Goal: Task Accomplishment & Management: Manage account settings

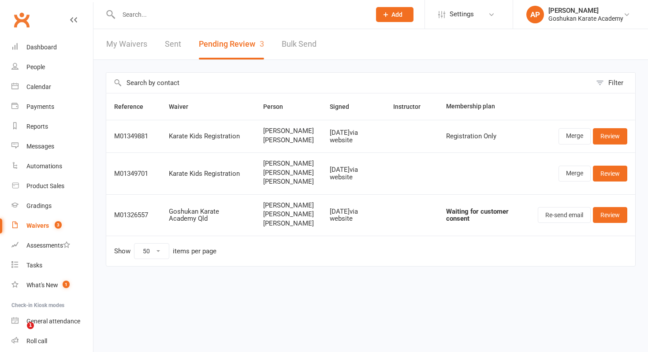
select select "50"
click at [209, 14] on input "text" at bounding box center [240, 14] width 249 height 12
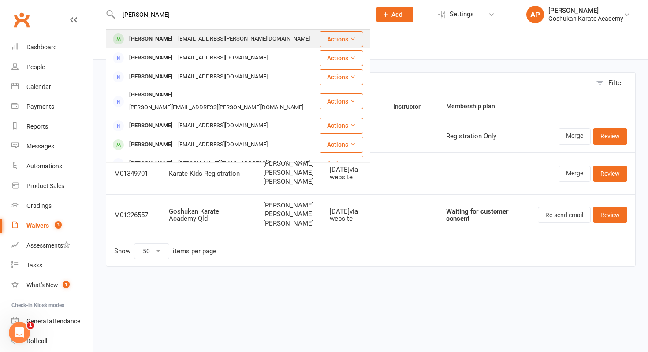
type input "[PERSON_NAME]"
click at [182, 44] on div "[EMAIL_ADDRESS][PERSON_NAME][DOMAIN_NAME]" at bounding box center [243, 39] width 137 height 13
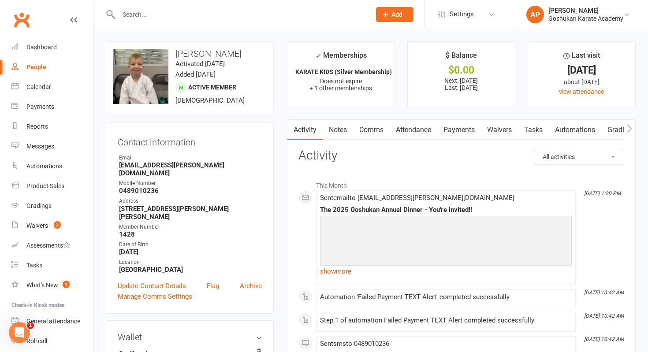
click at [459, 134] on link "Payments" at bounding box center [459, 130] width 44 height 20
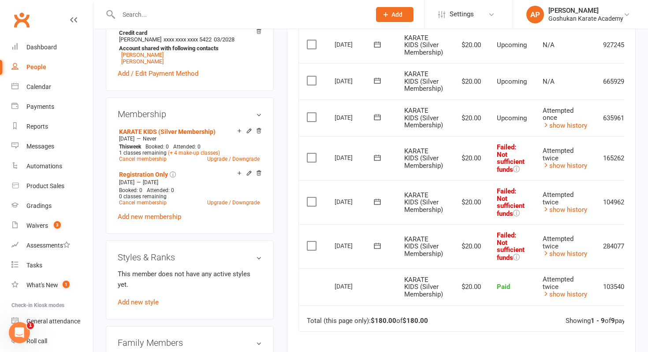
scroll to position [321, 0]
click at [583, 129] on td "Attempted once show history" at bounding box center [565, 117] width 60 height 37
click at [580, 121] on link "show history" at bounding box center [564, 125] width 45 height 8
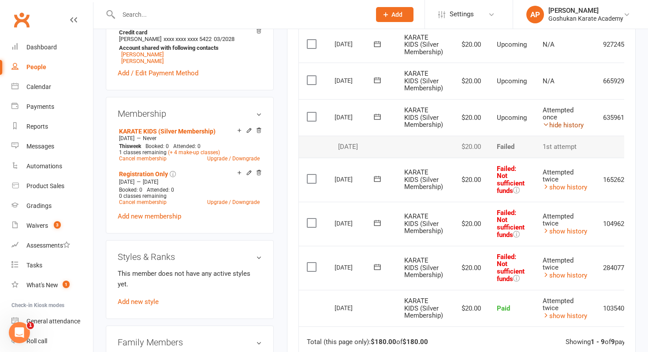
click at [580, 121] on link "hide history" at bounding box center [562, 125] width 41 height 8
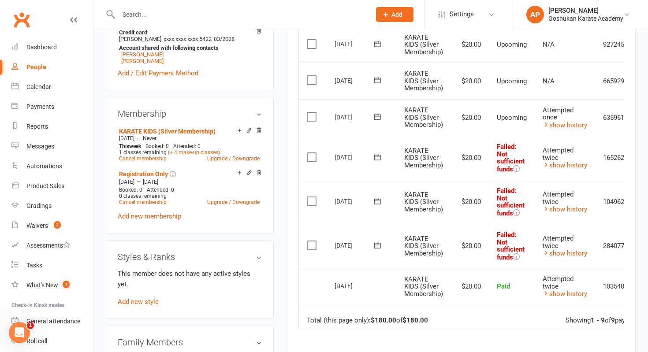
click at [314, 241] on label at bounding box center [313, 245] width 12 height 9
click at [312, 241] on input "checkbox" at bounding box center [310, 241] width 6 height 0
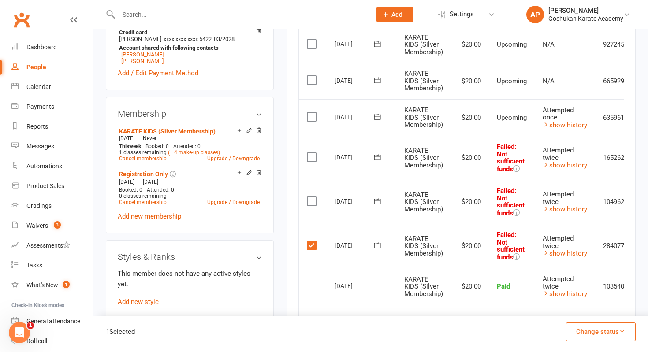
click at [310, 205] on label at bounding box center [313, 201] width 12 height 9
click at [310, 197] on input "checkbox" at bounding box center [310, 197] width 6 height 0
click at [310, 154] on label at bounding box center [313, 157] width 12 height 9
click at [310, 153] on input "checkbox" at bounding box center [310, 153] width 6 height 0
click at [610, 333] on button "Change status" at bounding box center [601, 332] width 70 height 19
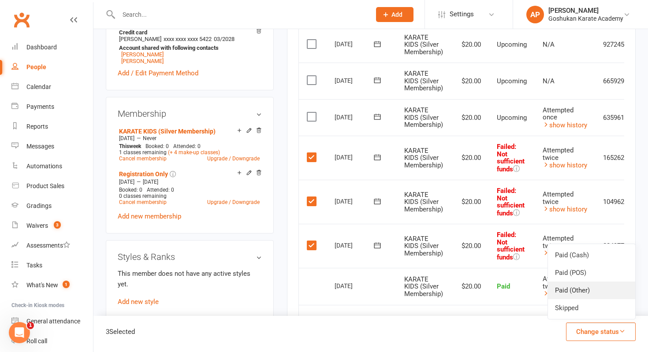
click at [610, 287] on link "Paid (Other)" at bounding box center [591, 291] width 87 height 18
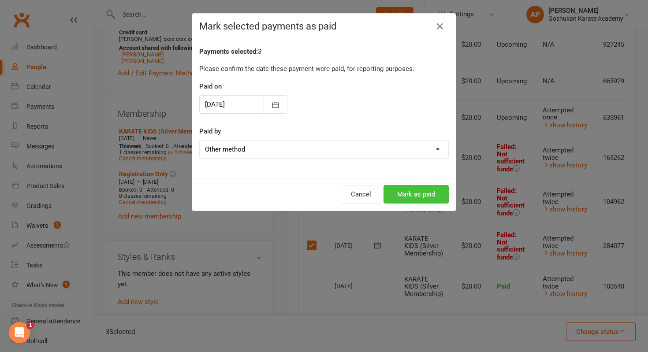
click at [423, 192] on button "Mark as paid" at bounding box center [415, 194] width 65 height 19
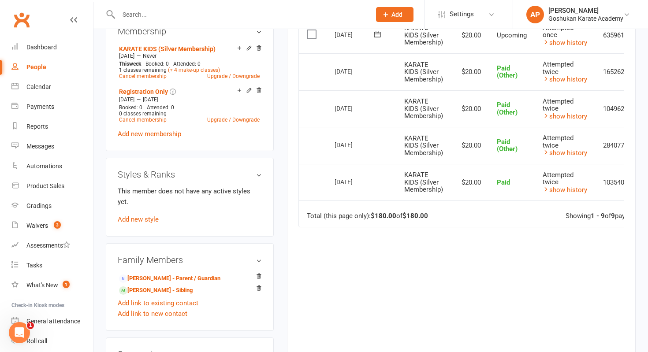
scroll to position [417, 0]
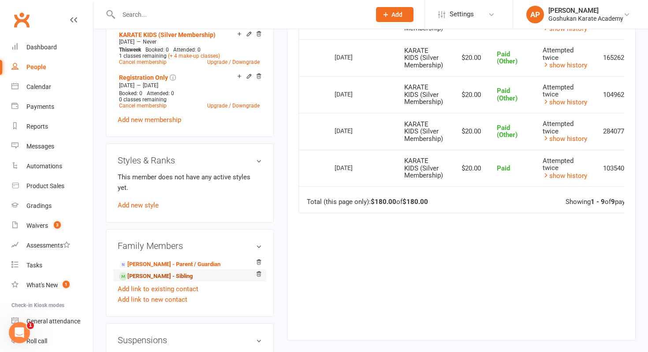
click at [159, 272] on link "Isabella Whiting - Sibling" at bounding box center [156, 276] width 74 height 9
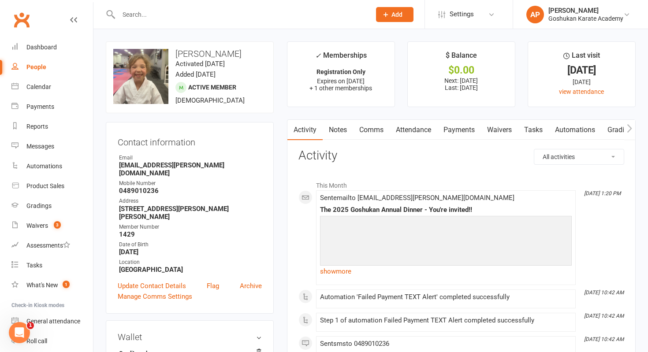
click at [454, 121] on link "Payments" at bounding box center [459, 130] width 44 height 20
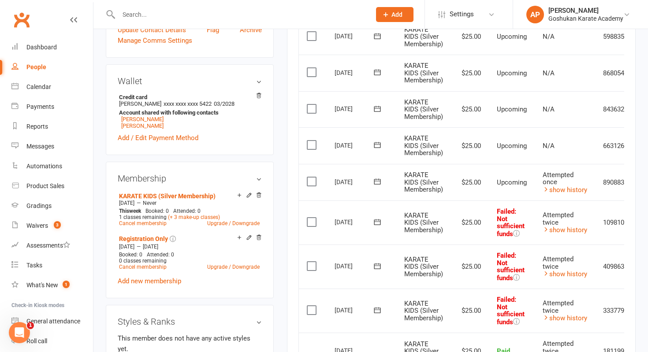
scroll to position [257, 0]
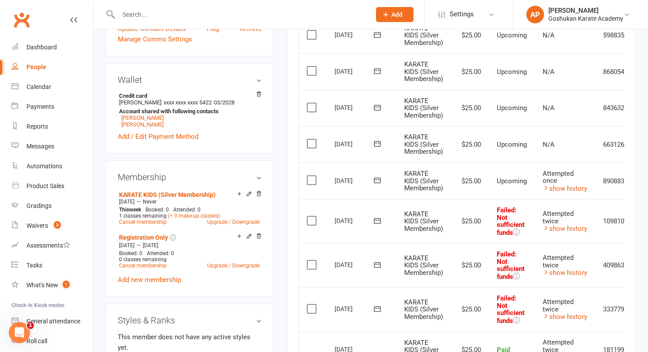
click at [312, 220] on label at bounding box center [313, 220] width 12 height 9
click at [312, 216] on input "checkbox" at bounding box center [310, 216] width 6 height 0
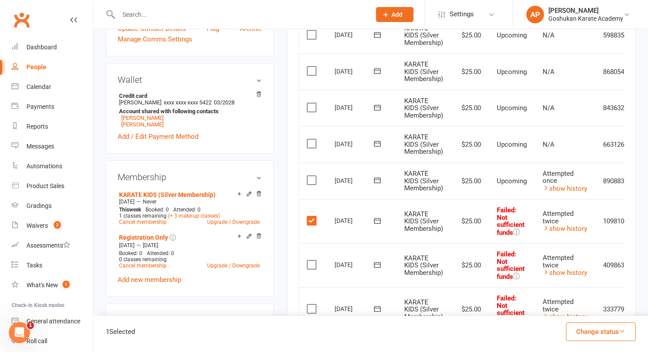
click at [312, 262] on label at bounding box center [313, 264] width 12 height 9
click at [312, 260] on input "checkbox" at bounding box center [310, 260] width 6 height 0
click at [310, 308] on label at bounding box center [313, 308] width 12 height 9
click at [310, 304] on input "checkbox" at bounding box center [310, 304] width 6 height 0
click at [617, 336] on button "Change status" at bounding box center [601, 332] width 70 height 19
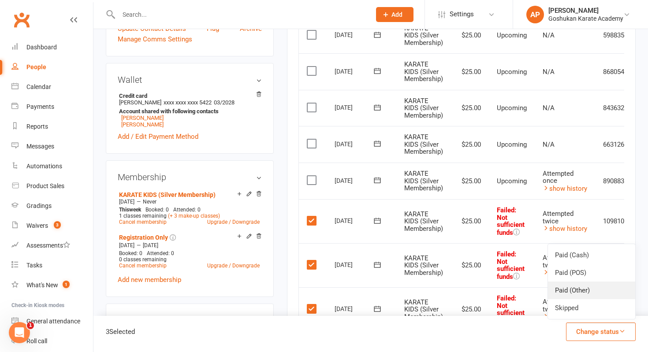
click at [605, 290] on link "Paid (Other)" at bounding box center [591, 291] width 87 height 18
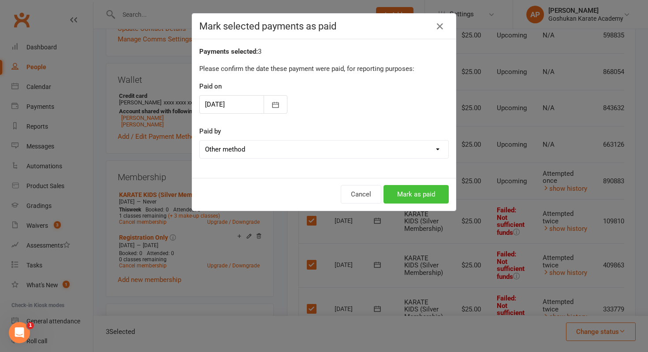
click at [436, 193] on button "Mark as paid" at bounding box center [415, 194] width 65 height 19
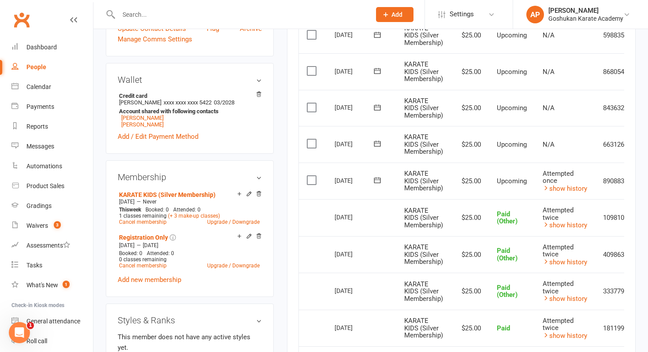
click at [254, 11] on input "text" at bounding box center [240, 14] width 249 height 12
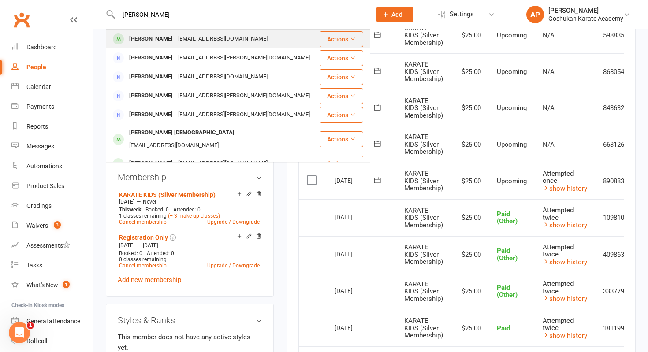
type input "[PERSON_NAME]"
click at [229, 36] on div "[EMAIL_ADDRESS][DOMAIN_NAME]" at bounding box center [222, 39] width 95 height 13
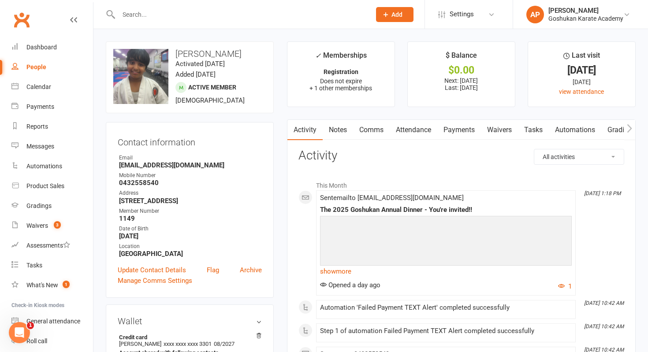
click at [463, 125] on link "Payments" at bounding box center [459, 130] width 44 height 20
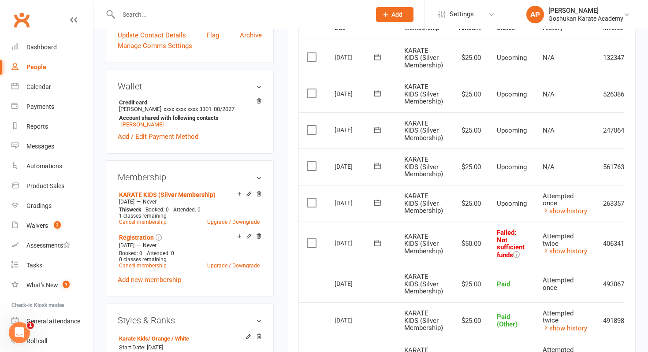
scroll to position [235, 0]
click at [233, 15] on input "text" at bounding box center [240, 14] width 249 height 12
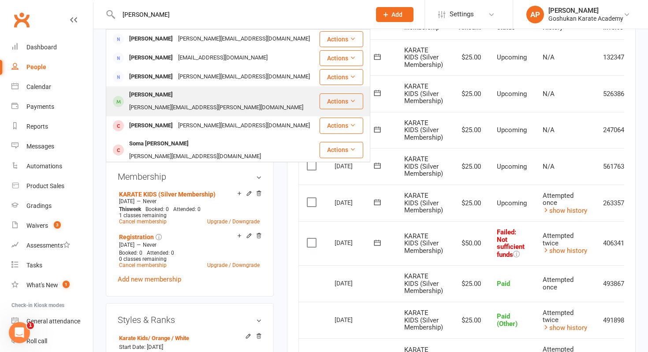
type input "steven"
click at [184, 101] on div "[PERSON_NAME][EMAIL_ADDRESS][PERSON_NAME][DOMAIN_NAME]" at bounding box center [215, 107] width 179 height 13
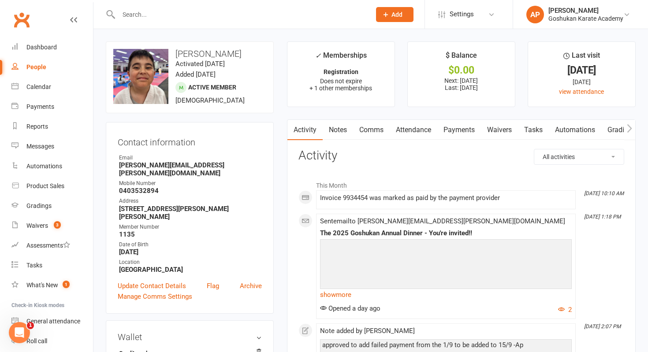
click at [459, 127] on link "Payments" at bounding box center [459, 130] width 44 height 20
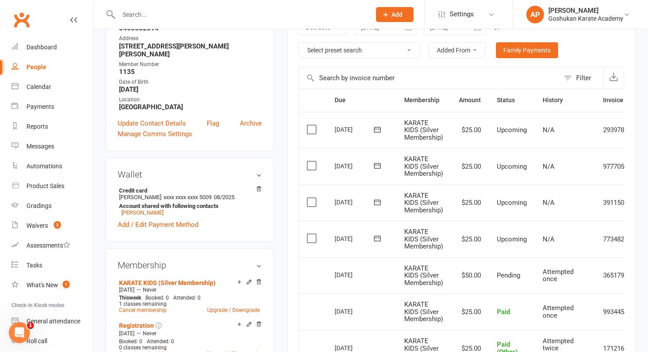
scroll to position [155, 0]
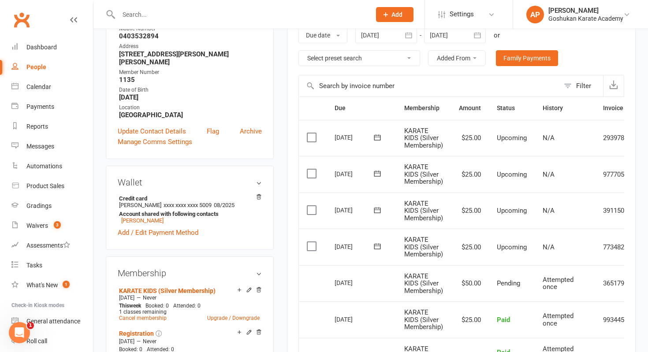
click at [216, 14] on input "text" at bounding box center [240, 14] width 249 height 12
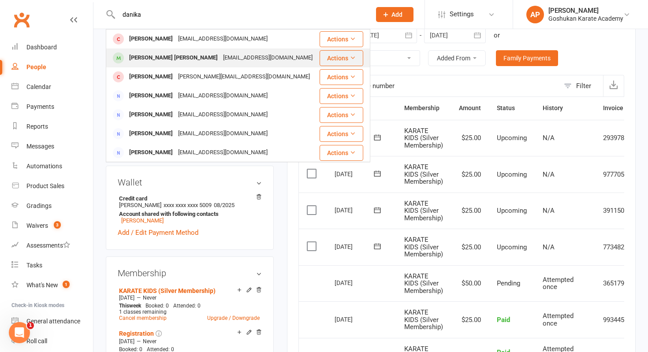
type input "danika"
click at [220, 53] on div "roshanarulanantham444@gmail.com" at bounding box center [267, 58] width 95 height 13
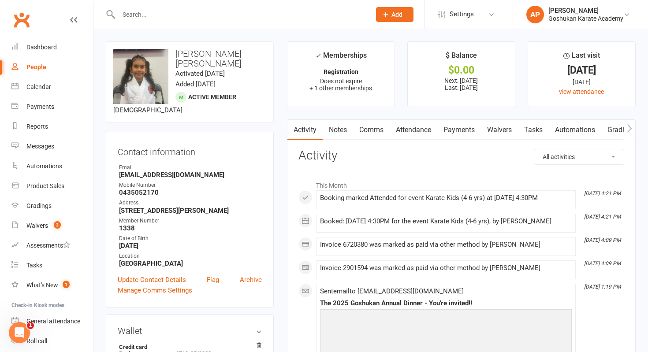
click at [423, 130] on link "Attendance" at bounding box center [414, 130] width 48 height 20
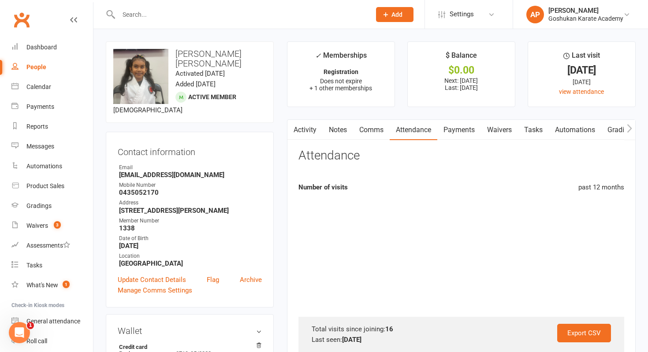
click at [460, 127] on link "Payments" at bounding box center [459, 130] width 44 height 20
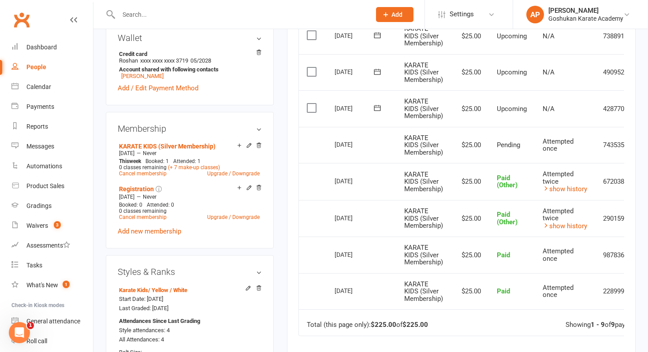
scroll to position [308, 0]
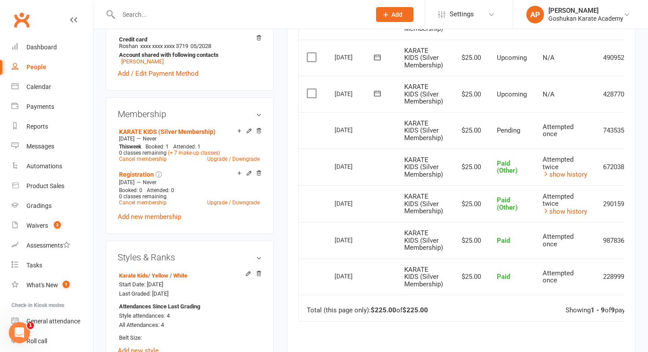
click at [231, 19] on input "text" at bounding box center [240, 14] width 249 height 12
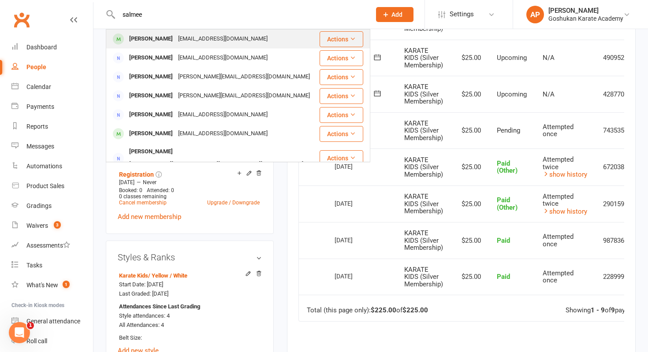
type input "salmee"
click at [185, 38] on div "[EMAIL_ADDRESS][DOMAIN_NAME]" at bounding box center [222, 39] width 95 height 13
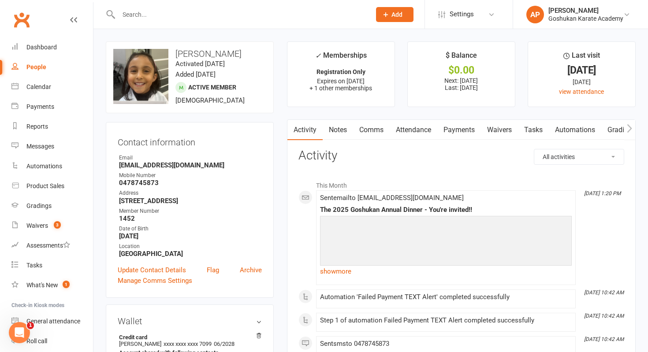
click at [468, 138] on link "Payments" at bounding box center [459, 130] width 44 height 20
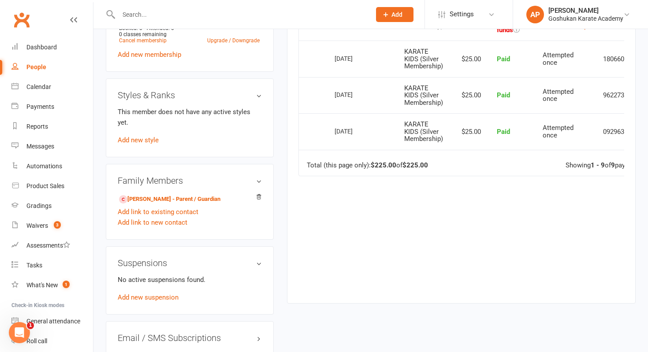
scroll to position [459, 0]
click at [276, 19] on input "text" at bounding box center [240, 14] width 249 height 12
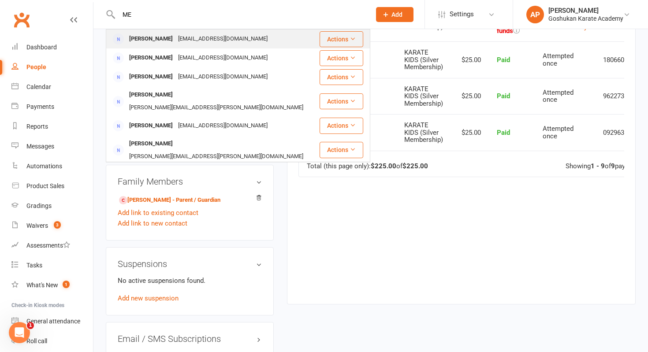
type input "M"
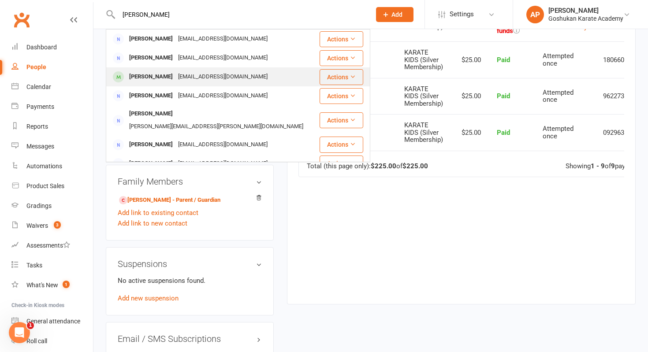
type input "melissa ahok"
click at [196, 81] on div "looksharpbeauty@gmail.com" at bounding box center [222, 77] width 95 height 13
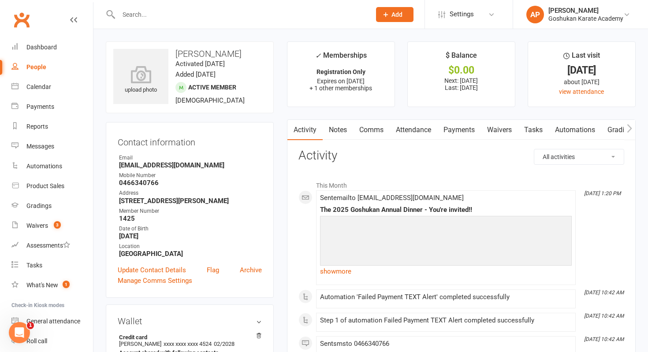
click at [466, 127] on link "Payments" at bounding box center [459, 130] width 44 height 20
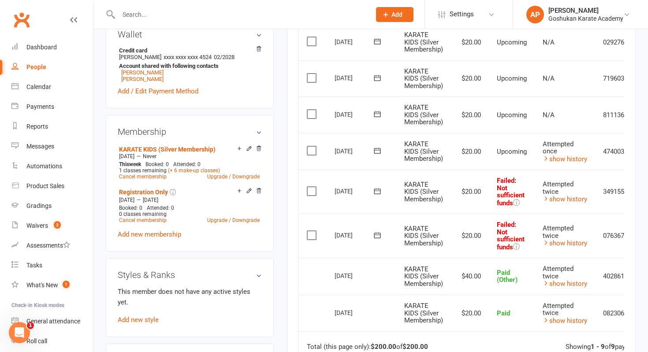
scroll to position [284, 0]
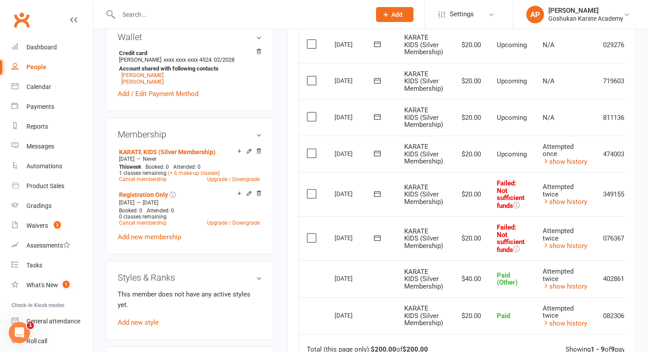
click at [305, 15] on input "text" at bounding box center [240, 14] width 249 height 12
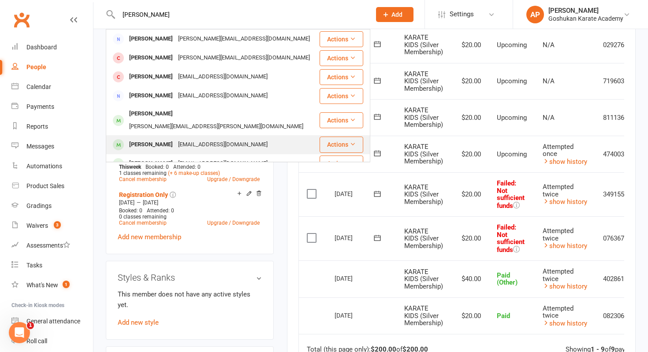
type input "[PERSON_NAME]"
click at [243, 136] on div "Liam Allen whatumc@gmail.com" at bounding box center [213, 145] width 212 height 18
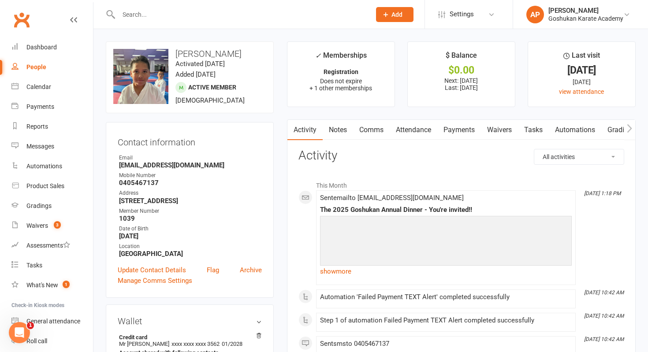
click at [476, 130] on link "Payments" at bounding box center [459, 130] width 44 height 20
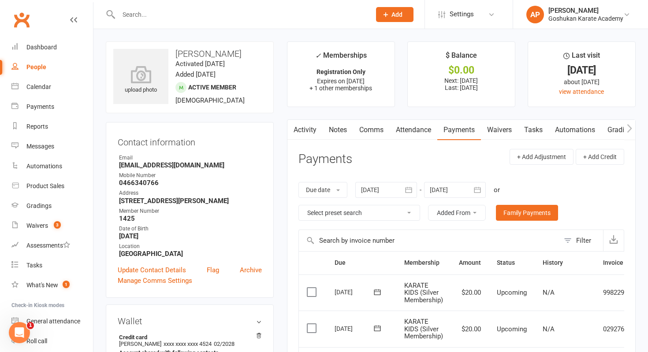
click at [415, 136] on link "Attendance" at bounding box center [414, 130] width 48 height 20
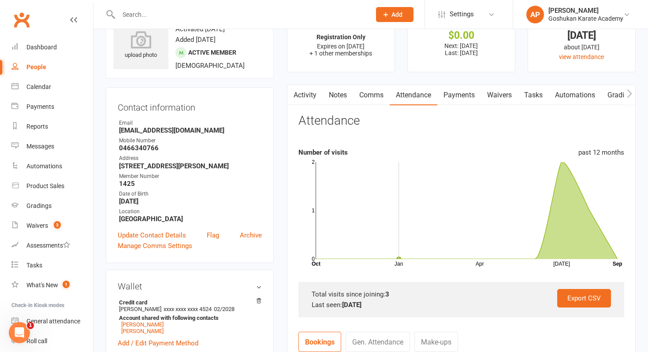
scroll to position [43, 0]
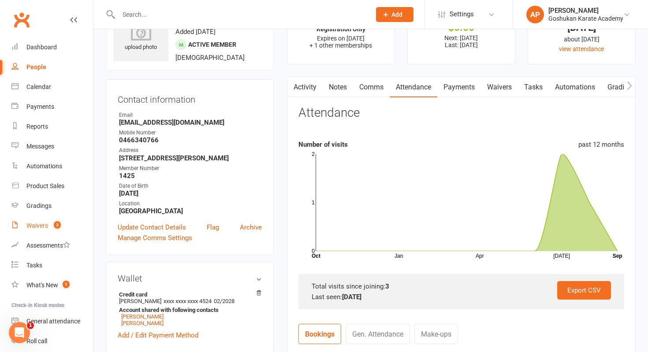
click at [38, 221] on link "Waivers 3" at bounding box center [52, 226] width 82 height 20
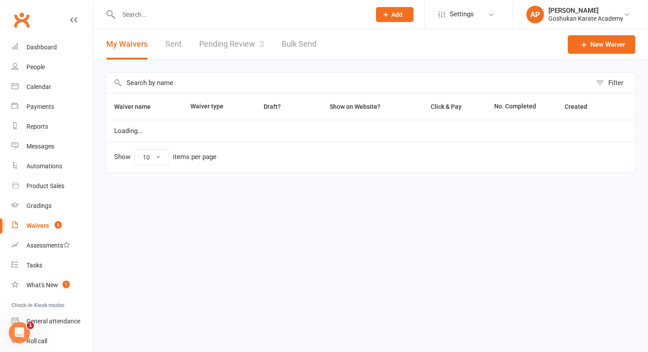
click at [252, 45] on link "Pending Review 3" at bounding box center [231, 44] width 65 height 30
select select "50"
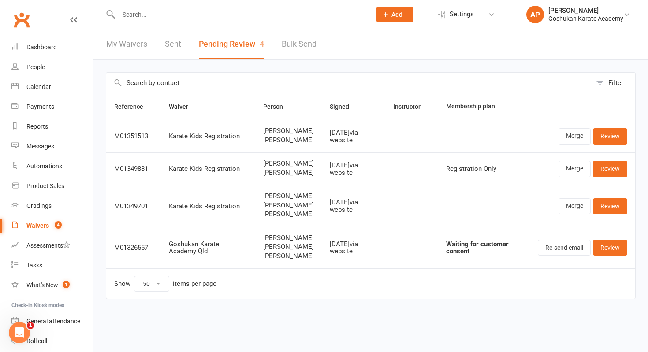
click at [195, 11] on input "text" at bounding box center [240, 14] width 249 height 12
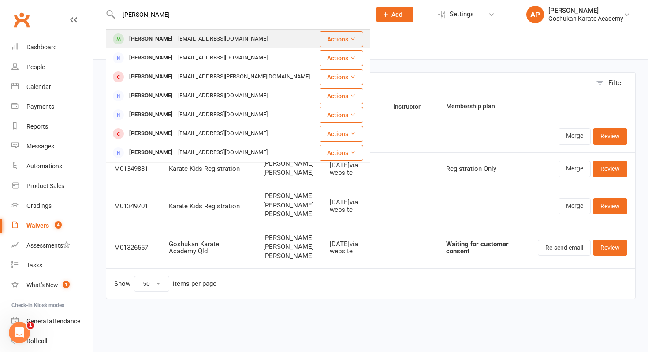
type input "hareesh"
click at [191, 34] on div "Blacktown@coldrock.com" at bounding box center [222, 39] width 95 height 13
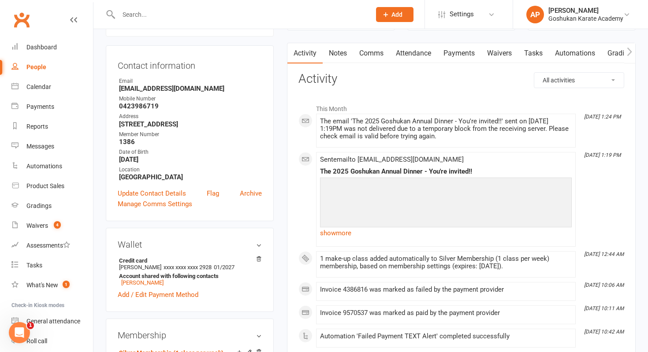
scroll to position [45, 0]
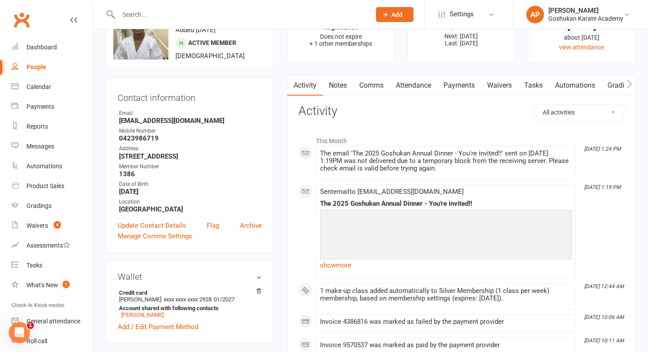
click at [459, 84] on link "Payments" at bounding box center [459, 85] width 44 height 20
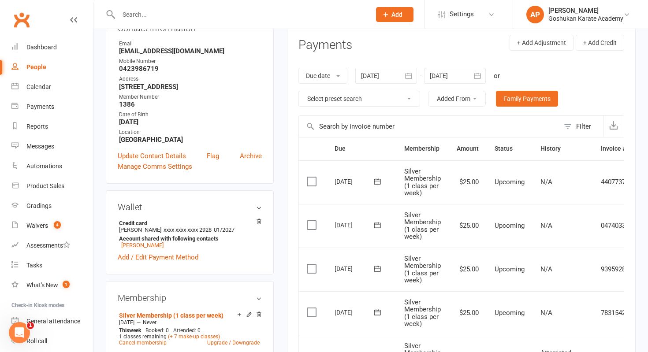
scroll to position [100, 0]
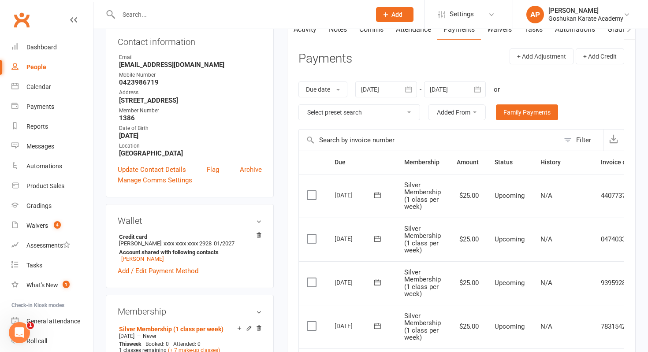
click at [413, 91] on icon "button" at bounding box center [408, 89] width 9 height 9
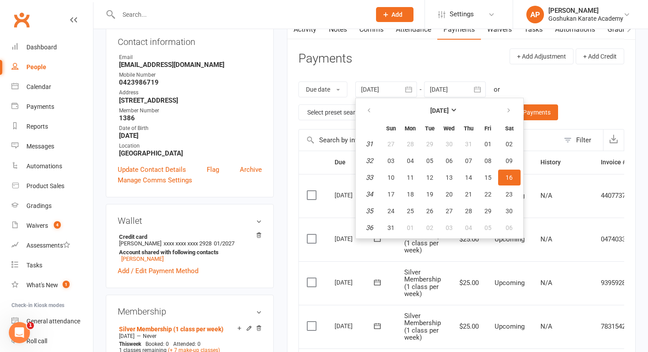
click at [364, 101] on th at bounding box center [369, 110] width 22 height 19
click at [367, 105] on button "button" at bounding box center [369, 111] width 19 height 16
click at [426, 143] on button "01" at bounding box center [429, 144] width 19 height 16
type input "01 Jul 2025"
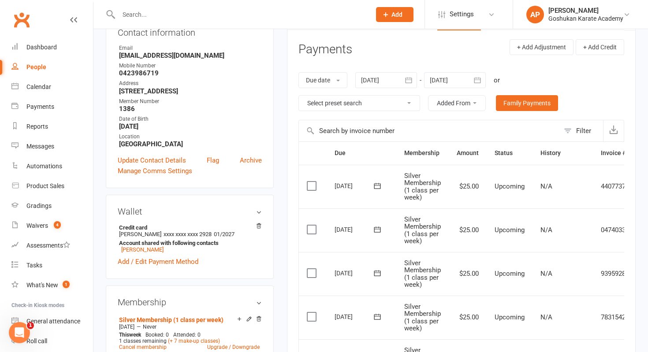
scroll to position [110, 0]
click at [312, 12] on input "text" at bounding box center [240, 14] width 249 height 12
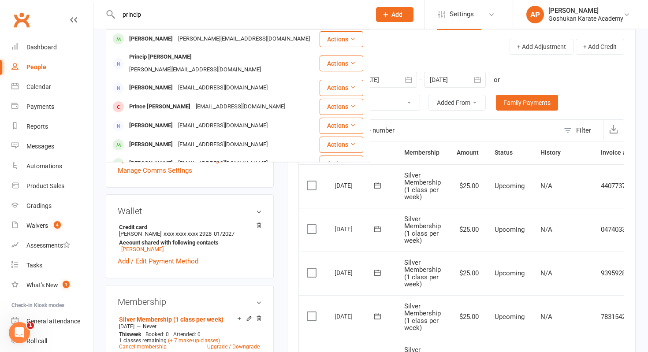
type input "princip"
click at [37, 226] on div "Waivers" at bounding box center [37, 225] width 22 height 7
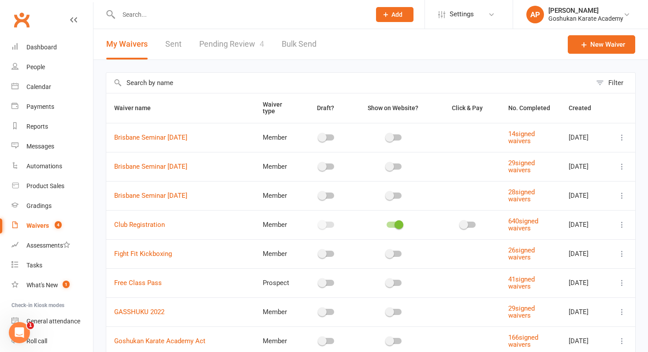
click at [226, 50] on link "Pending Review 4" at bounding box center [231, 44] width 65 height 30
select select "50"
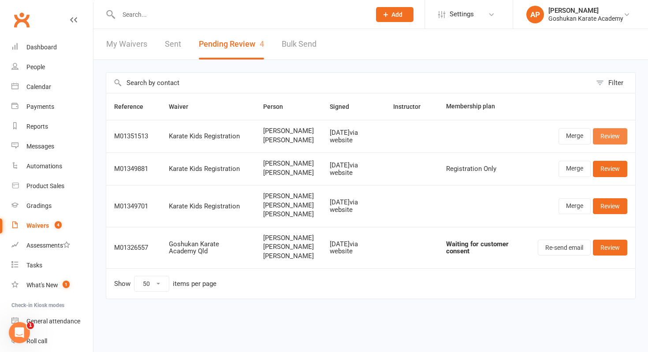
click at [616, 144] on link "Review" at bounding box center [610, 136] width 34 height 16
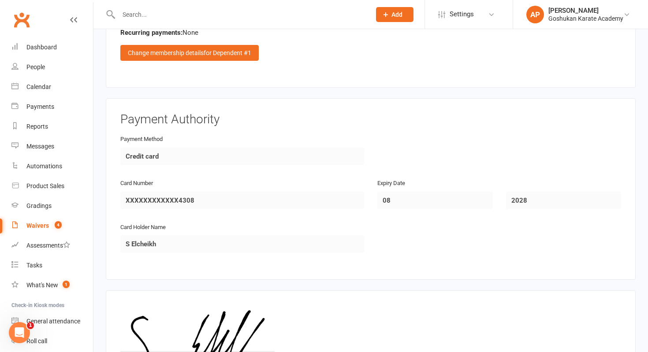
scroll to position [1407, 0]
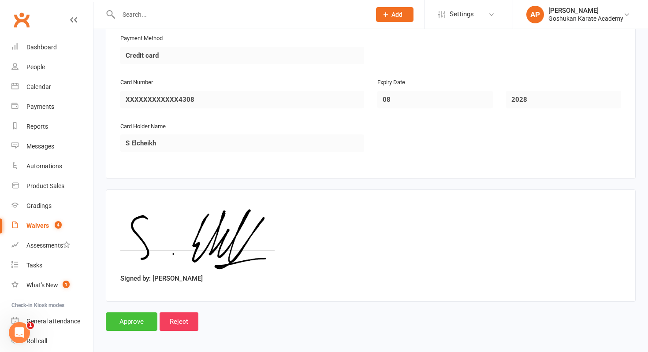
click at [116, 316] on input "Approve" at bounding box center [132, 321] width 52 height 19
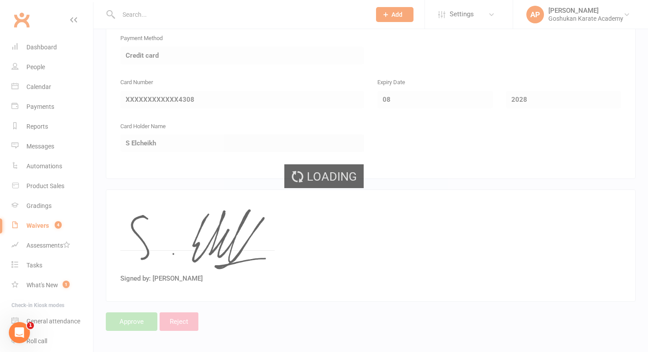
select select "50"
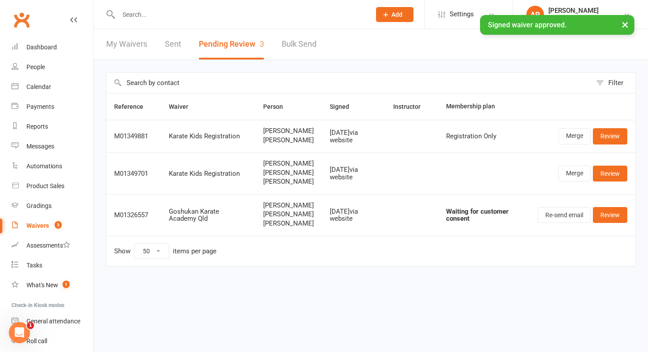
click at [149, 13] on input "text" at bounding box center [240, 14] width 249 height 12
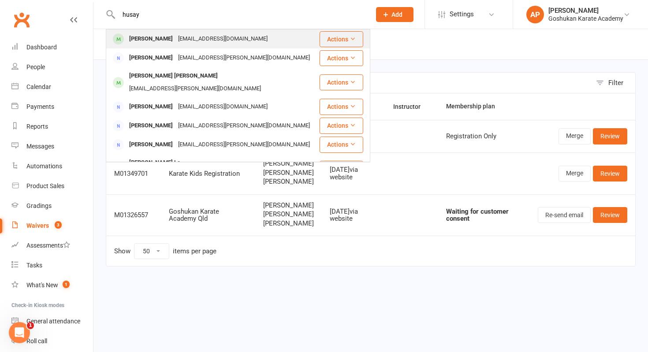
type input "husay"
click at [167, 41] on div "[PERSON_NAME]" at bounding box center [150, 39] width 49 height 13
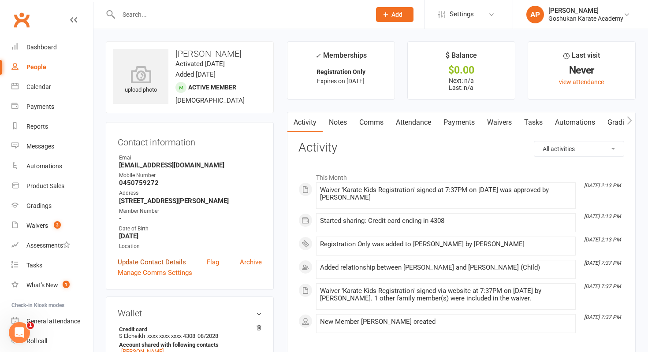
click at [165, 261] on link "Update Contact Details" at bounding box center [152, 262] width 68 height 11
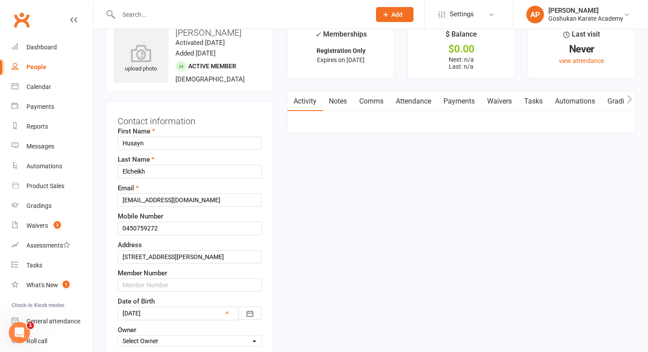
scroll to position [41, 0]
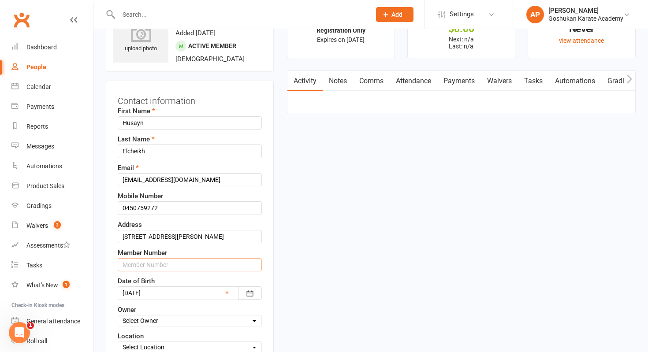
click at [170, 261] on input "text" at bounding box center [190, 264] width 144 height 13
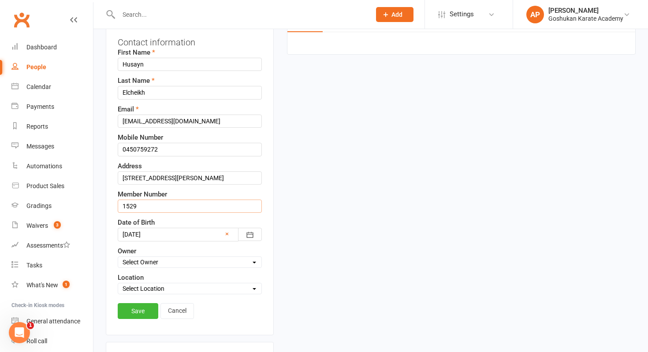
scroll to position [122, 0]
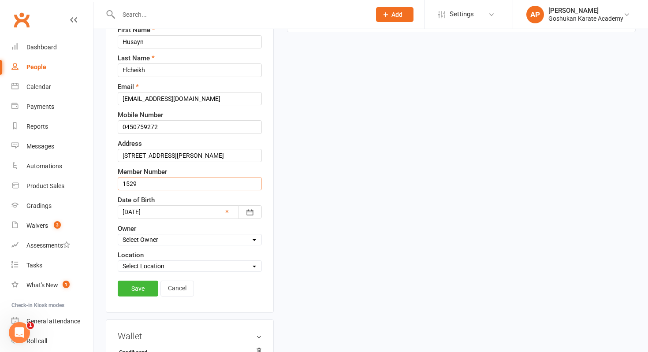
type input "1529"
click at [150, 266] on select "Select Location Liverpool Morayfield Seven Hills St Marys Werrington" at bounding box center [189, 266] width 143 height 10
select select "2"
click at [129, 286] on link "Save" at bounding box center [138, 289] width 41 height 16
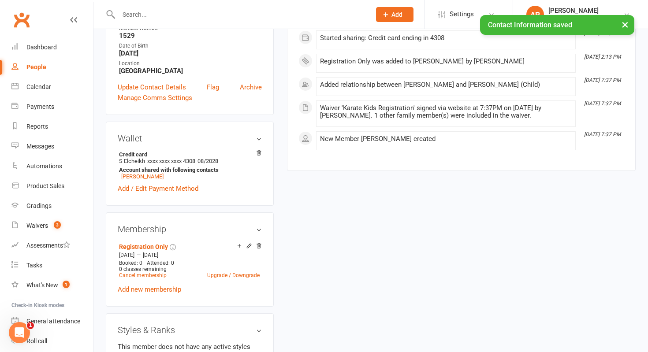
scroll to position [185, 0]
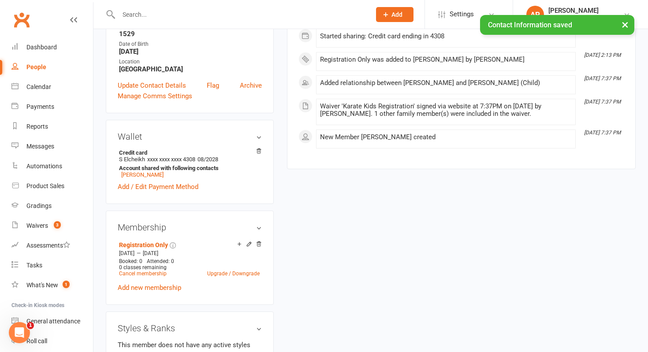
click at [129, 286] on link "Add new membership" at bounding box center [149, 288] width 63 height 8
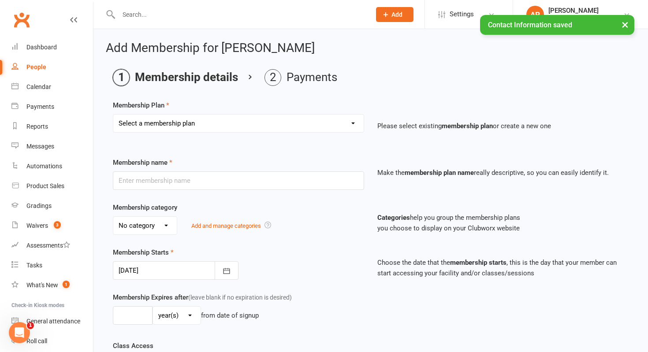
click at [156, 123] on select "Select a membership plan Create new Membership Plan Registration Gold Membershi…" at bounding box center [238, 124] width 250 height 18
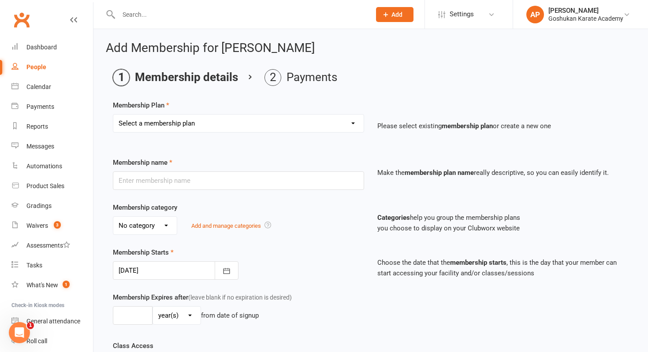
select select "12"
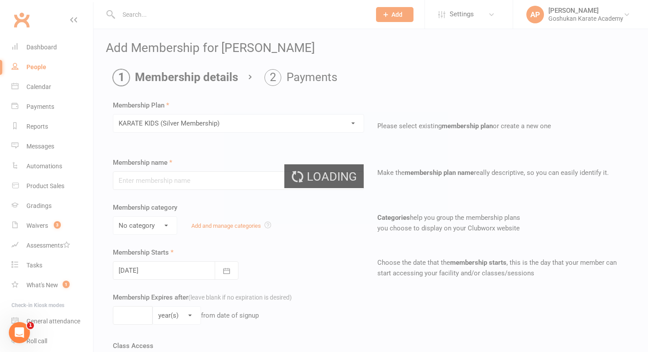
type input "KARATE KIDS (Silver Membership)"
select select "2"
type input "0"
type input "1"
type input "16 Sep 2025"
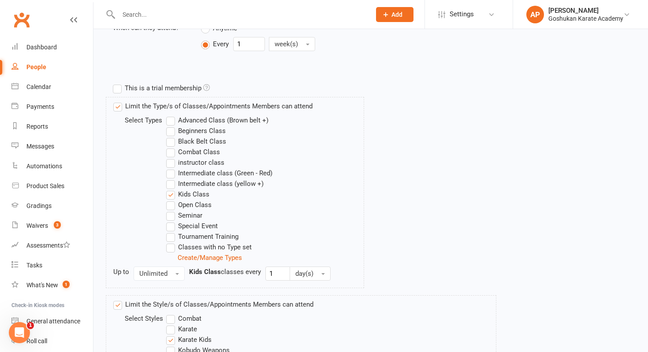
scroll to position [493, 0]
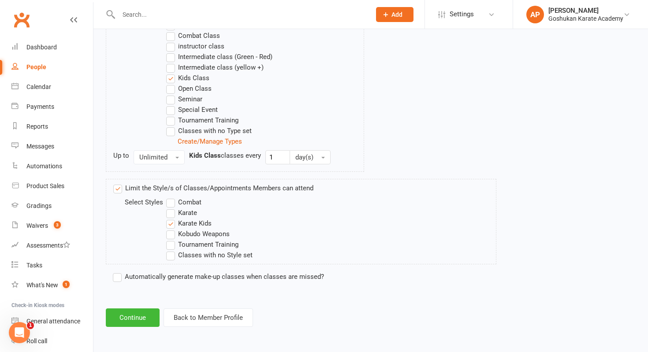
click at [117, 277] on label "Automatically generate make-up classes when classes are missed?" at bounding box center [218, 276] width 211 height 11
click at [117, 271] on input "Automatically generate make-up classes when classes are missed?" at bounding box center [116, 271] width 6 height 0
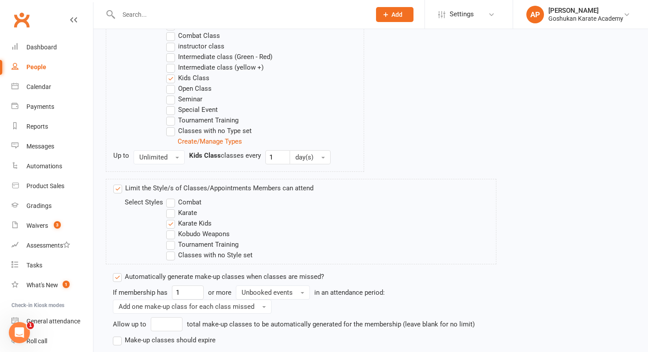
scroll to position [557, 0]
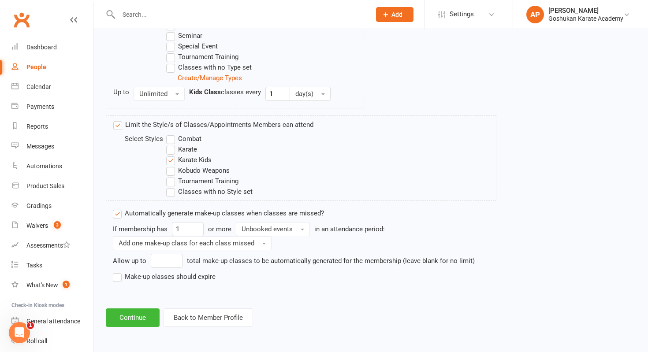
click at [119, 278] on label "Make-up classes should expire" at bounding box center [164, 276] width 103 height 11
click at [119, 271] on input "Make-up classes should expire" at bounding box center [116, 271] width 6 height 0
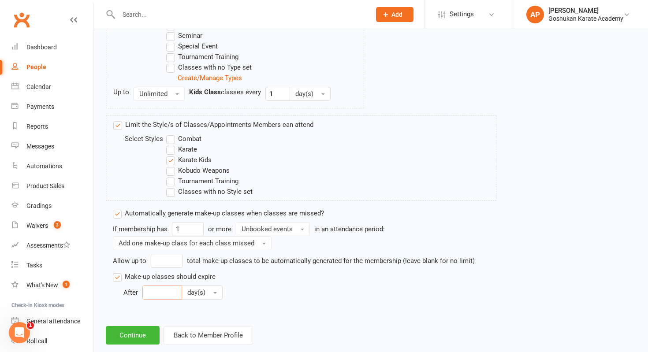
click at [166, 292] on input "number" at bounding box center [162, 293] width 40 height 14
type input "6"
click at [203, 296] on span "day(s)" at bounding box center [196, 293] width 18 height 8
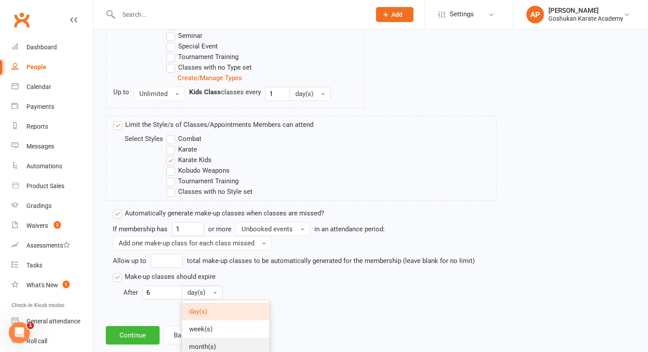
click at [217, 341] on link "month(s)" at bounding box center [225, 347] width 87 height 18
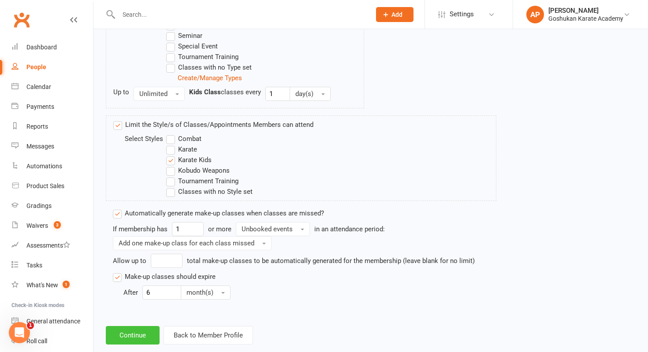
click at [146, 330] on button "Continue" at bounding box center [133, 335] width 54 height 19
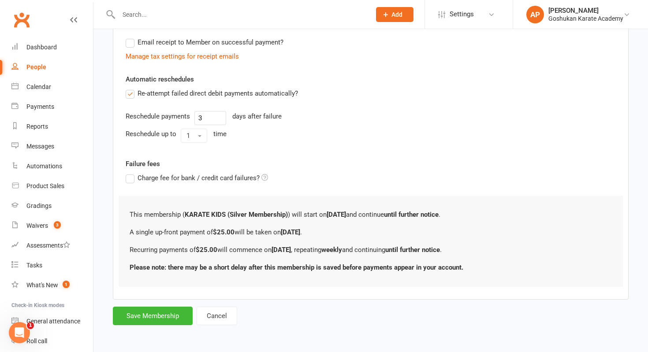
scroll to position [0, 0]
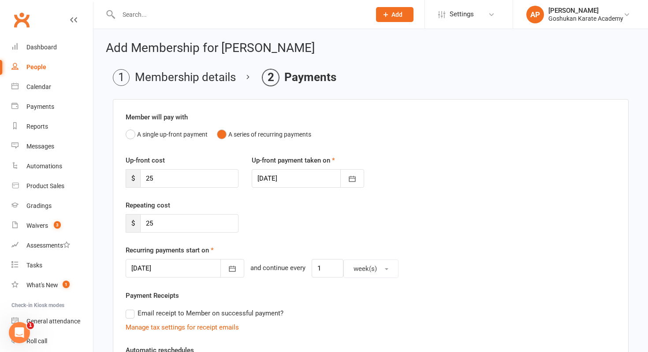
click at [177, 264] on div at bounding box center [185, 268] width 119 height 19
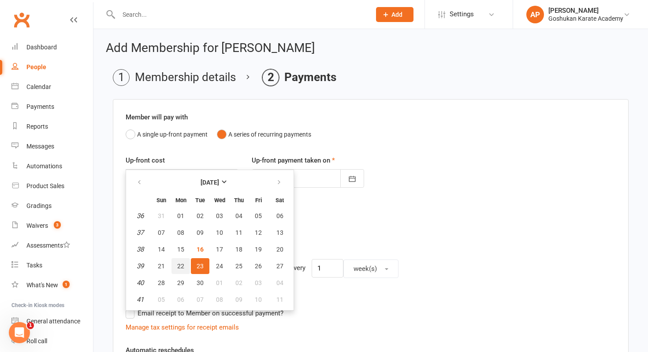
click at [181, 263] on span "22" at bounding box center [180, 266] width 7 height 7
type input "[DATE]"
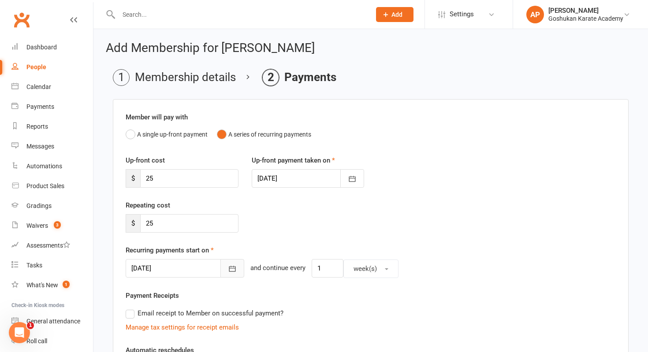
click at [220, 272] on button "button" at bounding box center [232, 268] width 24 height 19
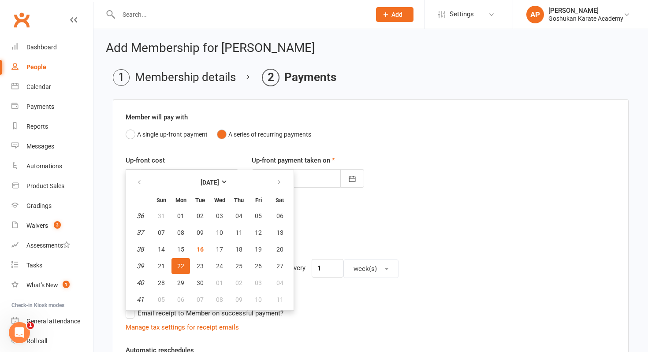
click at [465, 229] on div "Repeating cost $ 25" at bounding box center [370, 222] width 503 height 45
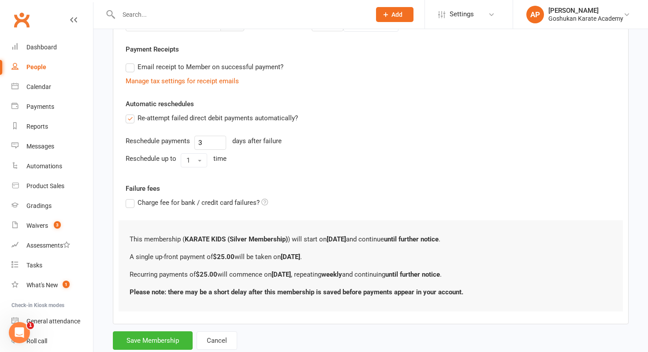
scroll to position [271, 0]
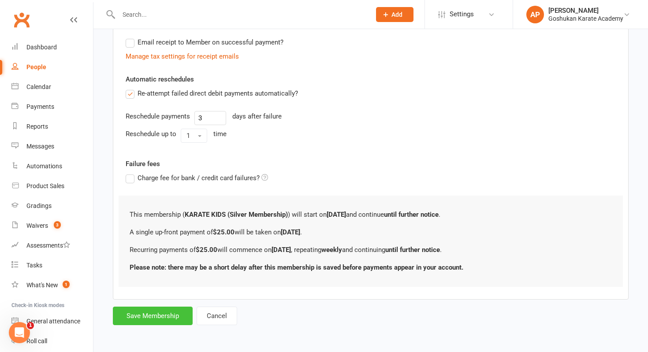
click at [125, 316] on button "Save Membership" at bounding box center [153, 316] width 80 height 19
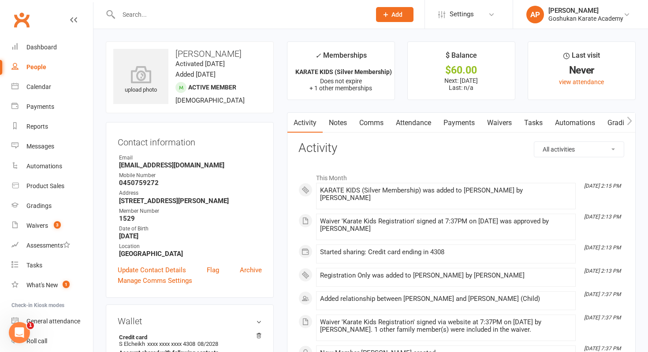
click at [246, 13] on input "text" at bounding box center [240, 14] width 249 height 12
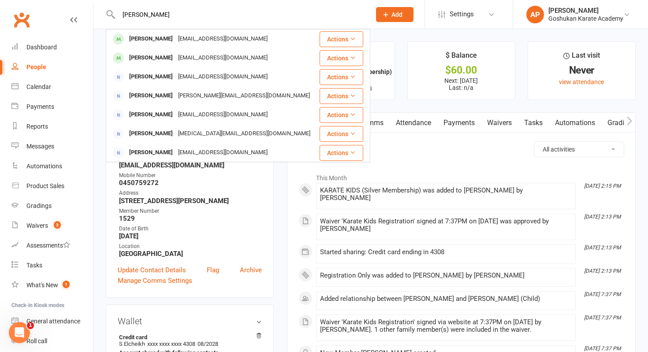
type input "TALATI"
click at [170, 20] on input "TALATI" at bounding box center [240, 14] width 249 height 12
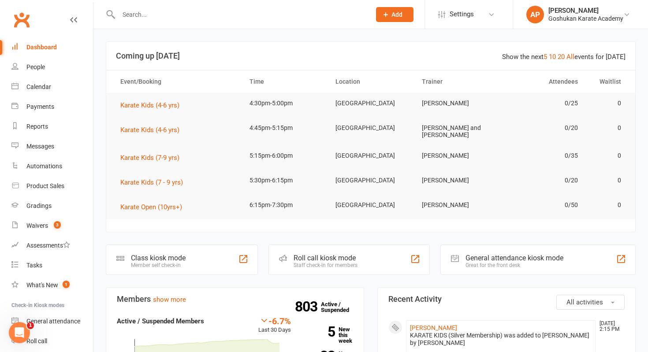
click at [254, 16] on input "text" at bounding box center [240, 14] width 249 height 12
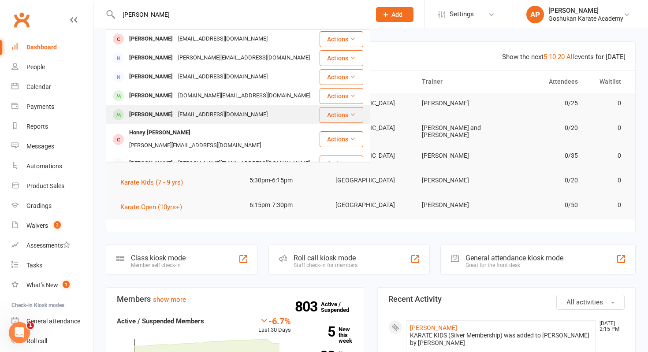
type input "[PERSON_NAME]"
click at [171, 108] on div "[PERSON_NAME] [EMAIL_ADDRESS][DOMAIN_NAME]" at bounding box center [213, 115] width 212 height 18
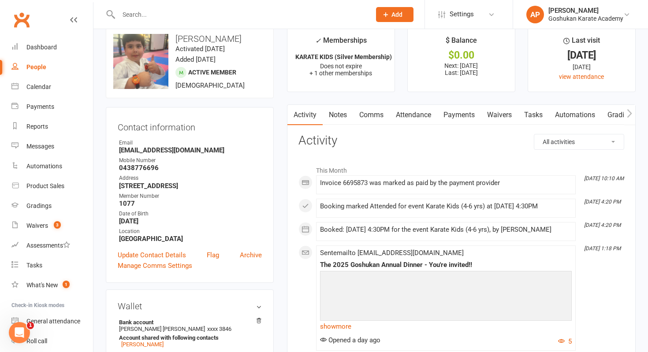
scroll to position [19, 0]
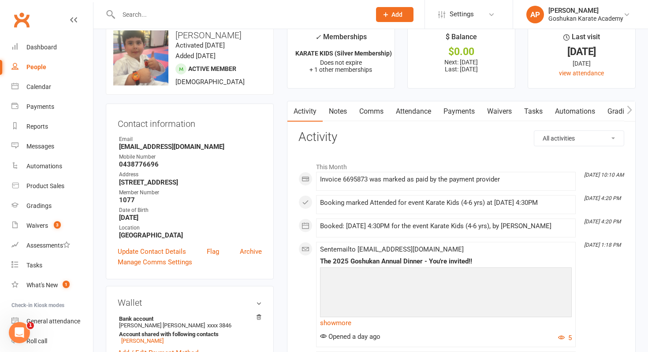
click at [304, 19] on input "text" at bounding box center [240, 14] width 249 height 12
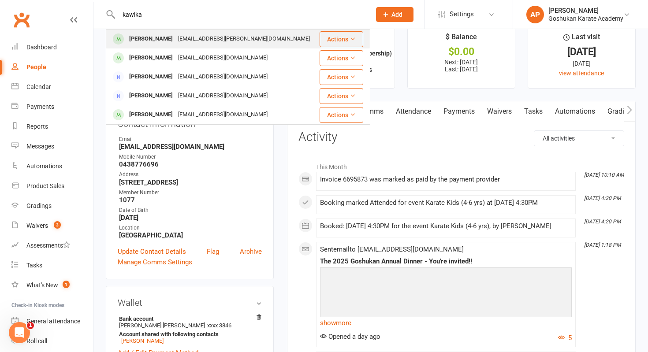
type input "kawika"
click at [276, 43] on div "[PERSON_NAME] [PERSON_NAME][EMAIL_ADDRESS][DOMAIN_NAME]" at bounding box center [213, 39] width 212 height 18
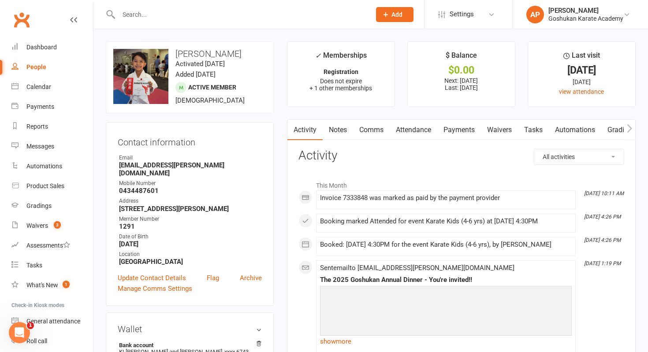
click at [249, 13] on input "text" at bounding box center [240, 14] width 249 height 12
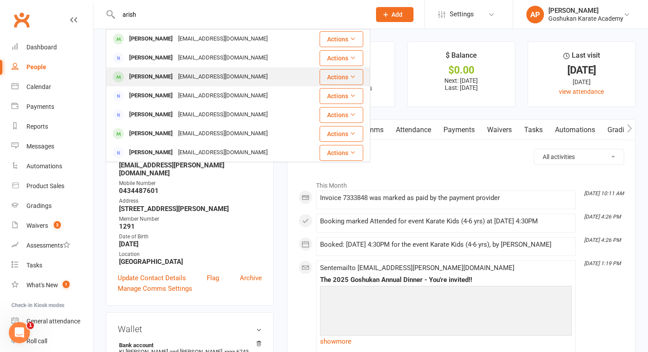
type input "arish"
click at [194, 74] on div "[EMAIL_ADDRESS][DOMAIN_NAME]" at bounding box center [222, 77] width 95 height 13
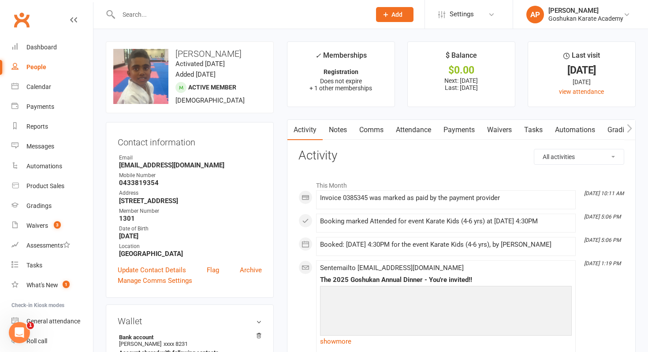
click at [276, 15] on input "text" at bounding box center [240, 14] width 249 height 12
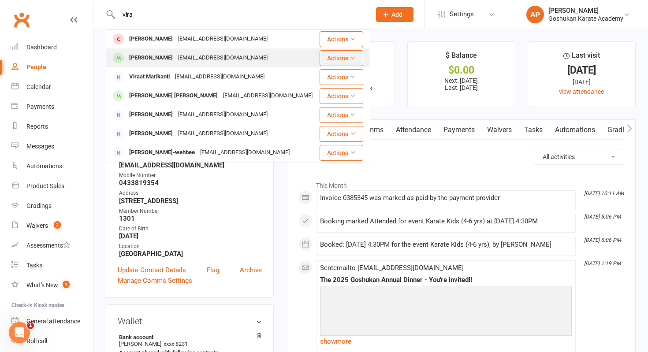
type input "vira"
click at [196, 62] on div "[EMAIL_ADDRESS][DOMAIN_NAME]" at bounding box center [222, 58] width 95 height 13
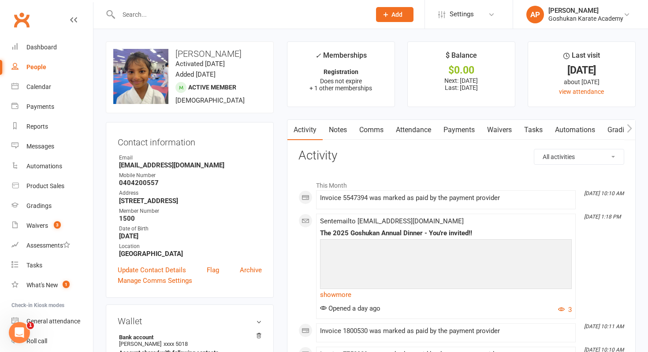
click at [469, 132] on link "Payments" at bounding box center [459, 130] width 44 height 20
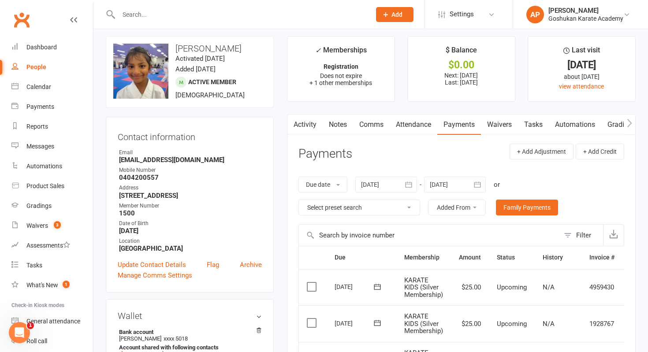
scroll to position [5, 0]
click at [421, 123] on link "Attendance" at bounding box center [414, 125] width 48 height 20
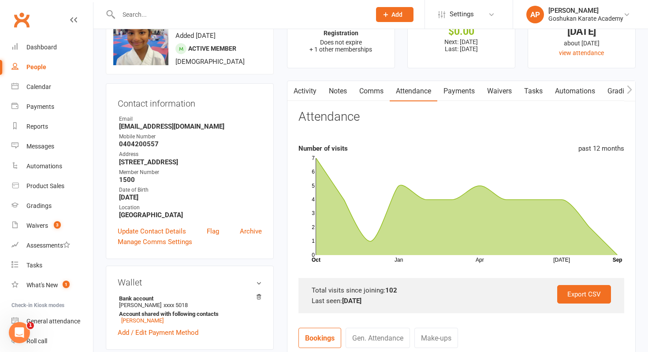
scroll to position [41, 0]
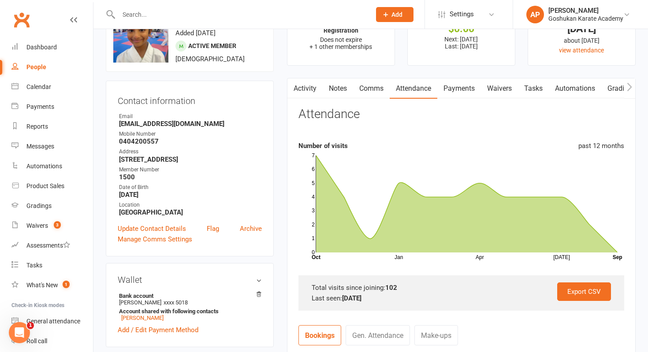
click at [316, 89] on link "Activity" at bounding box center [304, 88] width 35 height 20
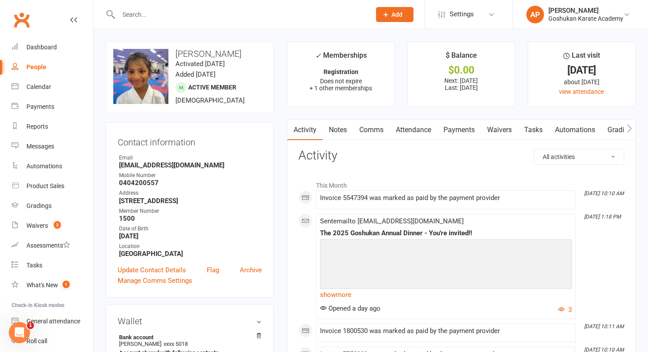
click at [272, 11] on input "text" at bounding box center [240, 14] width 249 height 12
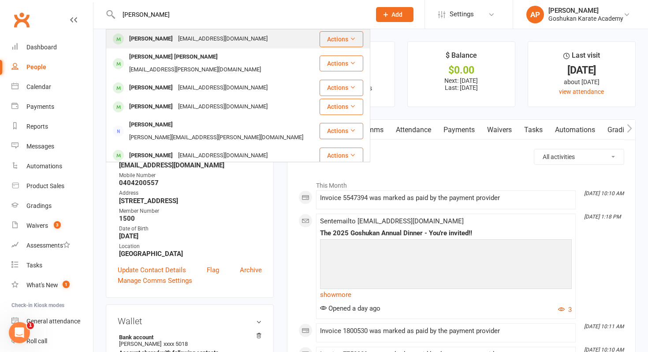
type input "[PERSON_NAME]"
click at [226, 36] on div "[EMAIL_ADDRESS][DOMAIN_NAME]" at bounding box center [222, 39] width 95 height 13
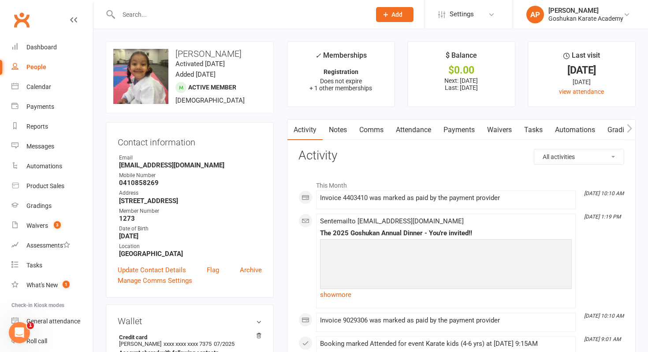
click at [218, 13] on input "text" at bounding box center [240, 14] width 249 height 12
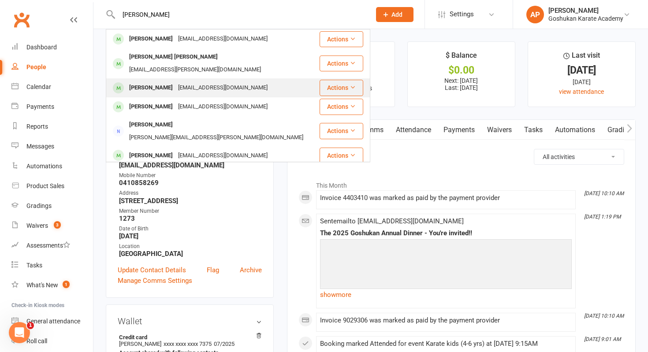
type input "[PERSON_NAME]"
click at [212, 82] on div "[EMAIL_ADDRESS][DOMAIN_NAME]" at bounding box center [222, 88] width 95 height 13
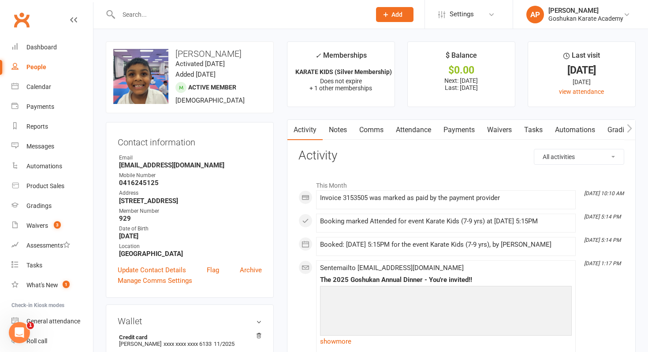
click at [296, 16] on input "text" at bounding box center [240, 14] width 249 height 12
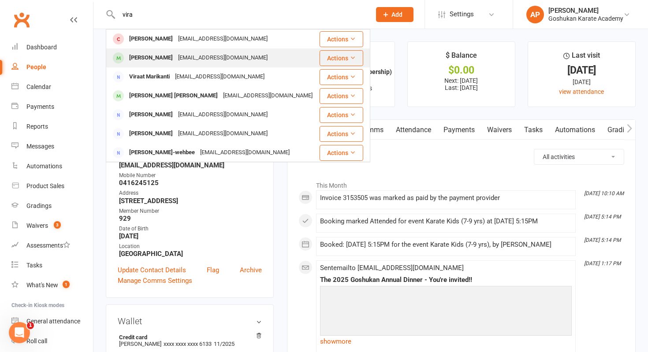
type input "vira"
click at [241, 55] on div "[PERSON_NAME] [EMAIL_ADDRESS][DOMAIN_NAME]" at bounding box center [213, 58] width 212 height 18
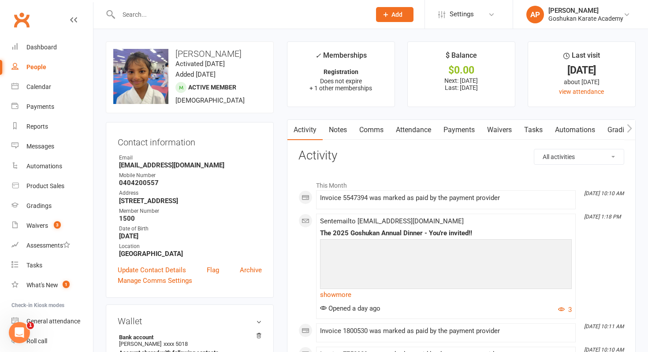
click at [271, 15] on input "text" at bounding box center [240, 14] width 249 height 12
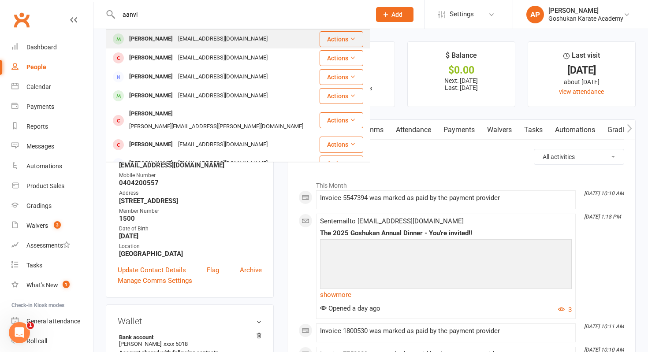
type input "aanvi"
click at [234, 38] on div "[EMAIL_ADDRESS][DOMAIN_NAME]" at bounding box center [222, 39] width 95 height 13
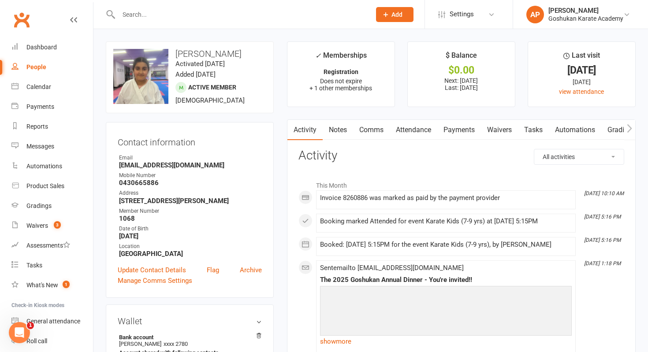
click at [330, 10] on input "text" at bounding box center [240, 14] width 249 height 12
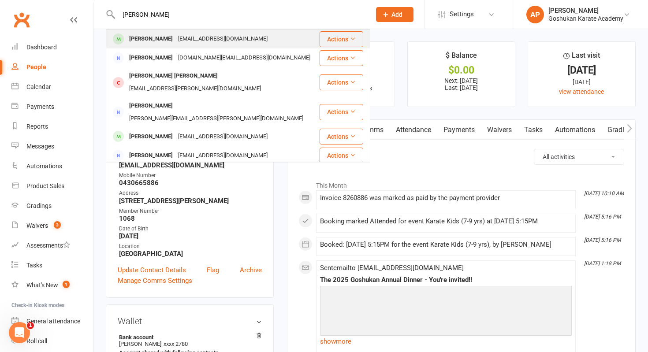
type input "[PERSON_NAME]"
click at [267, 38] on div "[PERSON_NAME] [PERSON_NAME][EMAIL_ADDRESS][DOMAIN_NAME]" at bounding box center [213, 39] width 212 height 18
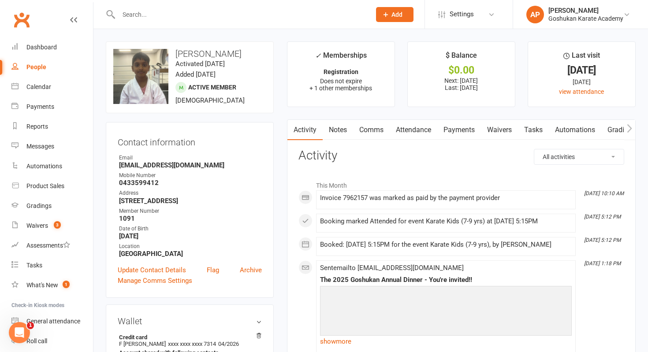
click at [315, 15] on input "text" at bounding box center [240, 14] width 249 height 12
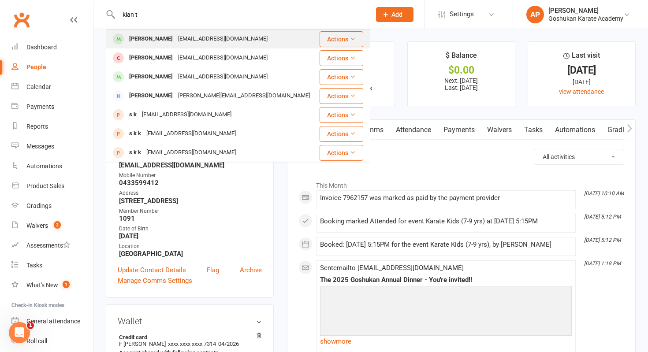
type input "kian t"
click at [271, 36] on div "[PERSON_NAME] [PERSON_NAME][EMAIL_ADDRESS][DOMAIN_NAME]" at bounding box center [213, 39] width 212 height 18
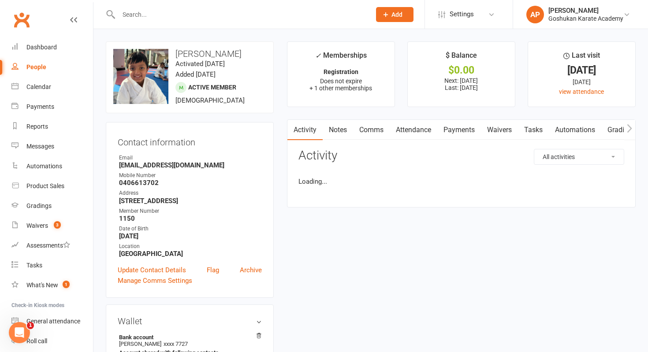
click at [247, 14] on input "text" at bounding box center [240, 14] width 249 height 12
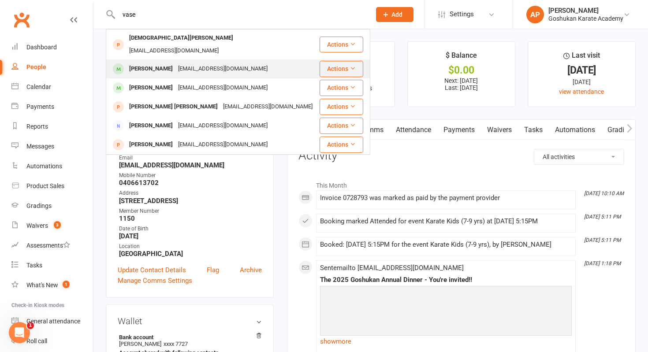
type input "vase"
click at [220, 63] on div "[EMAIL_ADDRESS][DOMAIN_NAME]" at bounding box center [222, 69] width 95 height 13
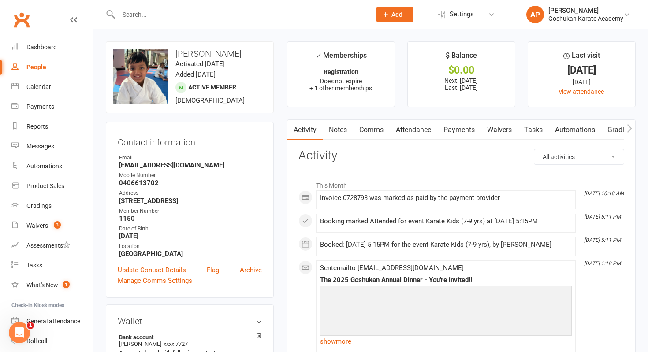
click at [316, 12] on input "text" at bounding box center [240, 14] width 249 height 12
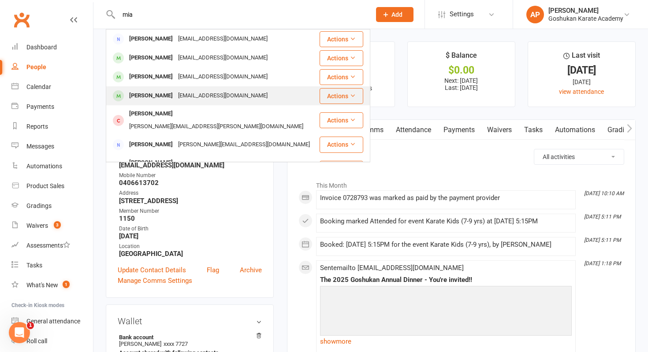
type input "mia"
click at [230, 92] on div "[EMAIL_ADDRESS][DOMAIN_NAME]" at bounding box center [222, 95] width 95 height 13
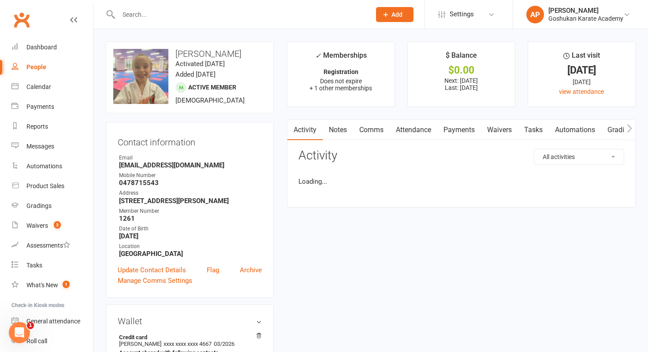
click at [233, 15] on input "text" at bounding box center [240, 14] width 249 height 12
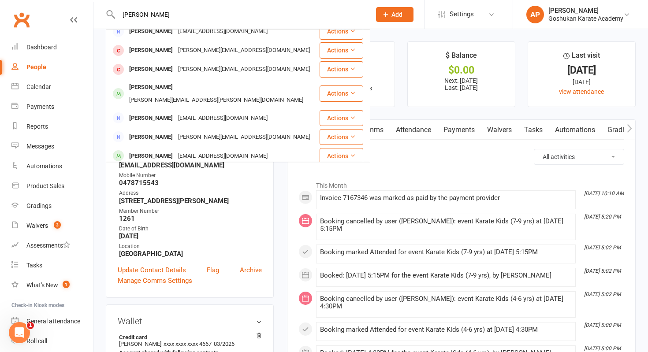
scroll to position [209, 0]
type input "[PERSON_NAME]"
click at [175, 149] on div "[PERSON_NAME]" at bounding box center [150, 155] width 49 height 13
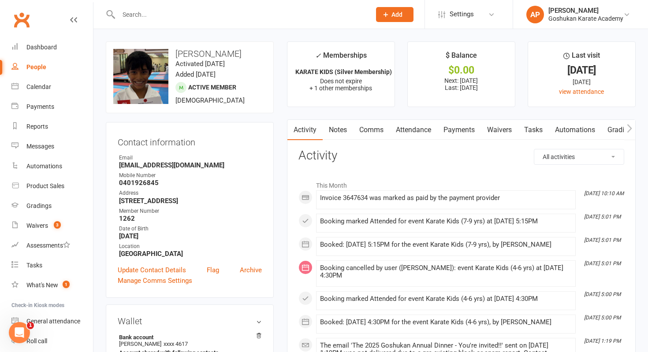
click at [259, 11] on input "text" at bounding box center [240, 14] width 249 height 12
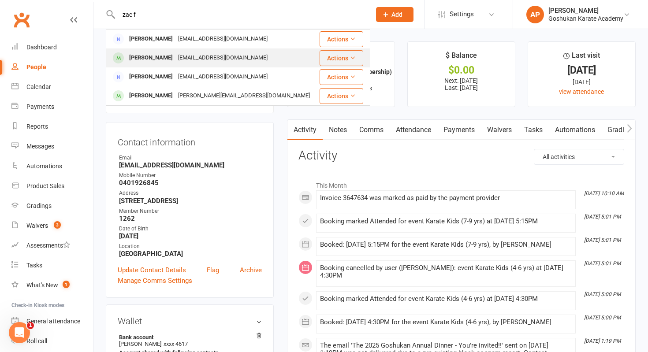
type input "zac f"
click at [209, 62] on div "[EMAIL_ADDRESS][DOMAIN_NAME]" at bounding box center [222, 58] width 95 height 13
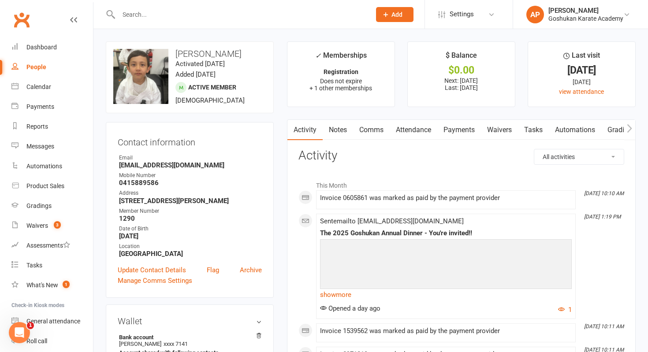
click at [296, 5] on div at bounding box center [235, 14] width 259 height 29
click at [295, 9] on input "text" at bounding box center [240, 14] width 249 height 12
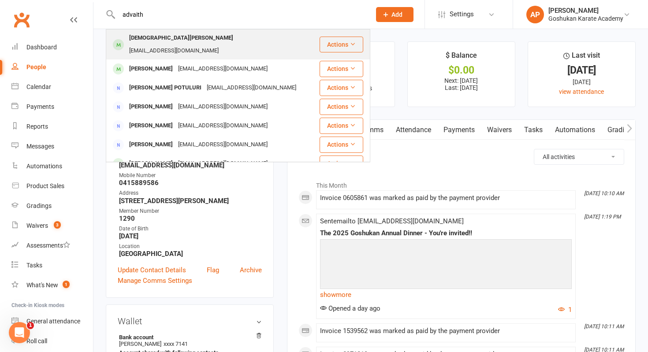
type input "advaith"
click at [246, 38] on div "[PERSON_NAME] [EMAIL_ADDRESS][DOMAIN_NAME]" at bounding box center [213, 44] width 212 height 29
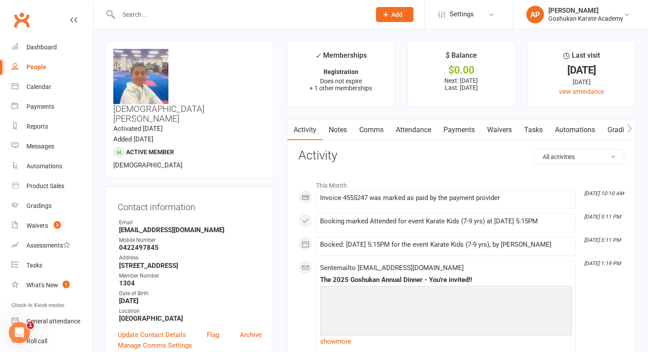
click at [336, 10] on input "text" at bounding box center [240, 14] width 249 height 12
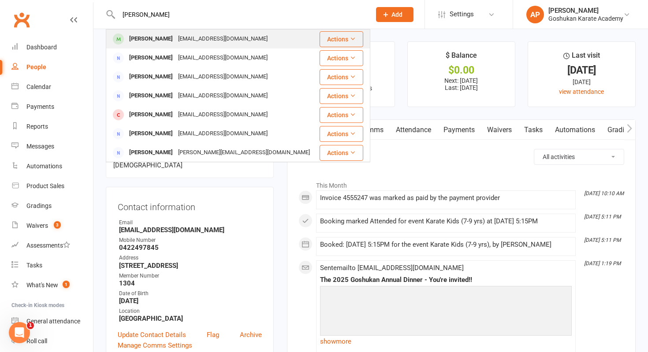
type input "[PERSON_NAME]"
click at [284, 44] on div "[PERSON_NAME] NEPAL [EMAIL_ADDRESS][DOMAIN_NAME]" at bounding box center [213, 39] width 212 height 18
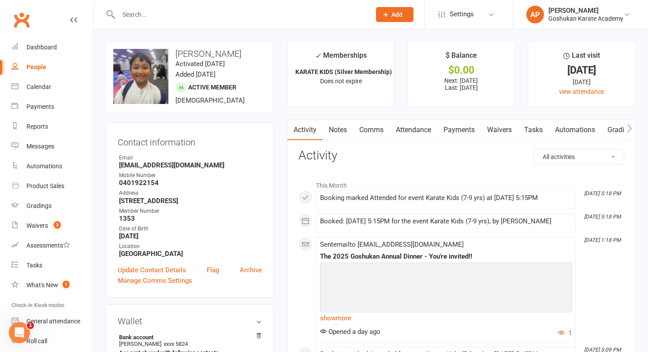
click at [281, 24] on div at bounding box center [235, 14] width 259 height 29
click at [280, 12] on input "text" at bounding box center [240, 14] width 249 height 12
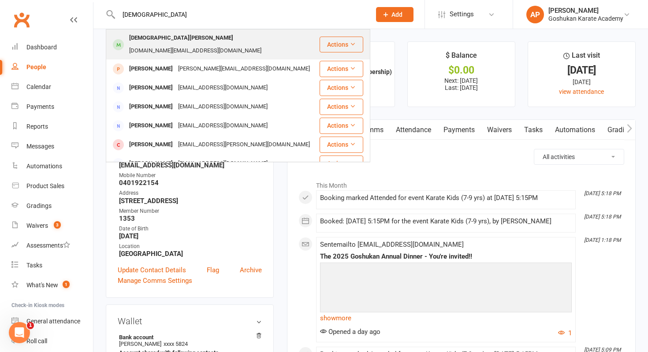
type input "[DEMOGRAPHIC_DATA]"
click at [249, 34] on div "[DEMOGRAPHIC_DATA] Barmalli [DOMAIN_NAME][EMAIL_ADDRESS][DOMAIN_NAME]" at bounding box center [213, 44] width 212 height 29
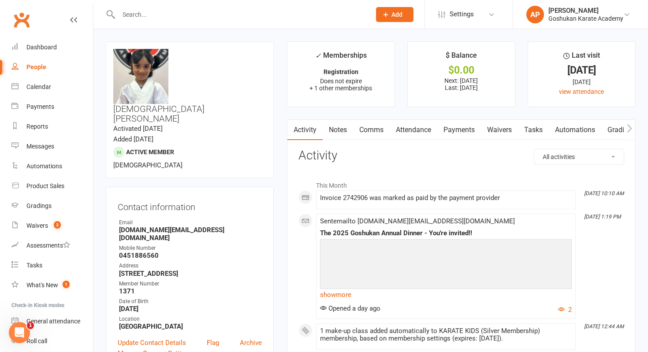
click at [218, 8] on input "text" at bounding box center [240, 14] width 249 height 12
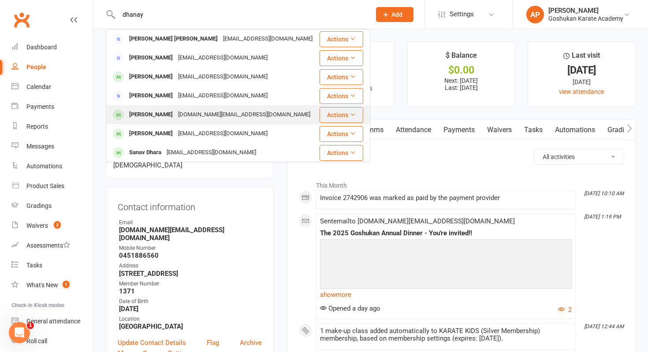
type input "dhanay"
click at [209, 111] on div "[DOMAIN_NAME][EMAIL_ADDRESS][DOMAIN_NAME]" at bounding box center [243, 114] width 137 height 13
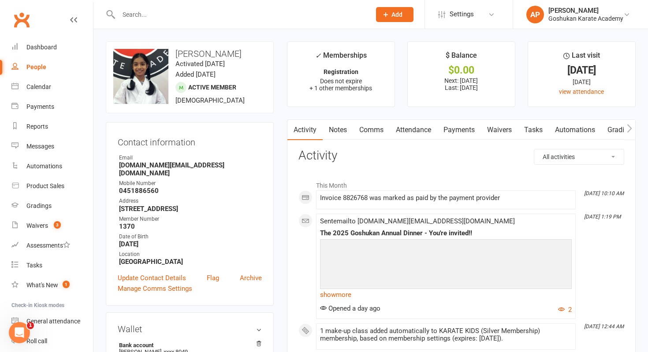
click at [295, 18] on input "text" at bounding box center [240, 14] width 249 height 12
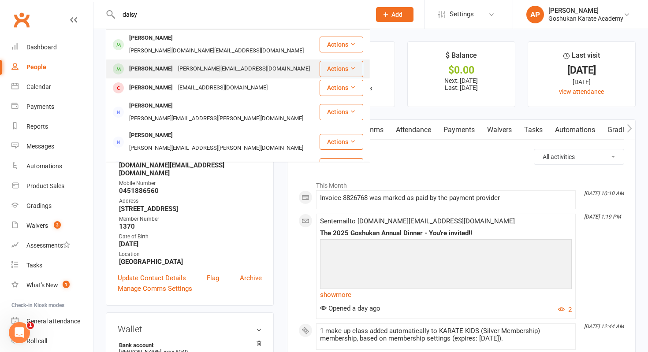
type input "daisy"
click at [225, 63] on div "[PERSON_NAME][EMAIL_ADDRESS][DOMAIN_NAME]" at bounding box center [243, 69] width 137 height 13
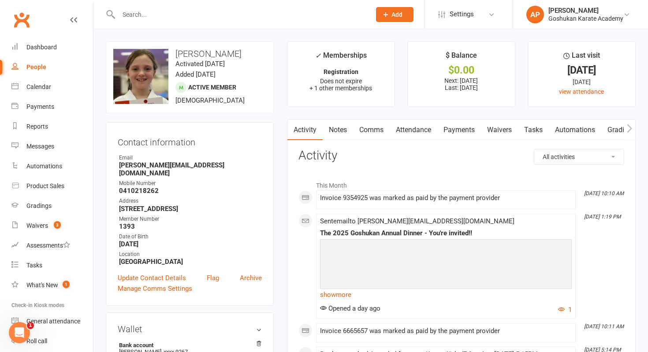
click at [244, 15] on input "text" at bounding box center [240, 14] width 249 height 12
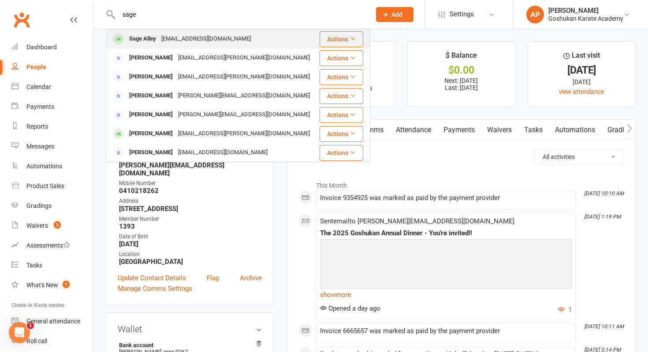
type input "sage"
click at [213, 39] on div "[EMAIL_ADDRESS][DOMAIN_NAME]" at bounding box center [206, 39] width 95 height 13
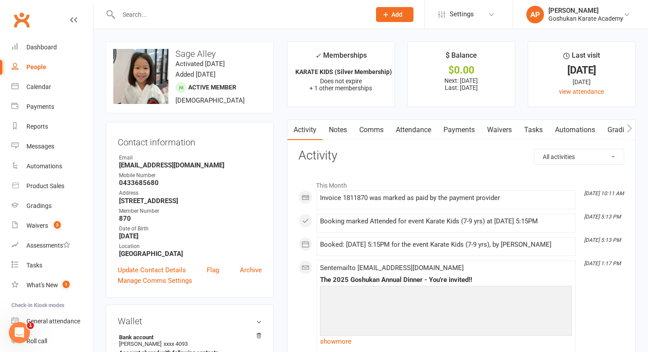
click at [291, 11] on input "text" at bounding box center [240, 14] width 249 height 12
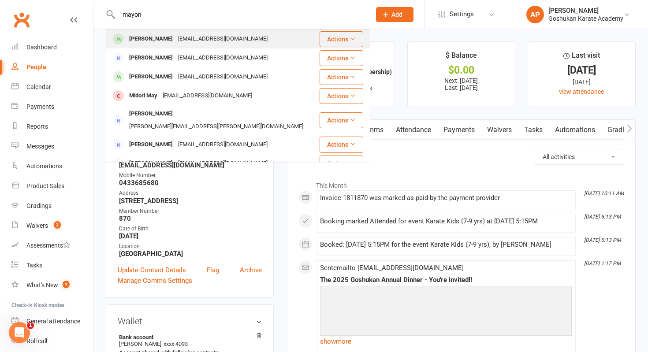
type input "mayon"
click at [280, 43] on div "[PERSON_NAME] [EMAIL_ADDRESS][DOMAIN_NAME]" at bounding box center [213, 39] width 212 height 18
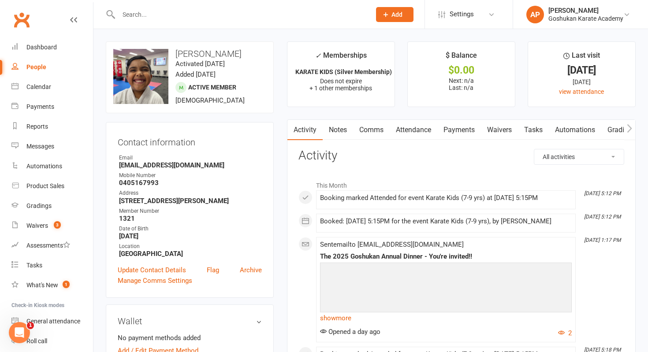
click at [302, 15] on input "text" at bounding box center [240, 14] width 249 height 12
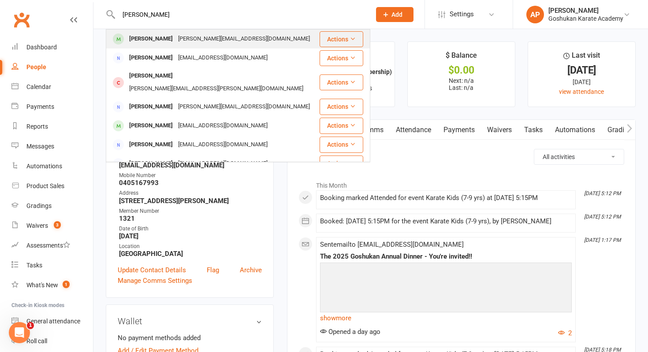
type input "[PERSON_NAME]"
click at [246, 41] on div "[PERSON_NAME] Diab [EMAIL_ADDRESS][DOMAIN_NAME]" at bounding box center [213, 39] width 212 height 18
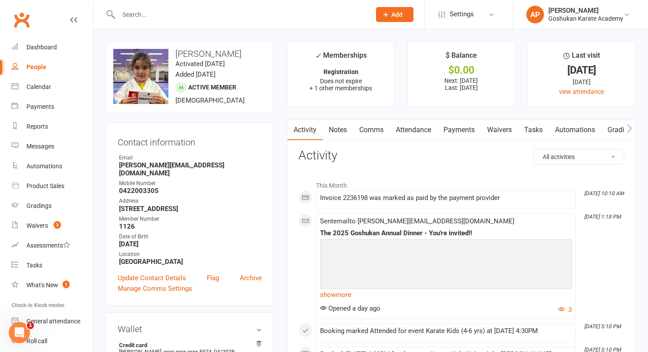
click at [284, 16] on input "text" at bounding box center [240, 14] width 249 height 12
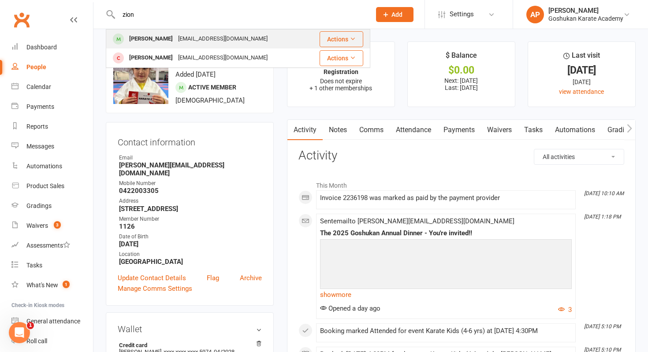
type input "zion"
click at [241, 41] on div "Zion [PERSON_NAME] [EMAIL_ADDRESS][DOMAIN_NAME]" at bounding box center [207, 39] width 201 height 18
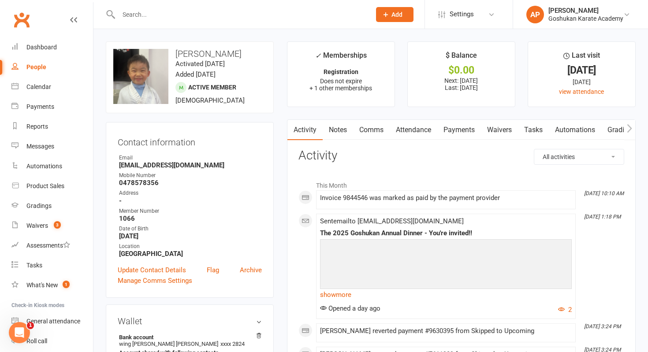
click at [454, 130] on link "Payments" at bounding box center [459, 130] width 44 height 20
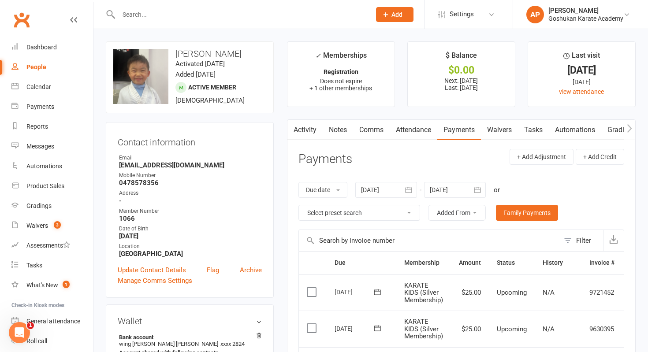
click at [278, 11] on input "text" at bounding box center [240, 14] width 249 height 12
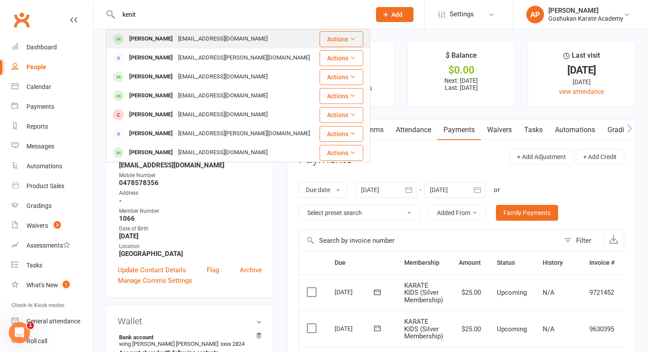
type input "kenit"
click at [225, 33] on div "[EMAIL_ADDRESS][DOMAIN_NAME]" at bounding box center [222, 39] width 95 height 13
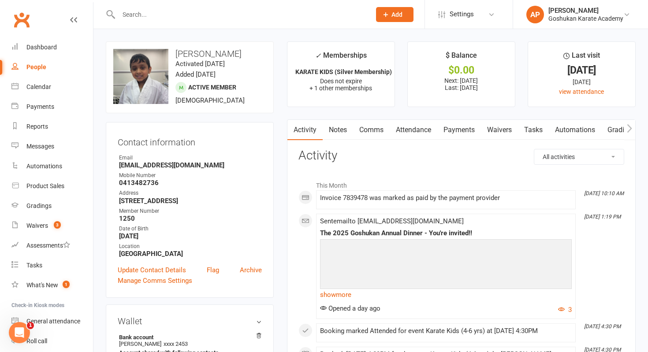
click at [252, 13] on input "text" at bounding box center [240, 14] width 249 height 12
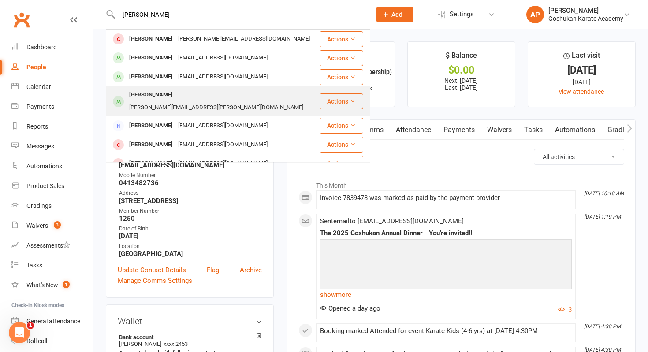
type input "[PERSON_NAME]"
click at [221, 101] on div "[PERSON_NAME][EMAIL_ADDRESS][PERSON_NAME][DOMAIN_NAME]" at bounding box center [215, 107] width 179 height 13
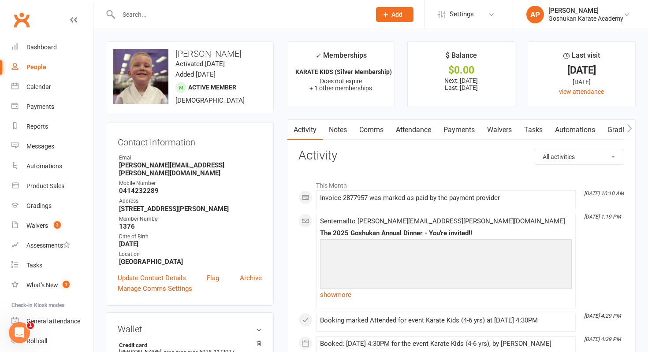
click at [209, 17] on input "text" at bounding box center [240, 14] width 249 height 12
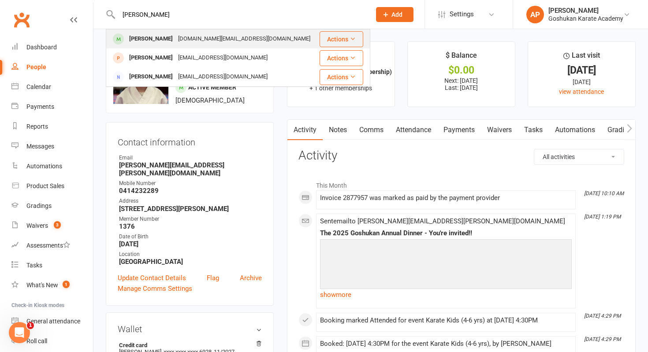
type input "[PERSON_NAME]"
click at [174, 42] on div "[PERSON_NAME]" at bounding box center [150, 39] width 49 height 13
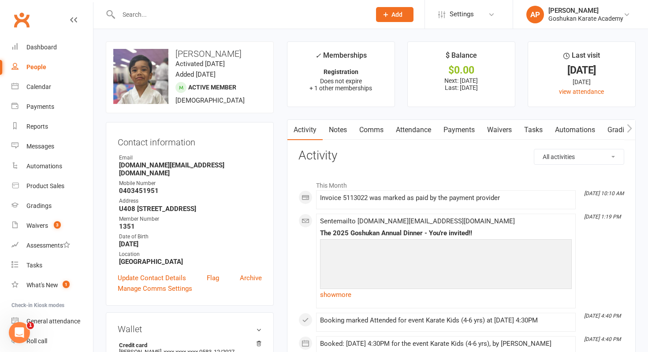
click at [276, 15] on input "text" at bounding box center [240, 14] width 249 height 12
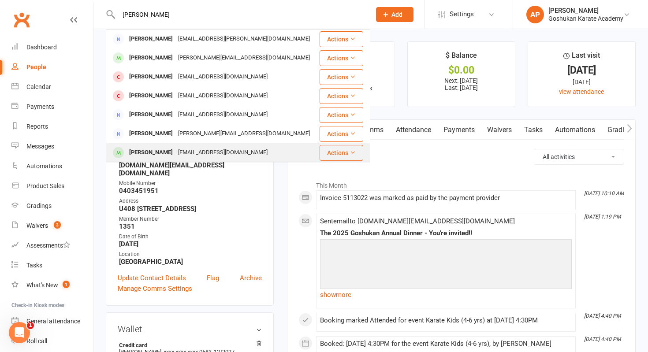
type input "[PERSON_NAME]"
click at [175, 153] on div "[PERSON_NAME]" at bounding box center [150, 152] width 49 height 13
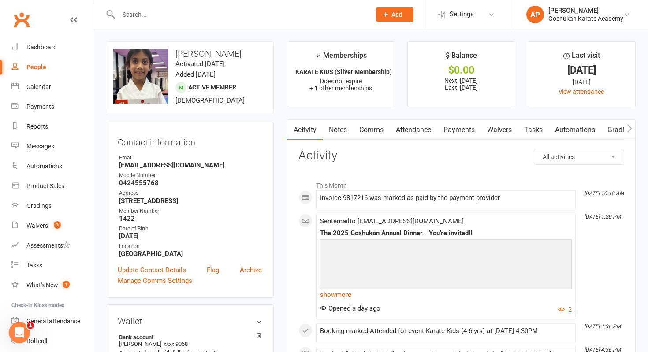
click at [307, 15] on input "text" at bounding box center [240, 14] width 249 height 12
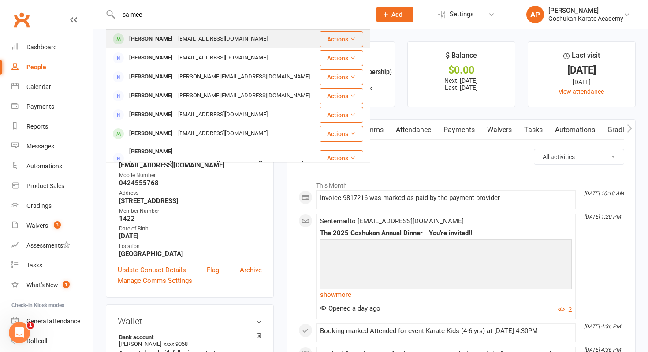
type input "salmee"
click at [251, 41] on div "[EMAIL_ADDRESS][DOMAIN_NAME]" at bounding box center [222, 39] width 95 height 13
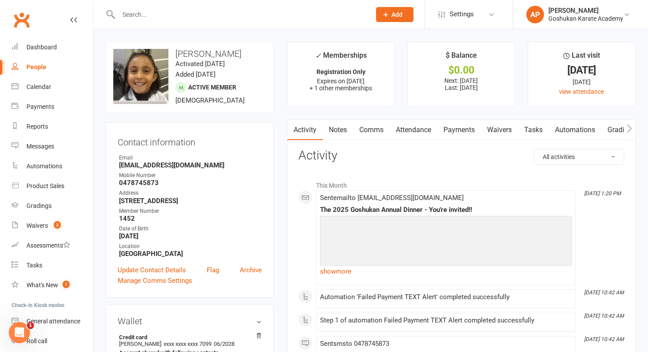
click at [329, 15] on input "text" at bounding box center [240, 14] width 249 height 12
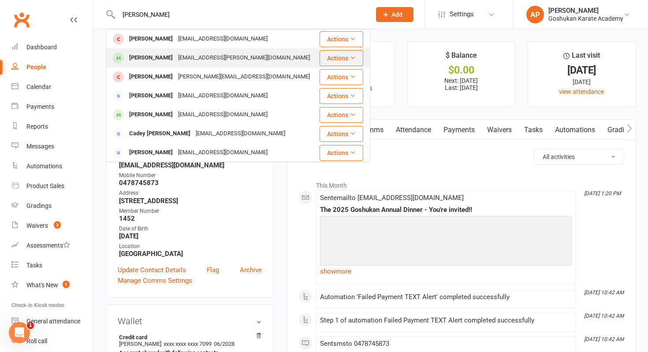
type input "[PERSON_NAME]"
click at [247, 58] on div "[PERSON_NAME] [EMAIL_ADDRESS][PERSON_NAME][DOMAIN_NAME]" at bounding box center [213, 58] width 212 height 18
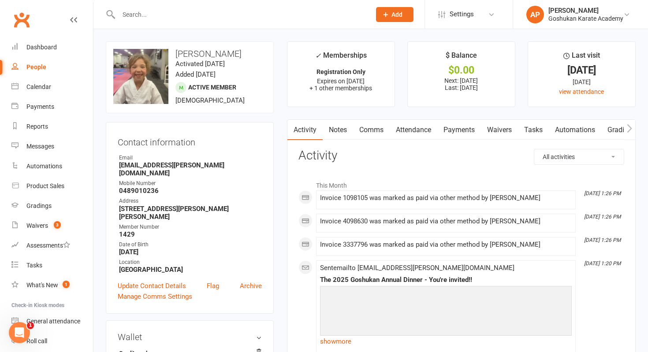
click at [304, 15] on input "text" at bounding box center [240, 14] width 249 height 12
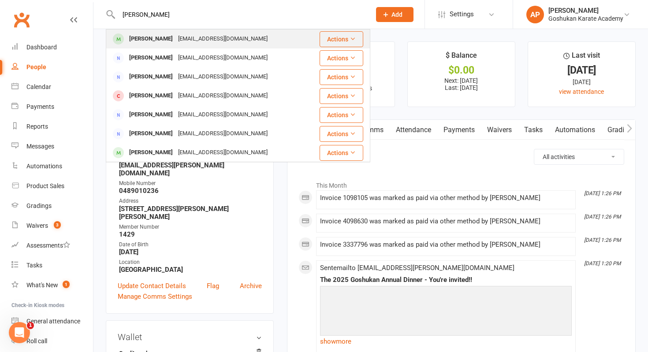
type input "[PERSON_NAME]"
click at [297, 44] on div "[PERSON_NAME] [PERSON_NAME][EMAIL_ADDRESS][DOMAIN_NAME]" at bounding box center [213, 39] width 212 height 18
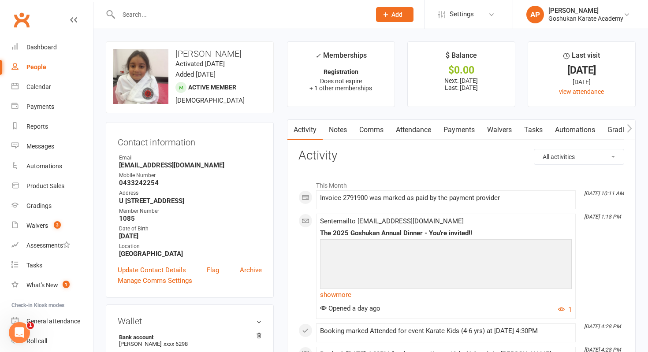
click at [274, 11] on input "text" at bounding box center [240, 14] width 249 height 12
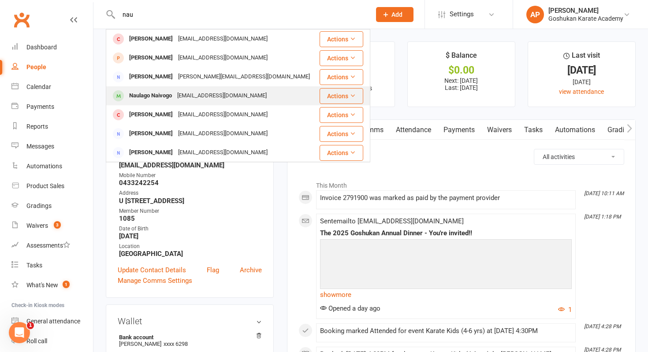
type input "nau"
click at [249, 103] on div "Naulago Naivogo [EMAIL_ADDRESS][DOMAIN_NAME]" at bounding box center [213, 96] width 212 height 18
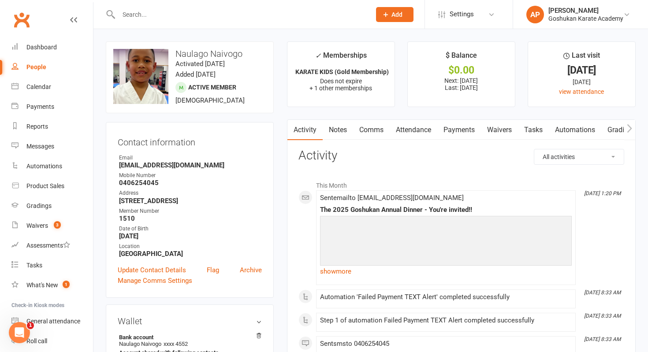
click at [282, 11] on input "text" at bounding box center [240, 14] width 249 height 12
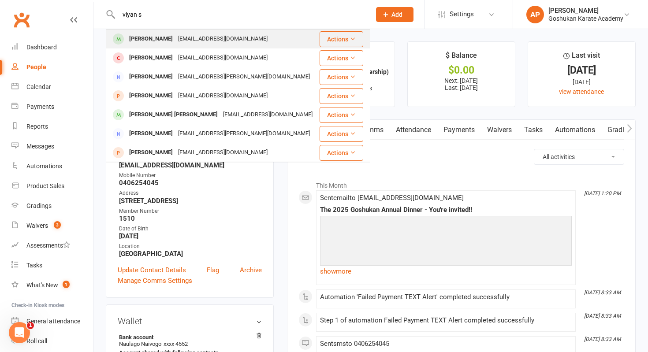
type input "viyan s"
click at [245, 40] on div "[PERSON_NAME] [PERSON_NAME][EMAIL_ADDRESS][DOMAIN_NAME]" at bounding box center [213, 39] width 212 height 18
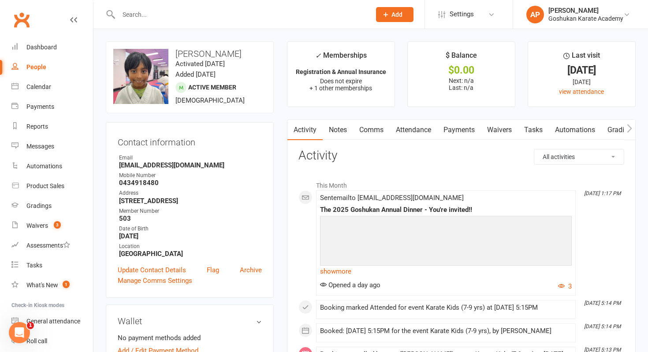
click at [320, 19] on input "text" at bounding box center [240, 14] width 249 height 12
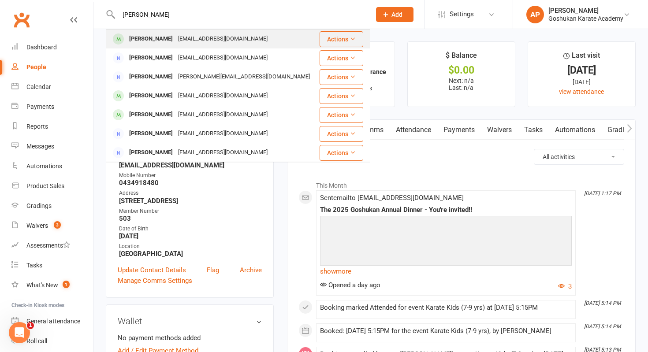
type input "[PERSON_NAME]"
click at [296, 37] on div "[PERSON_NAME] [EMAIL_ADDRESS][DOMAIN_NAME]" at bounding box center [213, 39] width 212 height 18
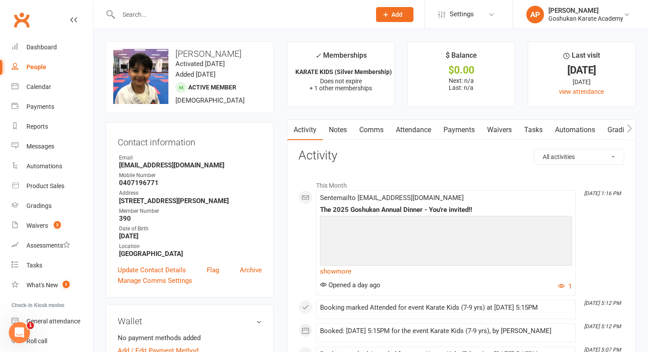
click at [313, 10] on input "text" at bounding box center [240, 14] width 249 height 12
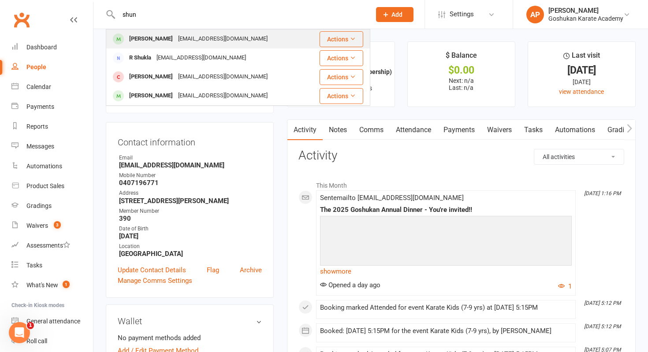
type input "shun"
click at [245, 39] on div "[PERSON_NAME] [EMAIL_ADDRESS][DOMAIN_NAME]" at bounding box center [207, 39] width 201 height 18
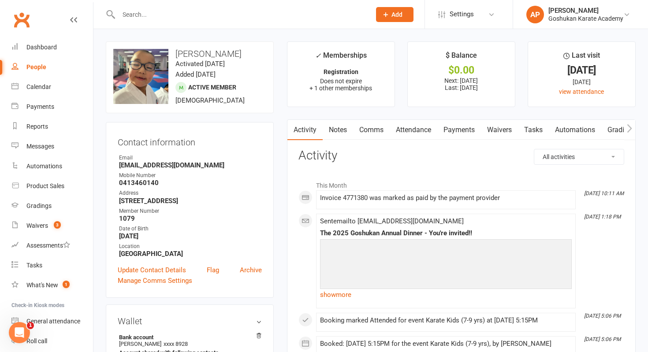
click at [250, 11] on input "text" at bounding box center [240, 14] width 249 height 12
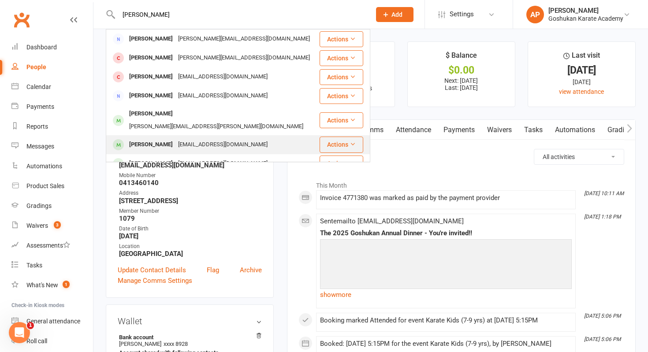
type input "[PERSON_NAME]"
click at [198, 138] on div "[EMAIL_ADDRESS][DOMAIN_NAME]" at bounding box center [222, 144] width 95 height 13
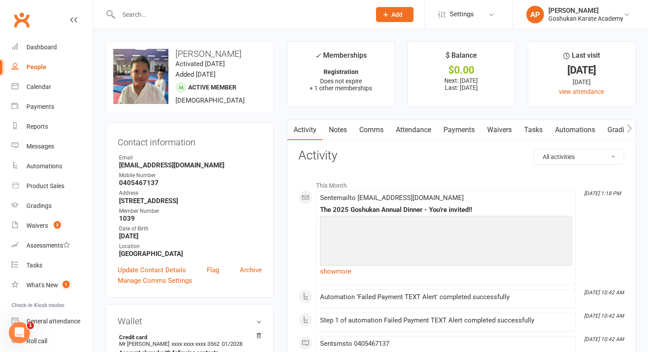
click at [311, 21] on div at bounding box center [235, 14] width 259 height 29
click at [320, 14] on input "text" at bounding box center [240, 14] width 249 height 12
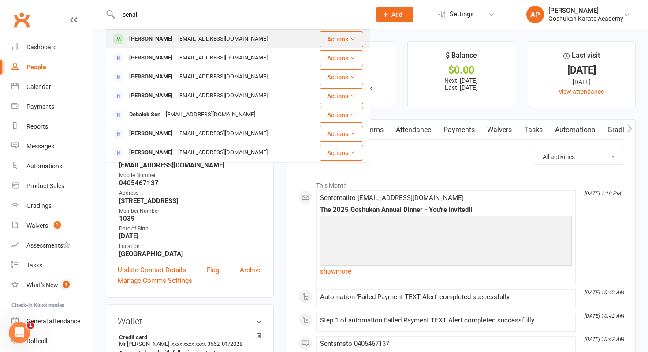
type input "senali"
click at [298, 39] on div "Senali Amaratunga [EMAIL_ADDRESS][DOMAIN_NAME]" at bounding box center [213, 39] width 212 height 18
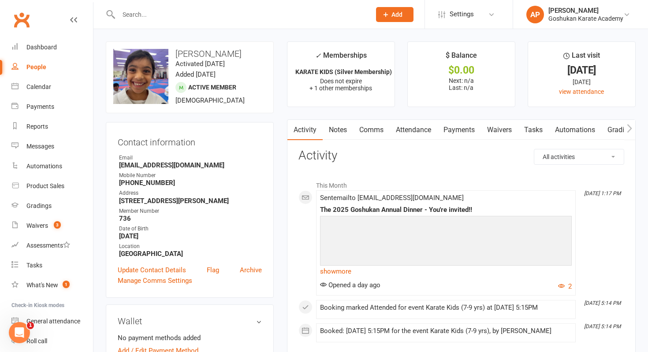
click at [298, 12] on input "text" at bounding box center [240, 14] width 249 height 12
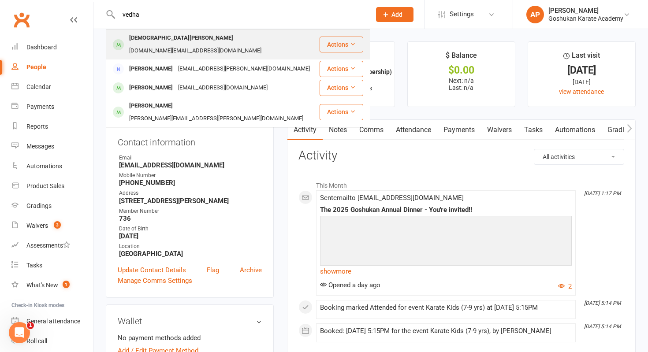
type input "vedha"
click at [237, 45] on div "[DOMAIN_NAME][EMAIL_ADDRESS][DOMAIN_NAME]" at bounding box center [194, 51] width 137 height 13
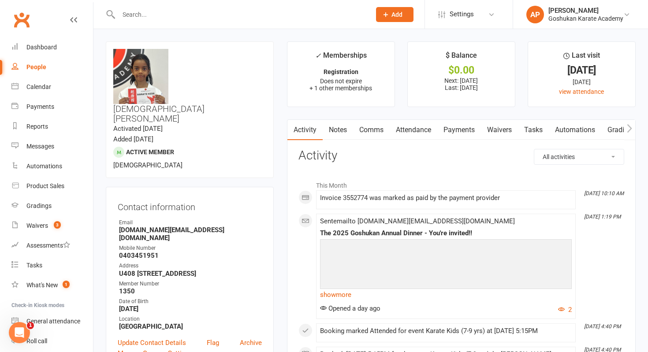
click at [277, 21] on div at bounding box center [235, 14] width 259 height 29
click at [276, 16] on input "text" at bounding box center [240, 14] width 249 height 12
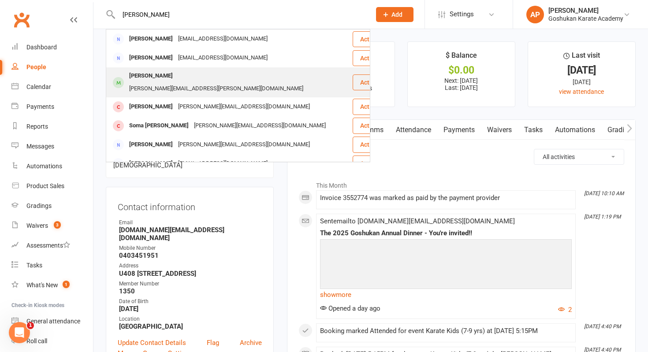
type input "[PERSON_NAME]"
click at [222, 82] on div "[PERSON_NAME][EMAIL_ADDRESS][PERSON_NAME][DOMAIN_NAME]" at bounding box center [215, 88] width 179 height 13
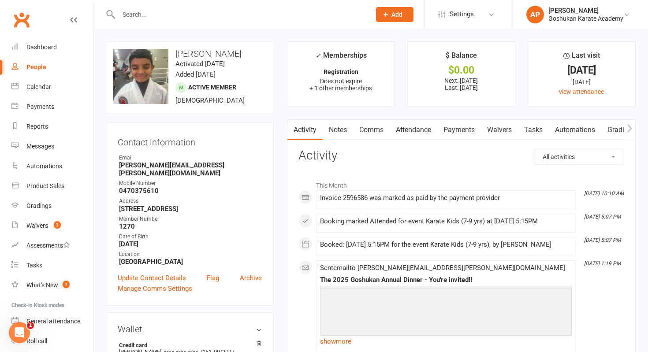
click at [220, 14] on input "text" at bounding box center [240, 14] width 249 height 12
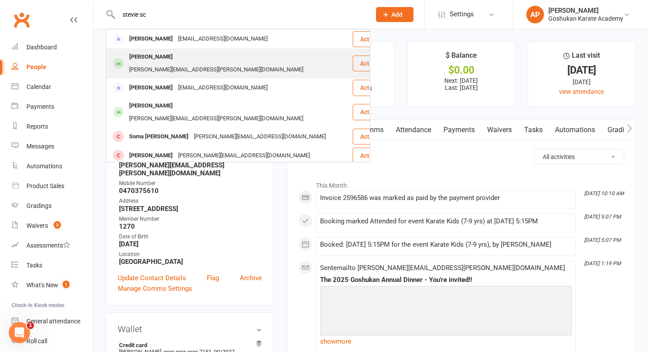
type input "stevie sc"
click at [212, 63] on div "[PERSON_NAME][EMAIL_ADDRESS][PERSON_NAME][DOMAIN_NAME]" at bounding box center [215, 69] width 179 height 13
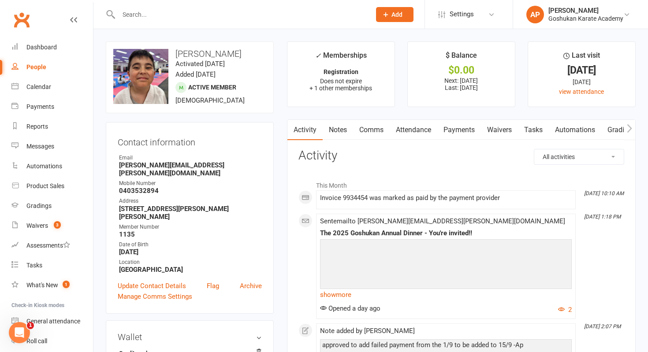
click at [289, 12] on input "text" at bounding box center [240, 14] width 249 height 12
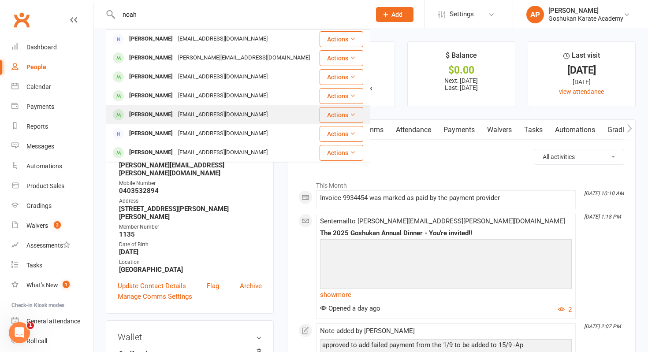
type input "noah"
click at [228, 111] on div "[EMAIL_ADDRESS][DOMAIN_NAME]" at bounding box center [222, 114] width 95 height 13
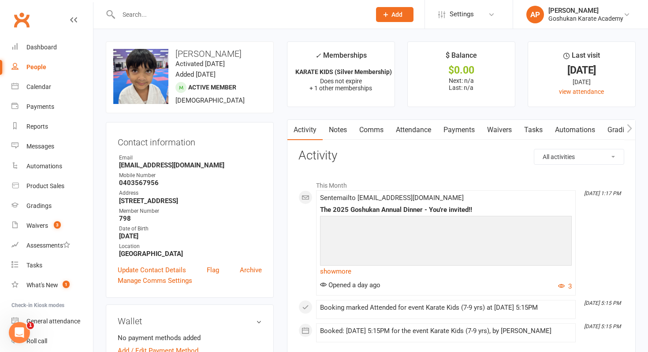
click at [218, 13] on input "text" at bounding box center [240, 14] width 249 height 12
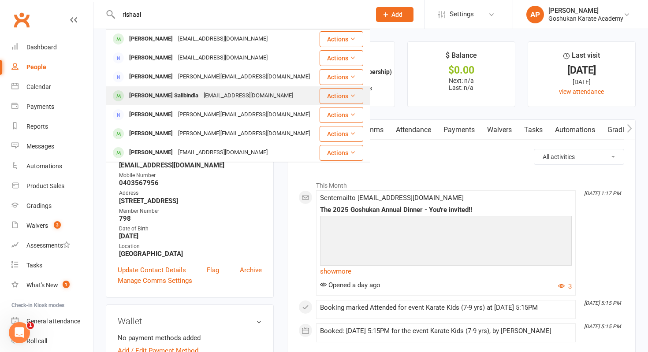
type input "rishaal"
click at [189, 89] on div "[PERSON_NAME] Salibindla" at bounding box center [163, 95] width 74 height 13
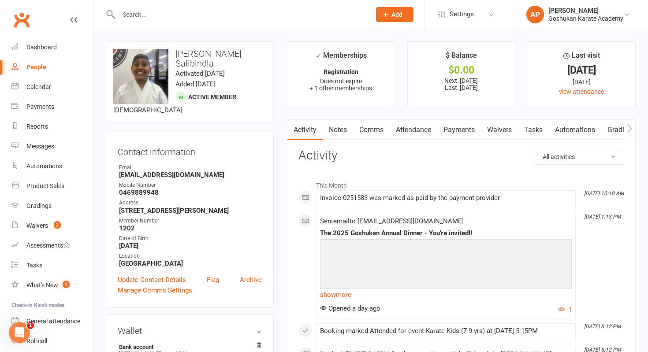
click at [311, 13] on input "text" at bounding box center [240, 14] width 249 height 12
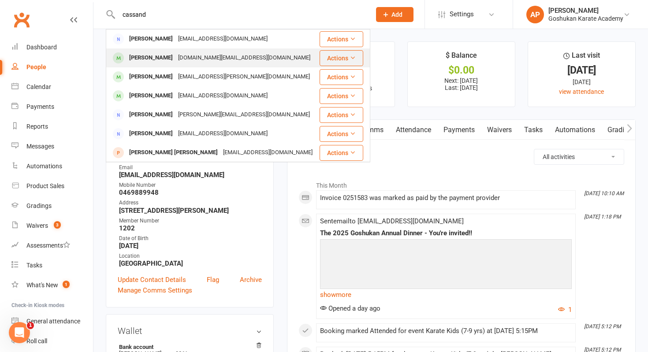
type input "cassand"
click at [268, 60] on div "[PERSON_NAME] [DOMAIN_NAME][EMAIL_ADDRESS][DOMAIN_NAME]" at bounding box center [213, 58] width 212 height 18
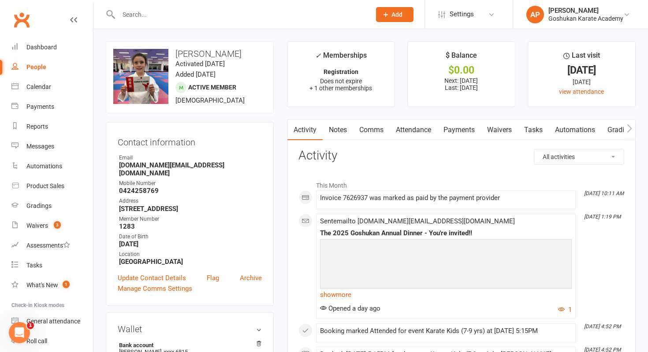
click at [306, 18] on input "text" at bounding box center [240, 14] width 249 height 12
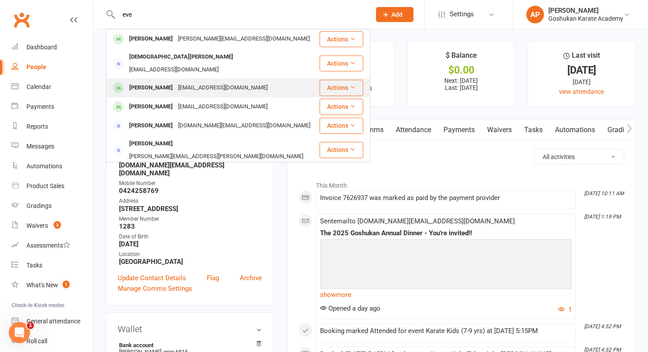
type input "eve"
click at [247, 81] on div "[PERSON_NAME] [EMAIL_ADDRESS][DOMAIN_NAME]" at bounding box center [213, 88] width 212 height 18
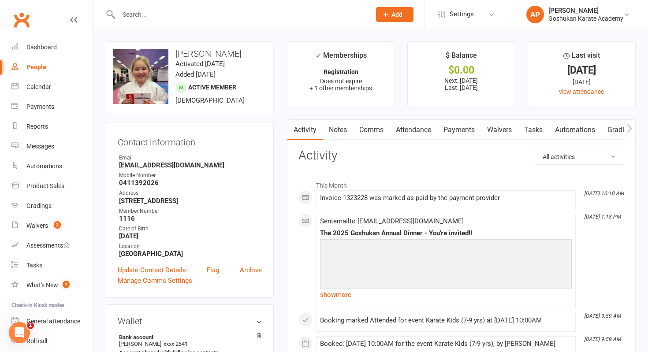
click at [272, 6] on div at bounding box center [235, 14] width 259 height 29
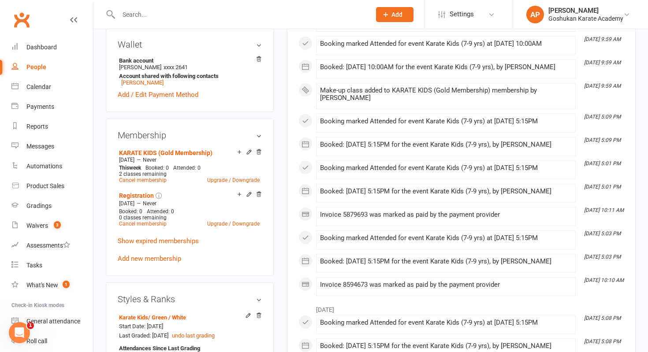
scroll to position [343, 0]
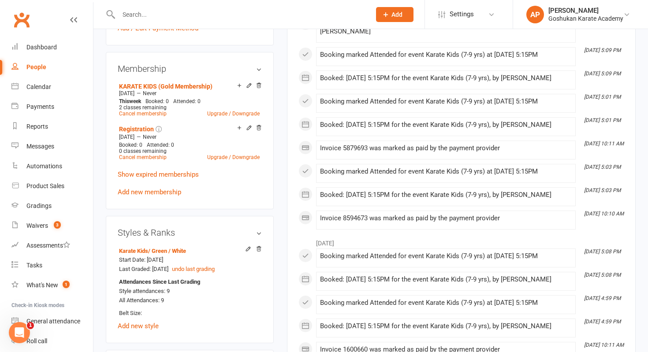
click at [272, 6] on div at bounding box center [235, 14] width 259 height 29
click at [266, 8] on input "text" at bounding box center [240, 14] width 249 height 12
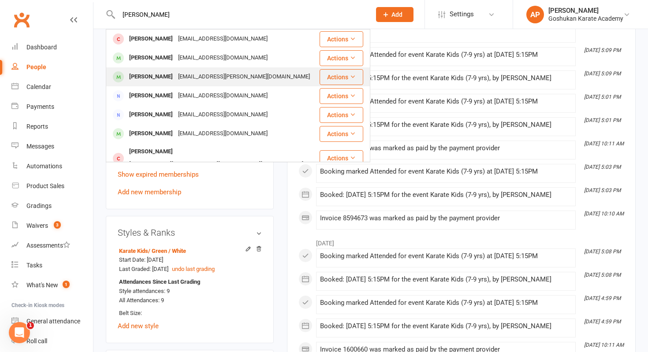
type input "[PERSON_NAME]"
click at [208, 81] on div "[EMAIL_ADDRESS][PERSON_NAME][DOMAIN_NAME]" at bounding box center [243, 77] width 137 height 13
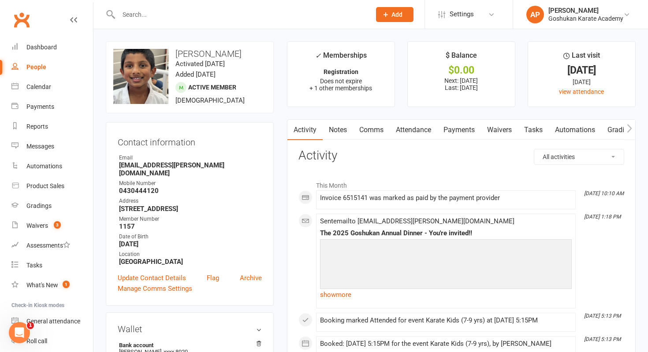
click at [308, 18] on input "text" at bounding box center [240, 14] width 249 height 12
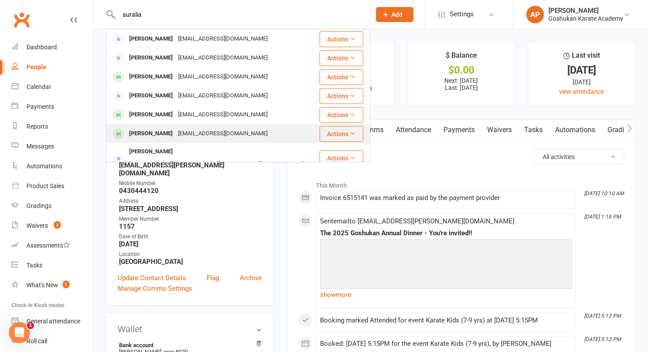
type input "auralia"
click at [256, 136] on div "[PERSON_NAME] [PERSON_NAME][EMAIL_ADDRESS][DOMAIN_NAME]" at bounding box center [213, 134] width 212 height 18
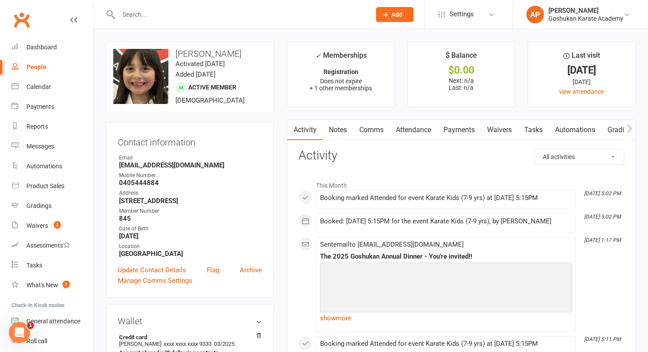
click at [261, 20] on input "text" at bounding box center [240, 14] width 249 height 12
click at [260, 15] on input "text" at bounding box center [240, 14] width 249 height 12
click at [298, 14] on input "text" at bounding box center [240, 14] width 249 height 12
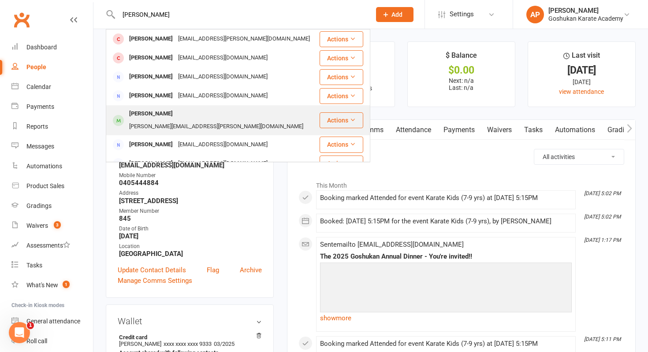
type input "[PERSON_NAME]"
click at [203, 120] on div "[PERSON_NAME][EMAIL_ADDRESS][PERSON_NAME][DOMAIN_NAME]" at bounding box center [215, 126] width 179 height 13
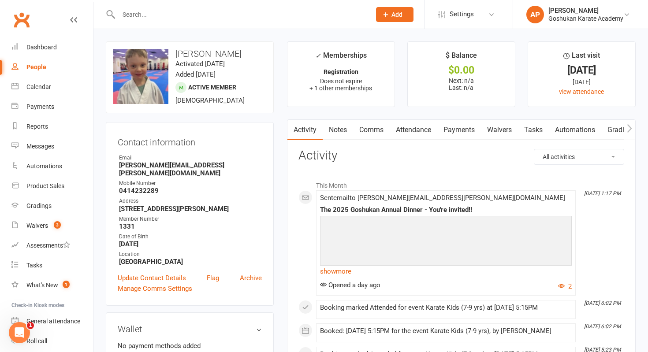
click at [267, 17] on input "text" at bounding box center [240, 14] width 249 height 12
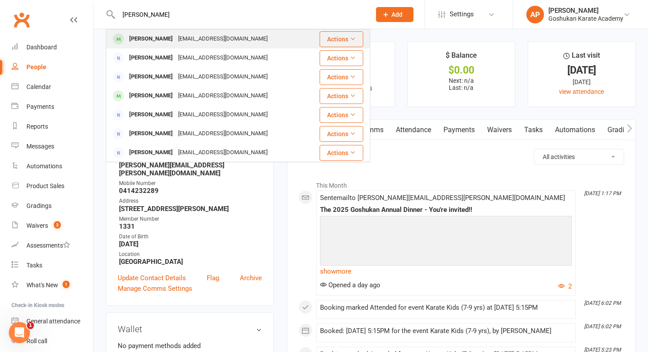
type input "[PERSON_NAME]"
click at [241, 40] on div "[PERSON_NAME] [PERSON_NAME][EMAIL_ADDRESS][DOMAIN_NAME]" at bounding box center [213, 39] width 212 height 18
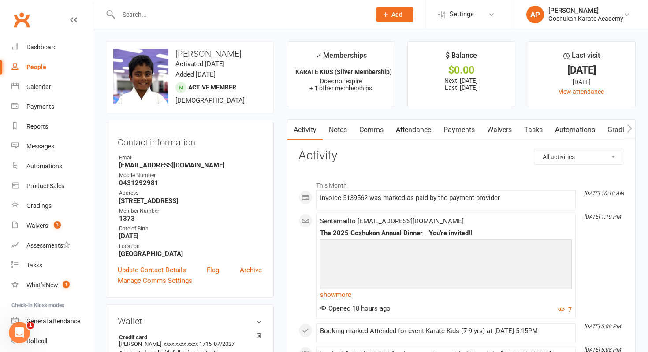
click at [235, 14] on input "text" at bounding box center [240, 14] width 249 height 12
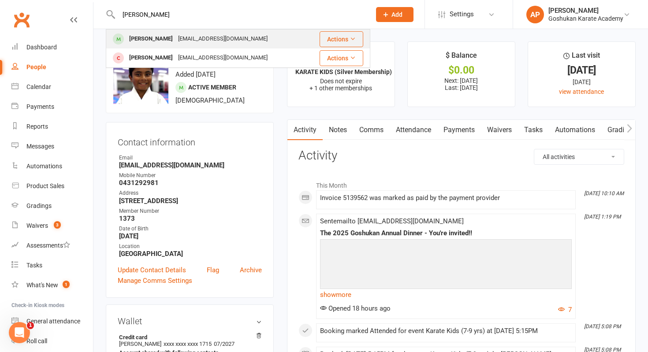
type input "[PERSON_NAME]"
click at [212, 36] on div "[EMAIL_ADDRESS][DOMAIN_NAME]" at bounding box center [222, 39] width 95 height 13
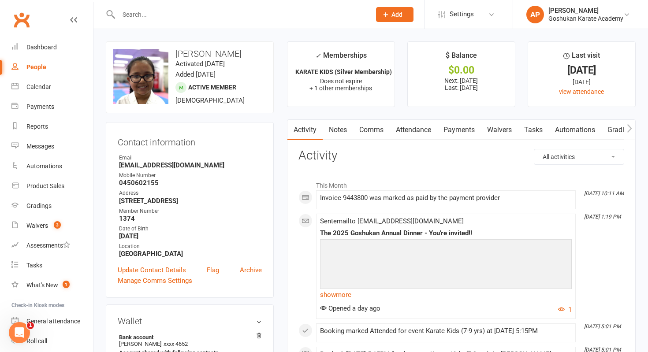
click at [323, 11] on input "text" at bounding box center [240, 14] width 249 height 12
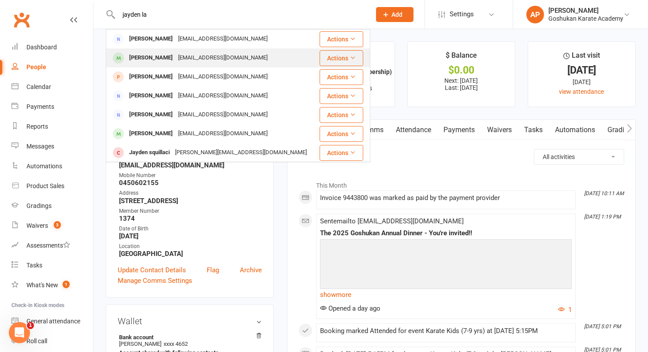
type input "jayden la"
click at [253, 62] on div "[PERSON_NAME] [PERSON_NAME][EMAIL_ADDRESS][DOMAIN_NAME]" at bounding box center [213, 58] width 212 height 18
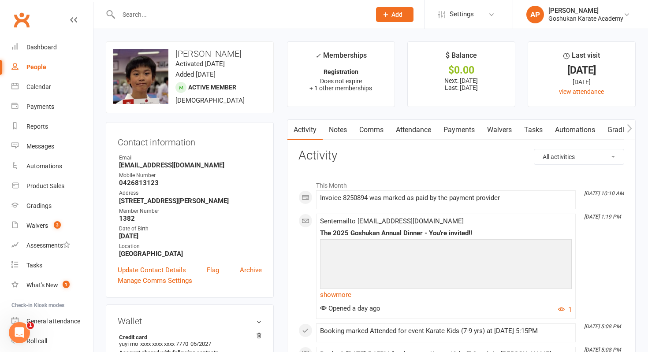
click at [267, 18] on input "text" at bounding box center [240, 14] width 249 height 12
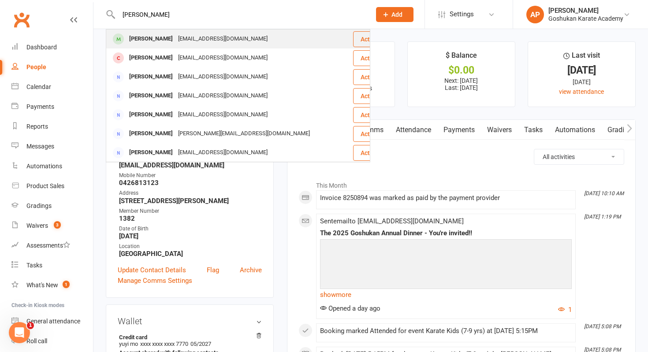
type input "[PERSON_NAME]"
click at [253, 36] on div "[PERSON_NAME] [PERSON_NAME][EMAIL_ADDRESS][DOMAIN_NAME]" at bounding box center [229, 39] width 245 height 18
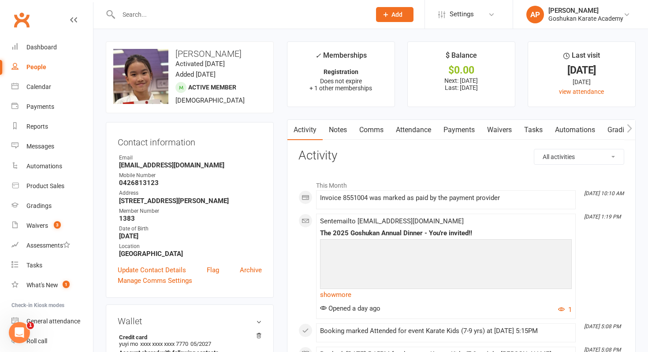
click at [320, 13] on input "text" at bounding box center [240, 14] width 249 height 12
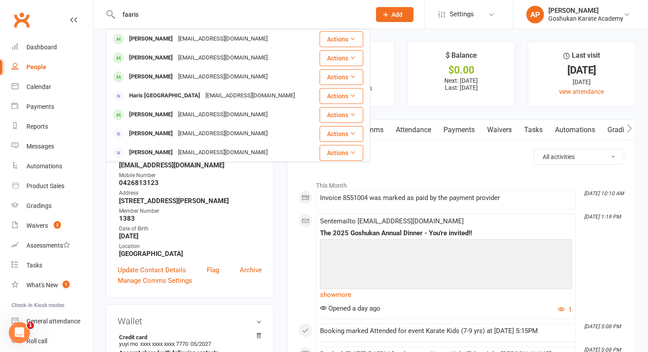
type input "faaris"
click at [293, 36] on div "[PERSON_NAME] [EMAIL_ADDRESS][DOMAIN_NAME]" at bounding box center [211, 39] width 208 height 18
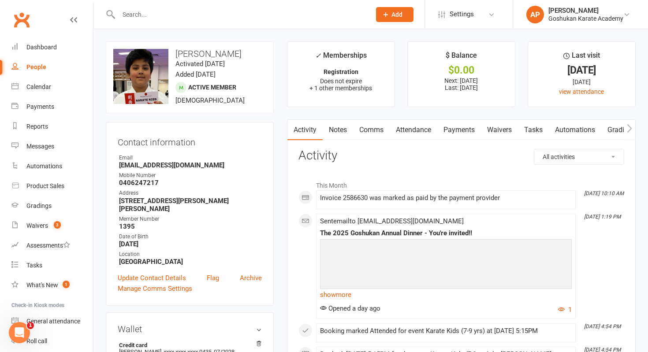
click at [318, 12] on input "text" at bounding box center [240, 14] width 249 height 12
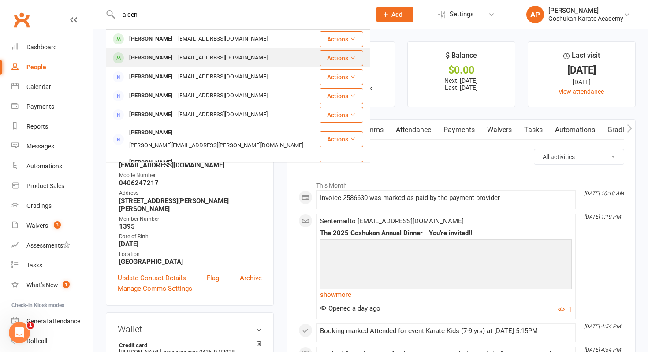
type input "aiden"
click at [290, 60] on div "[PERSON_NAME] [EMAIL_ADDRESS][DOMAIN_NAME]" at bounding box center [213, 58] width 212 height 18
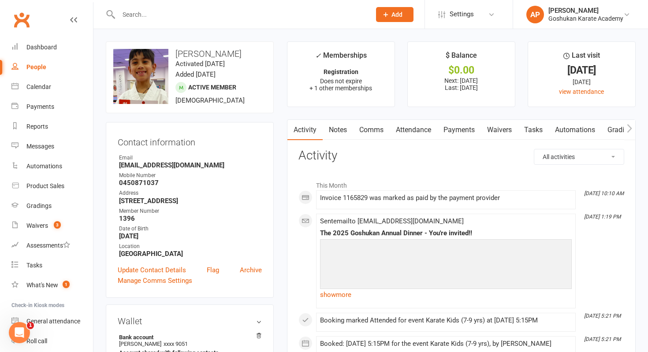
click at [275, 23] on div at bounding box center [235, 14] width 259 height 29
click at [274, 16] on input "text" at bounding box center [240, 14] width 249 height 12
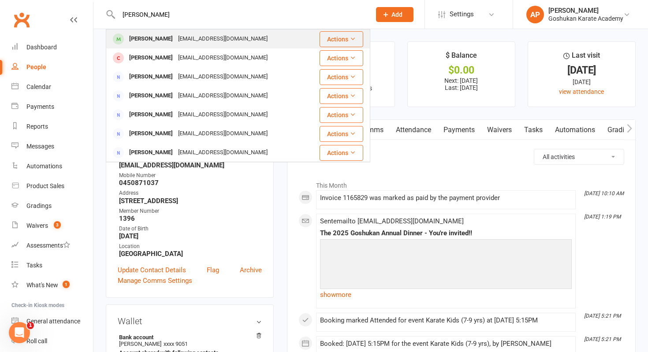
type input "[PERSON_NAME]"
click at [214, 34] on div "[EMAIL_ADDRESS][DOMAIN_NAME]" at bounding box center [222, 39] width 95 height 13
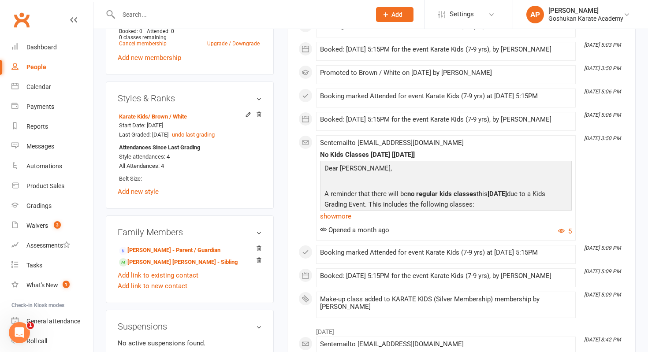
scroll to position [438, 0]
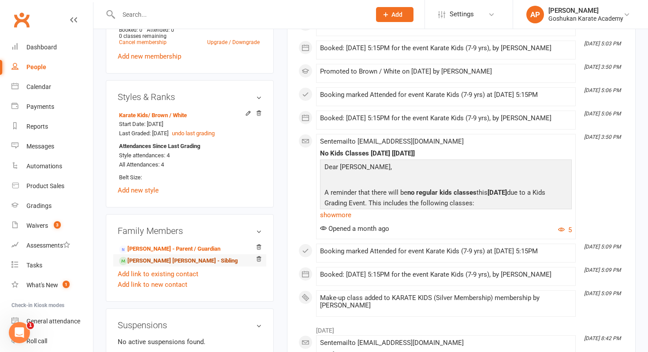
click at [156, 260] on link "[PERSON_NAME] [PERSON_NAME] - Sibling" at bounding box center [178, 260] width 119 height 9
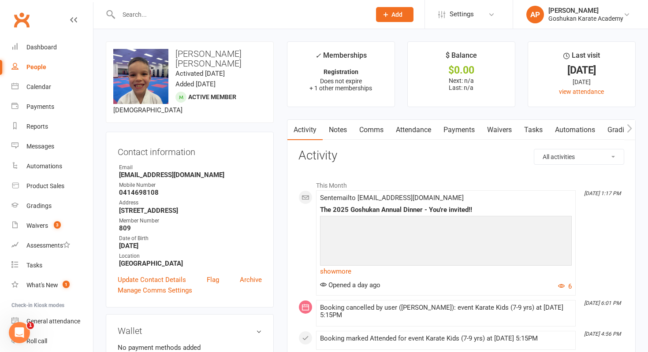
click at [307, 14] on input "text" at bounding box center [240, 14] width 249 height 12
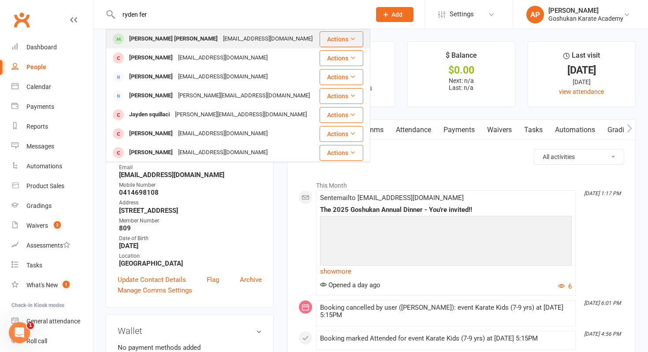
type input "ryden fer"
click at [249, 42] on div "[EMAIL_ADDRESS][DOMAIN_NAME]" at bounding box center [267, 39] width 95 height 13
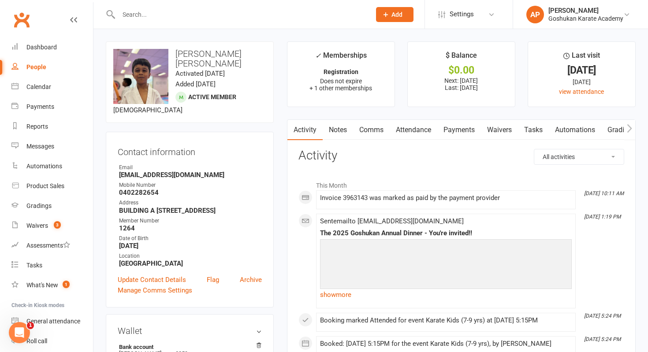
click at [323, 20] on input "text" at bounding box center [240, 14] width 249 height 12
click at [322, 19] on input "text" at bounding box center [240, 14] width 249 height 12
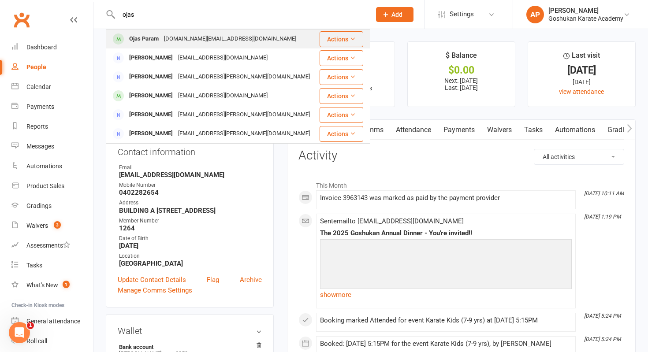
type input "ojas"
click at [253, 42] on div "Ojas Param [DOMAIN_NAME][EMAIL_ADDRESS][DOMAIN_NAME]" at bounding box center [213, 39] width 212 height 18
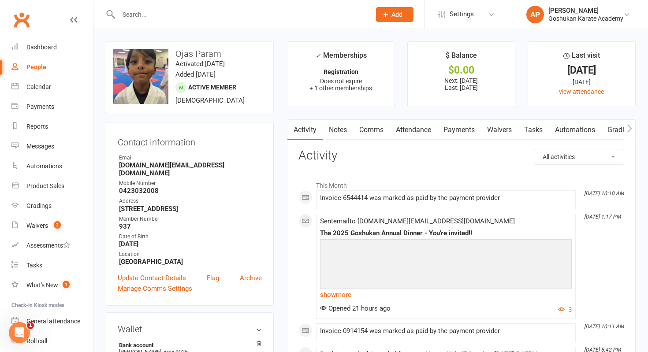
click at [324, 14] on input "text" at bounding box center [240, 14] width 249 height 12
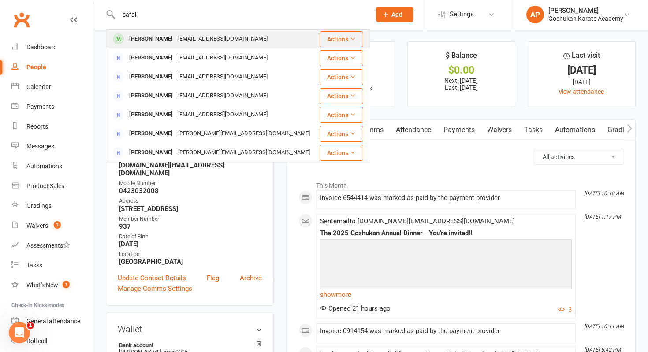
type input "safal"
click at [247, 39] on div "[EMAIL_ADDRESS][DOMAIN_NAME]" at bounding box center [222, 39] width 95 height 13
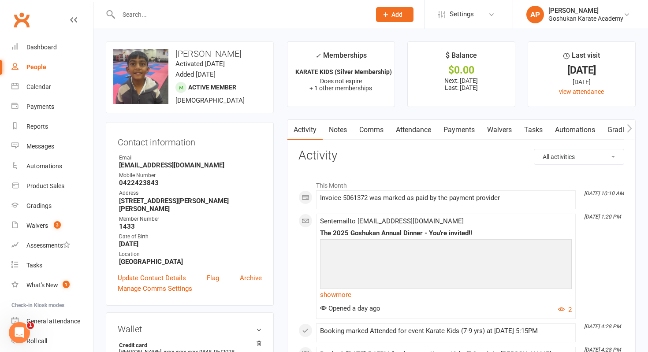
click at [302, 16] on input "text" at bounding box center [240, 14] width 249 height 12
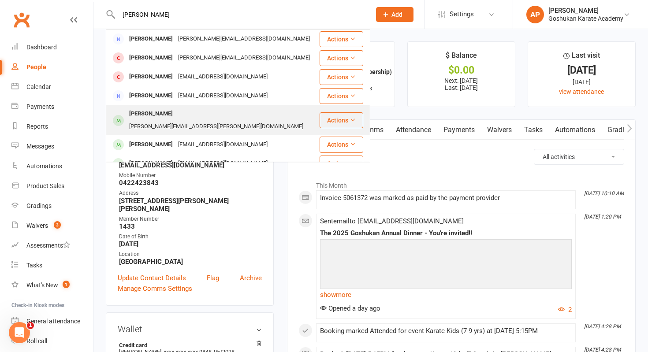
type input "[PERSON_NAME]"
click at [198, 120] on div "[PERSON_NAME][EMAIL_ADDRESS][PERSON_NAME][DOMAIN_NAME]" at bounding box center [215, 126] width 179 height 13
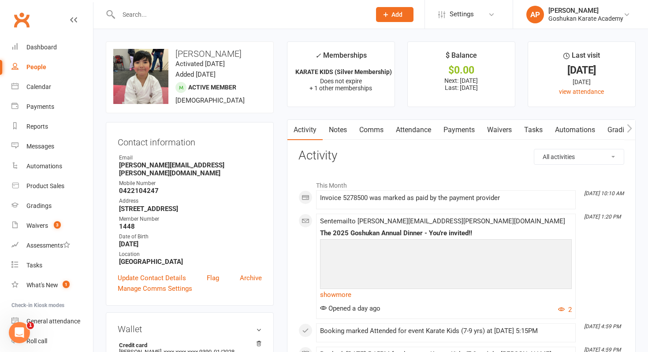
click at [303, 7] on div at bounding box center [235, 14] width 259 height 29
click at [301, 18] on input "text" at bounding box center [240, 14] width 249 height 12
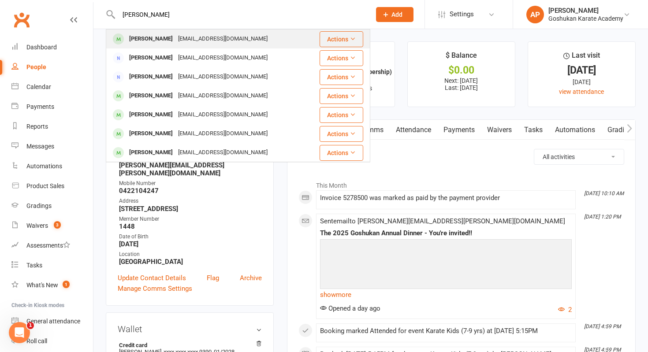
type input "[PERSON_NAME]"
click at [239, 38] on div "[EMAIL_ADDRESS][DOMAIN_NAME]" at bounding box center [222, 39] width 95 height 13
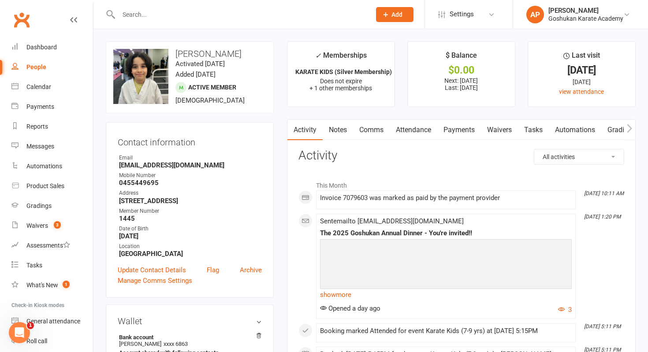
click at [290, 15] on input "text" at bounding box center [240, 14] width 249 height 12
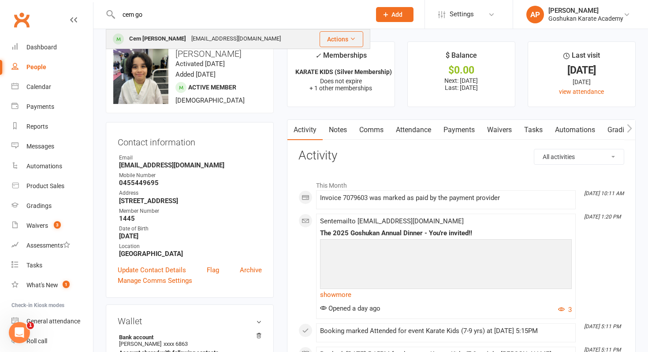
type input "cem go"
click at [292, 39] on div "Cem [PERSON_NAME] [EMAIL_ADDRESS][DOMAIN_NAME]" at bounding box center [209, 39] width 205 height 18
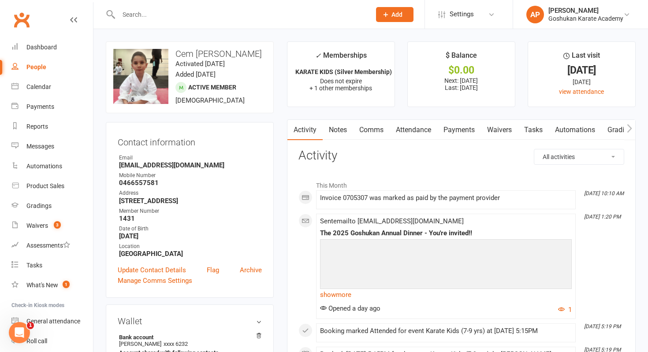
click at [270, 15] on input "text" at bounding box center [240, 14] width 249 height 12
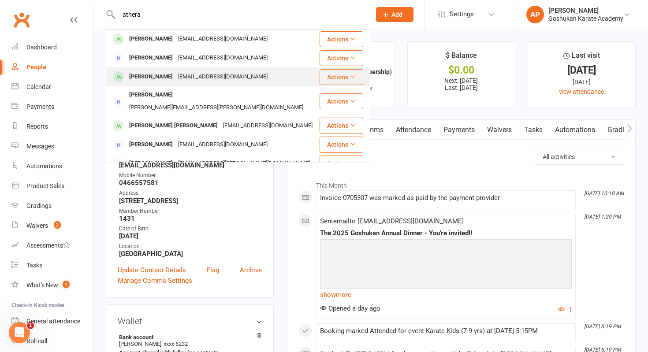
type input "athera"
click at [211, 81] on div "[EMAIL_ADDRESS][DOMAIN_NAME]" at bounding box center [222, 77] width 95 height 13
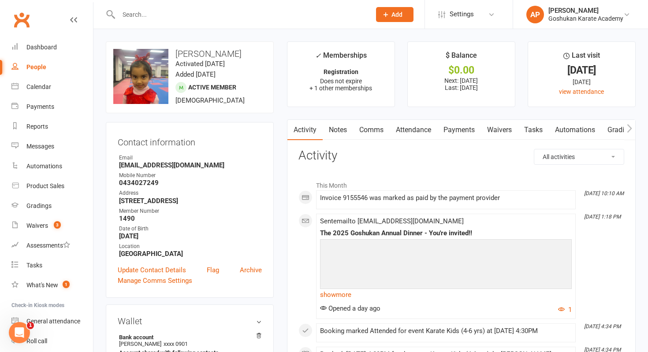
click at [311, 19] on input "text" at bounding box center [240, 14] width 249 height 12
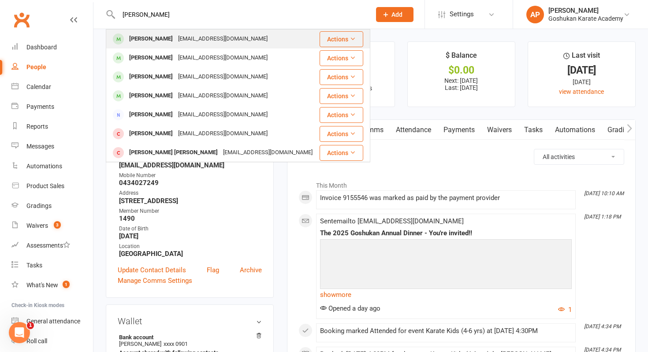
type input "[PERSON_NAME]"
click at [293, 45] on div "[PERSON_NAME] [PERSON_NAME][EMAIL_ADDRESS][DOMAIN_NAME]" at bounding box center [213, 39] width 212 height 18
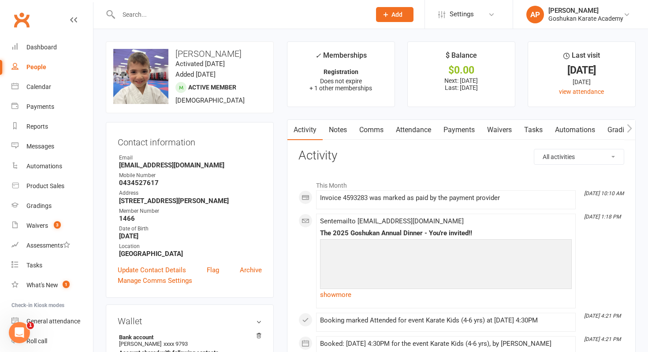
click at [281, 23] on div at bounding box center [235, 14] width 259 height 29
click at [262, 12] on input "text" at bounding box center [240, 14] width 249 height 12
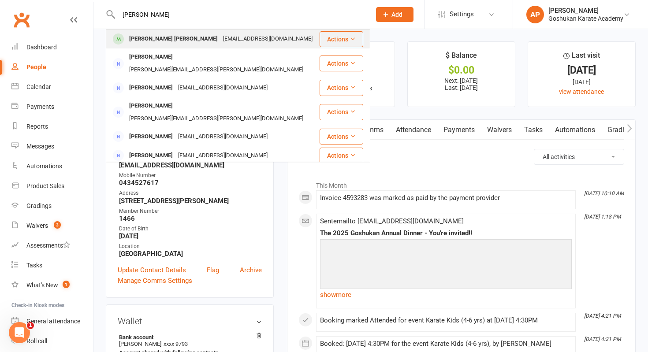
type input "[PERSON_NAME]"
click at [234, 37] on div "[EMAIL_ADDRESS][DOMAIN_NAME]" at bounding box center [267, 39] width 95 height 13
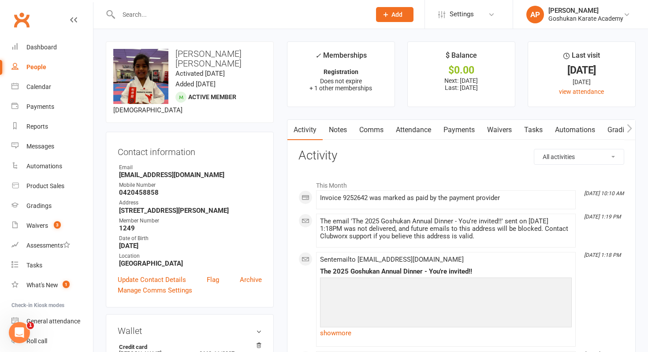
click at [237, 16] on input "text" at bounding box center [240, 14] width 249 height 12
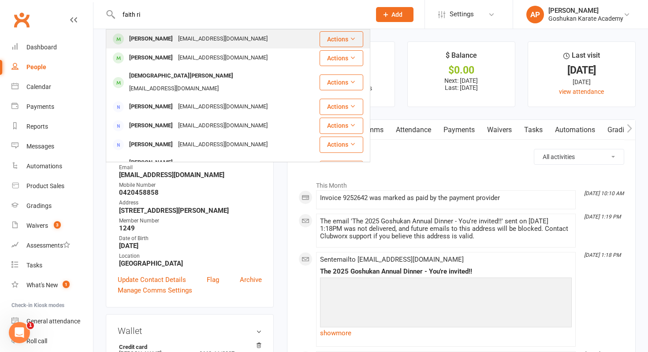
type input "faith ri"
click at [200, 36] on div "[EMAIL_ADDRESS][DOMAIN_NAME]" at bounding box center [222, 39] width 95 height 13
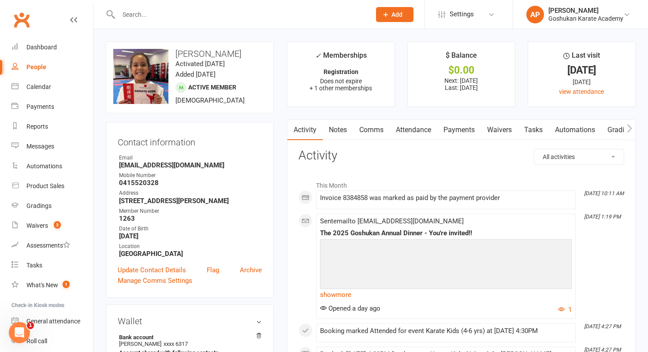
click at [325, 11] on input "text" at bounding box center [240, 14] width 249 height 12
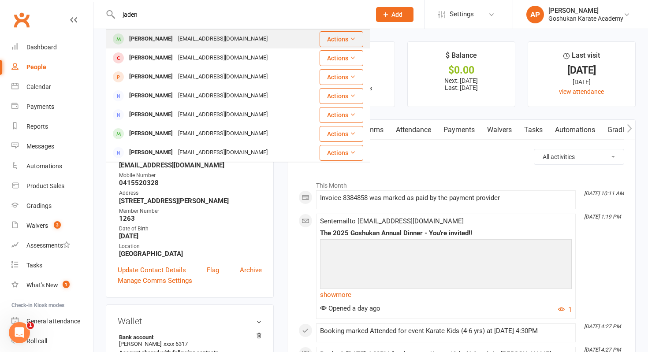
type input "jaden"
click at [278, 44] on div "[PERSON_NAME] [PERSON_NAME][EMAIL_ADDRESS][DOMAIN_NAME]" at bounding box center [212, 39] width 211 height 18
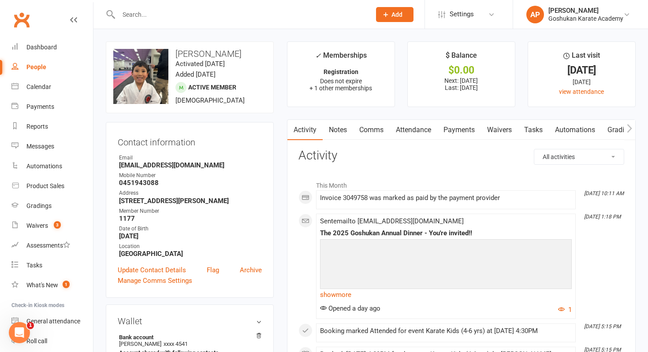
click at [259, 11] on input "text" at bounding box center [240, 14] width 249 height 12
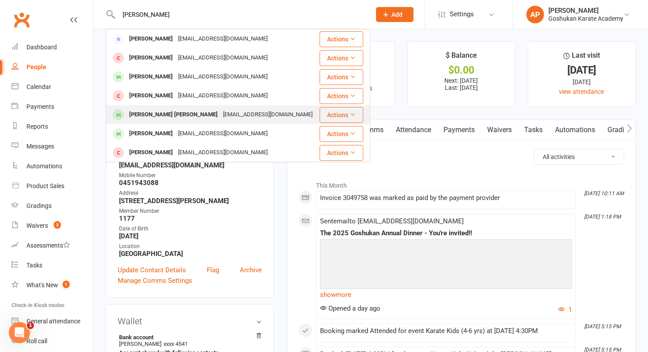
type input "[PERSON_NAME]"
click at [194, 107] on div "[PERSON_NAME] [PERSON_NAME] [EMAIL_ADDRESS][DOMAIN_NAME]" at bounding box center [213, 115] width 212 height 18
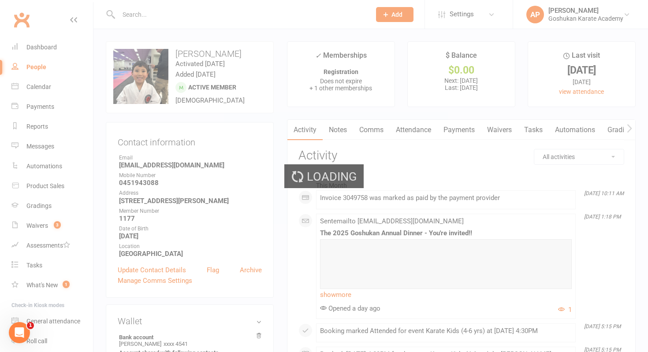
click at [194, 107] on div "Loading" at bounding box center [324, 176] width 648 height 352
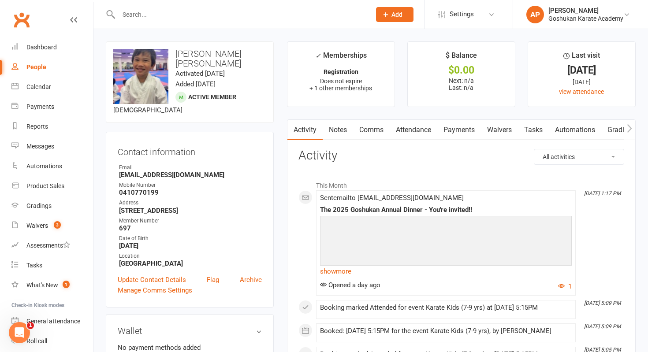
click at [211, 16] on input "text" at bounding box center [240, 14] width 249 height 12
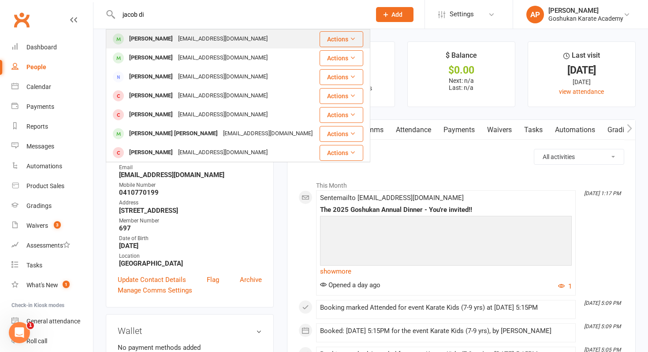
type input "jacob di"
click at [181, 37] on div "[EMAIL_ADDRESS][DOMAIN_NAME]" at bounding box center [222, 39] width 95 height 13
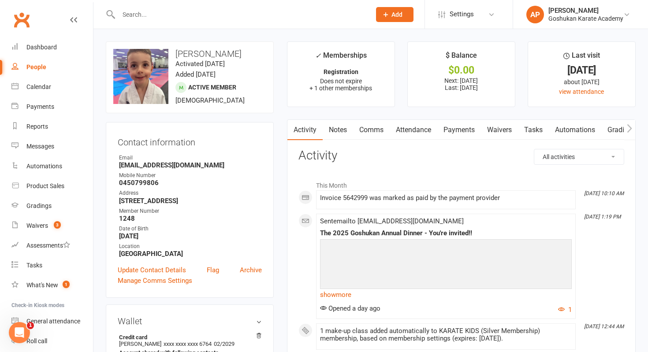
click at [465, 135] on link "Payments" at bounding box center [459, 130] width 44 height 20
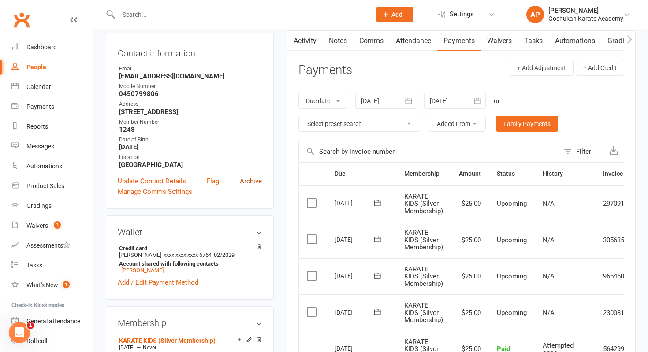
scroll to position [88, 0]
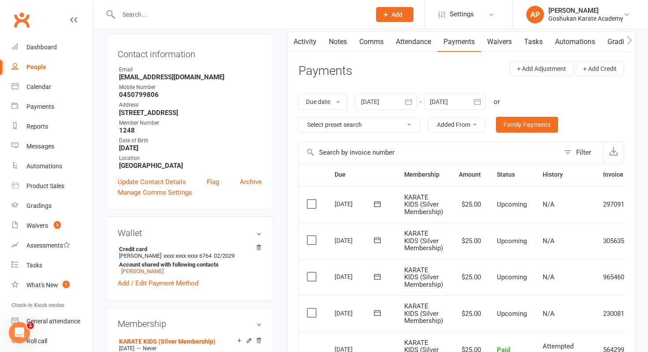
click at [308, 43] on link "Activity" at bounding box center [304, 42] width 35 height 20
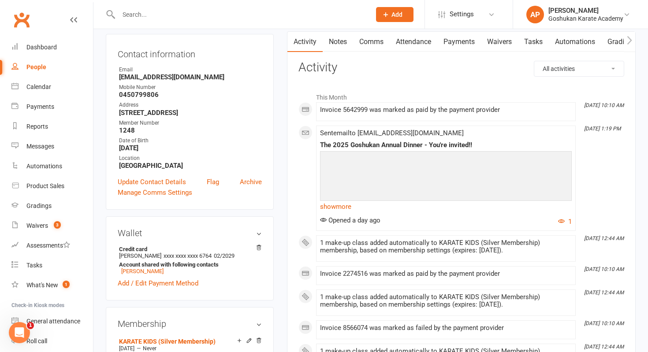
click at [336, 40] on link "Notes" at bounding box center [338, 42] width 30 height 20
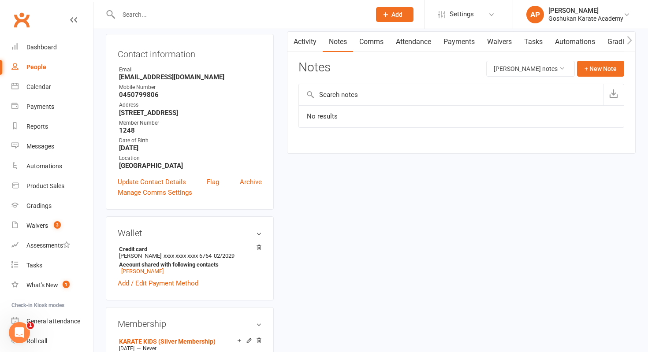
click at [373, 44] on link "Comms" at bounding box center [371, 42] width 37 height 20
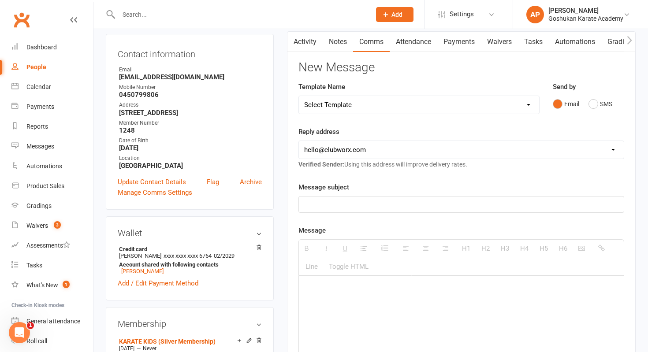
click at [423, 48] on link "Attendance" at bounding box center [414, 42] width 48 height 20
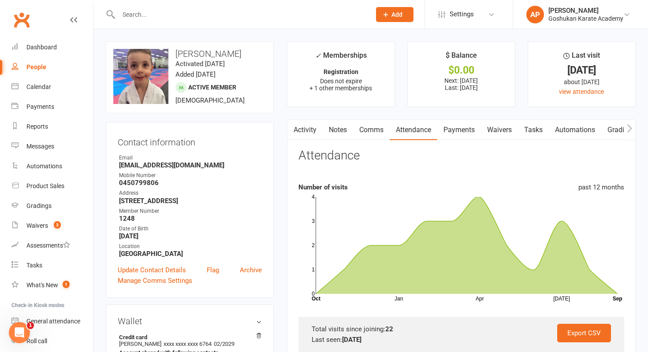
click at [292, 20] on input "text" at bounding box center [240, 14] width 249 height 12
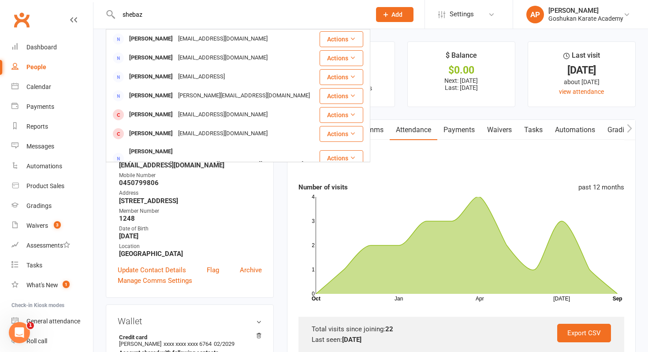
click at [129, 14] on input "shebaz" at bounding box center [240, 14] width 249 height 12
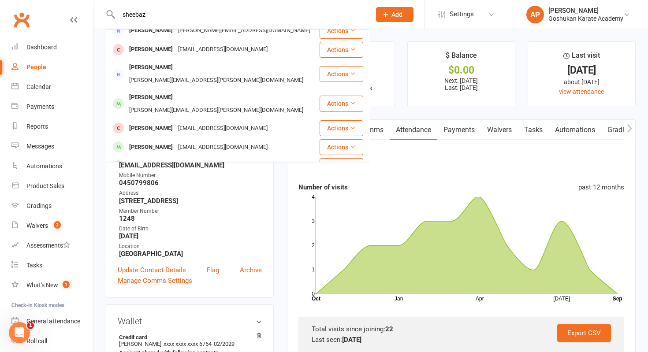
scroll to position [130, 0]
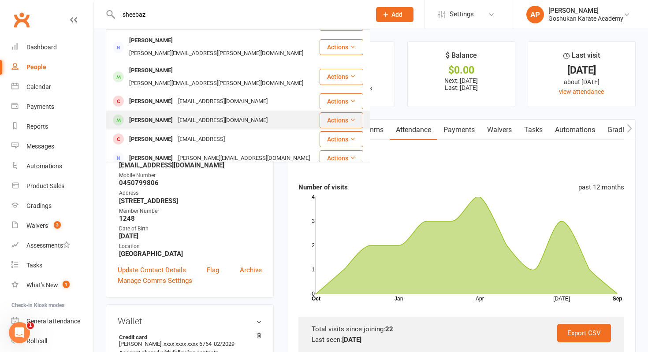
type input "sheebaz"
click at [160, 114] on div "[PERSON_NAME]" at bounding box center [150, 120] width 49 height 13
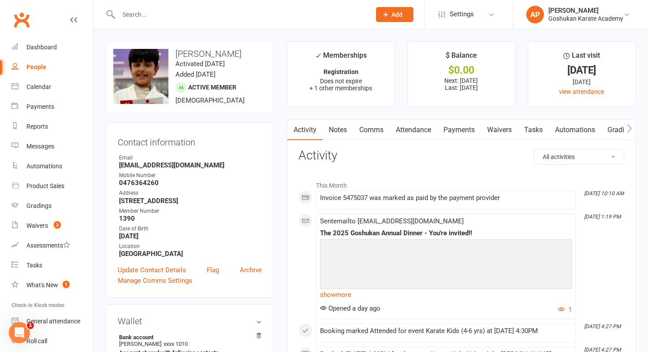
click at [338, 11] on input "text" at bounding box center [240, 14] width 249 height 12
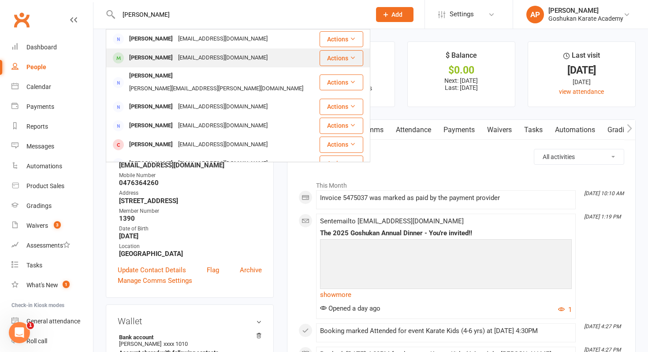
type input "[PERSON_NAME]"
click at [295, 52] on div "[PERSON_NAME] [EMAIL_ADDRESS][DOMAIN_NAME]" at bounding box center [213, 58] width 212 height 18
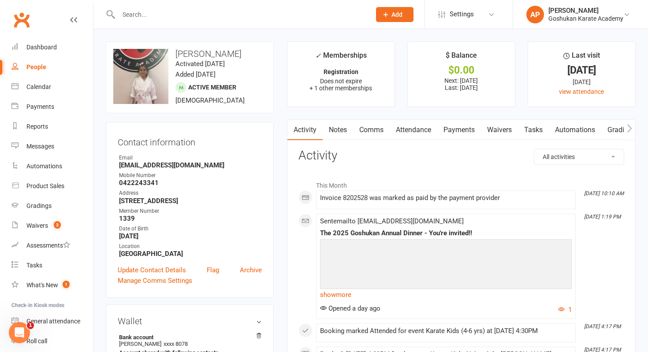
click at [282, 17] on input "text" at bounding box center [240, 14] width 249 height 12
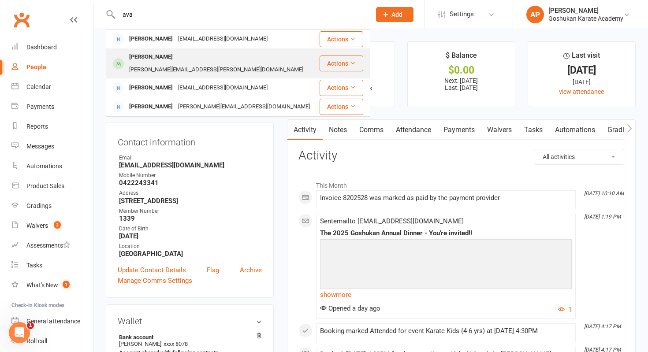
type input "ava"
click at [256, 53] on div "[PERSON_NAME] [PERSON_NAME][EMAIL_ADDRESS][PERSON_NAME][DOMAIN_NAME]" at bounding box center [213, 63] width 212 height 29
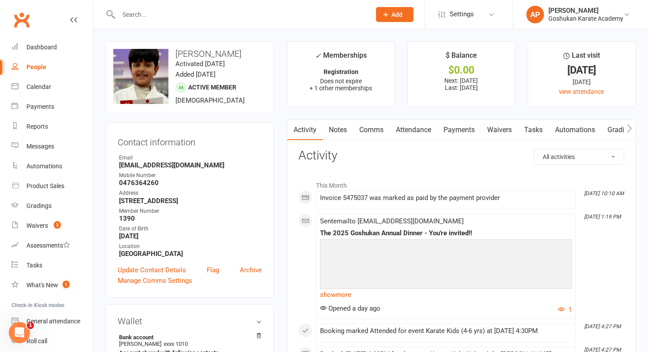
click at [314, 10] on input "text" at bounding box center [240, 14] width 249 height 12
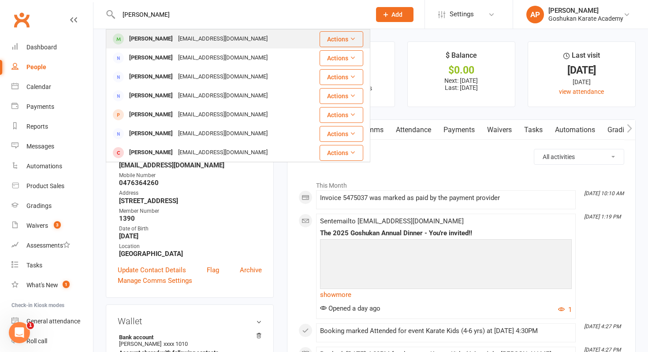
type input "[PERSON_NAME]"
click at [288, 43] on div "[PERSON_NAME] [EMAIL_ADDRESS][DOMAIN_NAME]" at bounding box center [213, 39] width 212 height 18
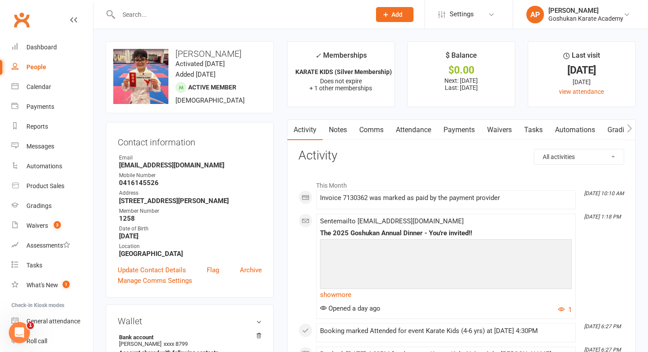
click at [310, 24] on div at bounding box center [235, 14] width 259 height 29
click at [307, 19] on input "text" at bounding box center [240, 14] width 249 height 12
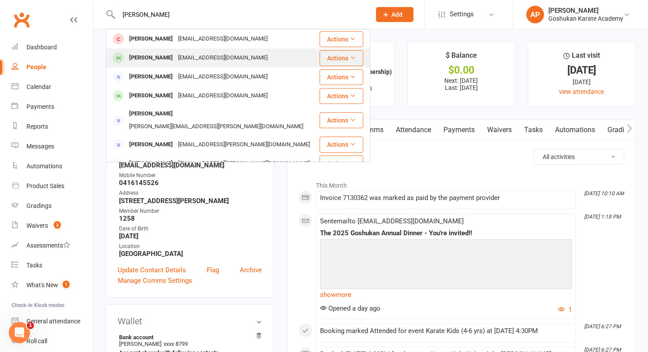
type input "[PERSON_NAME]"
click at [240, 60] on div "[EMAIL_ADDRESS][DOMAIN_NAME]" at bounding box center [222, 58] width 95 height 13
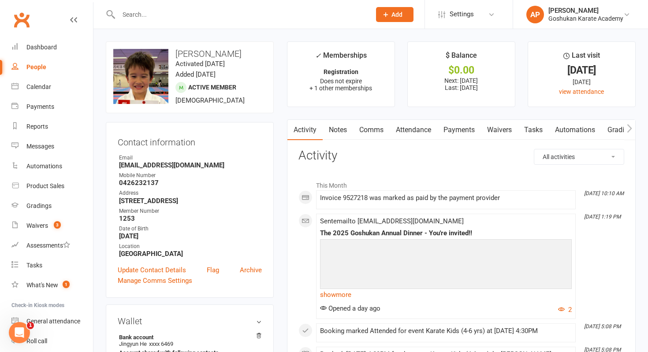
click at [276, 12] on input "text" at bounding box center [240, 14] width 249 height 12
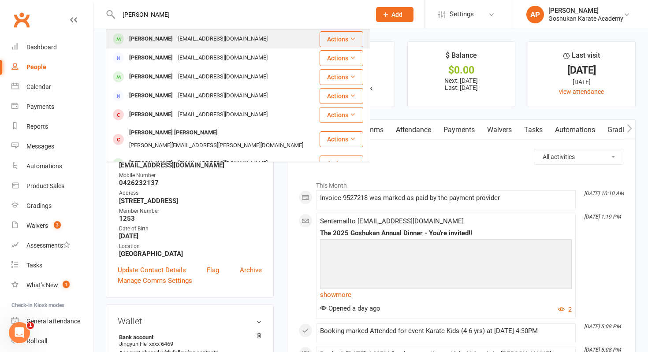
type input "[PERSON_NAME]"
click at [256, 36] on div "[PERSON_NAME] [EMAIL_ADDRESS][DOMAIN_NAME]" at bounding box center [213, 39] width 212 height 18
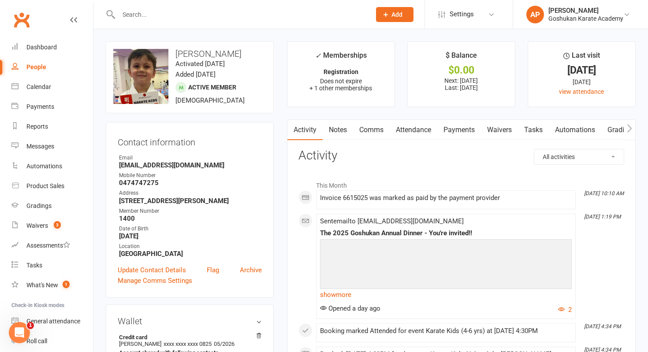
click at [296, 14] on input "text" at bounding box center [240, 14] width 249 height 12
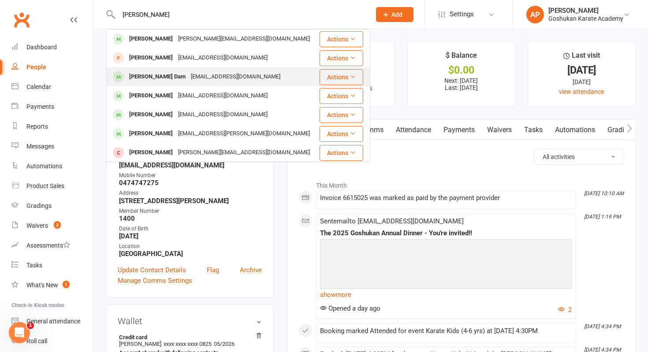
type input "[PERSON_NAME]"
click at [229, 78] on div "[EMAIL_ADDRESS][DOMAIN_NAME]" at bounding box center [235, 77] width 95 height 13
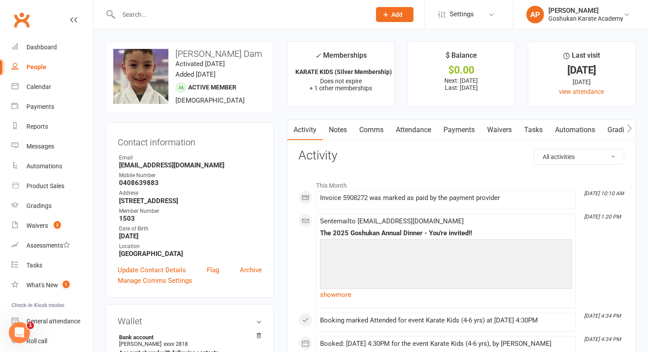
click at [239, 13] on input "text" at bounding box center [240, 14] width 249 height 12
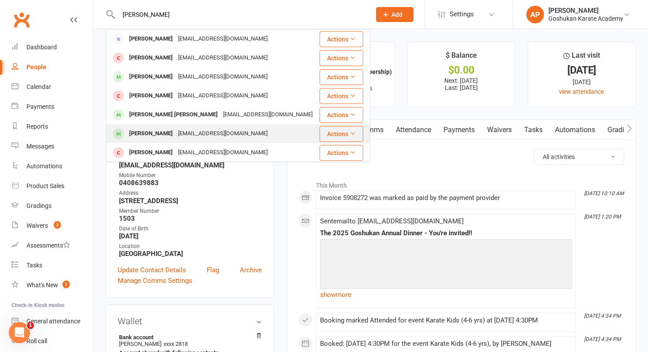
type input "[PERSON_NAME]"
click at [187, 132] on div "[EMAIL_ADDRESS][DOMAIN_NAME]" at bounding box center [222, 133] width 95 height 13
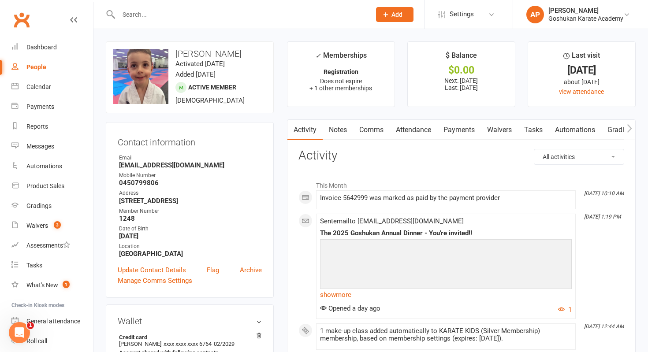
click at [469, 134] on link "Payments" at bounding box center [459, 130] width 44 height 20
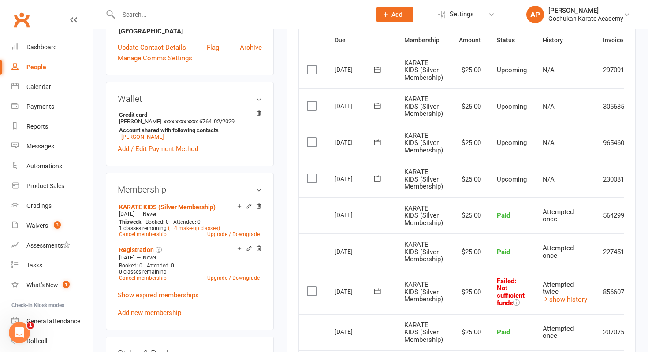
scroll to position [222, 0]
click at [553, 295] on span "Attempted twice" at bounding box center [557, 289] width 31 height 15
click at [559, 301] on link "show history" at bounding box center [564, 301] width 45 height 8
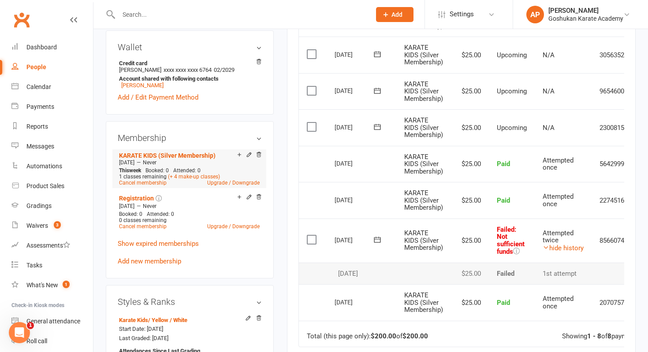
scroll to position [224, 0]
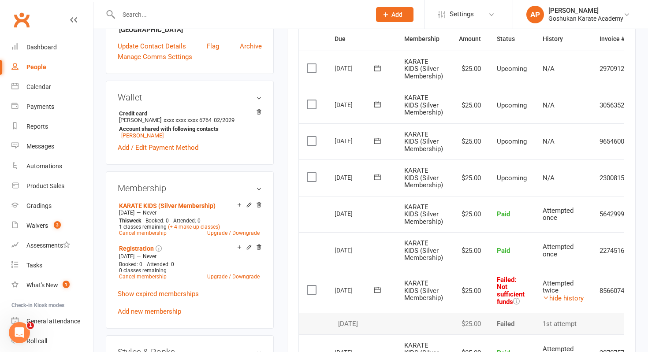
click at [292, 19] on input "text" at bounding box center [240, 14] width 249 height 12
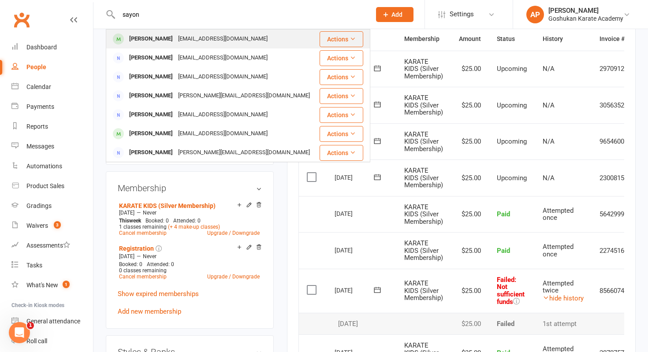
type input "sayon"
click at [273, 33] on div "[PERSON_NAME] [EMAIL_ADDRESS][DOMAIN_NAME]" at bounding box center [213, 39] width 212 height 18
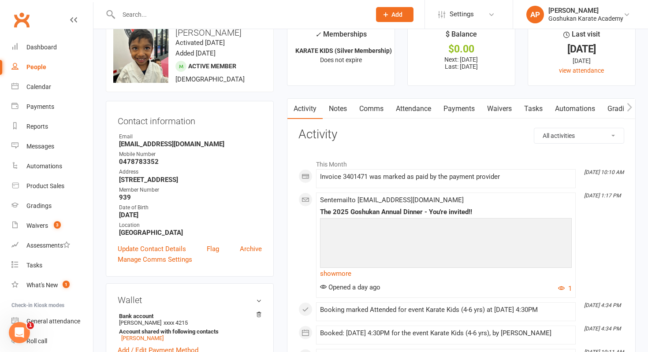
scroll to position [24, 0]
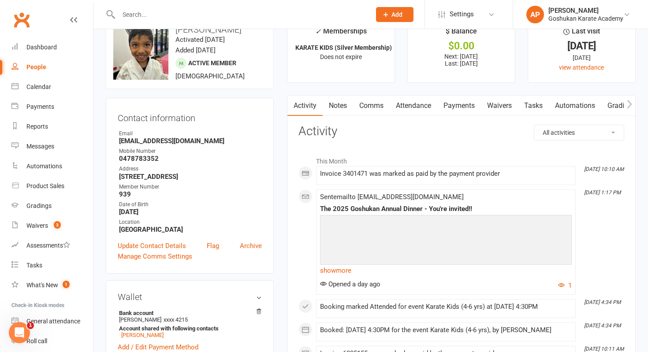
click at [312, 14] on input "text" at bounding box center [240, 14] width 249 height 12
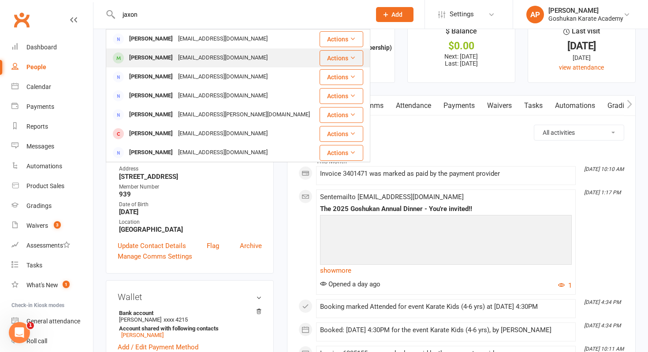
type input "jaxon"
click at [278, 54] on div "[PERSON_NAME] [EMAIL_ADDRESS][DOMAIN_NAME]" at bounding box center [213, 58] width 212 height 18
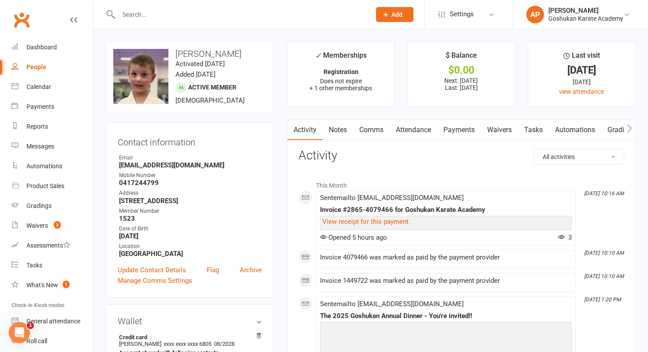
click at [286, 15] on input "text" at bounding box center [240, 14] width 249 height 12
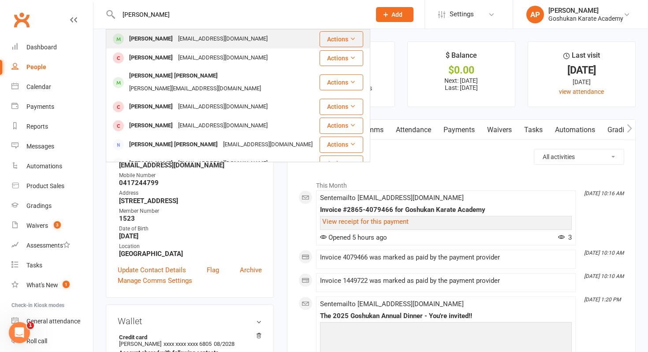
type input "[PERSON_NAME]"
click at [252, 37] on div "[PERSON_NAME] [PERSON_NAME][EMAIL_ADDRESS][DOMAIN_NAME]" at bounding box center [213, 39] width 212 height 18
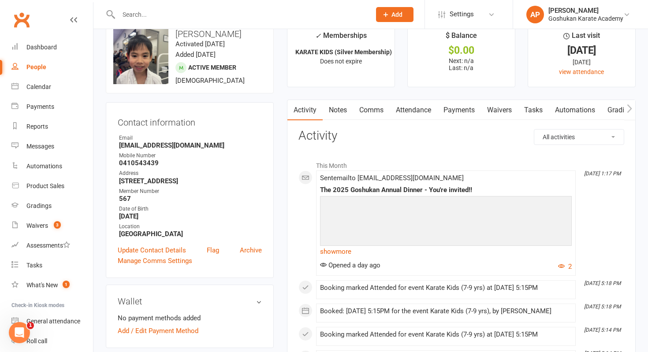
scroll to position [12, 0]
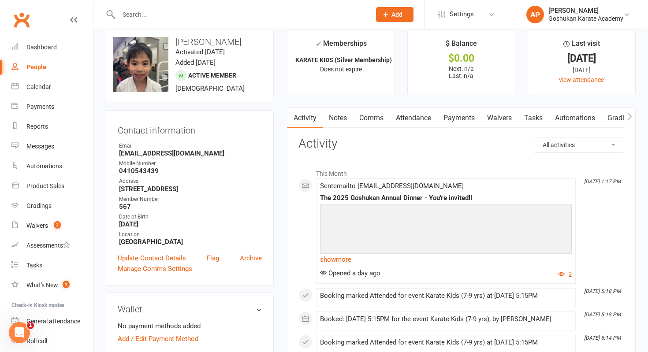
click at [293, 12] on input "text" at bounding box center [240, 14] width 249 height 12
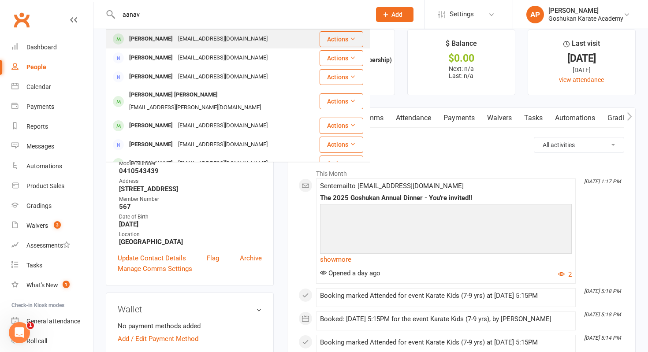
type input "aanav"
click at [236, 33] on div "[PERSON_NAME] [EMAIL_ADDRESS][DOMAIN_NAME]" at bounding box center [213, 39] width 212 height 18
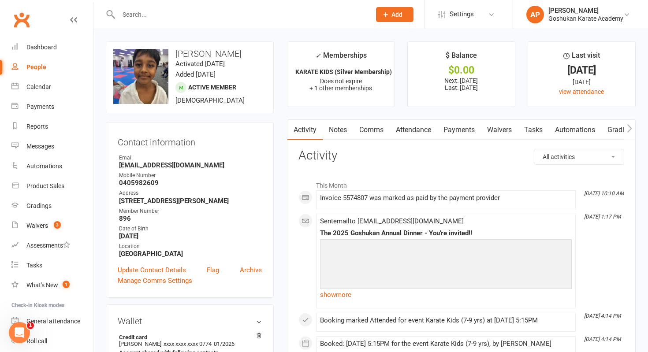
click at [267, 21] on div at bounding box center [235, 14] width 259 height 29
click at [245, 16] on input "text" at bounding box center [240, 14] width 249 height 12
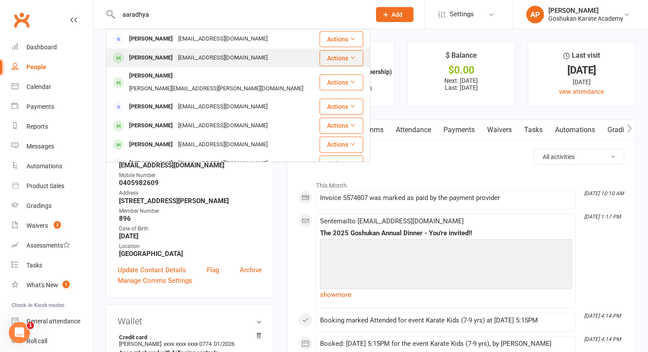
type input "aaradhya"
click at [227, 56] on div "[EMAIL_ADDRESS][DOMAIN_NAME]" at bounding box center [222, 58] width 95 height 13
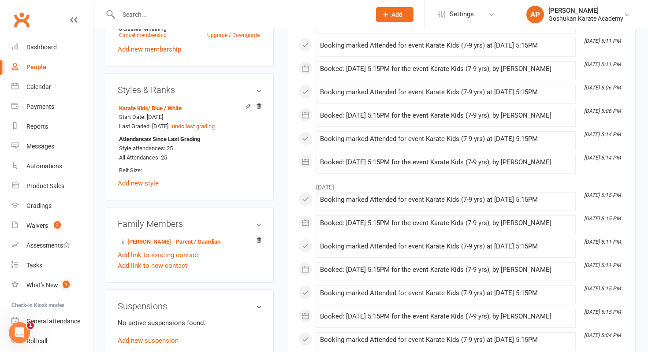
scroll to position [447, 0]
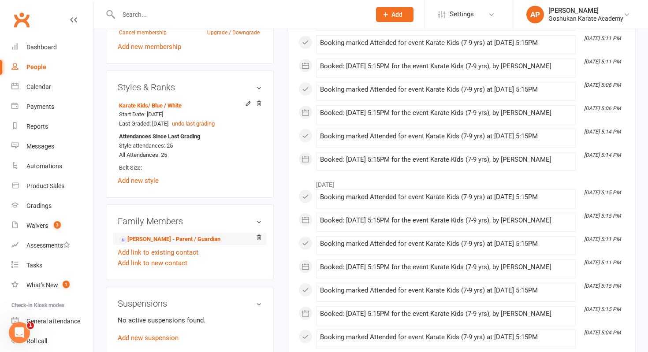
click at [208, 245] on li "[PERSON_NAME] - Parent / Guardian" at bounding box center [190, 239] width 144 height 12
click at [201, 244] on link "[PERSON_NAME] - Parent / Guardian" at bounding box center [169, 239] width 101 height 9
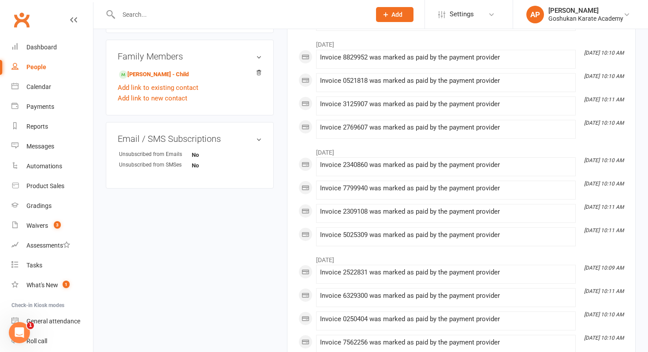
scroll to position [457, 0]
click at [165, 78] on link "[PERSON_NAME] - Child" at bounding box center [154, 73] width 70 height 9
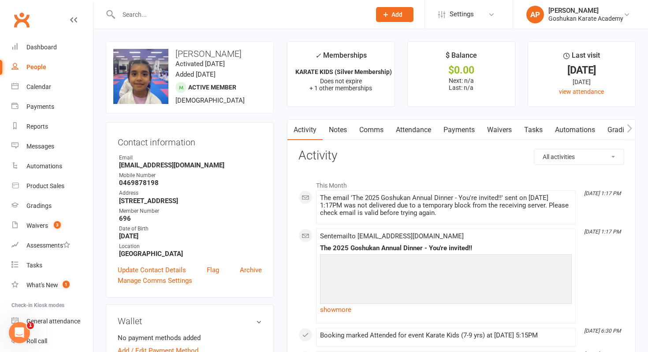
click at [331, 12] on input "text" at bounding box center [240, 14] width 249 height 12
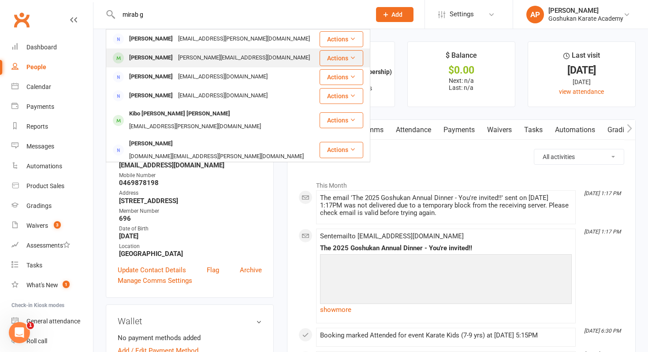
type input "mirab g"
click at [207, 57] on div "[PERSON_NAME][EMAIL_ADDRESS][DOMAIN_NAME]" at bounding box center [243, 58] width 137 height 13
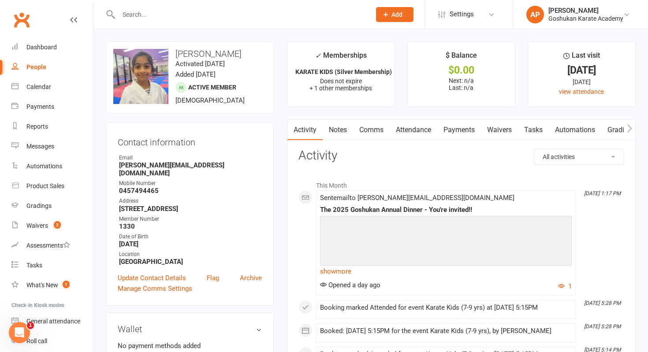
click at [304, 13] on input "text" at bounding box center [240, 14] width 249 height 12
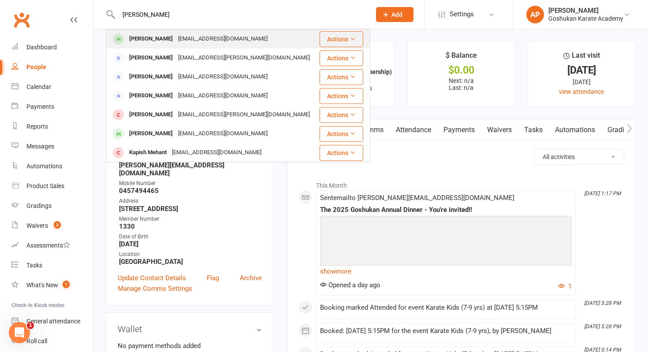
type input "[PERSON_NAME]"
click at [257, 37] on div "[PERSON_NAME] [EMAIL_ADDRESS][DOMAIN_NAME]" at bounding box center [213, 39] width 212 height 18
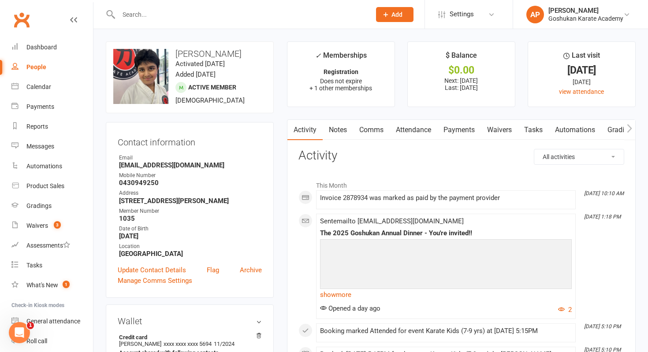
click at [312, 11] on input "text" at bounding box center [240, 14] width 249 height 12
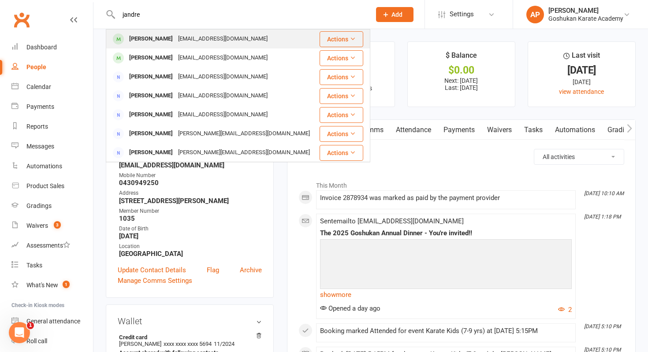
type input "jandre"
click at [231, 44] on div "[EMAIL_ADDRESS][DOMAIN_NAME]" at bounding box center [222, 39] width 95 height 13
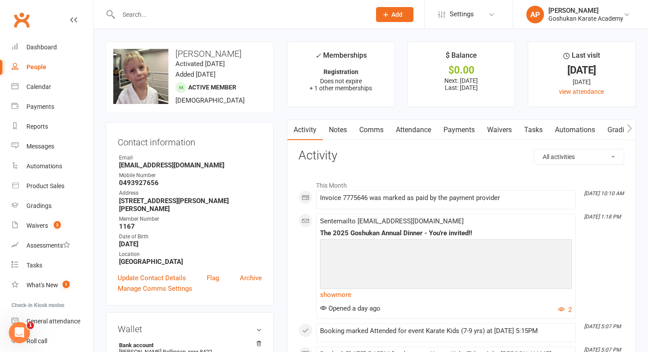
click at [311, 12] on input "text" at bounding box center [240, 14] width 249 height 12
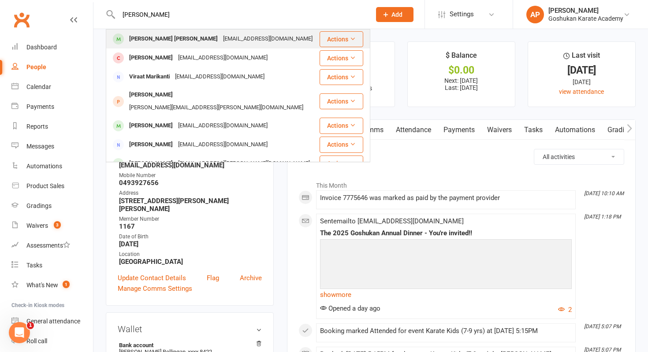
type input "[PERSON_NAME]"
click at [299, 33] on div "[PERSON_NAME] [PERSON_NAME] [EMAIL_ADDRESS][DOMAIN_NAME]" at bounding box center [213, 39] width 212 height 18
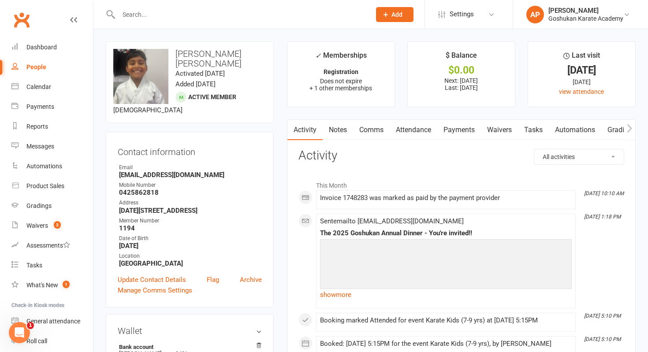
click at [274, 17] on input "text" at bounding box center [240, 14] width 249 height 12
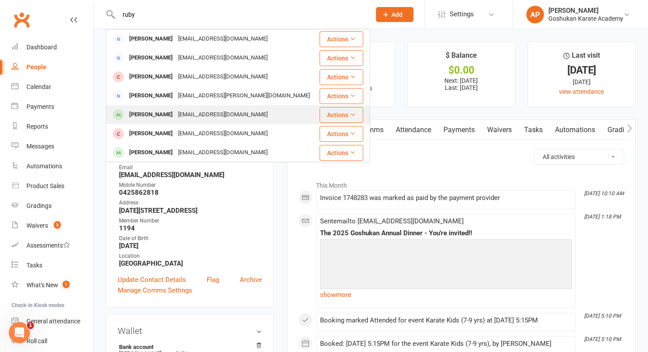
type input "ruby"
click at [208, 115] on div "[EMAIL_ADDRESS][DOMAIN_NAME]" at bounding box center [222, 114] width 95 height 13
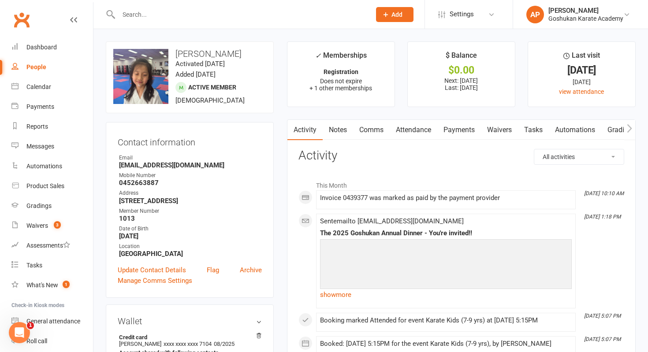
click at [350, 11] on input "text" at bounding box center [240, 14] width 249 height 12
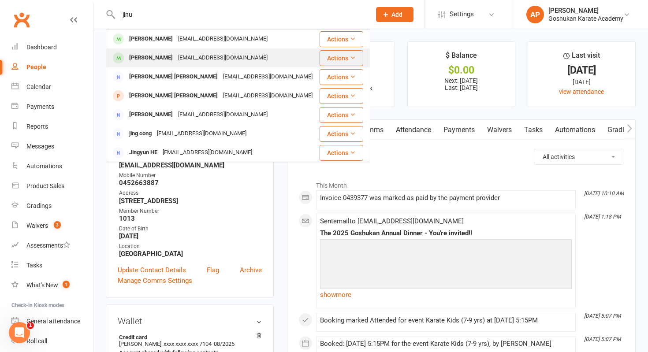
type input "jinu"
click at [230, 57] on div "[EMAIL_ADDRESS][DOMAIN_NAME]" at bounding box center [222, 58] width 95 height 13
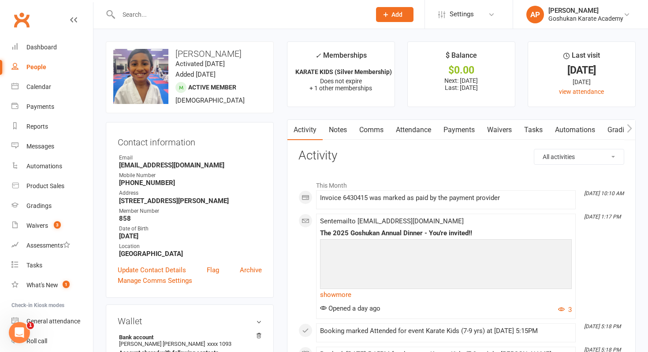
click at [301, 17] on input "text" at bounding box center [240, 14] width 249 height 12
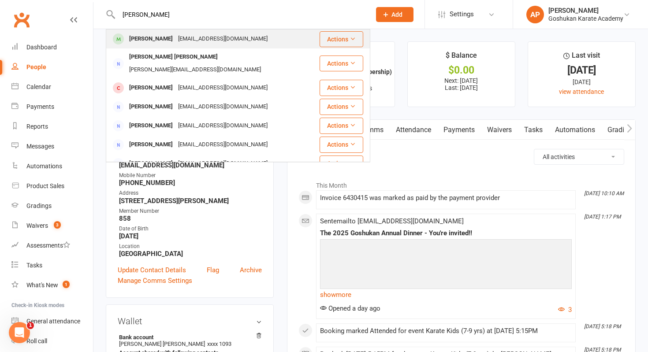
type input "[PERSON_NAME]"
click at [251, 35] on div "[PERSON_NAME] [EMAIL_ADDRESS][DOMAIN_NAME]" at bounding box center [213, 39] width 212 height 18
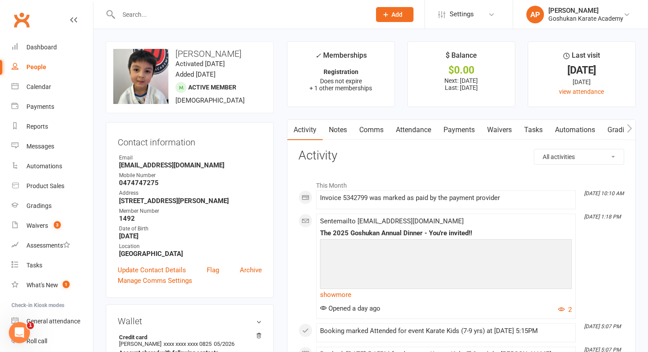
click at [278, 11] on input "text" at bounding box center [240, 14] width 249 height 12
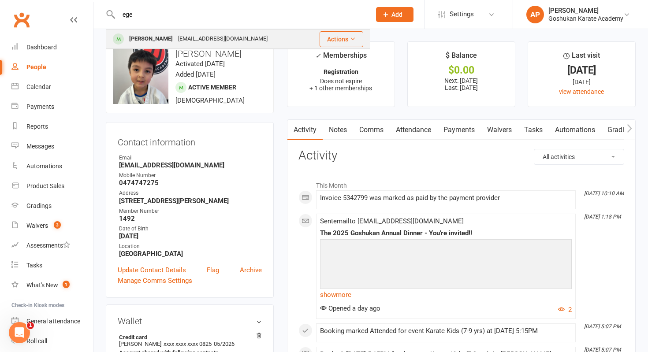
type input "ege"
click at [171, 41] on div "[PERSON_NAME]" at bounding box center [150, 39] width 49 height 13
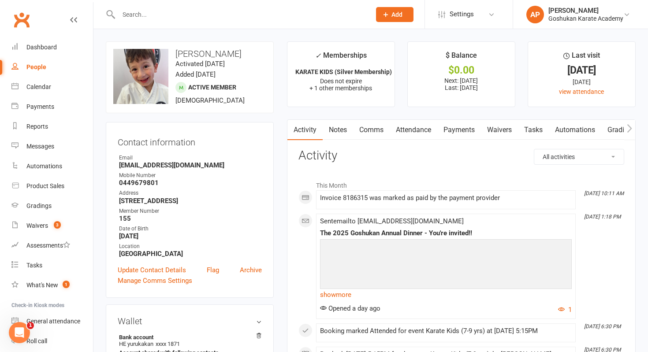
click at [329, 14] on input "text" at bounding box center [240, 14] width 249 height 12
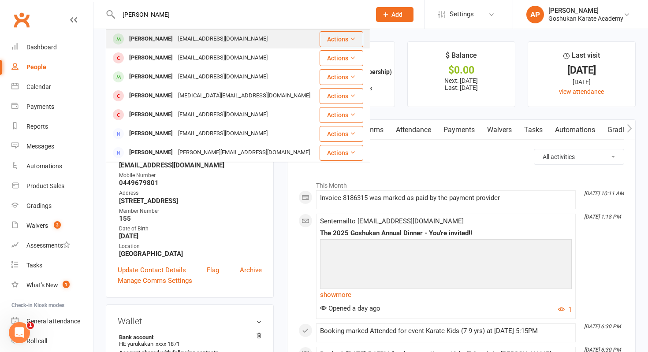
type input "[PERSON_NAME]"
click at [224, 39] on div "[EMAIL_ADDRESS][DOMAIN_NAME]" at bounding box center [222, 39] width 95 height 13
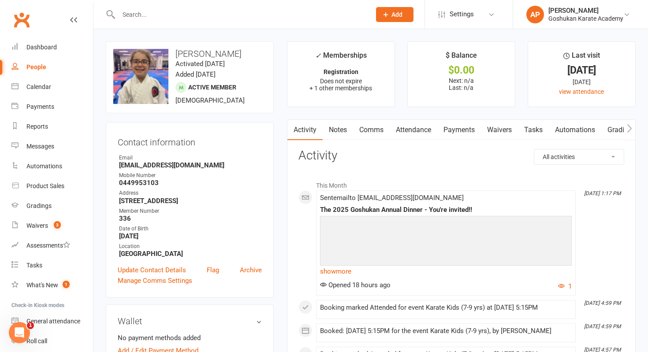
click at [241, 12] on input "text" at bounding box center [240, 14] width 249 height 12
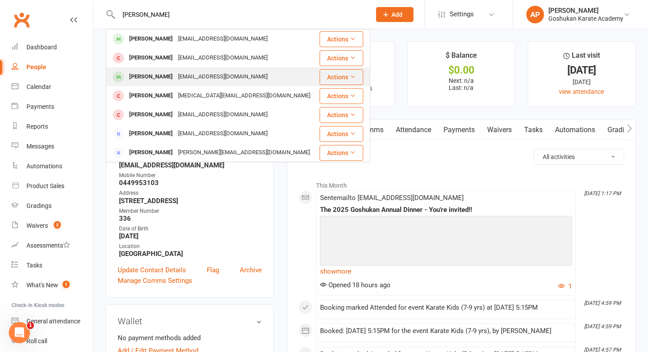
type input "[PERSON_NAME]"
click at [197, 77] on div "[EMAIL_ADDRESS][DOMAIN_NAME]" at bounding box center [222, 77] width 95 height 13
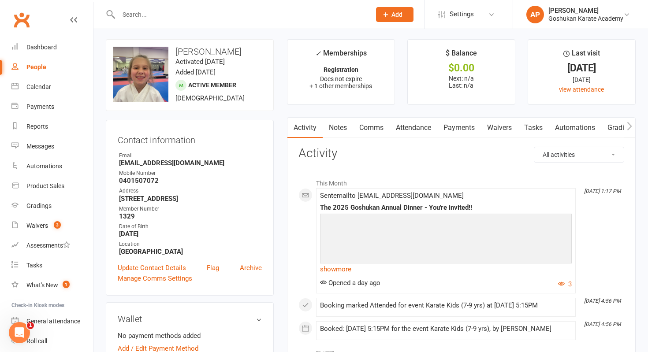
scroll to position [1, 0]
click at [302, 12] on input "text" at bounding box center [240, 14] width 249 height 12
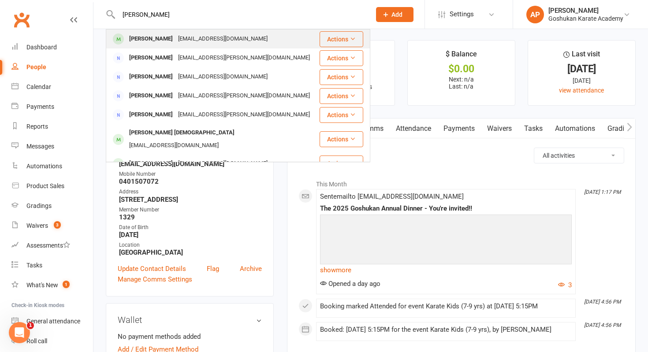
type input "[PERSON_NAME]"
click at [235, 37] on div "[EMAIL_ADDRESS][DOMAIN_NAME]" at bounding box center [222, 39] width 95 height 13
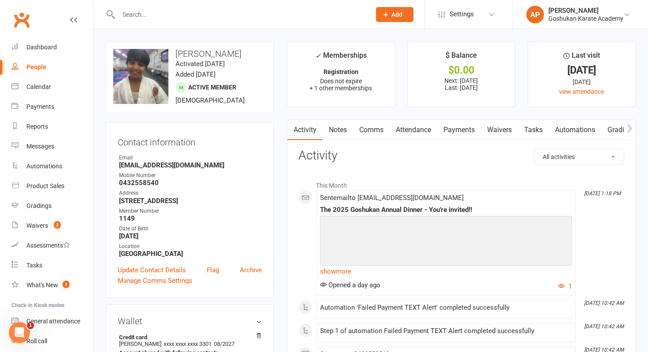
click at [295, 6] on div at bounding box center [235, 14] width 259 height 29
click at [284, 12] on input "text" at bounding box center [240, 14] width 249 height 12
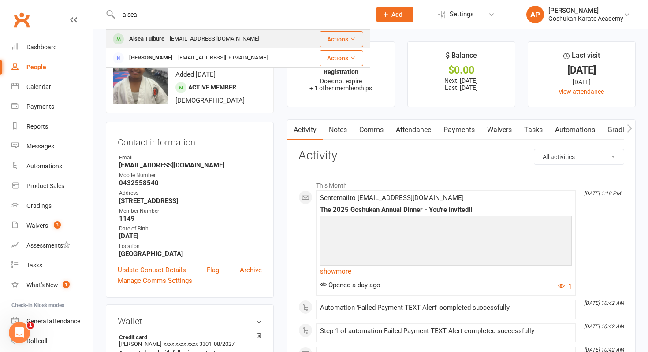
type input "aisea"
click at [247, 38] on div "Aisea Tuibure [EMAIL_ADDRESS][DOMAIN_NAME]" at bounding box center [207, 39] width 201 height 18
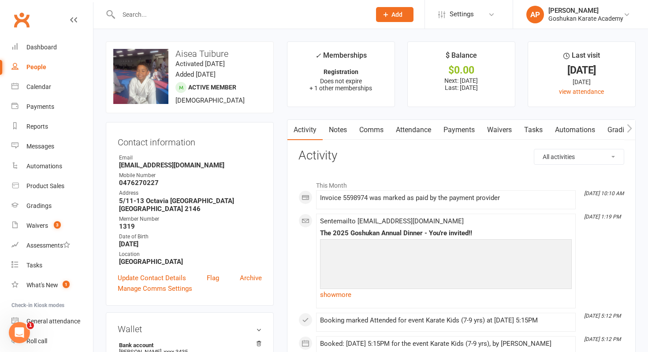
click at [247, 8] on input "text" at bounding box center [240, 14] width 249 height 12
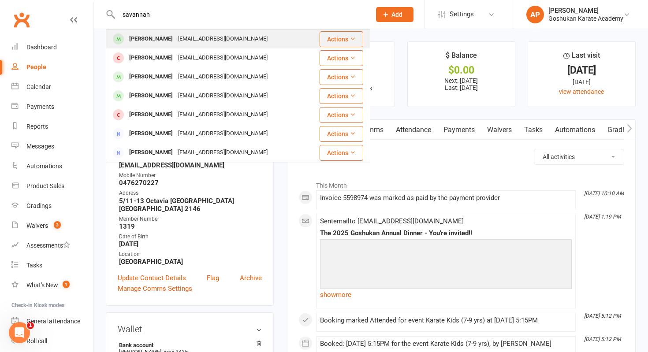
type input "savannah"
click at [209, 37] on div "[EMAIL_ADDRESS][DOMAIN_NAME]" at bounding box center [222, 39] width 95 height 13
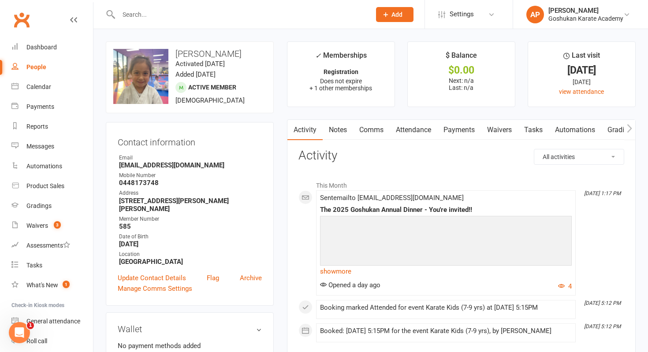
click at [290, 15] on input "text" at bounding box center [240, 14] width 249 height 12
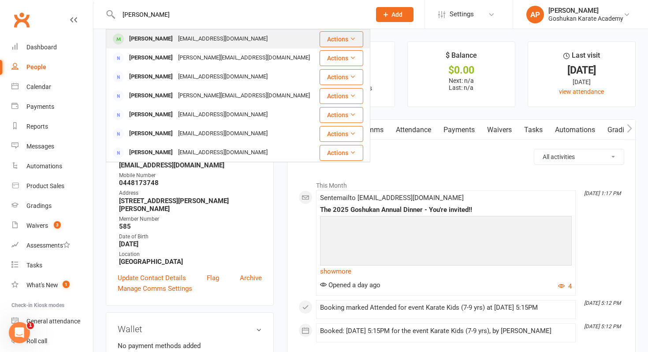
type input "[PERSON_NAME]"
click at [248, 41] on div "[PERSON_NAME] [EMAIL_ADDRESS][DOMAIN_NAME]" at bounding box center [213, 39] width 212 height 18
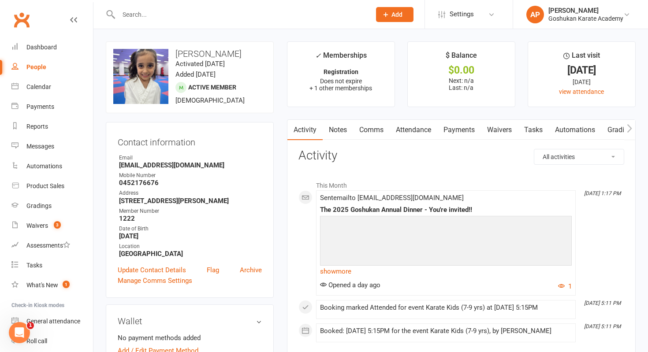
click at [275, 9] on input "text" at bounding box center [240, 14] width 249 height 12
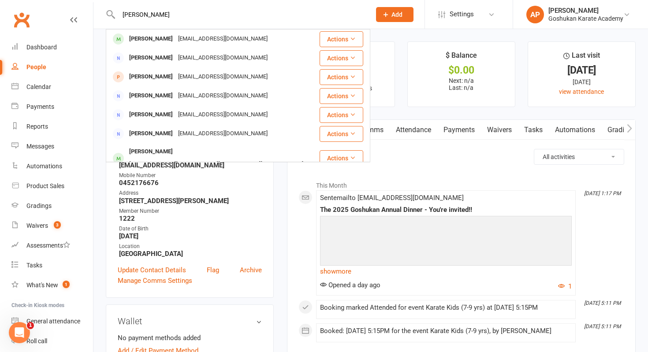
type input "[PERSON_NAME]"
click at [254, 33] on div "[EMAIL_ADDRESS][DOMAIN_NAME]" at bounding box center [222, 39] width 95 height 13
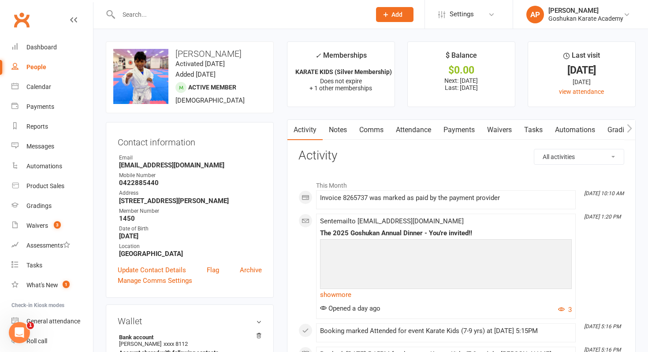
click at [253, 17] on input "text" at bounding box center [240, 14] width 249 height 12
click at [342, 14] on input "text" at bounding box center [240, 14] width 249 height 12
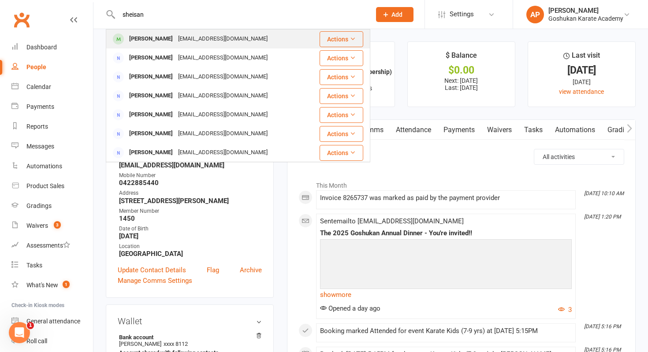
type input "sheisan"
click at [262, 34] on div "[PERSON_NAME] [PERSON_NAME][EMAIL_ADDRESS][DOMAIN_NAME]" at bounding box center [213, 39] width 212 height 18
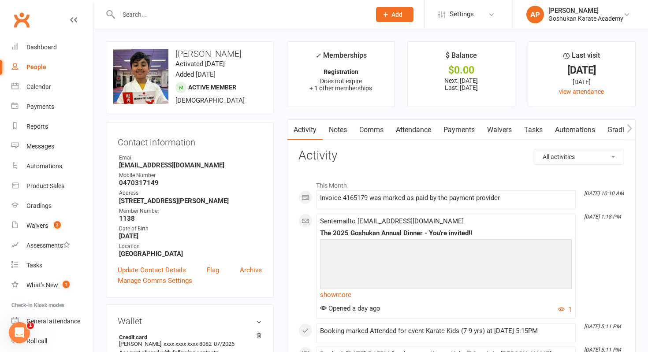
click at [332, 8] on input "text" at bounding box center [240, 14] width 249 height 12
click at [330, 14] on input "text" at bounding box center [240, 14] width 249 height 12
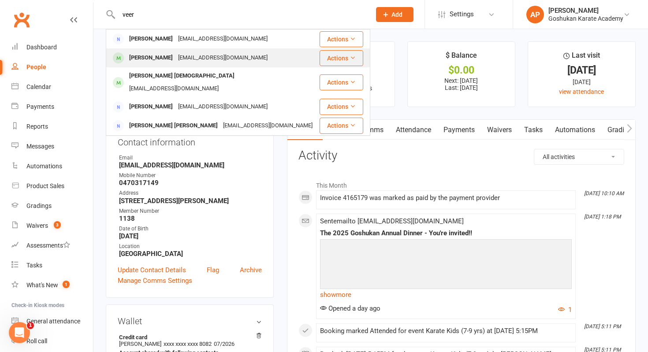
type input "veer"
click at [218, 59] on div "[EMAIL_ADDRESS][DOMAIN_NAME]" at bounding box center [222, 58] width 95 height 13
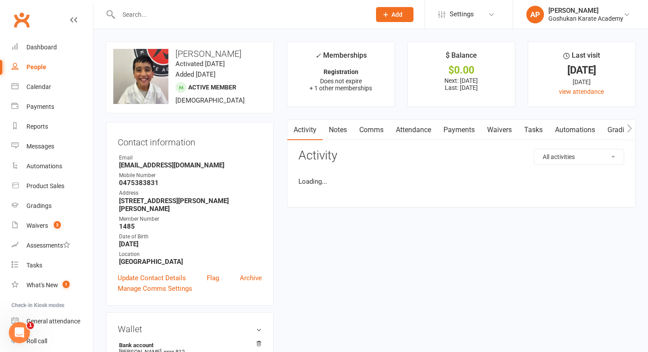
click at [232, 15] on input "text" at bounding box center [240, 14] width 249 height 12
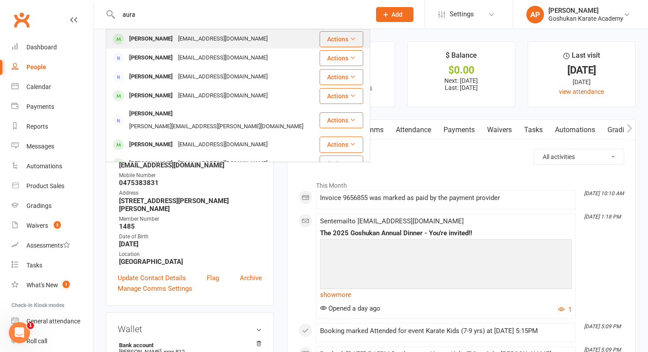
type input "aura"
click at [225, 33] on div "[EMAIL_ADDRESS][DOMAIN_NAME]" at bounding box center [222, 39] width 95 height 13
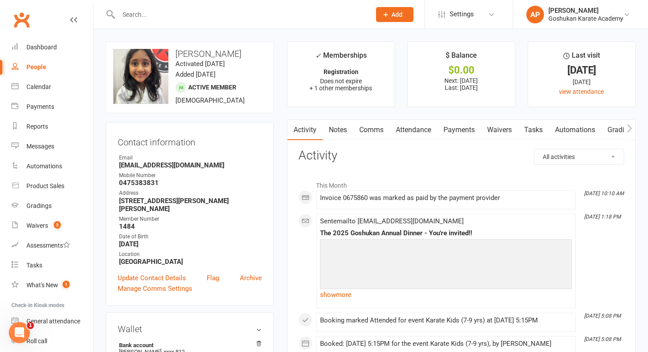
click at [271, 14] on input "text" at bounding box center [240, 14] width 249 height 12
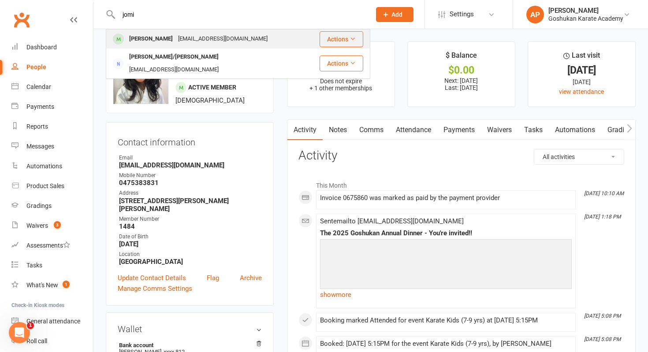
type input "jomi"
click at [218, 39] on div "[EMAIL_ADDRESS][DOMAIN_NAME]" at bounding box center [222, 39] width 95 height 13
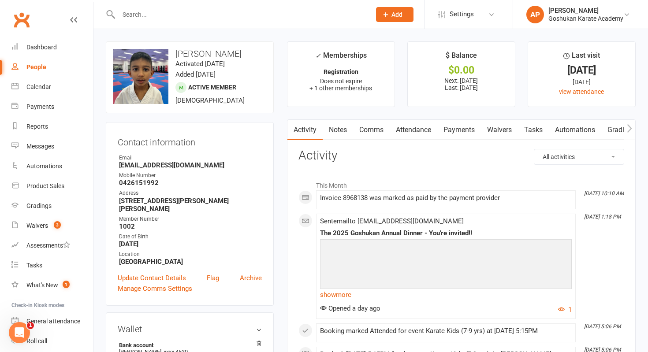
click at [282, 11] on input "text" at bounding box center [240, 14] width 249 height 12
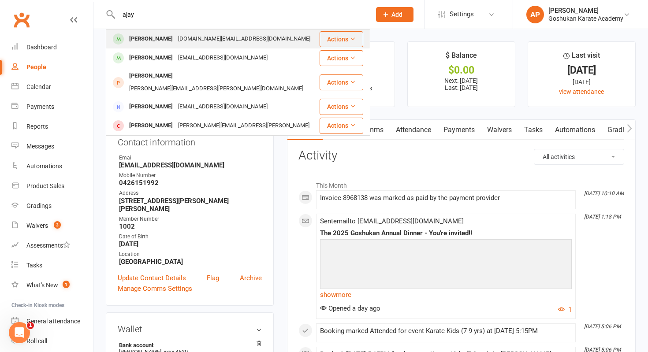
type input "ajay"
click at [238, 37] on div "[DOMAIN_NAME][EMAIL_ADDRESS][DOMAIN_NAME]" at bounding box center [243, 39] width 137 height 13
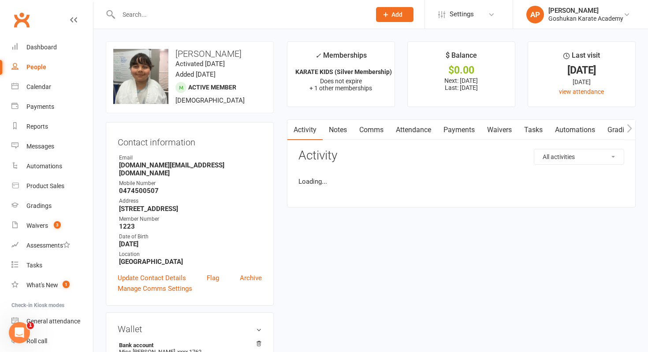
click at [233, 16] on input "text" at bounding box center [240, 14] width 249 height 12
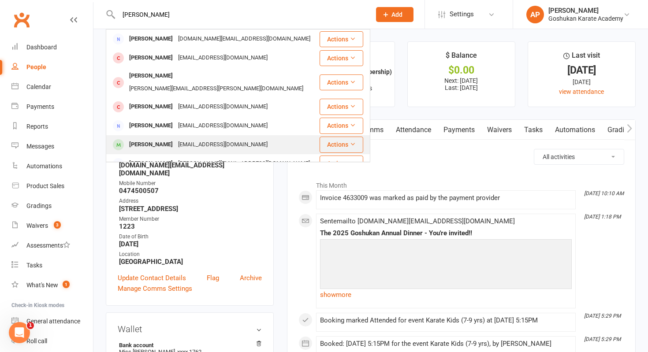
type input "[PERSON_NAME]"
click at [209, 138] on div "[EMAIL_ADDRESS][DOMAIN_NAME]" at bounding box center [222, 144] width 95 height 13
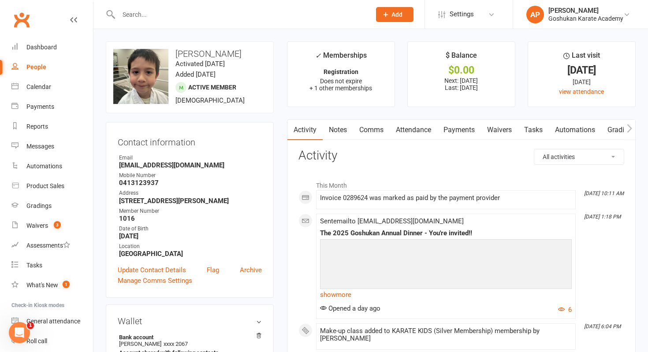
click at [297, 15] on input "text" at bounding box center [240, 14] width 249 height 12
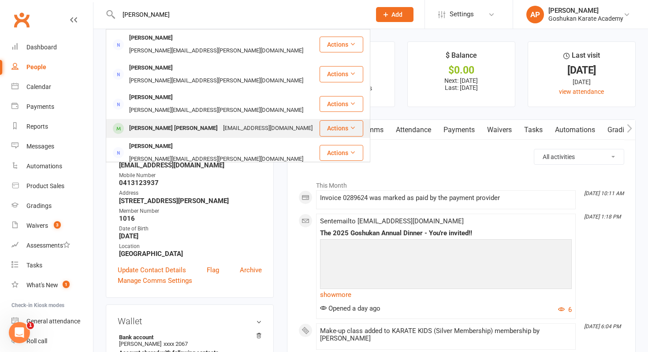
type input "[PERSON_NAME]"
click at [220, 122] on div "[EMAIL_ADDRESS][DOMAIN_NAME]" at bounding box center [267, 128] width 95 height 13
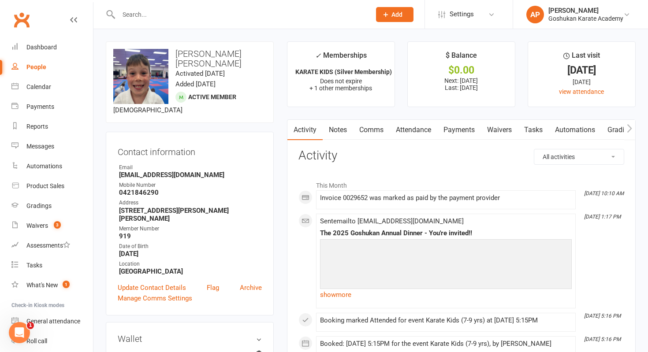
click at [243, 9] on input "text" at bounding box center [240, 14] width 249 height 12
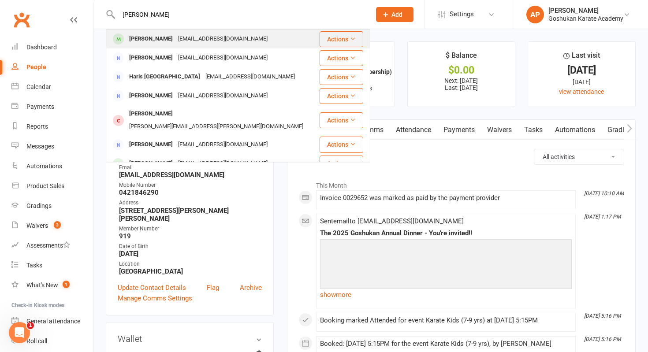
type input "[PERSON_NAME]"
click at [224, 46] on div "[PERSON_NAME] [PERSON_NAME][EMAIL_ADDRESS][DOMAIN_NAME]" at bounding box center [213, 39] width 212 height 18
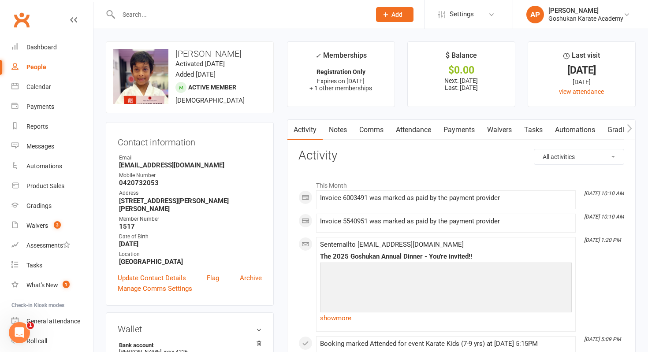
click at [323, 14] on input "text" at bounding box center [240, 14] width 249 height 12
click at [264, 14] on input "text" at bounding box center [240, 14] width 249 height 12
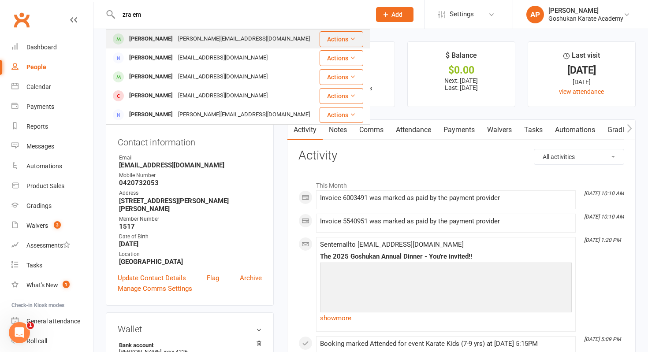
type input "zra em"
click at [199, 45] on div "[PERSON_NAME][EMAIL_ADDRESS][DOMAIN_NAME]" at bounding box center [243, 39] width 137 height 13
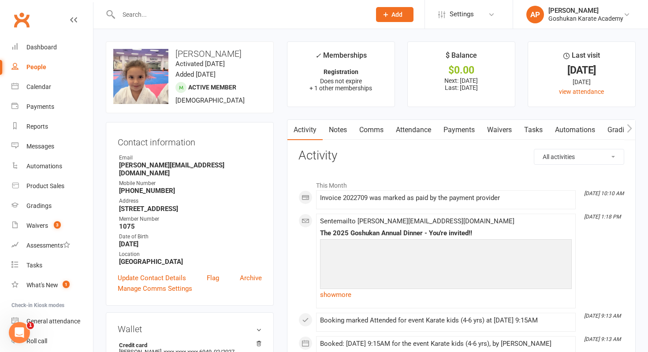
click at [272, 15] on input "text" at bounding box center [240, 14] width 249 height 12
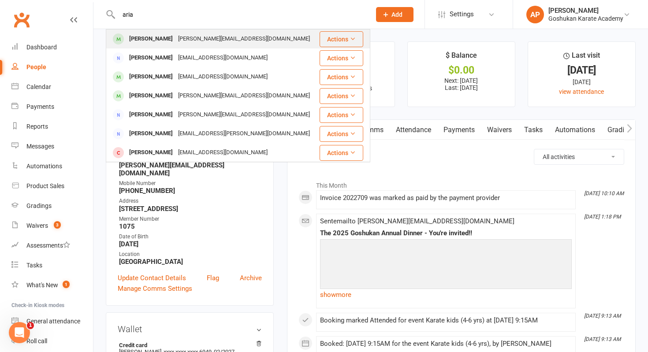
type input "aria"
click at [223, 34] on div "[PERSON_NAME][EMAIL_ADDRESS][DOMAIN_NAME]" at bounding box center [243, 39] width 137 height 13
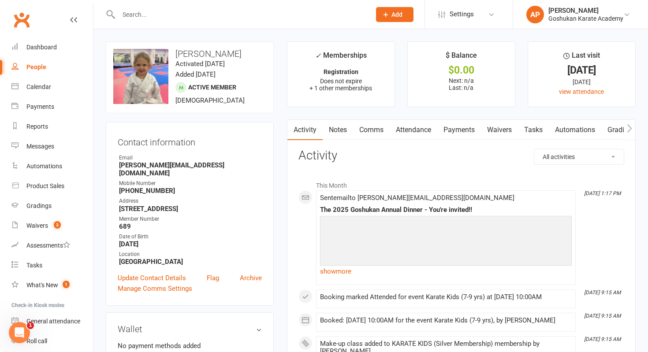
click at [301, 13] on input "text" at bounding box center [240, 14] width 249 height 12
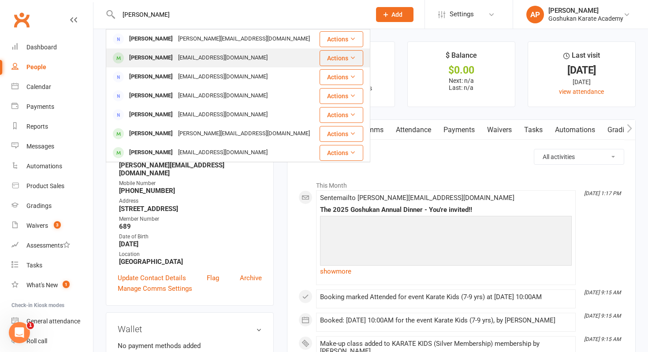
type input "[PERSON_NAME]"
click at [228, 54] on div "[EMAIL_ADDRESS][DOMAIN_NAME]" at bounding box center [222, 58] width 95 height 13
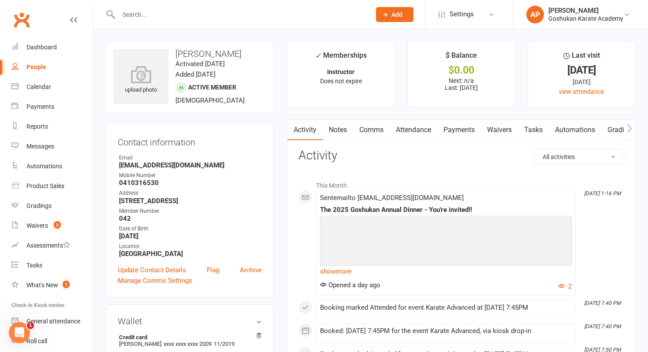
click at [224, 11] on input "text" at bounding box center [240, 14] width 249 height 12
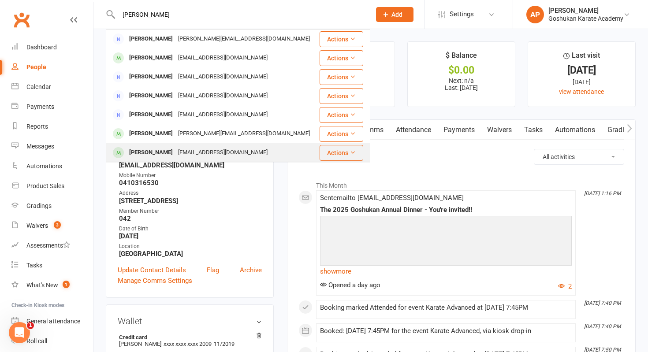
type input "[PERSON_NAME]"
click at [174, 154] on div "[PERSON_NAME]" at bounding box center [150, 152] width 49 height 13
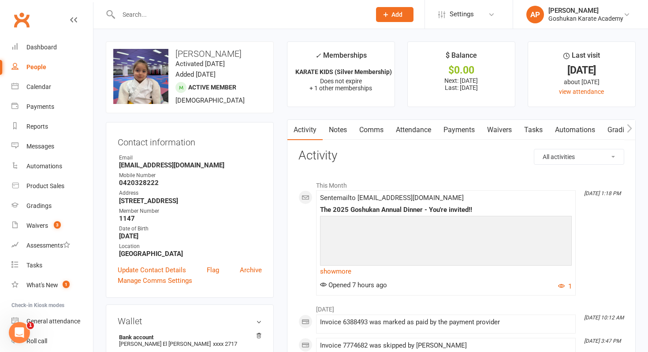
click at [277, 13] on input "text" at bounding box center [240, 14] width 249 height 12
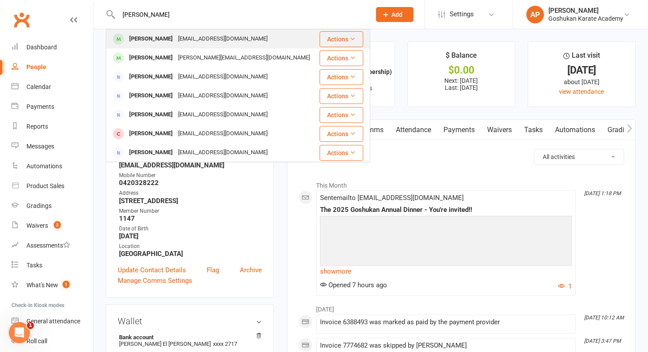
type input "[PERSON_NAME]"
click at [260, 36] on div "[PERSON_NAME] [EMAIL_ADDRESS][DOMAIN_NAME]" at bounding box center [213, 39] width 212 height 18
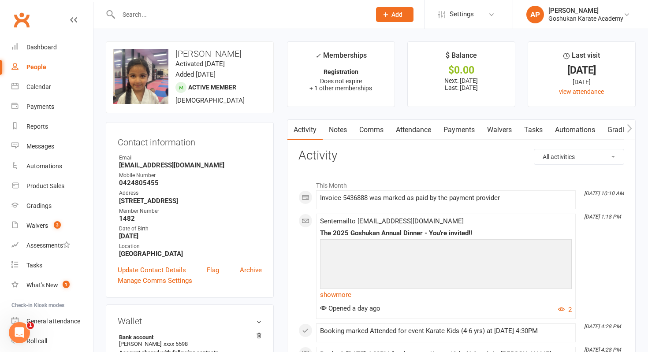
click at [252, 7] on div at bounding box center [235, 14] width 259 height 29
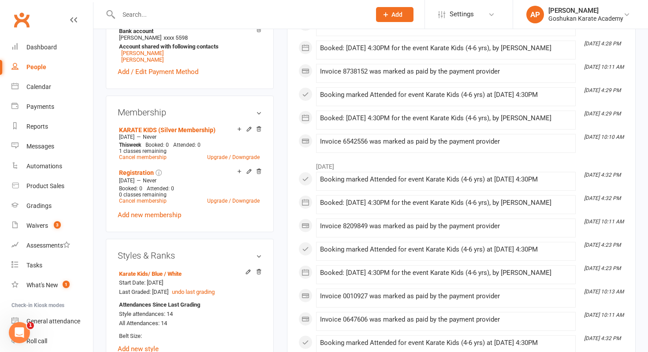
scroll to position [343, 0]
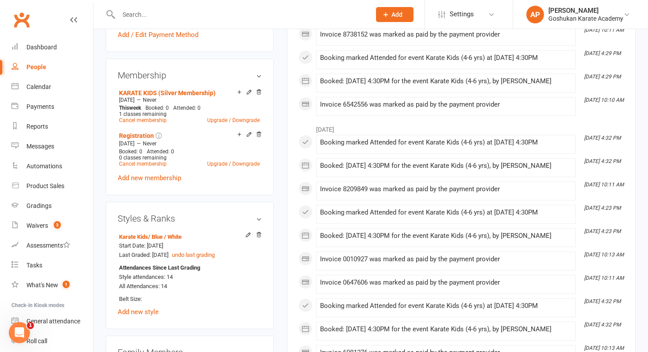
click at [252, 7] on div at bounding box center [235, 14] width 259 height 29
click at [245, 14] on input "text" at bounding box center [240, 14] width 249 height 12
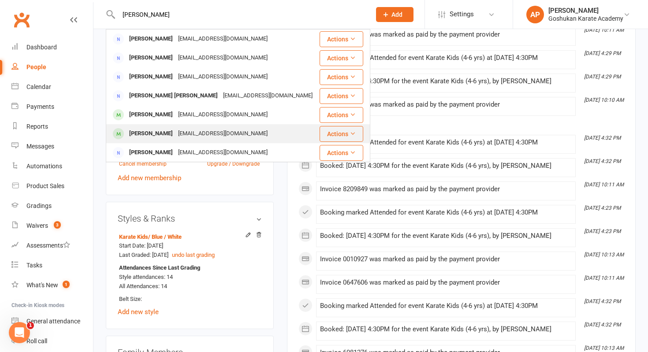
type input "[PERSON_NAME]"
click at [202, 130] on div "[EMAIL_ADDRESS][DOMAIN_NAME]" at bounding box center [222, 133] width 95 height 13
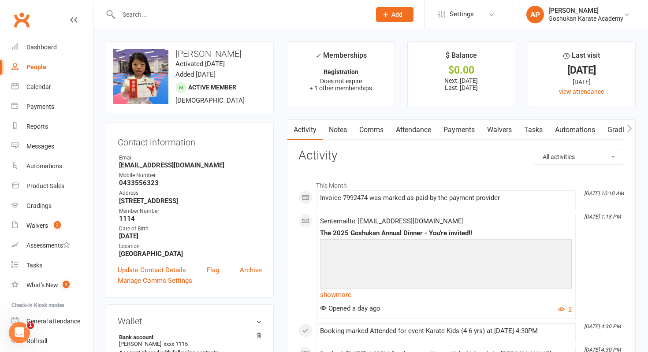
click at [287, 14] on input "text" at bounding box center [240, 14] width 249 height 12
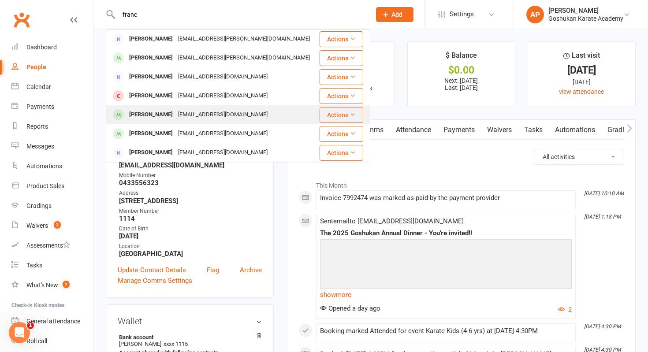
type input "franc"
click at [229, 115] on div "[EMAIL_ADDRESS][DOMAIN_NAME]" at bounding box center [222, 114] width 95 height 13
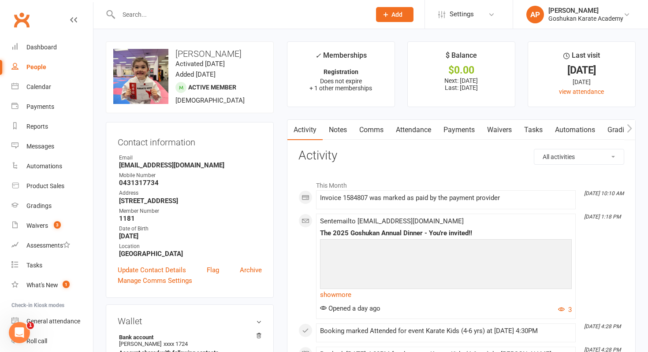
click at [242, 12] on input "text" at bounding box center [240, 14] width 249 height 12
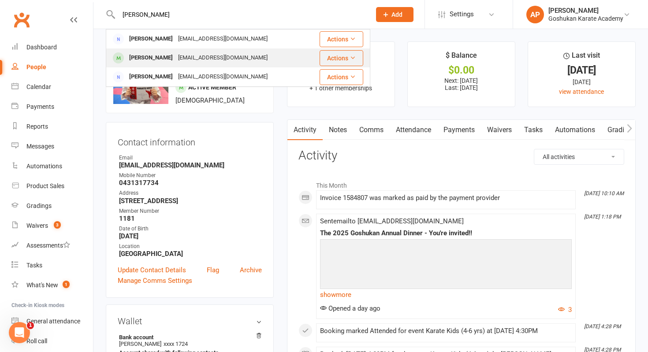
type input "[PERSON_NAME]"
click at [219, 61] on div "[EMAIL_ADDRESS][DOMAIN_NAME]" at bounding box center [222, 58] width 95 height 13
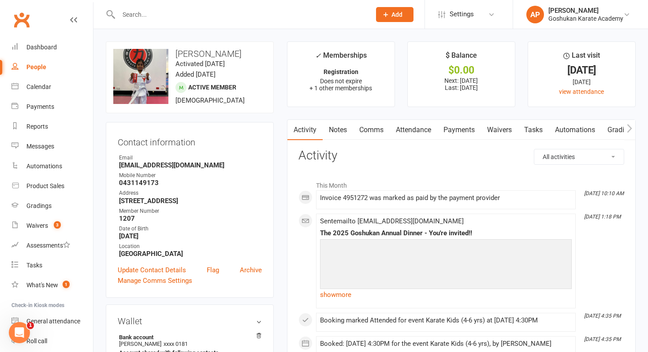
scroll to position [52, 0]
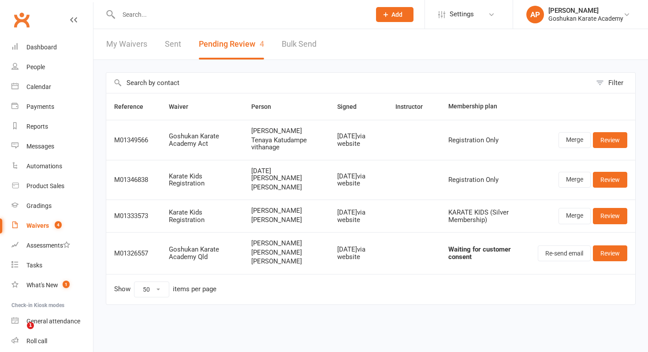
select select "50"
click at [29, 225] on div "Waivers" at bounding box center [37, 225] width 22 height 7
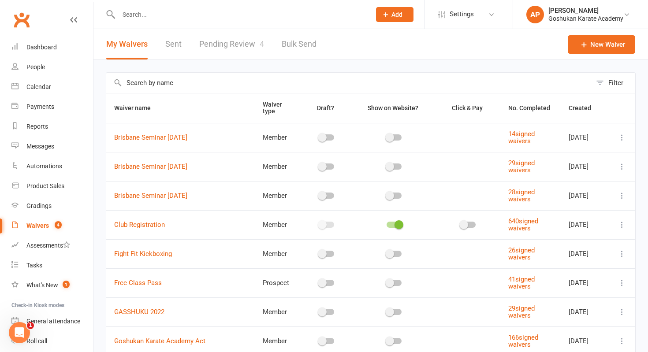
click at [249, 42] on link "Pending Review 4" at bounding box center [231, 44] width 65 height 30
select select "50"
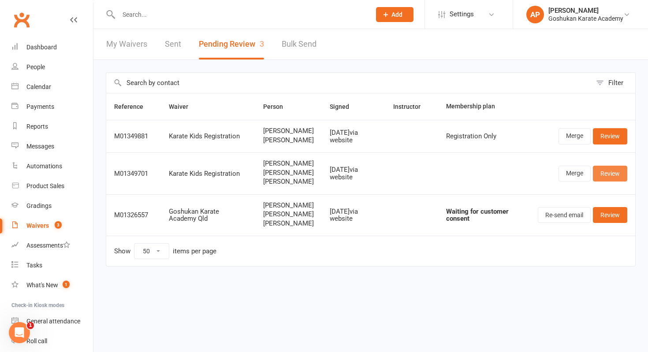
click at [612, 182] on link "Review" at bounding box center [610, 174] width 34 height 16
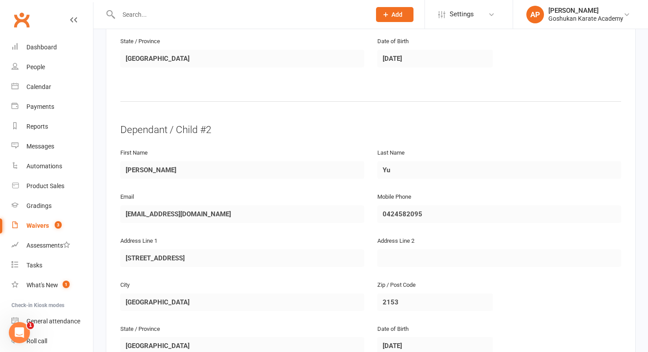
scroll to position [661, 0]
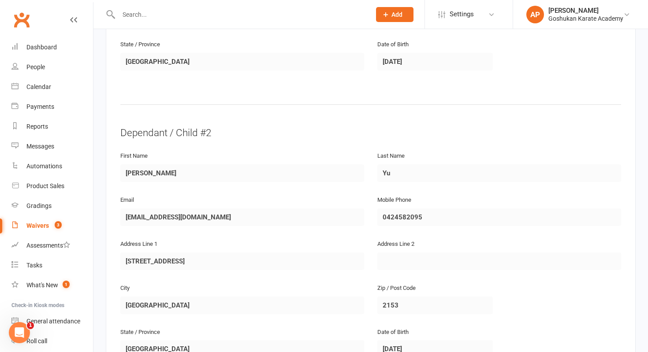
click at [145, 18] on input "text" at bounding box center [240, 14] width 249 height 12
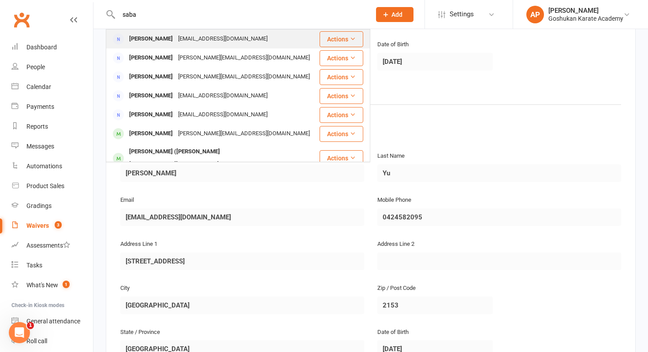
type input "saba"
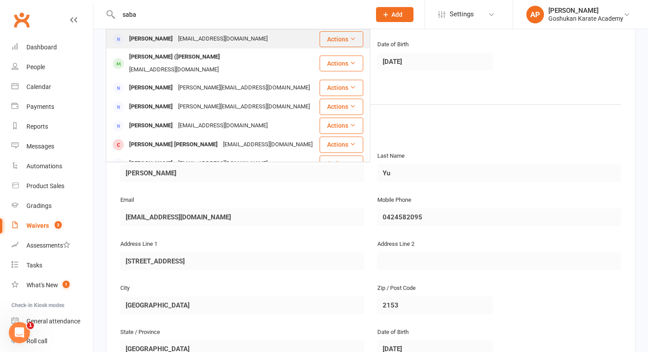
click at [149, 36] on div "Karen Saban" at bounding box center [150, 39] width 49 height 13
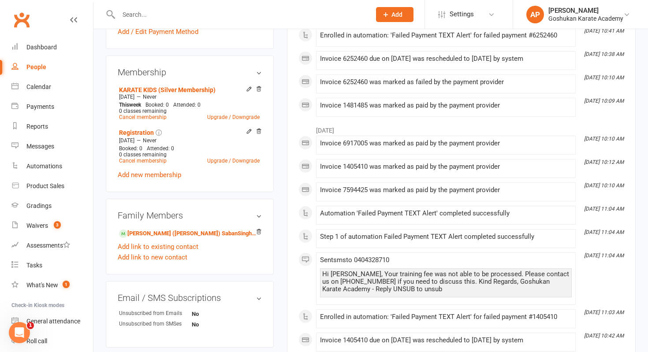
scroll to position [307, 0]
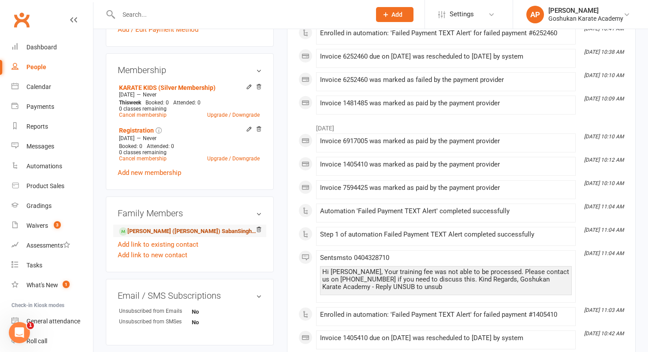
click at [173, 227] on link "Aarav (Ari) SabanSingh - Child" at bounding box center [188, 231] width 138 height 9
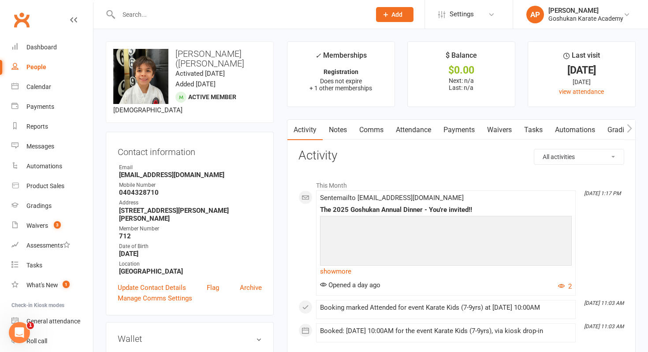
click at [451, 132] on link "Payments" at bounding box center [459, 130] width 44 height 20
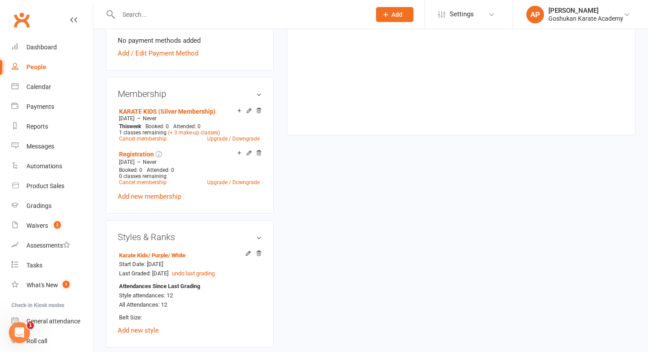
scroll to position [456, 0]
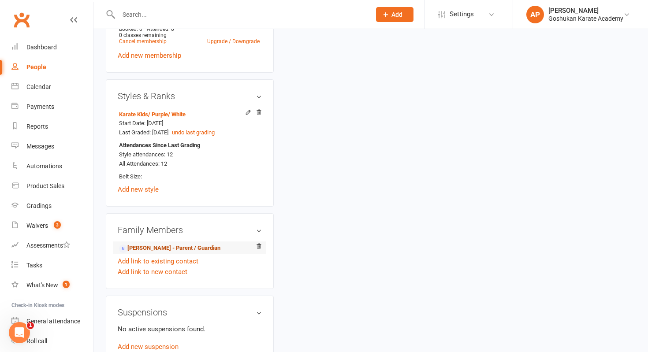
click at [204, 244] on link "Karen Saban - Parent / Guardian" at bounding box center [169, 248] width 101 height 9
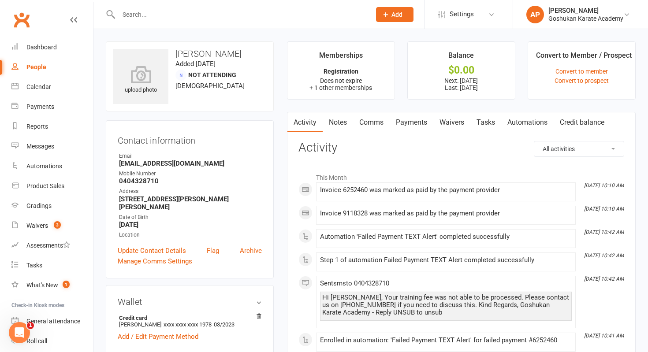
click at [430, 123] on link "Payments" at bounding box center [412, 122] width 44 height 20
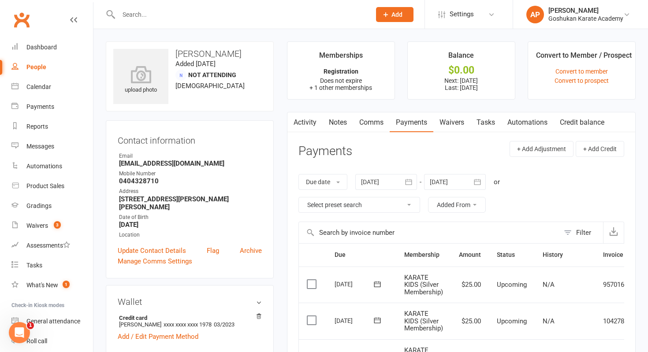
click at [407, 175] on button "button" at bounding box center [409, 182] width 16 height 16
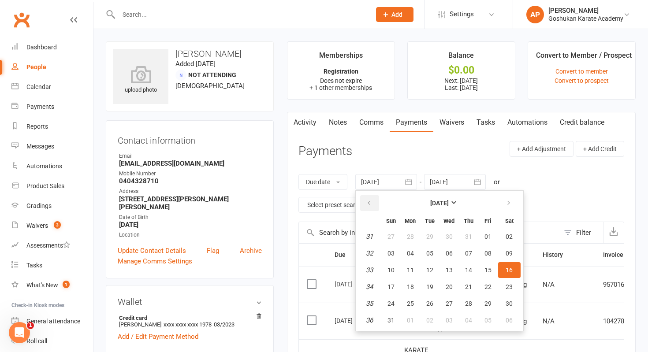
click at [365, 202] on button "button" at bounding box center [369, 203] width 19 height 16
click at [431, 229] on button "01" at bounding box center [429, 237] width 19 height 16
type input "01 Jul 2025"
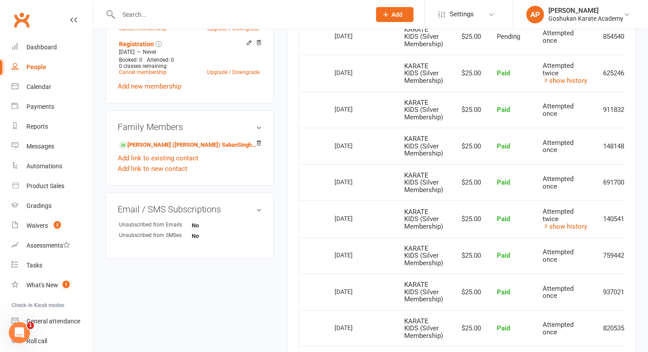
scroll to position [356, 0]
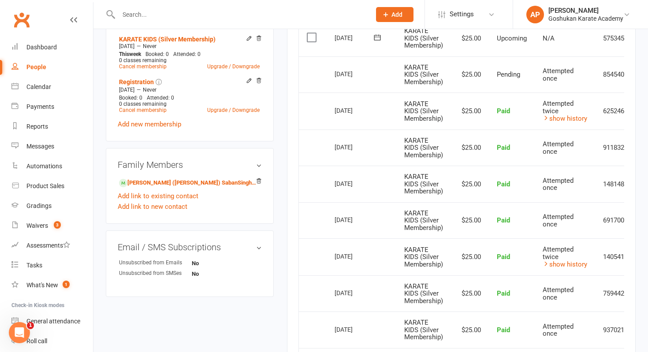
click at [290, 13] on input "text" at bounding box center [240, 14] width 249 height 12
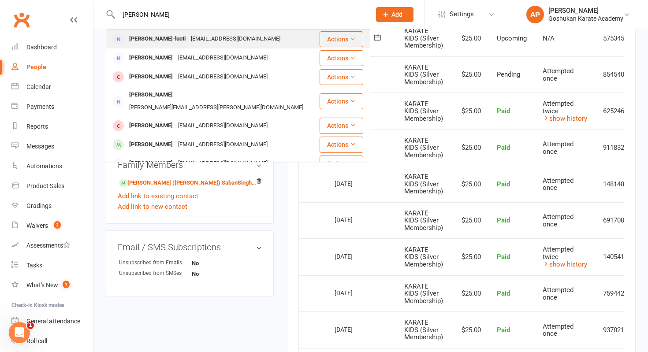
type input "tarah wilson"
click at [203, 40] on div "[EMAIL_ADDRESS][DOMAIN_NAME]" at bounding box center [235, 39] width 95 height 13
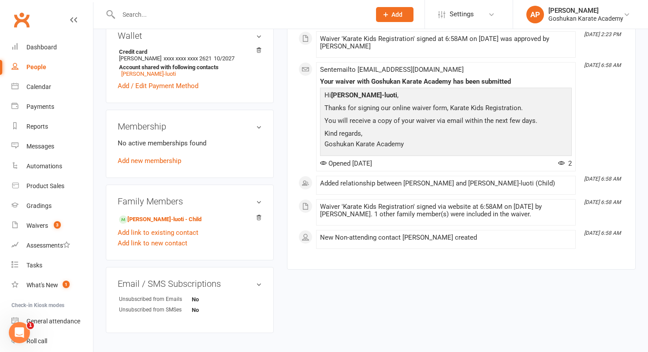
scroll to position [259, 0]
click at [190, 223] on link "Spencer Wilson-luoti - Child" at bounding box center [160, 218] width 82 height 9
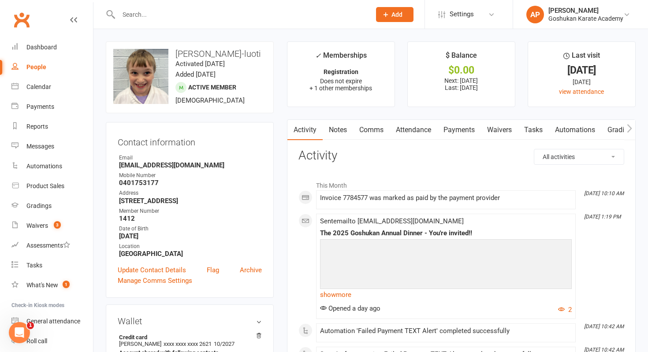
click at [452, 138] on link "Payments" at bounding box center [459, 130] width 44 height 20
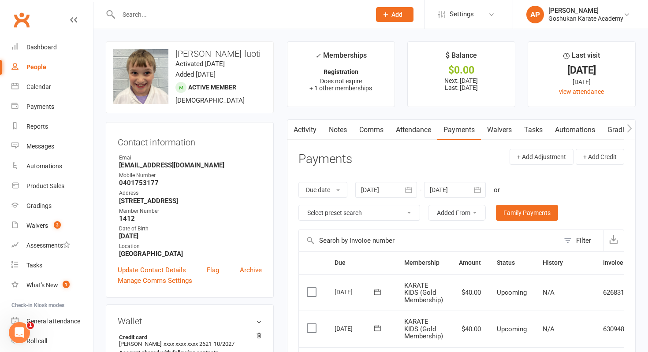
click at [396, 188] on div at bounding box center [386, 190] width 62 height 16
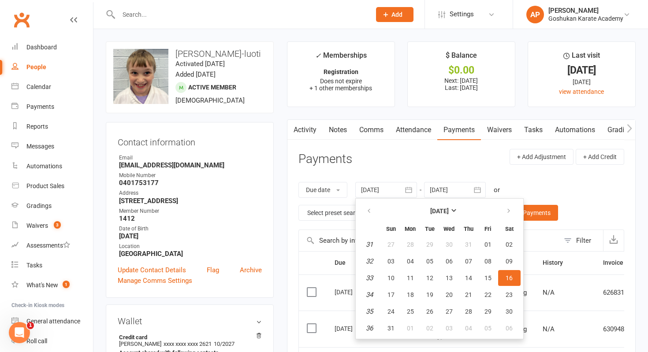
click at [367, 201] on th at bounding box center [369, 210] width 22 height 19
click at [370, 207] on button "button" at bounding box center [369, 211] width 19 height 16
click at [434, 246] on button "01" at bounding box center [429, 245] width 19 height 16
type input "01 Jul 2025"
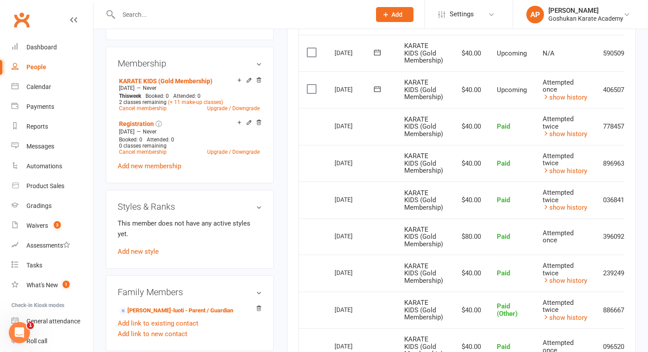
scroll to position [349, 0]
click at [565, 138] on td "Attempted twice show history" at bounding box center [565, 126] width 60 height 37
click at [565, 134] on link "show history" at bounding box center [564, 134] width 45 height 8
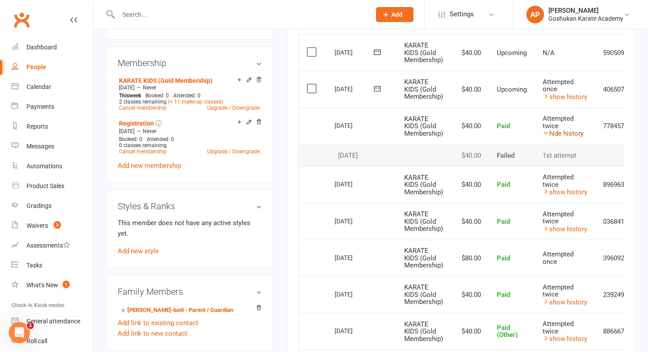
click at [565, 133] on link "hide history" at bounding box center [562, 134] width 41 height 8
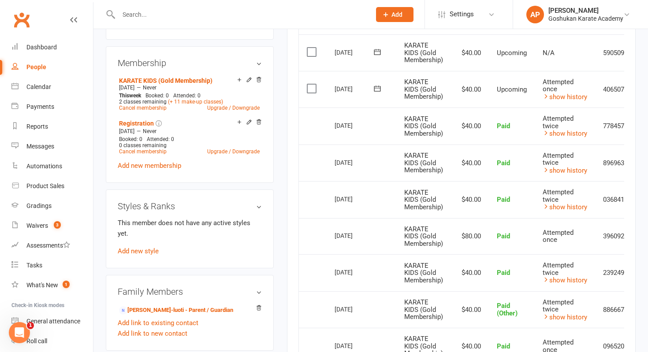
click at [353, 15] on input "text" at bounding box center [240, 14] width 249 height 12
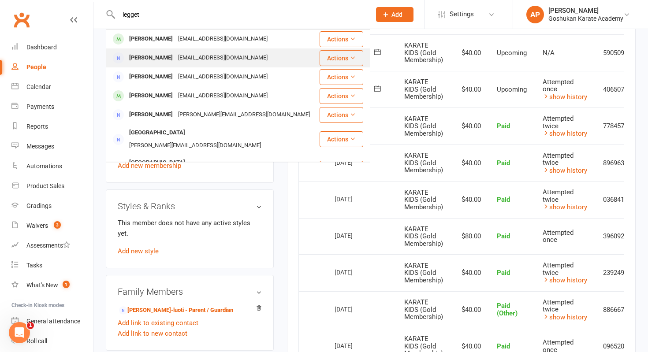
type input "legget"
click at [275, 60] on div "Katrina Leggett ninarr_x@hotmail.co.uk" at bounding box center [213, 58] width 212 height 18
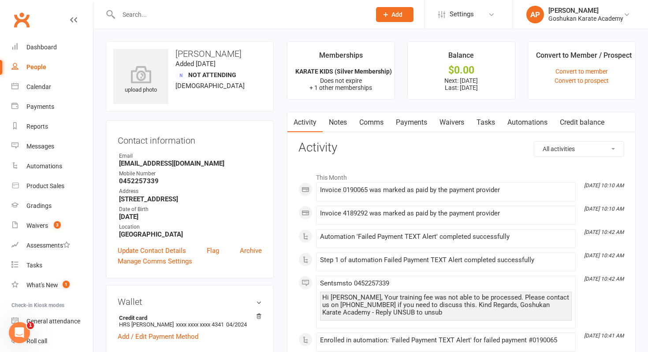
click at [413, 123] on link "Payments" at bounding box center [412, 122] width 44 height 20
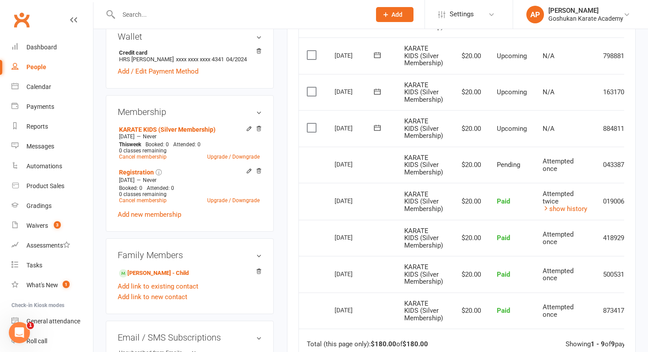
scroll to position [266, 0]
click at [194, 12] on input "text" at bounding box center [240, 14] width 249 height 12
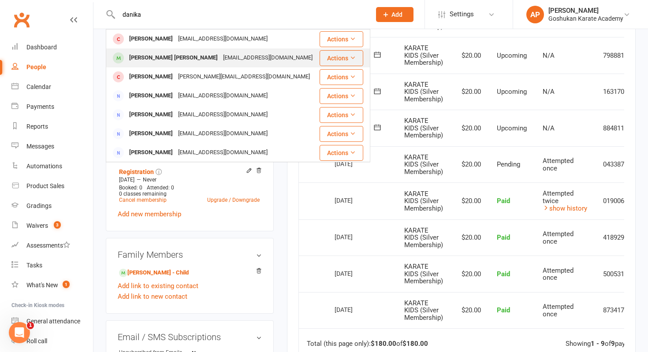
type input "danika"
click at [170, 64] on div "Danika Ann Roshan" at bounding box center [173, 58] width 94 height 13
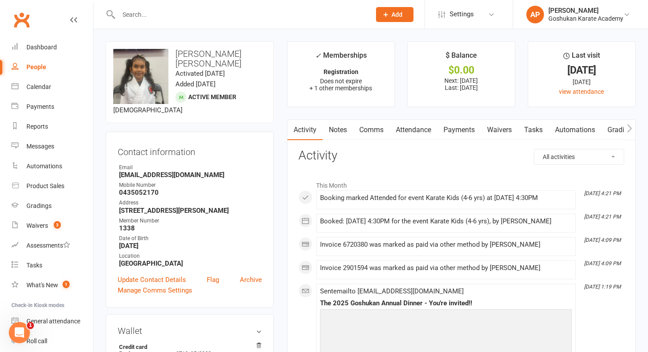
click at [474, 126] on link "Payments" at bounding box center [459, 130] width 44 height 20
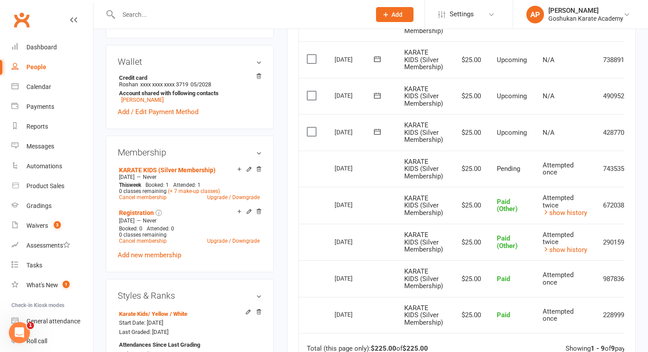
scroll to position [270, 0]
click at [230, 9] on input "text" at bounding box center [240, 14] width 249 height 12
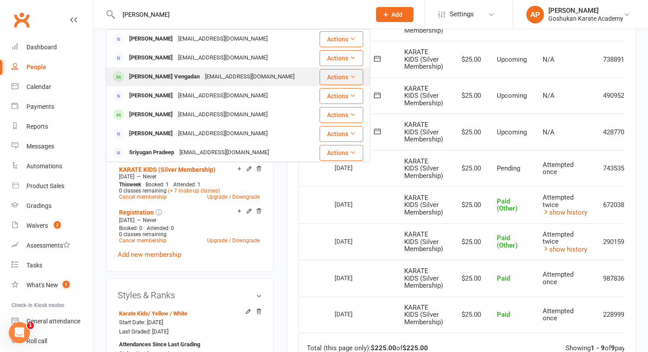
type input "pradeesh"
click at [208, 83] on div "Avyaan Vengadan pradeesh4me@gmail.com" at bounding box center [213, 77] width 212 height 18
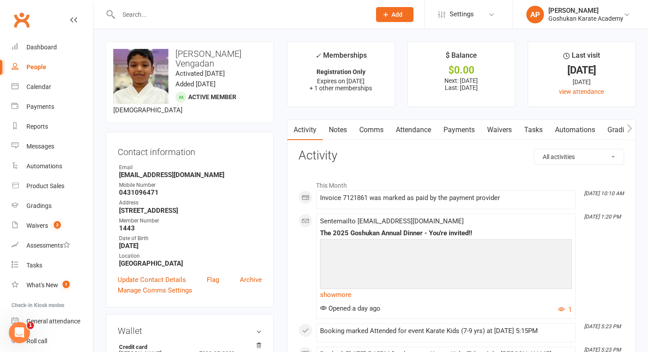
click at [460, 127] on link "Payments" at bounding box center [459, 130] width 44 height 20
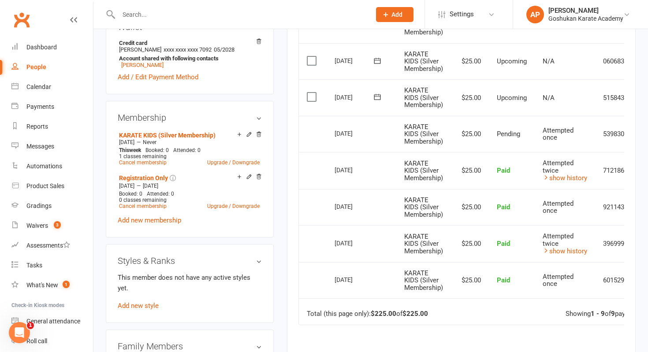
scroll to position [326, 0]
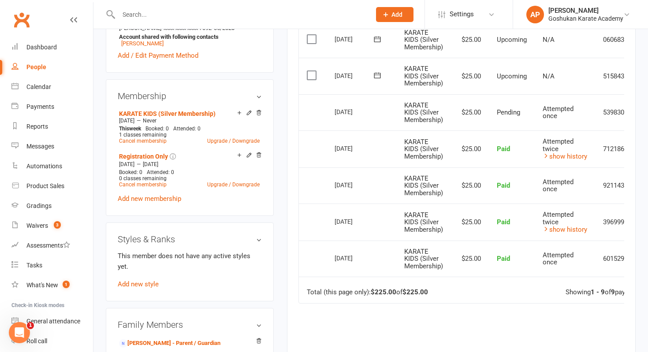
click at [273, 15] on input "text" at bounding box center [240, 14] width 249 height 12
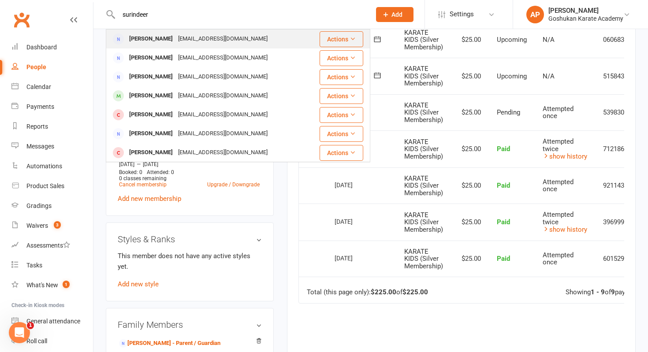
type input "surindeer"
click at [175, 39] on div "[EMAIL_ADDRESS][DOMAIN_NAME]" at bounding box center [222, 39] width 95 height 13
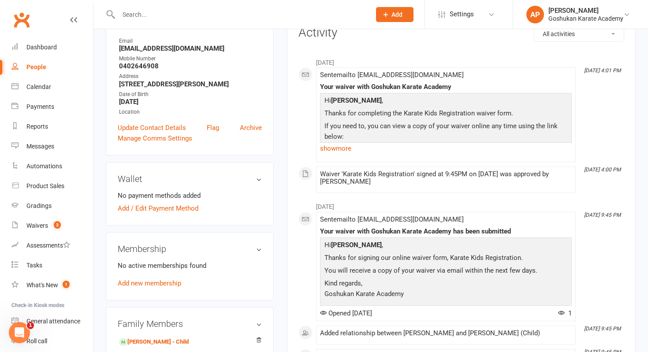
scroll to position [270, 0]
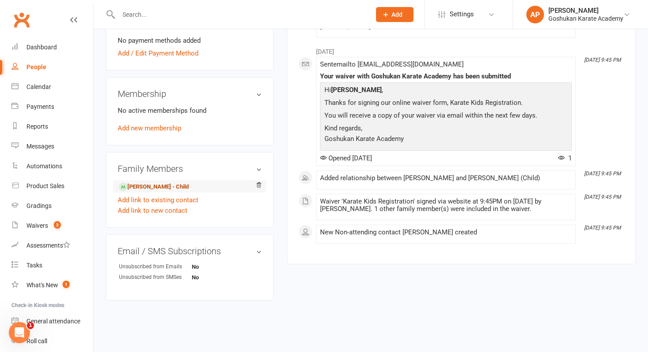
click at [169, 188] on link "Farnaaz Thind - Child" at bounding box center [154, 186] width 70 height 9
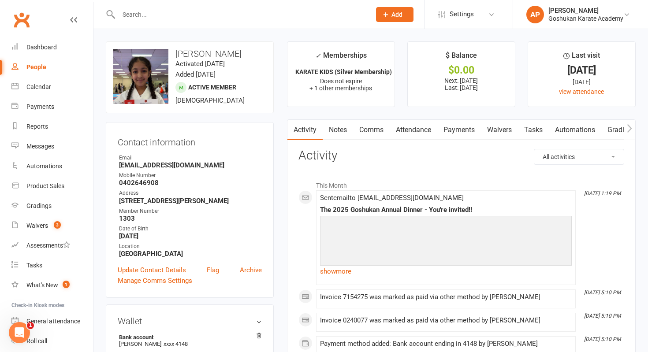
click at [462, 134] on link "Payments" at bounding box center [459, 130] width 44 height 20
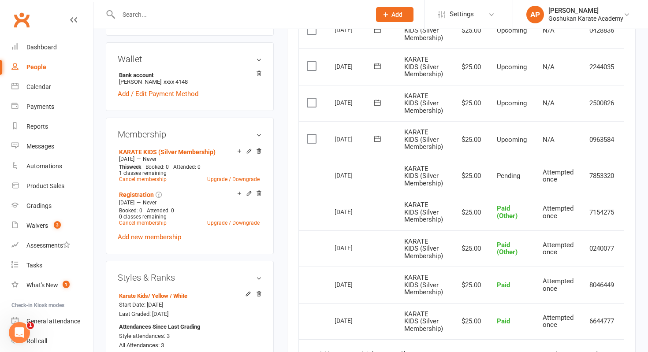
scroll to position [325, 0]
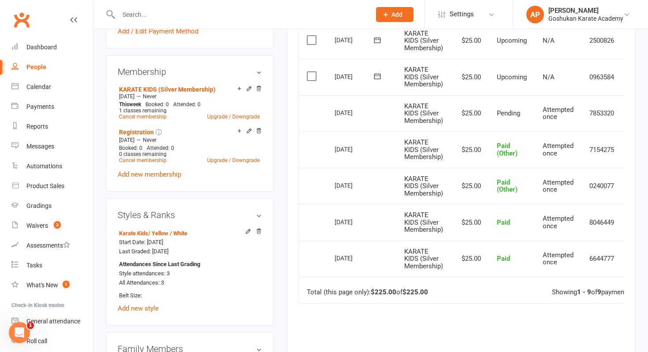
click at [329, 19] on input "text" at bounding box center [240, 14] width 249 height 12
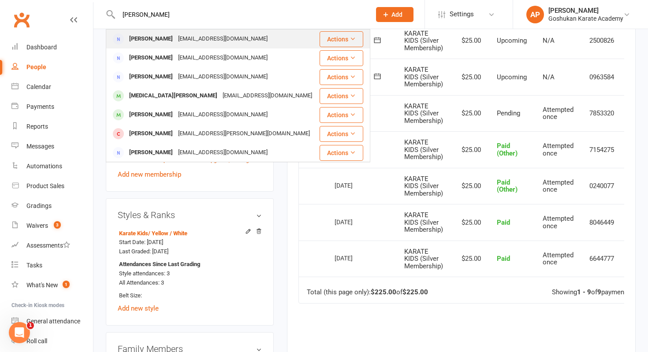
type input "stacey cadd"
click at [272, 40] on div "Stacey Cadd Staceycadd@yahoo.co.uk" at bounding box center [213, 39] width 212 height 18
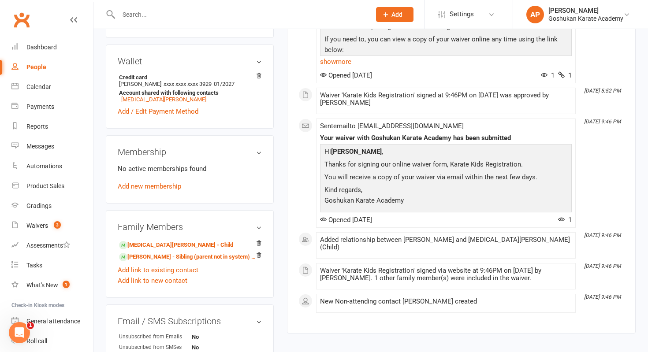
scroll to position [240, 0]
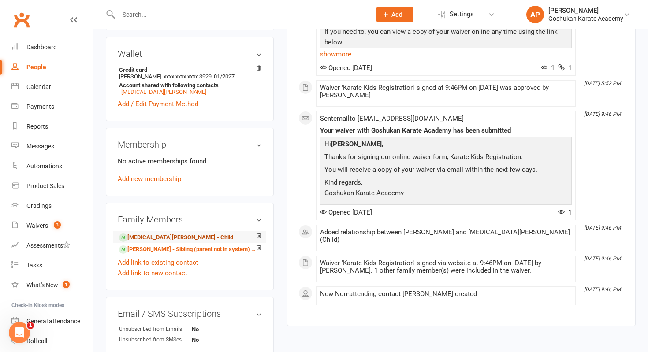
click at [167, 242] on link "Tora Berquist - Child" at bounding box center [176, 237] width 114 height 9
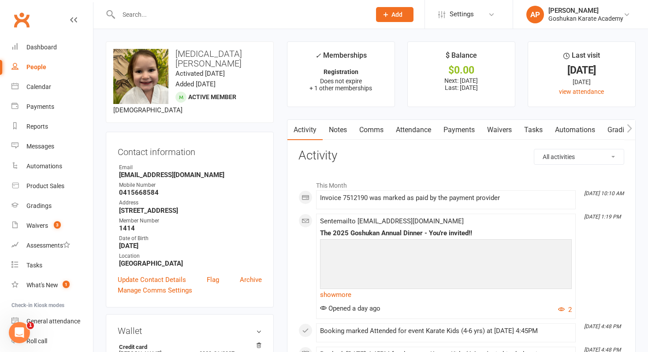
click at [458, 129] on link "Payments" at bounding box center [459, 130] width 44 height 20
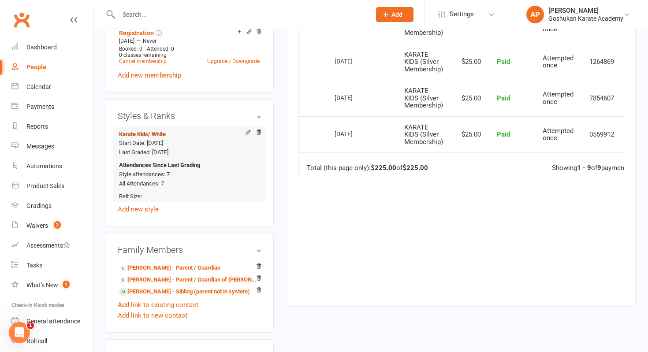
scroll to position [468, 0]
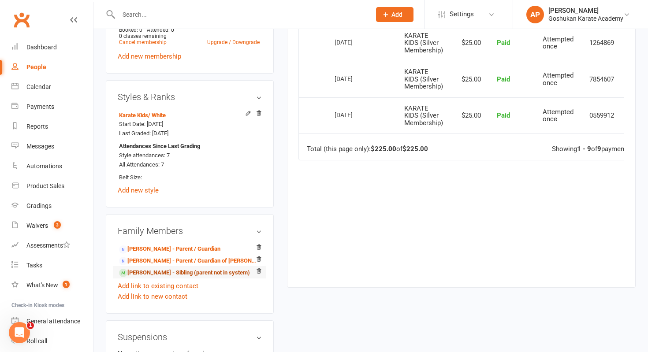
click at [137, 272] on link "Thane Berquist - Sibling (parent not in system)" at bounding box center [184, 272] width 131 height 9
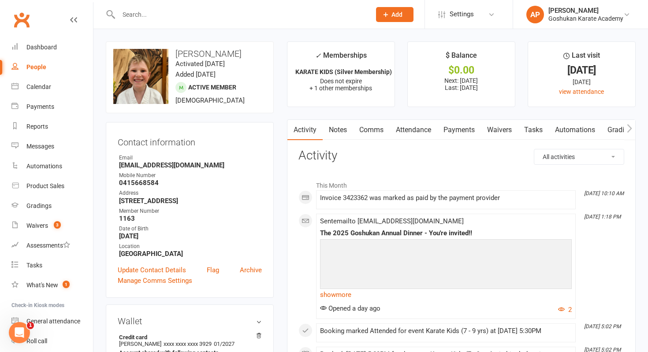
click at [464, 123] on link "Payments" at bounding box center [459, 130] width 44 height 20
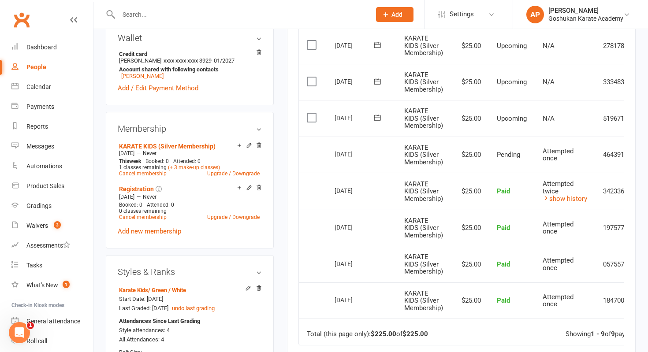
scroll to position [346, 0]
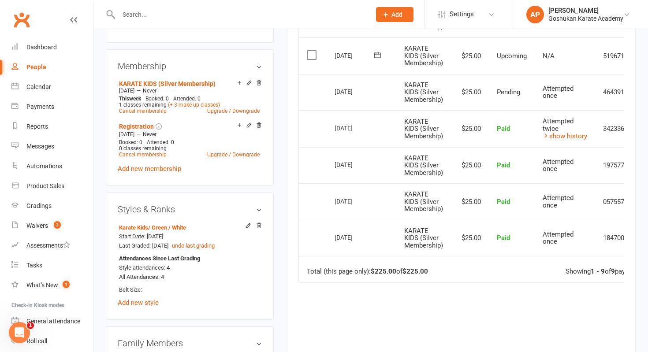
click at [249, 16] on input "text" at bounding box center [240, 14] width 249 height 12
type input "t"
click at [230, 6] on div at bounding box center [235, 14] width 259 height 29
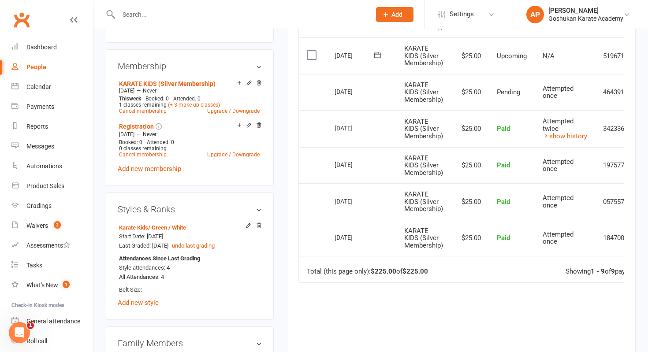
click at [224, 15] on input "text" at bounding box center [240, 14] width 249 height 12
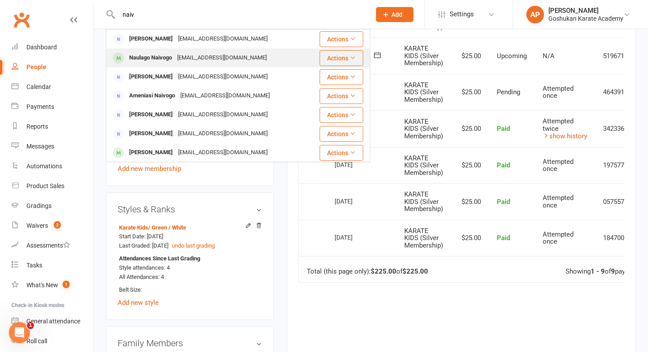
type input "naiv"
click at [167, 63] on div "Naulago Naivogo" at bounding box center [150, 58] width 48 height 13
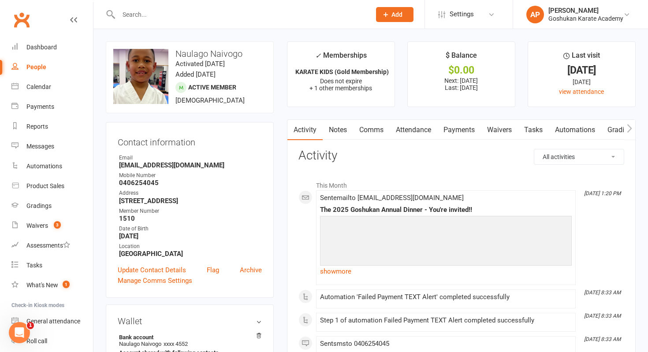
click at [454, 126] on link "Payments" at bounding box center [459, 130] width 44 height 20
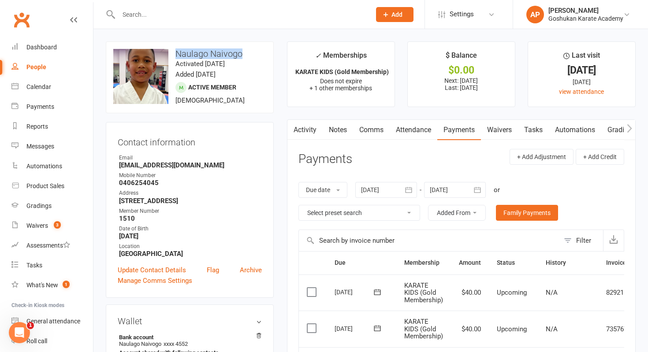
drag, startPoint x: 245, startPoint y: 51, endPoint x: 176, endPoint y: 51, distance: 69.6
click at [176, 51] on h3 "Naulago Naivogo" at bounding box center [189, 54] width 153 height 10
copy h3 "Naulago Naivogo"
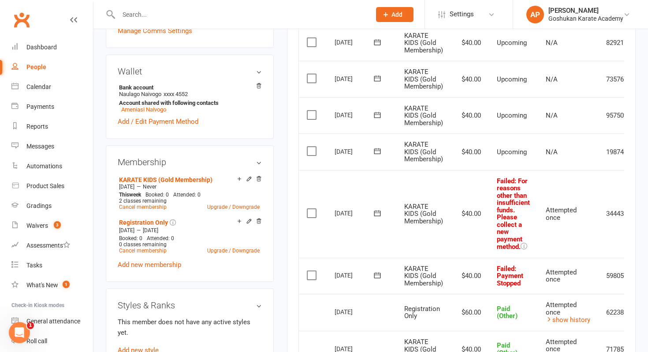
scroll to position [251, 0]
click at [193, 13] on input "text" at bounding box center [240, 14] width 249 height 12
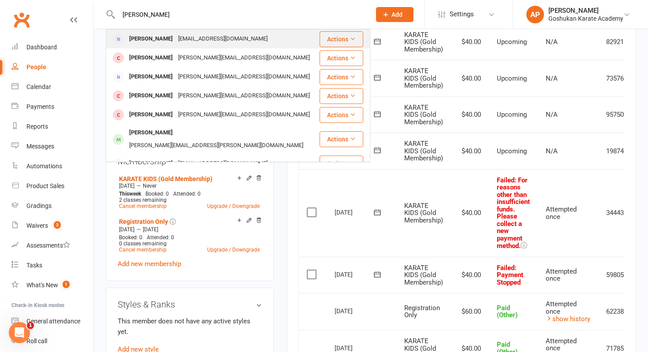
type input "nathaniel may"
click at [191, 41] on div "[EMAIL_ADDRESS][DOMAIN_NAME]" at bounding box center [222, 39] width 95 height 13
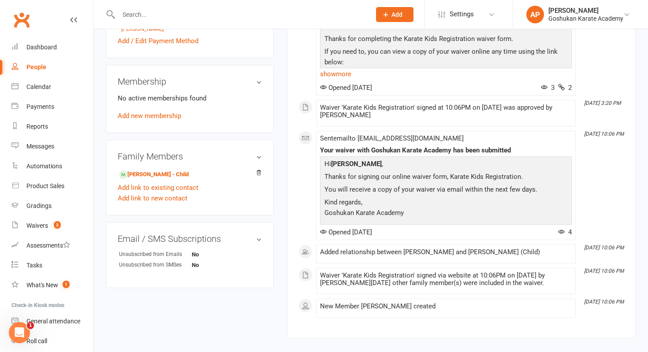
scroll to position [328, 0]
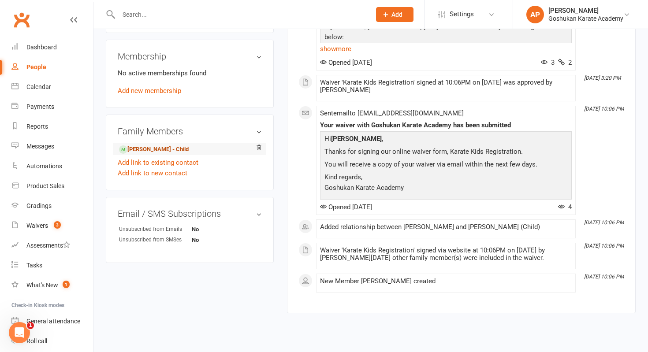
click at [160, 151] on link "James May - Child" at bounding box center [154, 149] width 70 height 9
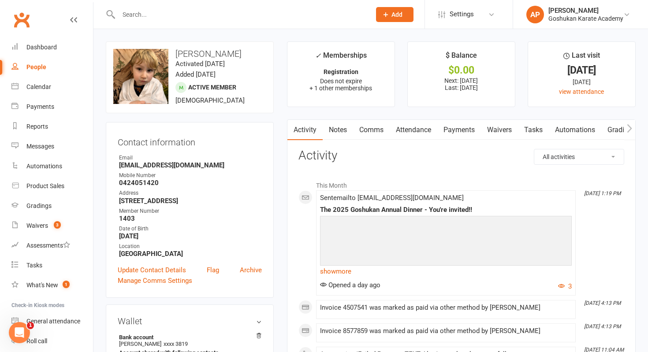
click at [464, 135] on link "Payments" at bounding box center [459, 130] width 44 height 20
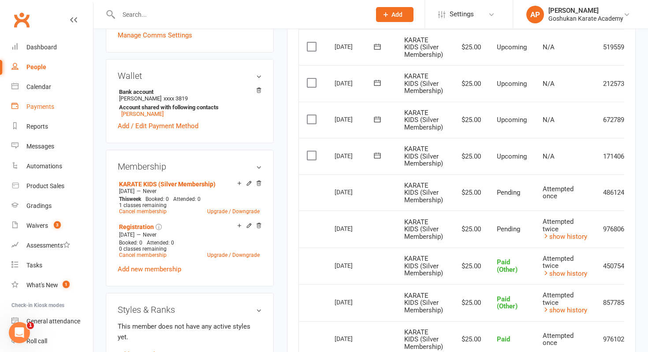
scroll to position [263, 0]
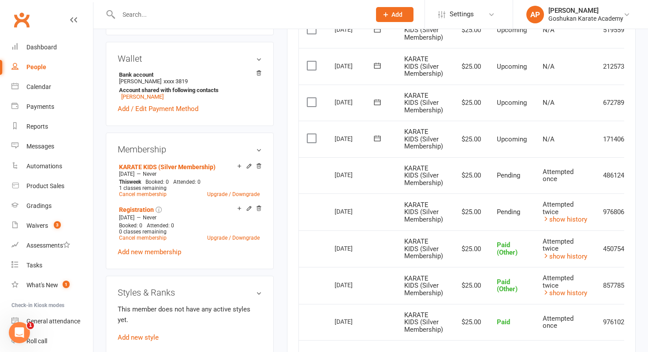
click at [557, 251] on span "Attempted twice" at bounding box center [557, 245] width 31 height 15
click at [562, 219] on link "show history" at bounding box center [564, 219] width 45 height 8
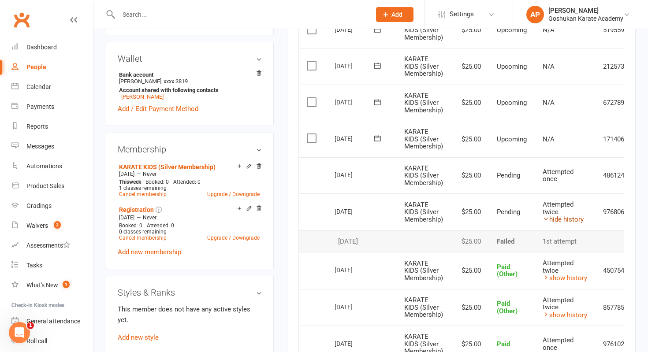
click at [562, 219] on link "hide history" at bounding box center [562, 219] width 41 height 8
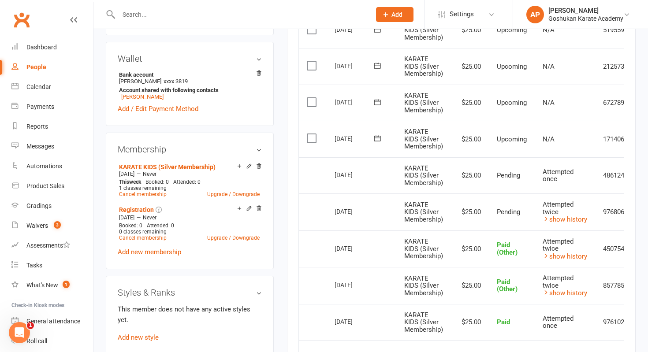
click at [245, 19] on input "text" at bounding box center [240, 14] width 249 height 12
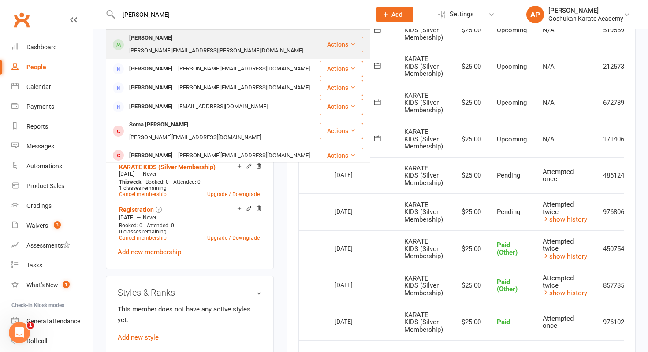
type input "steven sc"
click at [192, 45] on div "[PERSON_NAME][EMAIL_ADDRESS][PERSON_NAME][DOMAIN_NAME]" at bounding box center [215, 51] width 179 height 13
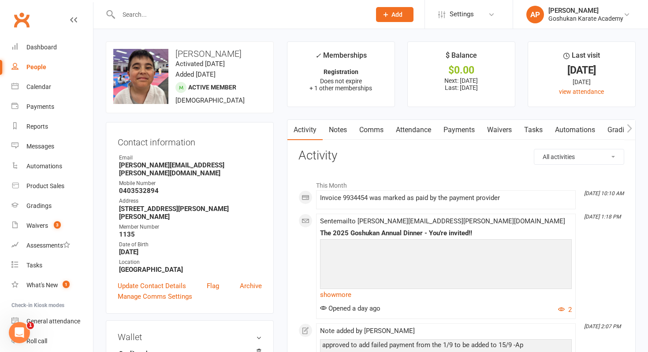
click at [454, 124] on link "Payments" at bounding box center [459, 130] width 44 height 20
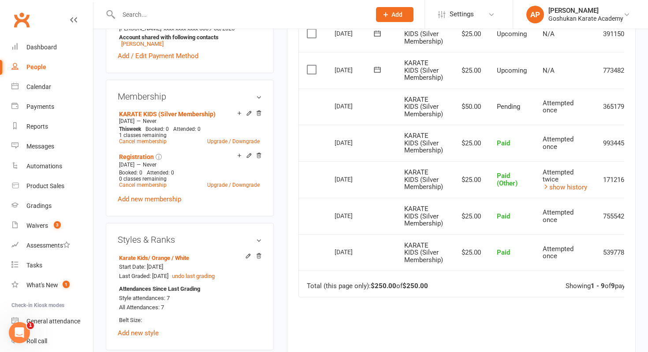
scroll to position [332, 0]
click at [270, 18] on input "text" at bounding box center [240, 14] width 249 height 12
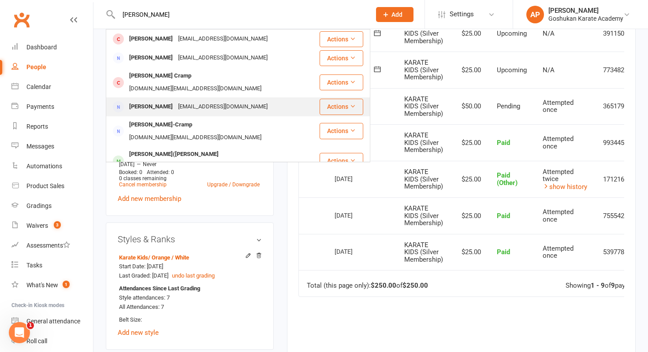
type input "michelle st"
click at [239, 102] on div "Michelle Stokan Michellelouise.441978@gmail.com" at bounding box center [213, 107] width 212 height 18
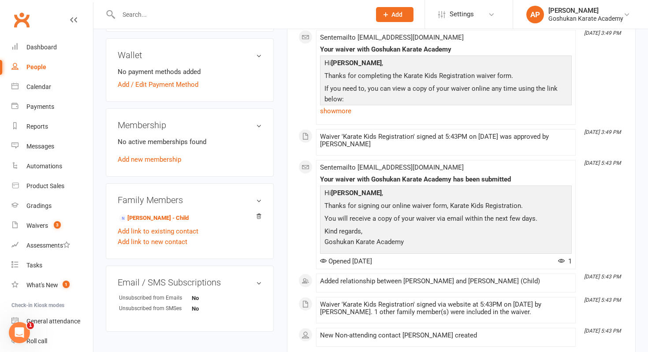
scroll to position [318, 0]
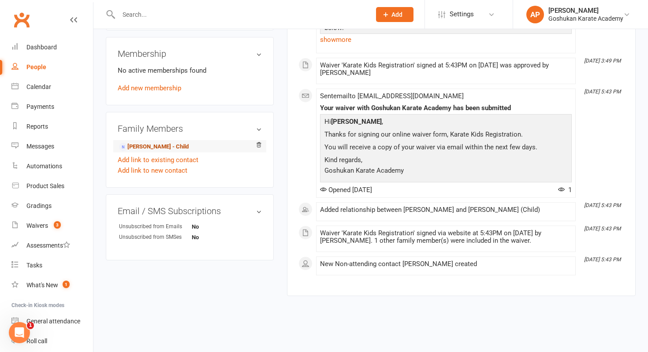
click at [172, 142] on link "Zane Harrington - Child" at bounding box center [154, 146] width 70 height 9
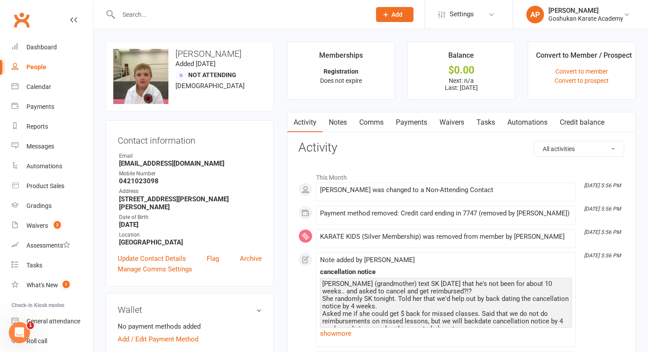
click at [410, 128] on link "Payments" at bounding box center [412, 122] width 44 height 20
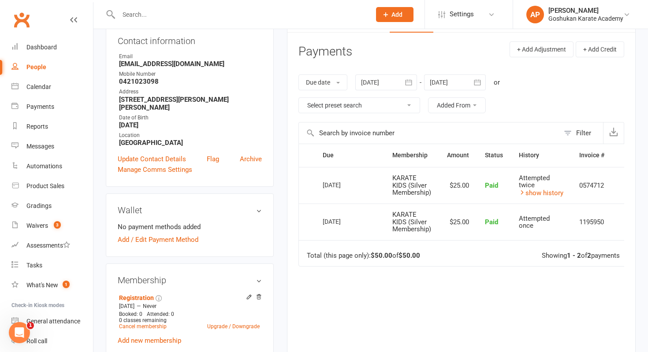
scroll to position [98, 0]
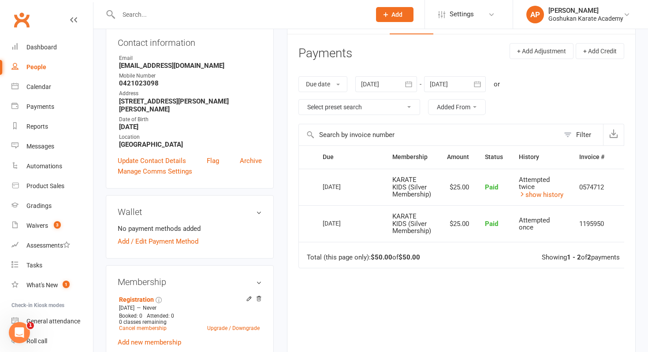
click at [541, 204] on td "Attempted twice show history" at bounding box center [541, 187] width 60 height 37
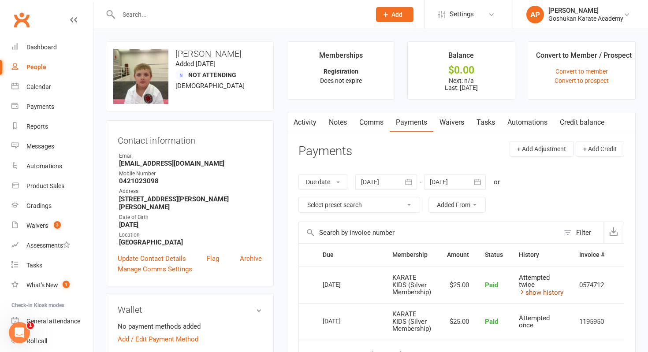
scroll to position [1, 0]
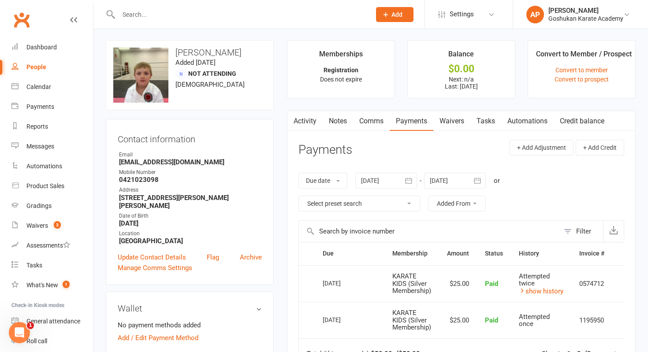
click at [317, 120] on link "Activity" at bounding box center [304, 121] width 35 height 20
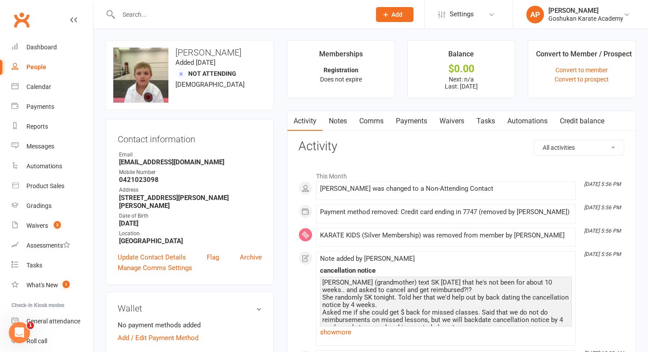
click at [297, 15] on input "text" at bounding box center [240, 14] width 249 height 12
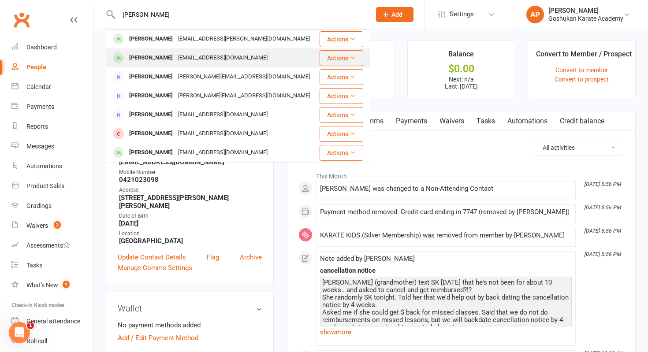
type input "james ma"
click at [229, 53] on div "[EMAIL_ADDRESS][DOMAIN_NAME]" at bounding box center [222, 58] width 95 height 13
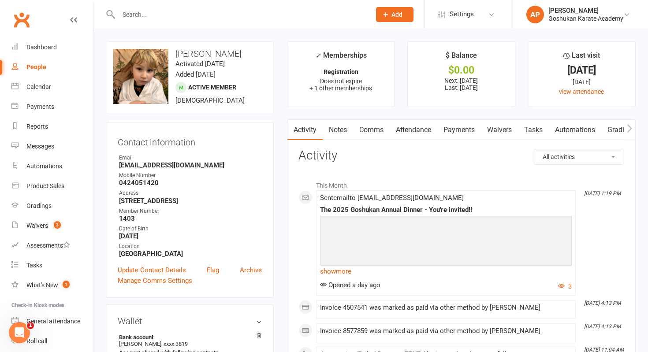
click at [458, 127] on link "Payments" at bounding box center [459, 130] width 44 height 20
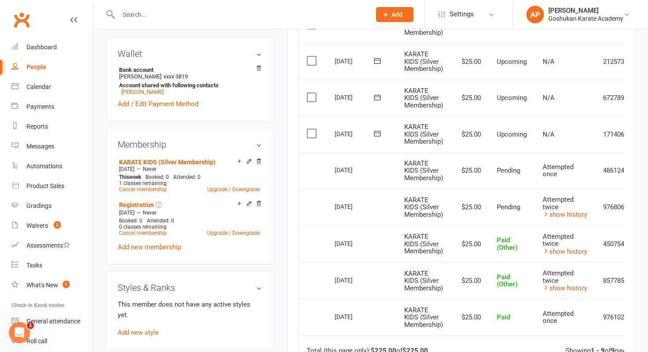
scroll to position [268, 0]
click at [567, 247] on link "show history" at bounding box center [564, 251] width 45 height 8
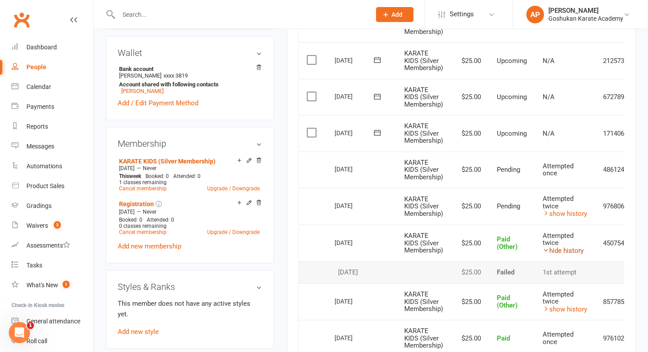
click at [567, 247] on link "hide history" at bounding box center [562, 251] width 41 height 8
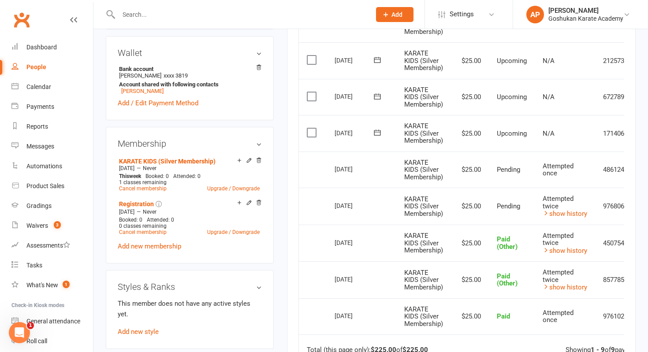
click at [275, 11] on input "text" at bounding box center [240, 14] width 249 height 12
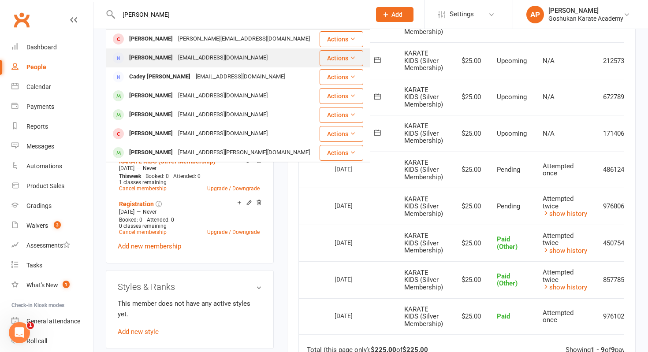
type input "isabelle"
click at [233, 52] on div "[EMAIL_ADDRESS][DOMAIN_NAME]" at bounding box center [222, 58] width 95 height 13
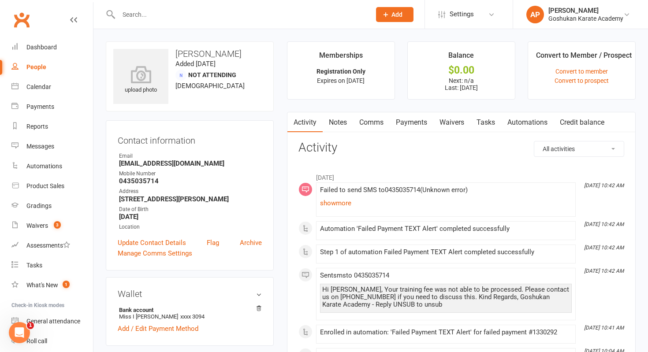
scroll to position [225, 0]
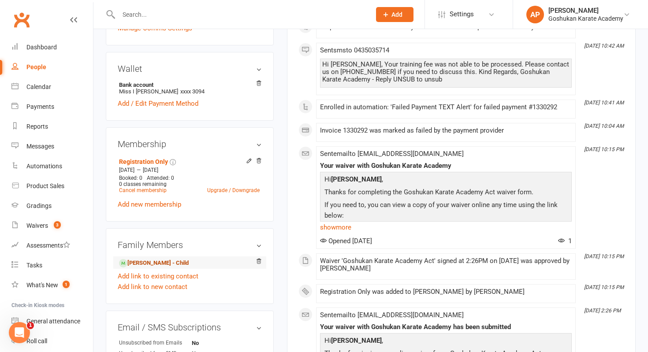
click at [171, 264] on link "Fallon Sexton - Child" at bounding box center [154, 263] width 70 height 9
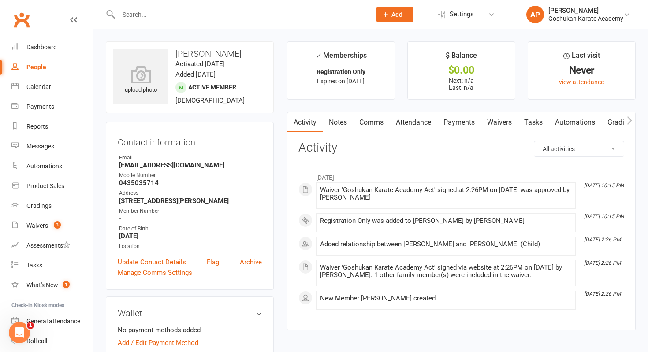
click at [462, 128] on link "Payments" at bounding box center [459, 122] width 44 height 20
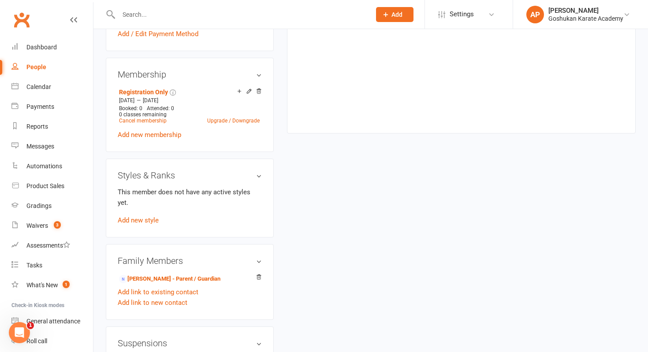
scroll to position [309, 0]
click at [207, 274] on link "Isabelle Sexton-Walker - Parent / Guardian" at bounding box center [169, 278] width 101 height 9
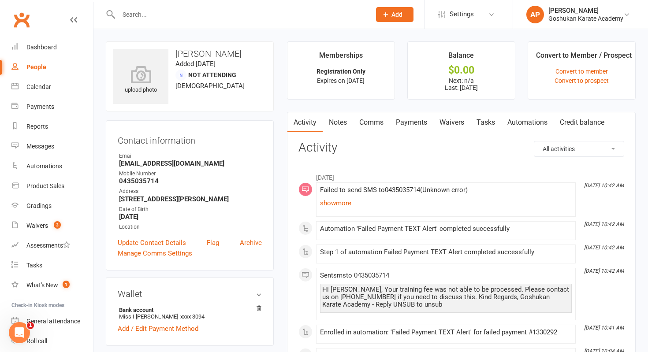
scroll to position [14, 0]
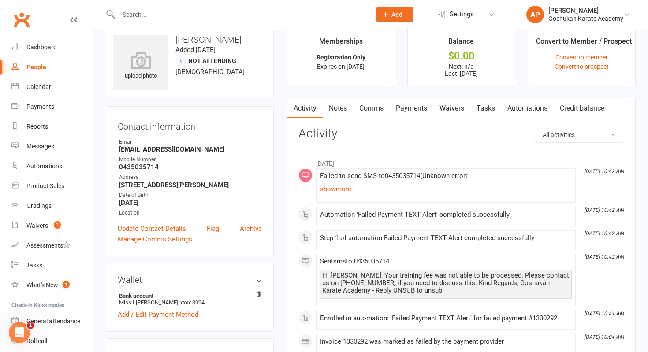
click at [414, 105] on link "Payments" at bounding box center [412, 108] width 44 height 20
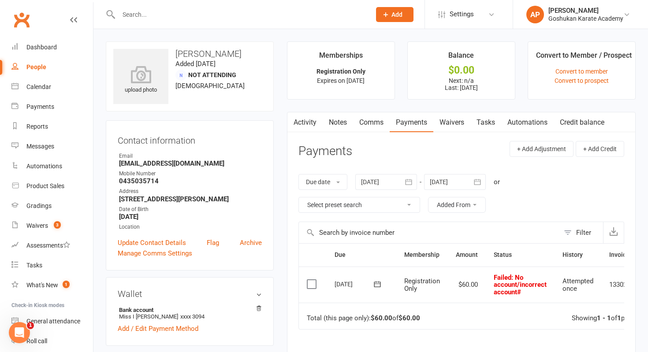
drag, startPoint x: 265, startPoint y: 51, endPoint x: 173, endPoint y: 56, distance: 92.2
click at [173, 56] on h3 "[PERSON_NAME]" at bounding box center [189, 54] width 153 height 10
copy h3 "[PERSON_NAME]"
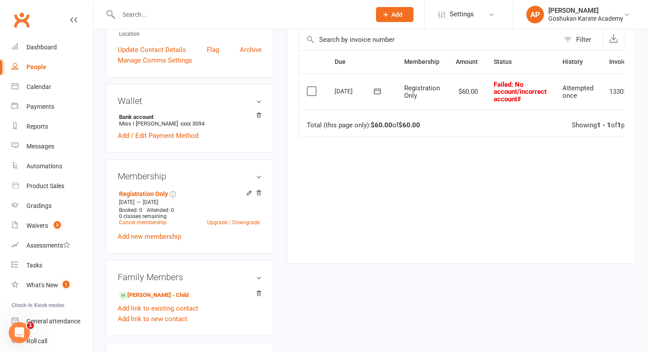
scroll to position [194, 0]
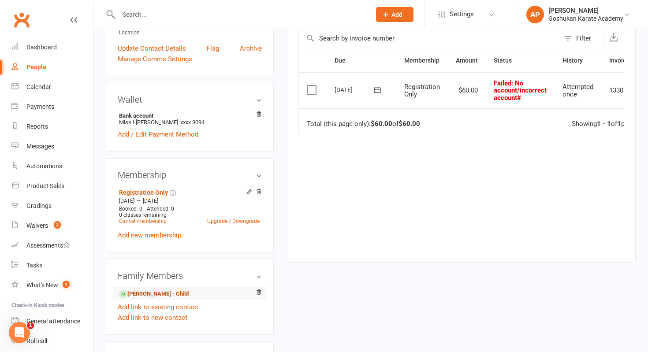
click at [174, 290] on link "Fallon Sexton - Child" at bounding box center [154, 294] width 70 height 9
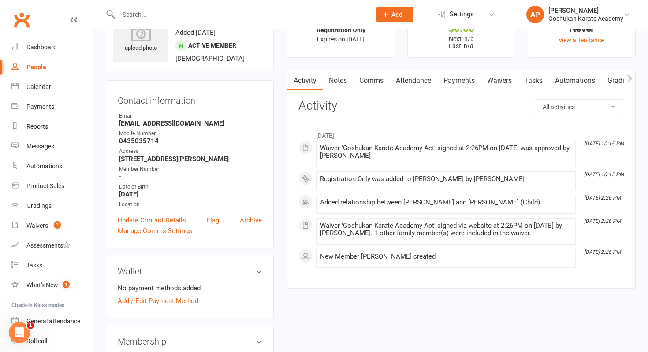
scroll to position [40, 0]
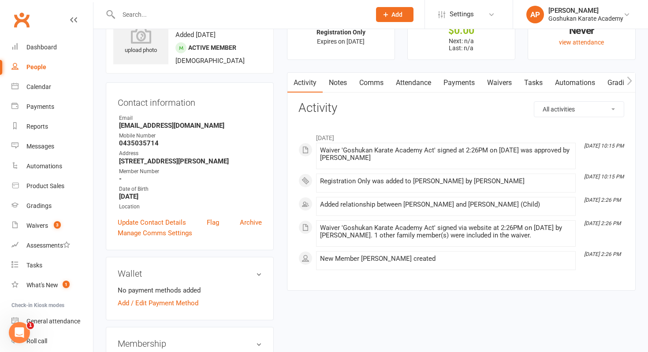
click at [452, 82] on link "Payments" at bounding box center [459, 83] width 44 height 20
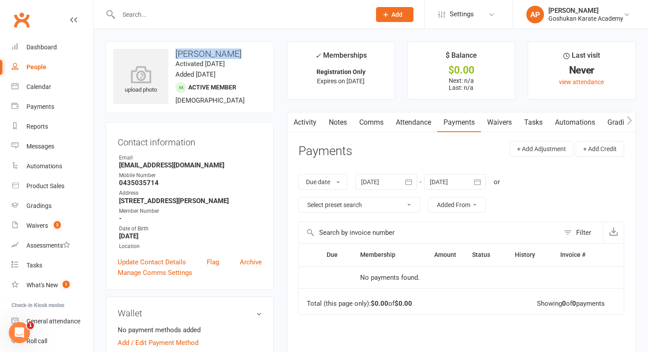
drag, startPoint x: 231, startPoint y: 54, endPoint x: 175, endPoint y: 53, distance: 55.5
click at [175, 53] on h3 "[PERSON_NAME]" at bounding box center [189, 54] width 153 height 10
copy h3 "[PERSON_NAME]"
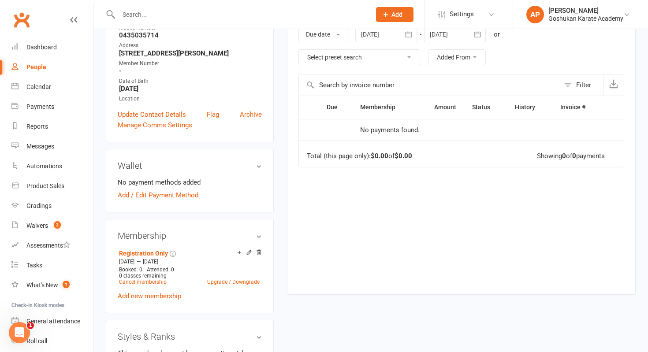
scroll to position [148, 0]
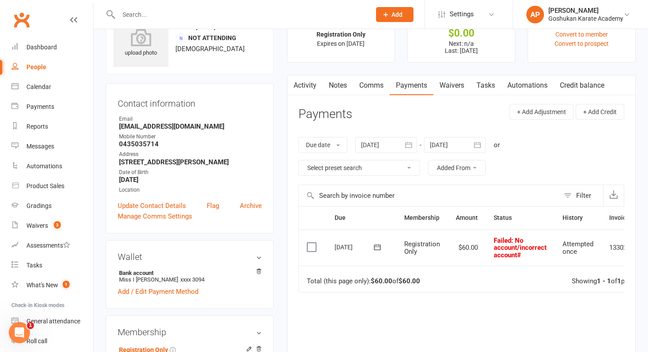
scroll to position [37, 0]
click at [337, 86] on link "Notes" at bounding box center [338, 86] width 30 height 20
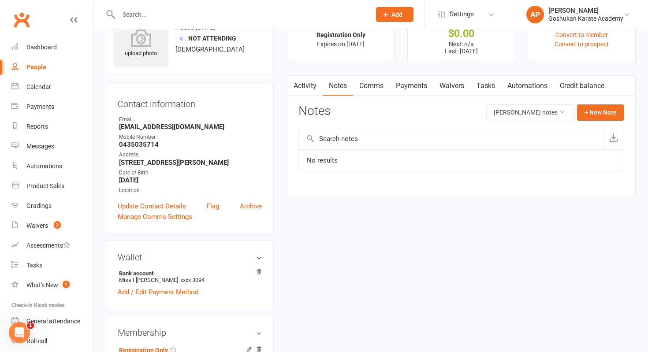
click at [312, 86] on link "Activity" at bounding box center [304, 86] width 35 height 20
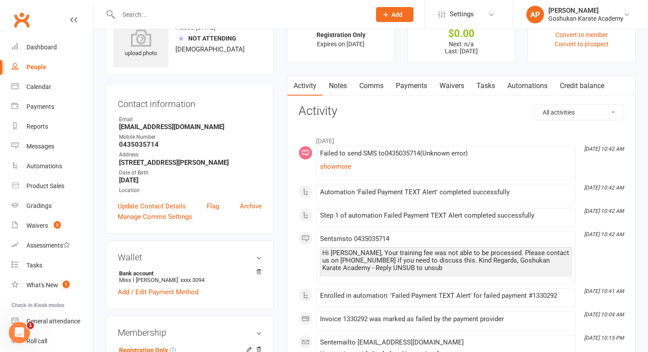
click at [411, 87] on link "Payments" at bounding box center [412, 86] width 44 height 20
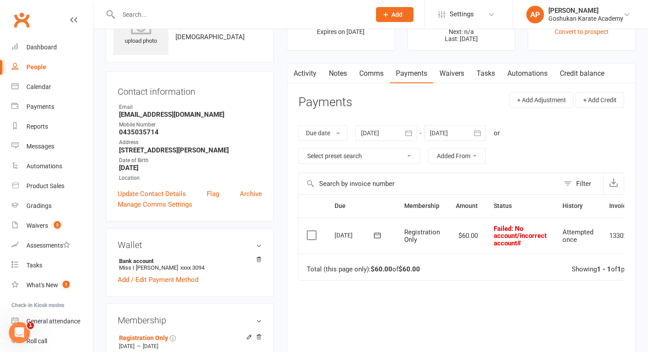
scroll to position [48, 0]
click at [259, 10] on input "text" at bounding box center [240, 14] width 249 height 12
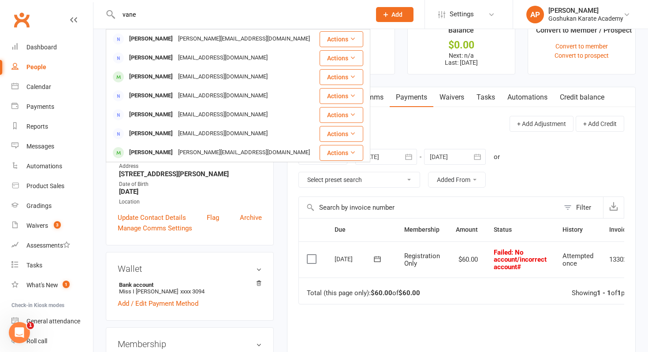
scroll to position [27, 0]
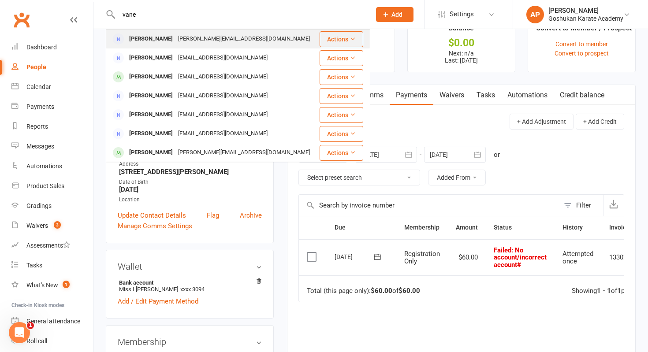
type input "vane"
click at [228, 39] on div "[PERSON_NAME][EMAIL_ADDRESS][DOMAIN_NAME]" at bounding box center [243, 39] width 137 height 13
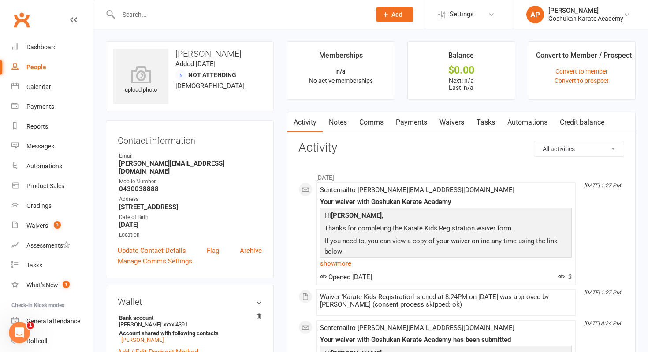
click at [406, 122] on link "Payments" at bounding box center [412, 122] width 44 height 20
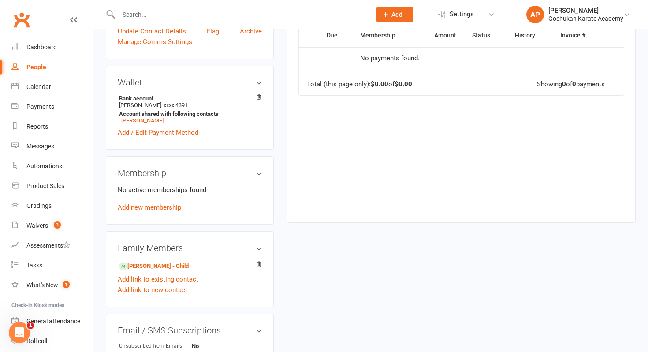
scroll to position [220, 0]
click at [154, 263] on relationship-list "Chloe Bui - Child Add link to existing contact Add link to new contact" at bounding box center [190, 277] width 144 height 36
click at [152, 261] on link "Chloe Bui - Child" at bounding box center [154, 265] width 70 height 9
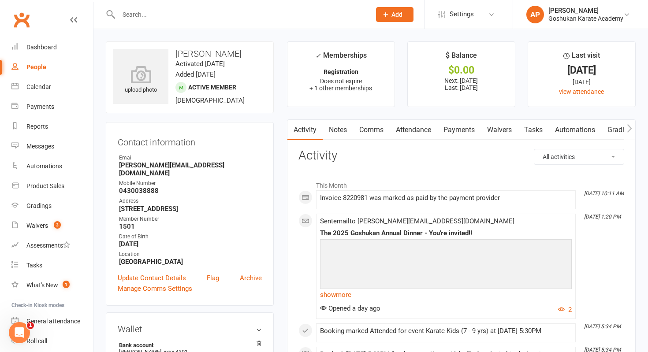
click at [469, 126] on link "Payments" at bounding box center [459, 130] width 44 height 20
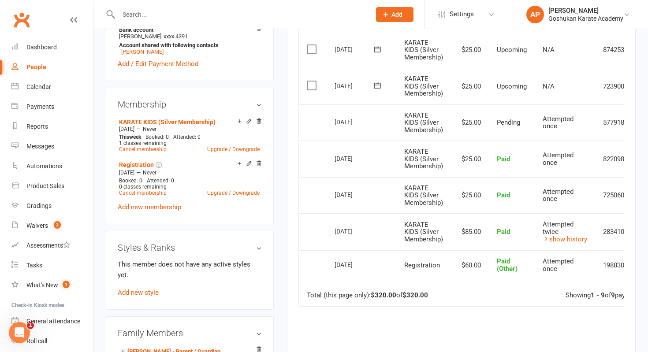
scroll to position [315, 0]
click at [265, 15] on input "text" at bounding box center [240, 14] width 249 height 12
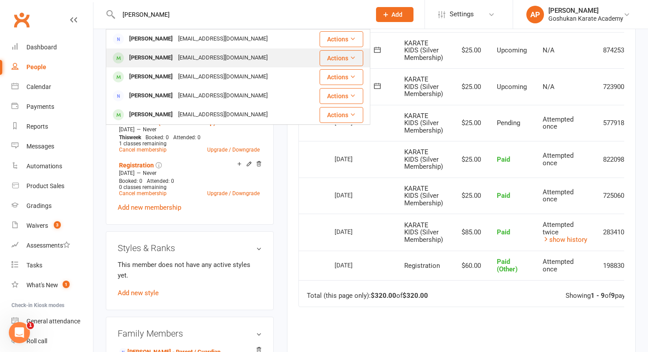
type input "aakriti"
click at [189, 58] on div "aakritiadhikari09@gmail.com" at bounding box center [222, 58] width 95 height 13
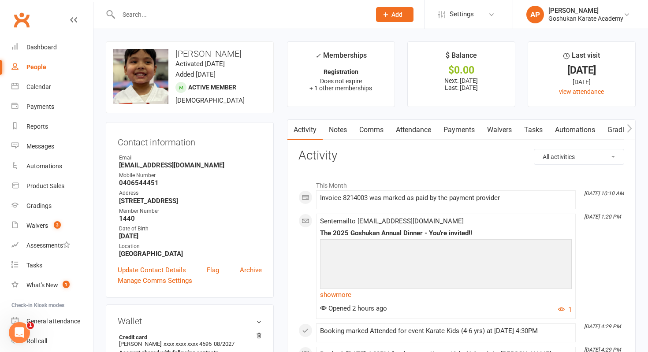
click at [453, 132] on link "Payments" at bounding box center [459, 130] width 44 height 20
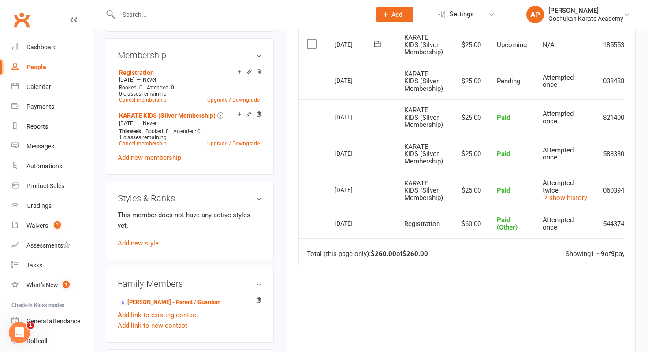
scroll to position [355, 0]
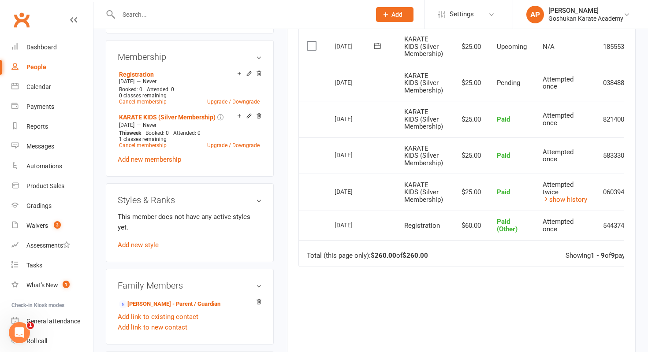
click at [316, 18] on input "text" at bounding box center [240, 14] width 249 height 12
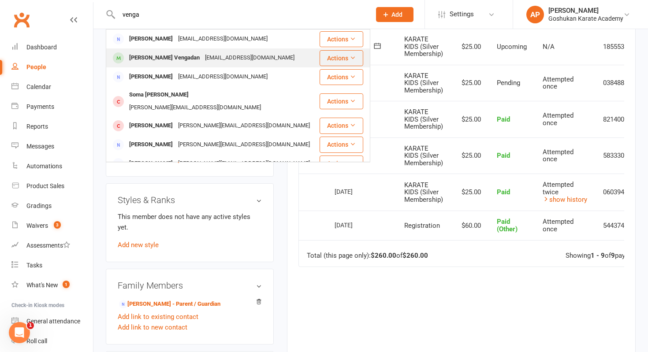
type input "venga"
click at [238, 50] on div "Avyaan Vengadan pradeesh4me@gmail.com" at bounding box center [213, 58] width 212 height 18
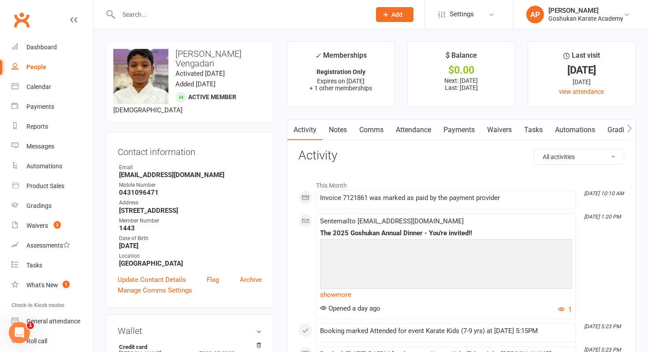
click at [455, 130] on link "Payments" at bounding box center [459, 130] width 44 height 20
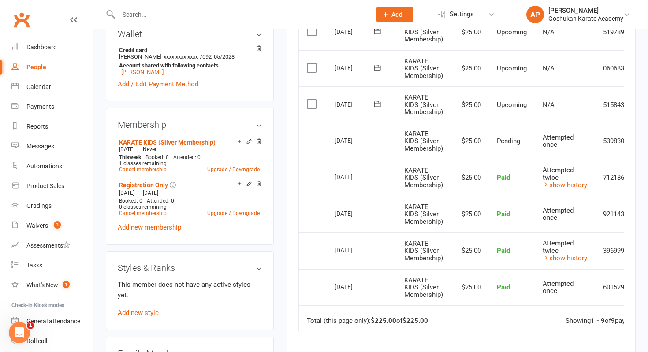
scroll to position [299, 0]
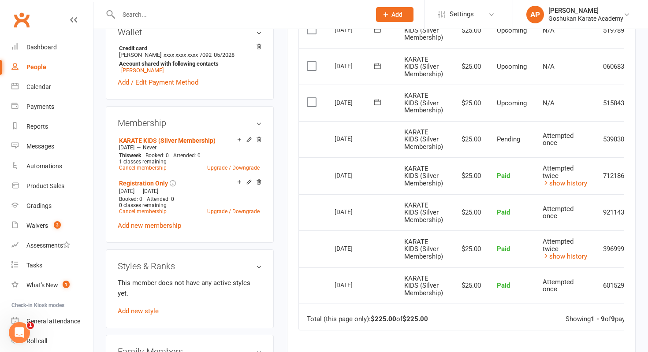
click at [278, 16] on input "text" at bounding box center [240, 14] width 249 height 12
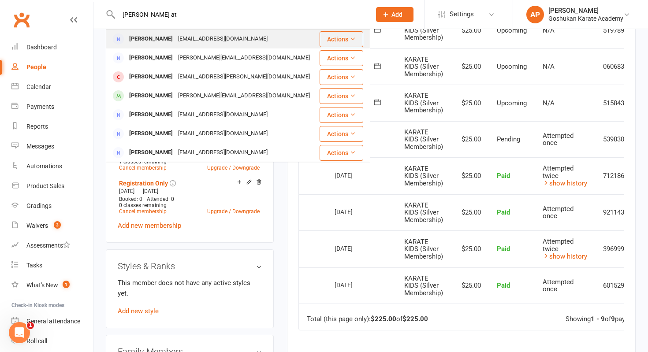
type input "paul at"
click at [211, 45] on div "paulatanu@gmail.com" at bounding box center [222, 39] width 95 height 13
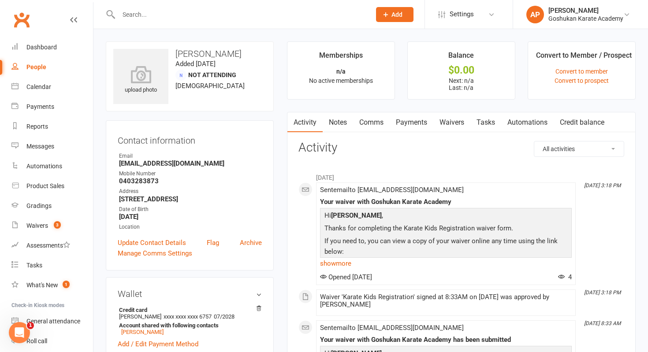
scroll to position [291, 0]
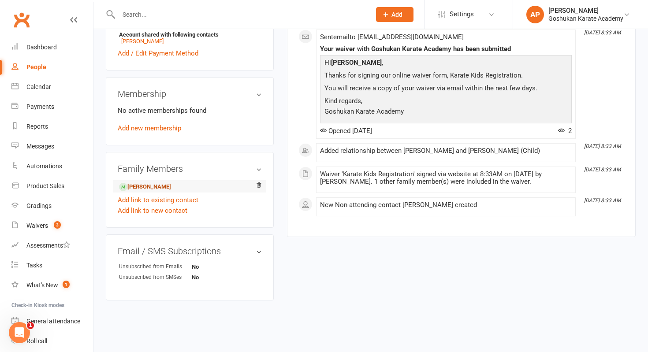
click at [171, 184] on link "Jeeshnu Paul - Child" at bounding box center [145, 186] width 52 height 9
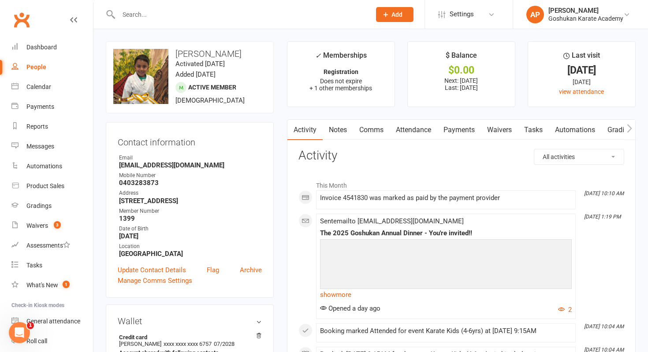
click at [464, 127] on link "Payments" at bounding box center [459, 130] width 44 height 20
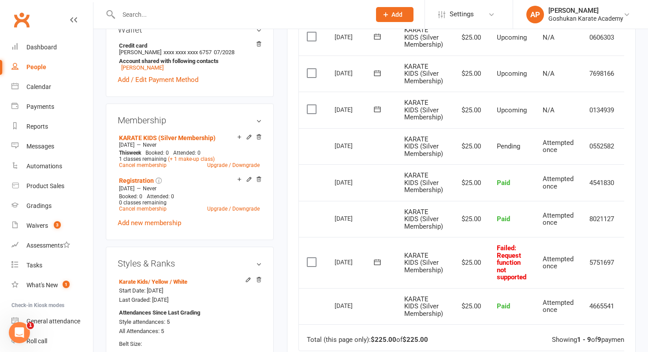
scroll to position [296, 0]
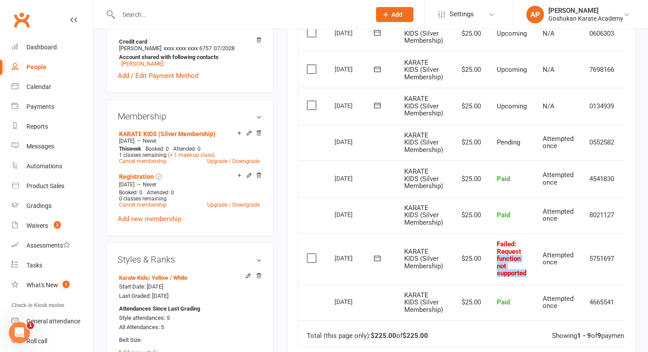
drag, startPoint x: 501, startPoint y: 260, endPoint x: 532, endPoint y: 274, distance: 33.9
click at [532, 274] on td "Failed : Request function not supported" at bounding box center [512, 258] width 46 height 51
copy span "function not supported"
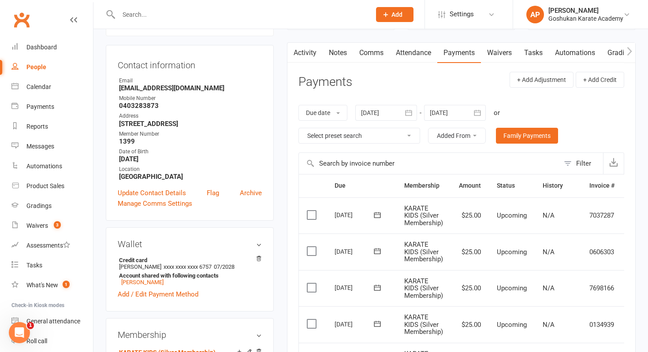
scroll to position [0, 0]
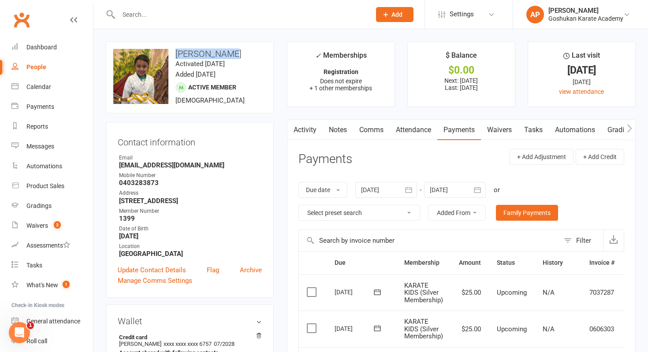
drag, startPoint x: 229, startPoint y: 52, endPoint x: 178, endPoint y: 51, distance: 51.6
click at [178, 51] on h3 "Jeeshnu Paul" at bounding box center [189, 54] width 153 height 10
copy h3 "Jeeshnu Paul"
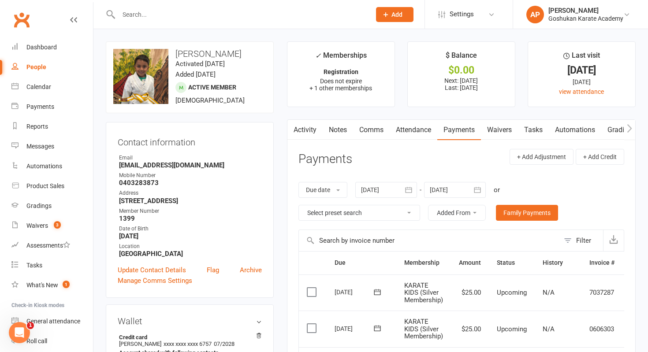
click at [308, 125] on link "Activity" at bounding box center [304, 130] width 35 height 20
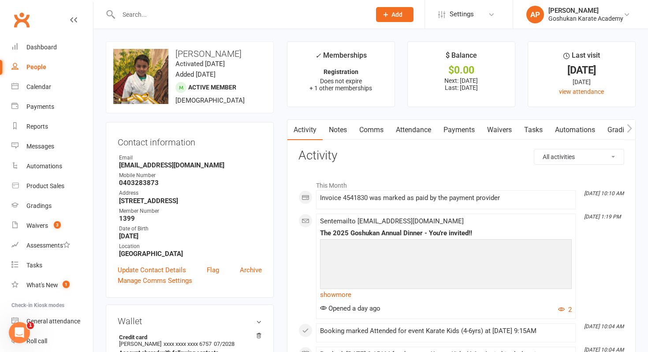
click at [433, 132] on link "Attendance" at bounding box center [414, 130] width 48 height 20
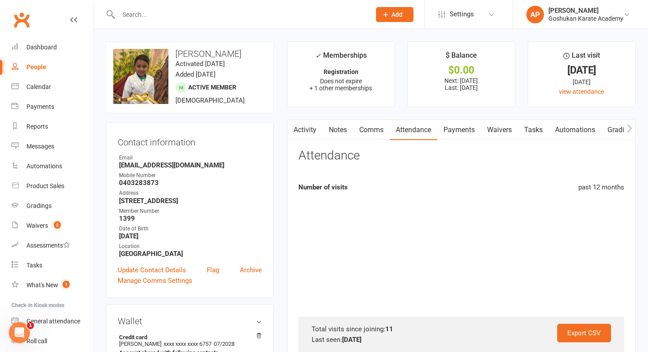
click at [464, 136] on link "Payments" at bounding box center [459, 130] width 44 height 20
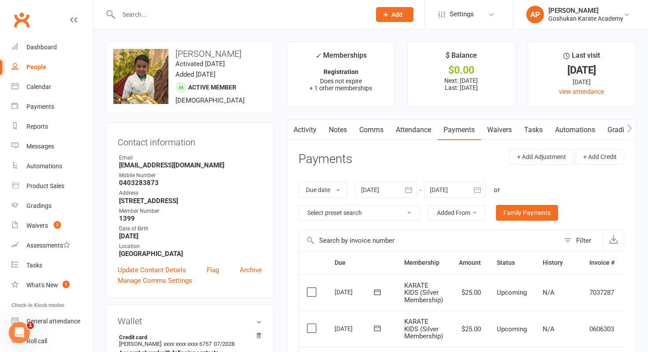
click at [164, 15] on input "text" at bounding box center [240, 14] width 249 height 12
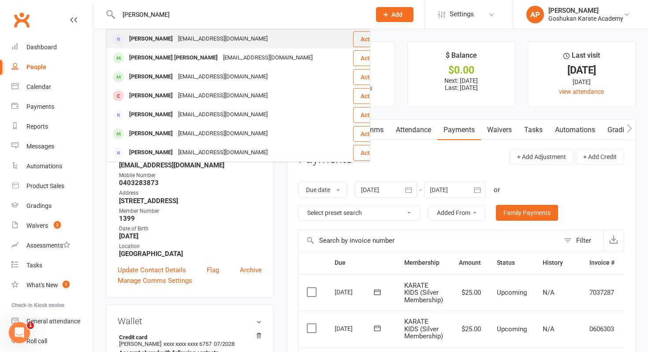
type input "jessica sparks"
click at [157, 42] on div "[PERSON_NAME]" at bounding box center [150, 39] width 49 height 13
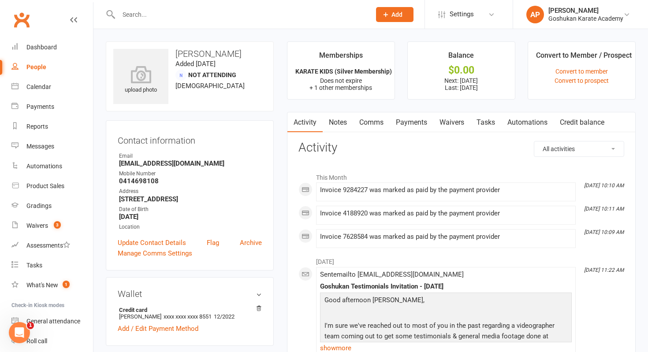
click at [443, 115] on link "Waivers" at bounding box center [451, 122] width 37 height 20
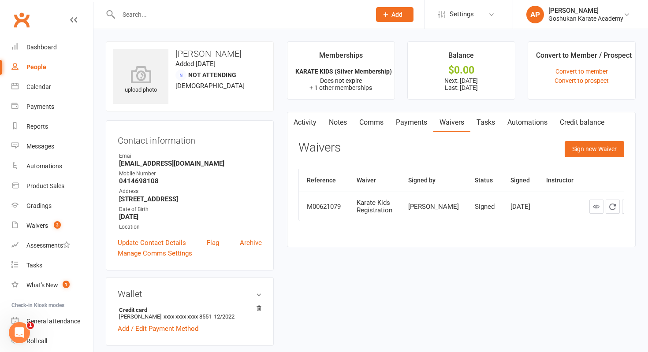
click at [405, 127] on link "Payments" at bounding box center [412, 122] width 44 height 20
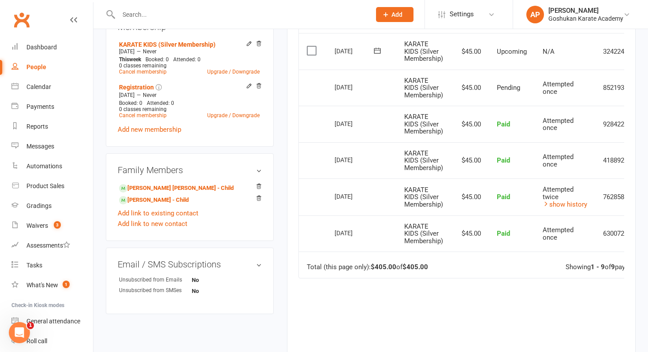
scroll to position [344, 0]
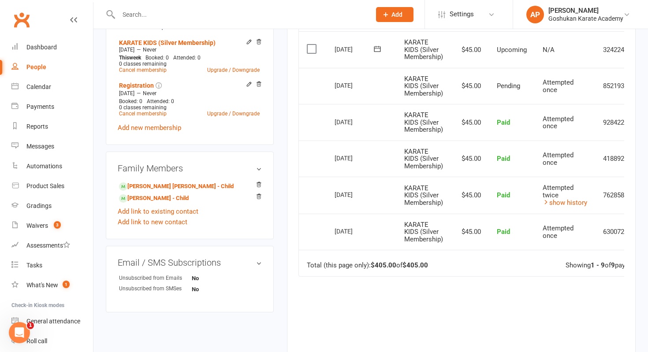
click at [339, 14] on input "text" at bounding box center [240, 14] width 249 height 12
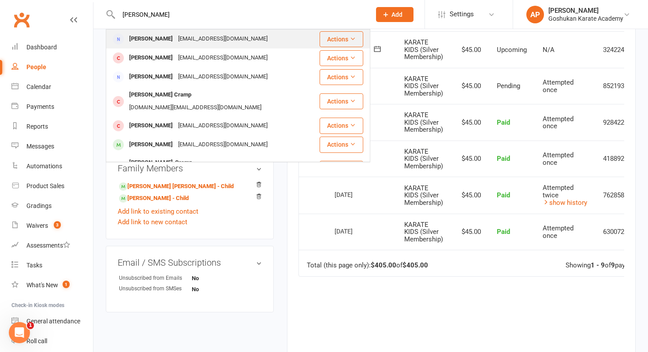
type input "richelle"
click at [256, 40] on div "Richielle Santos richielle.santos04@gmail.com" at bounding box center [213, 39] width 212 height 18
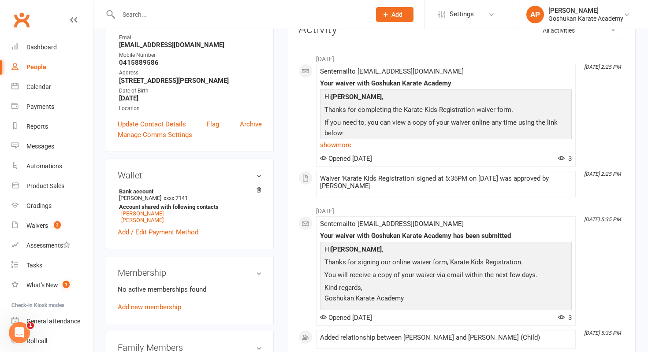
scroll to position [54, 0]
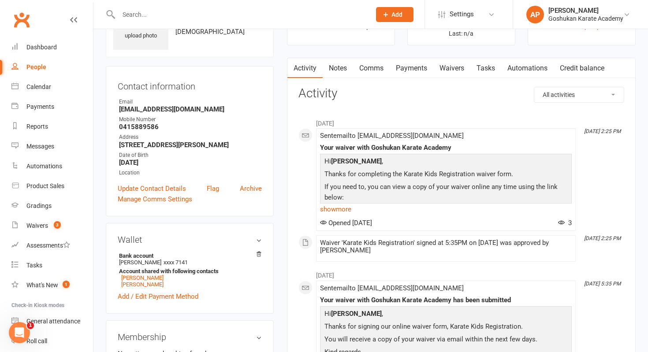
click at [412, 71] on link "Payments" at bounding box center [412, 68] width 44 height 20
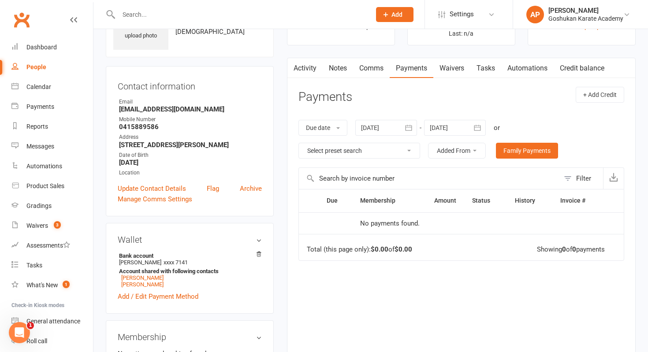
scroll to position [210, 0]
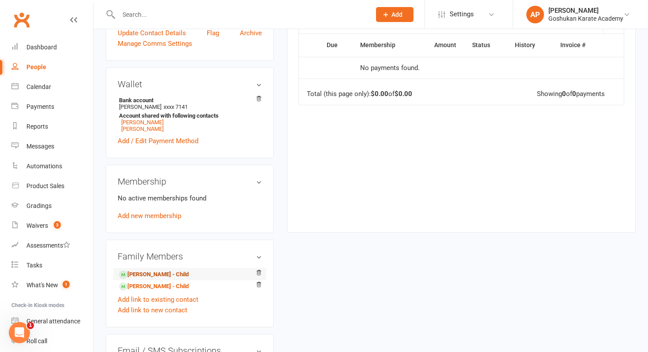
click at [174, 278] on link "Sienna Fay - Child" at bounding box center [154, 274] width 70 height 9
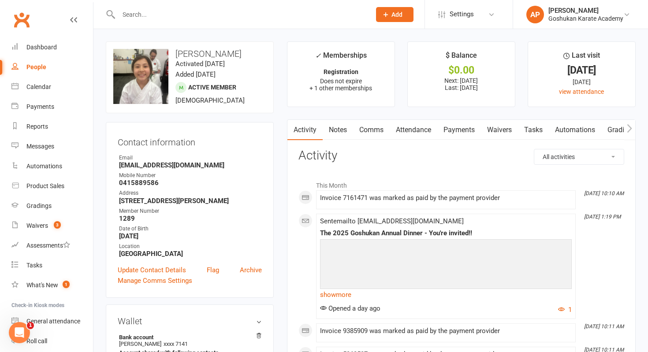
click at [450, 139] on link "Payments" at bounding box center [459, 130] width 44 height 20
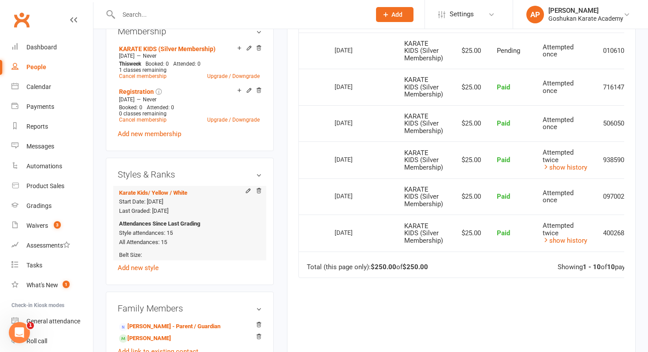
scroll to position [388, 0]
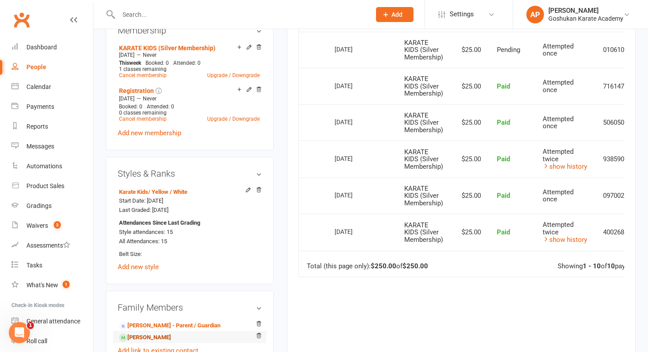
click at [143, 336] on link "Zachariah Fay - Sibling" at bounding box center [145, 337] width 52 height 9
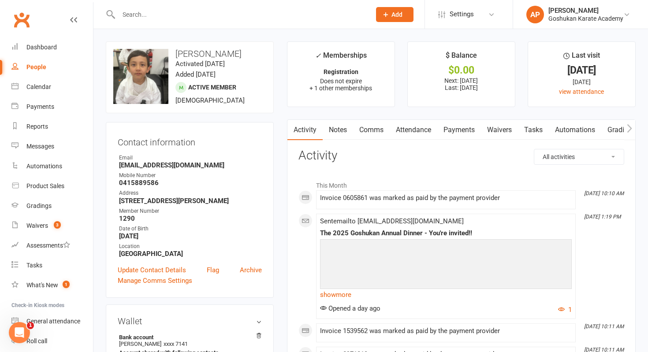
click at [450, 130] on link "Payments" at bounding box center [459, 130] width 44 height 20
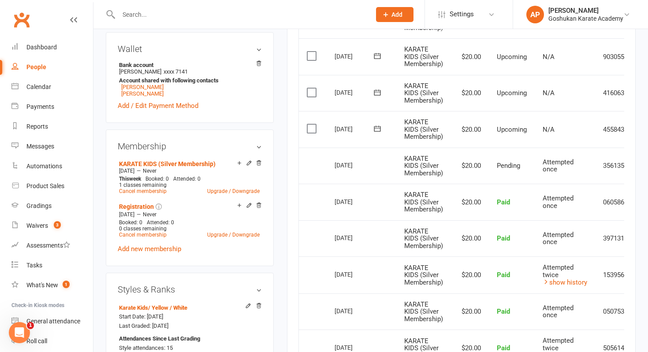
scroll to position [447, 0]
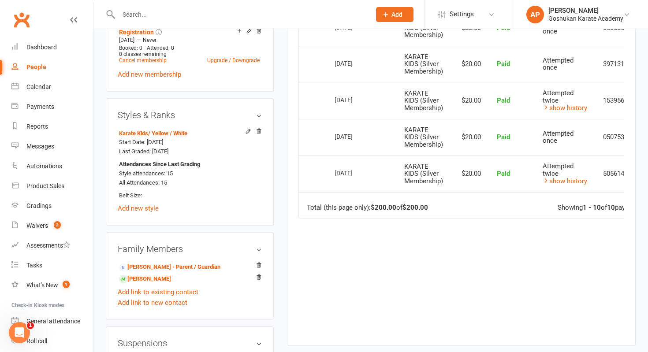
click at [349, 12] on input "text" at bounding box center [240, 14] width 249 height 12
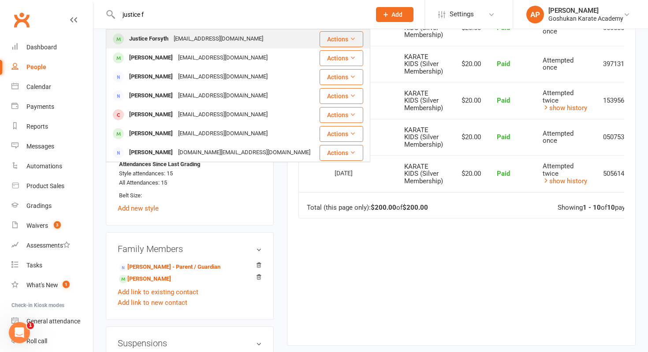
type input "justice f"
click at [257, 38] on div "Justice Forsyth Debbieforsyth136@gmail.com" at bounding box center [213, 39] width 212 height 18
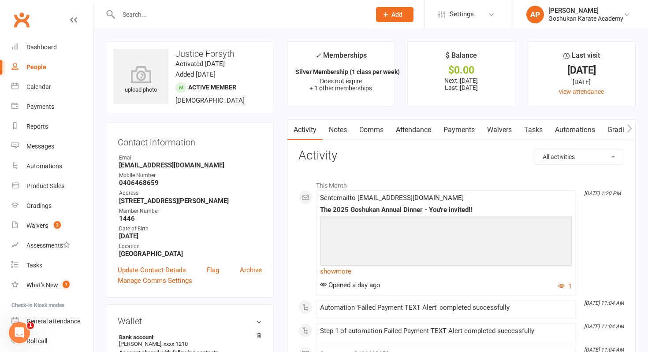
click at [466, 127] on link "Payments" at bounding box center [459, 130] width 44 height 20
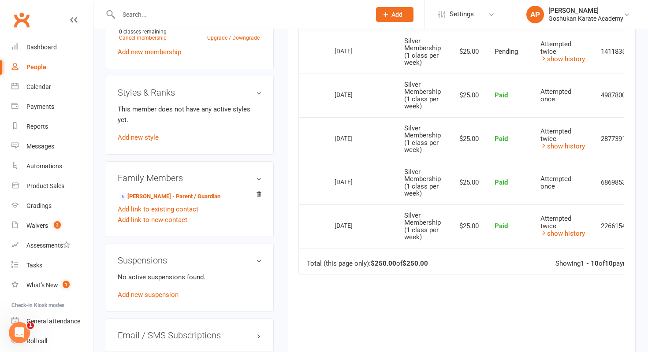
scroll to position [465, 0]
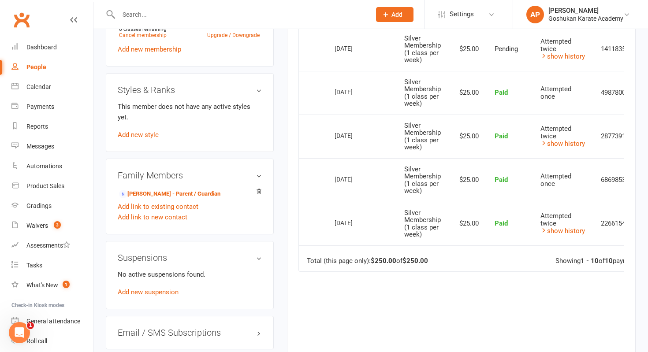
click at [360, 13] on input "text" at bounding box center [240, 14] width 249 height 12
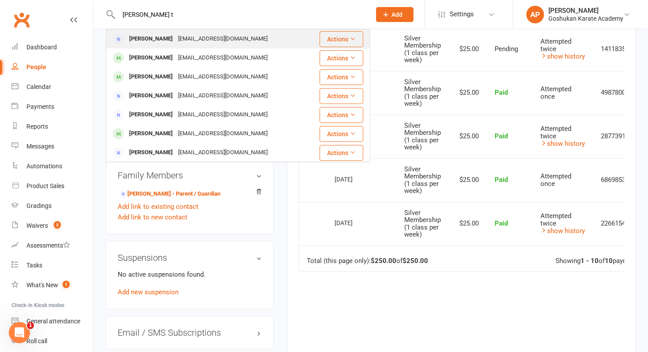
type input "jerin t"
click at [220, 43] on div "Jerintp@outlook.com" at bounding box center [222, 39] width 95 height 13
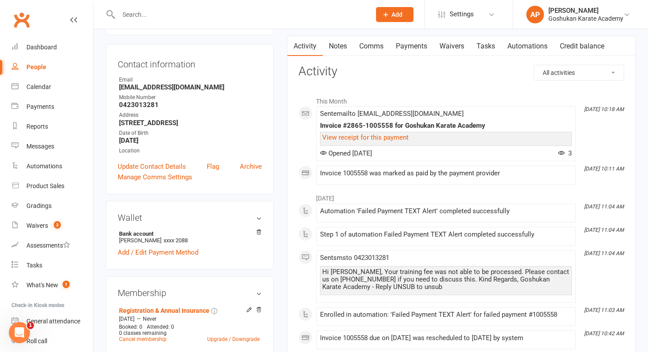
scroll to position [58, 0]
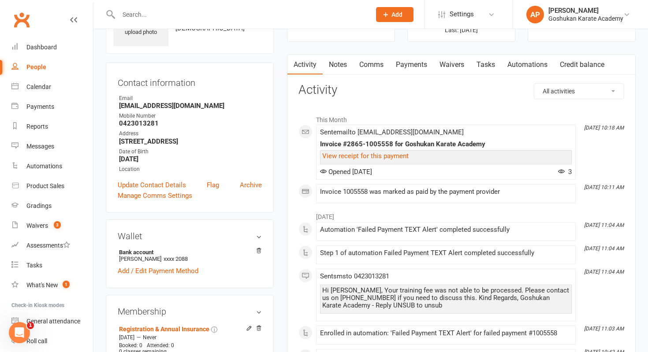
click at [408, 56] on link "Payments" at bounding box center [412, 65] width 44 height 20
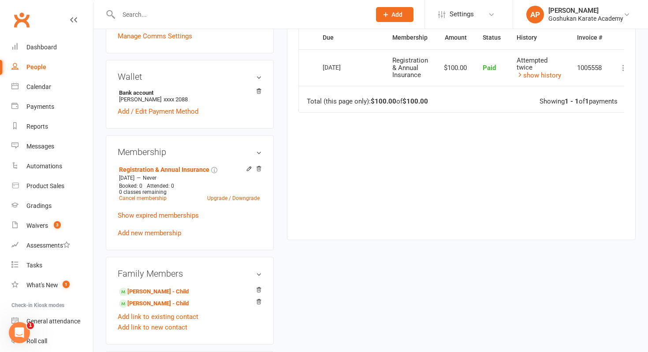
scroll to position [229, 0]
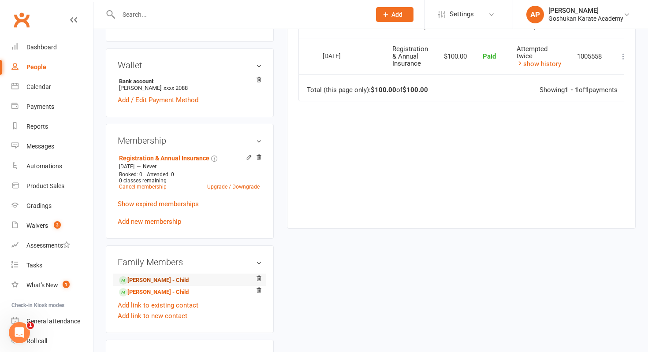
click at [153, 282] on link "Joanna Jerin Pulparayil - Child" at bounding box center [154, 280] width 70 height 9
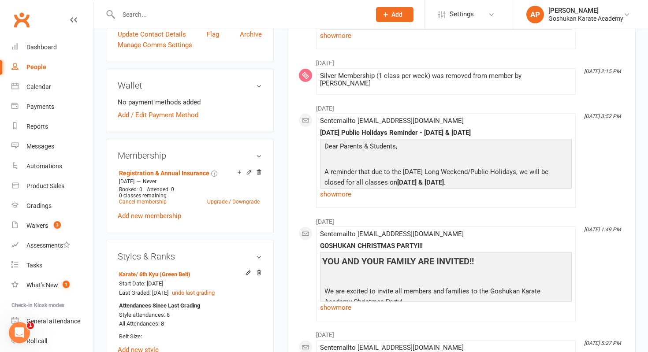
scroll to position [338, 0]
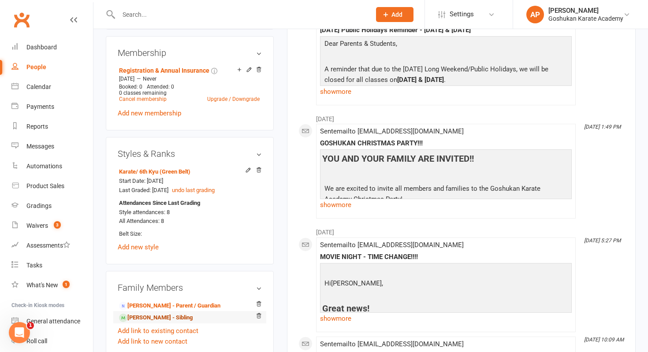
click at [193, 320] on link "Jesia Jerin Pulparayil - Sibling" at bounding box center [156, 317] width 74 height 9
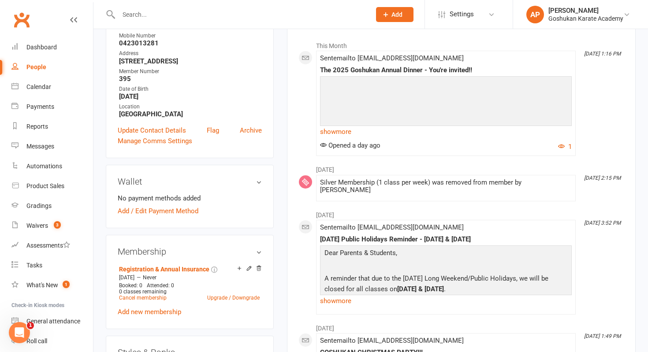
scroll to position [30, 0]
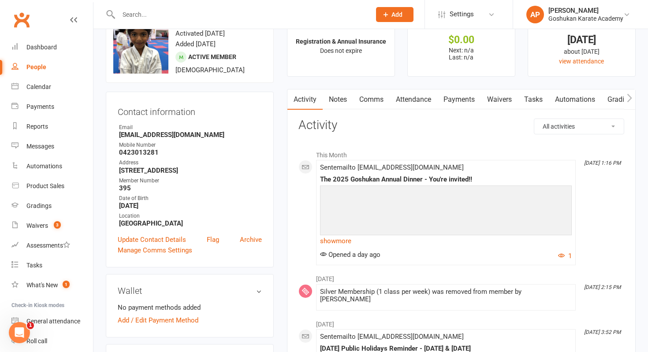
click at [343, 99] on link "Notes" at bounding box center [338, 99] width 30 height 20
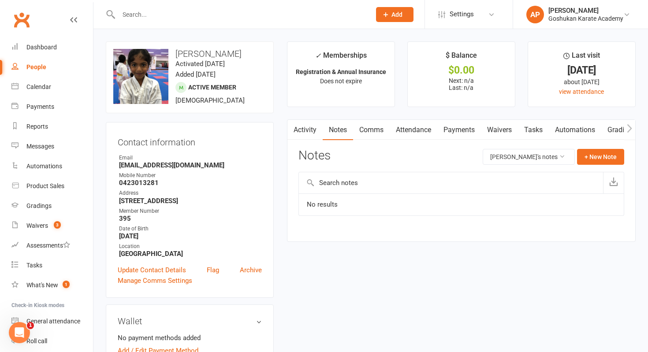
click at [459, 134] on link "Payments" at bounding box center [459, 130] width 44 height 20
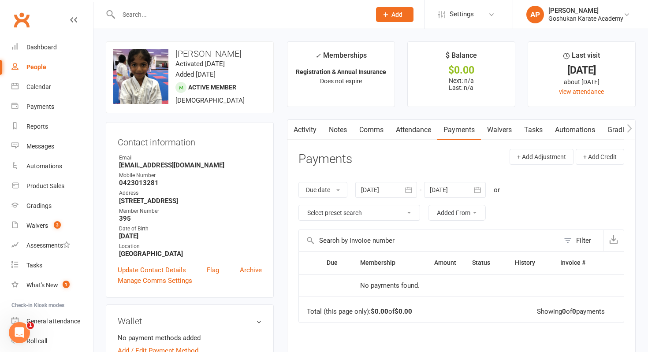
click at [400, 190] on div at bounding box center [386, 190] width 62 height 16
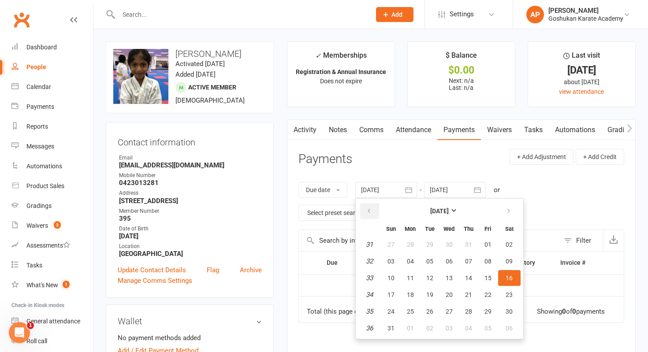
click at [370, 212] on icon "button" at bounding box center [369, 211] width 6 height 7
click at [419, 245] on button "28" at bounding box center [410, 245] width 19 height 16
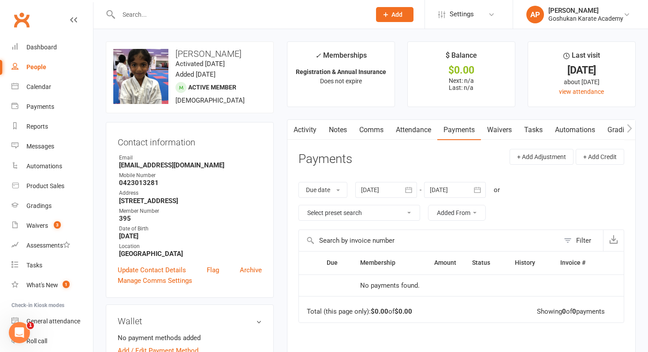
type input "28 Apr 2025"
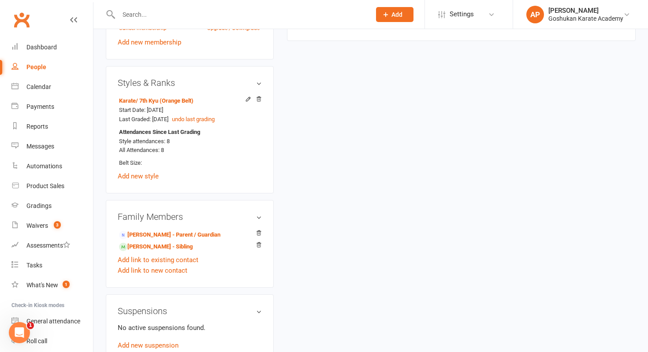
scroll to position [562, 0]
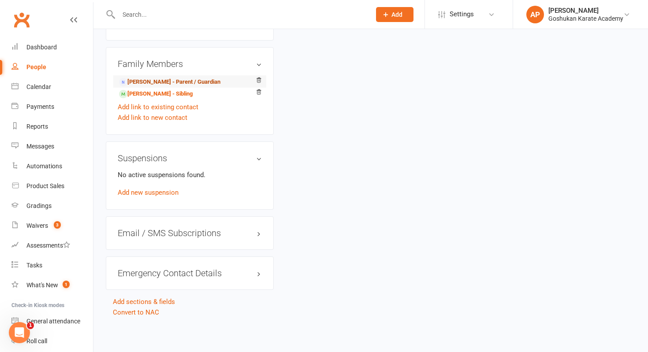
click at [152, 82] on link "Jerin Thomas - Parent / Guardian" at bounding box center [169, 82] width 101 height 9
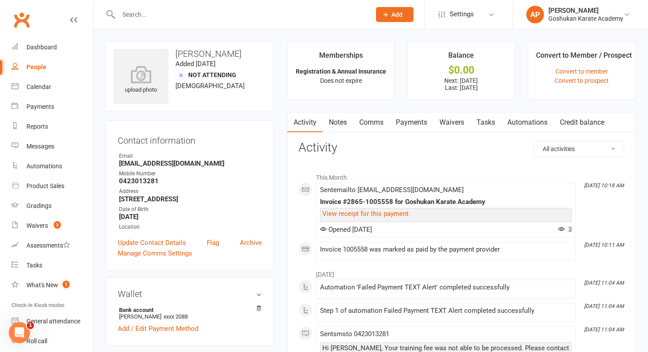
click at [425, 121] on link "Payments" at bounding box center [412, 122] width 44 height 20
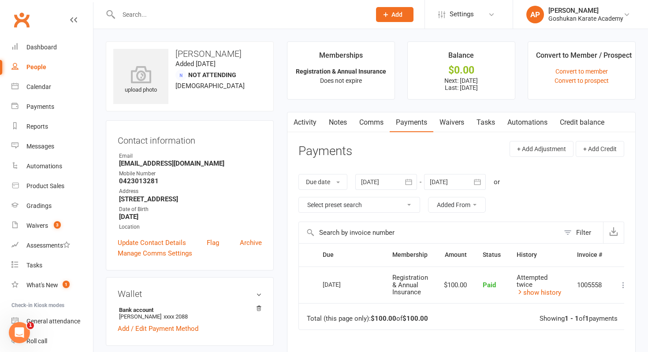
click at [388, 179] on div at bounding box center [386, 182] width 62 height 16
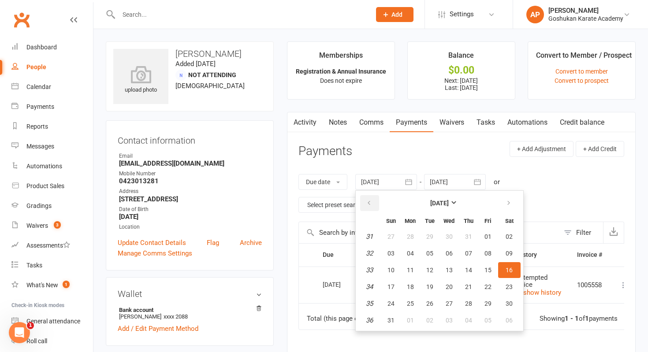
click at [371, 209] on button "button" at bounding box center [369, 203] width 19 height 16
click at [453, 250] on span "09" at bounding box center [448, 253] width 7 height 7
type input "09 Jul 2025"
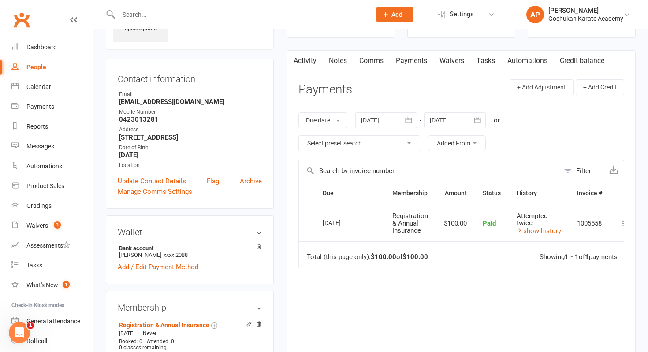
scroll to position [61, 0]
drag, startPoint x: 389, startPoint y: 215, endPoint x: 428, endPoint y: 230, distance: 41.8
click at [428, 230] on td "Registration & Annual Insurance" at bounding box center [410, 223] width 52 height 37
click at [267, 17] on input "text" at bounding box center [240, 14] width 249 height 12
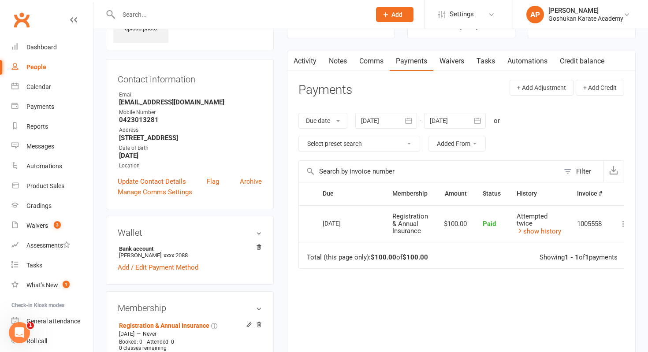
click at [265, 16] on input "text" at bounding box center [240, 14] width 249 height 12
click at [239, 11] on input "text" at bounding box center [240, 14] width 249 height 12
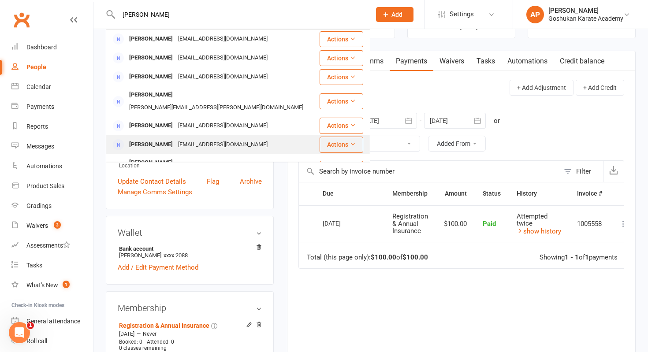
scroll to position [110, 0]
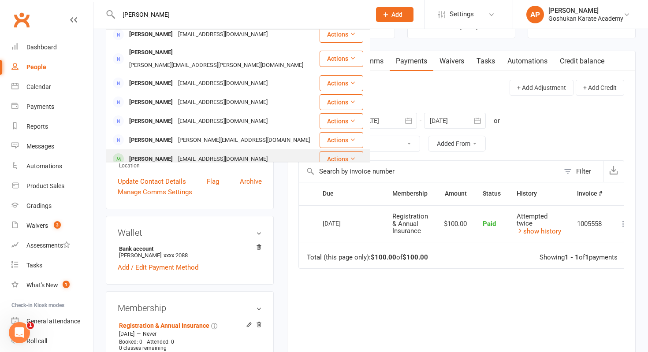
type input "melissa a"
click at [221, 153] on div "looksharpbeauty@gmail.com" at bounding box center [222, 159] width 95 height 13
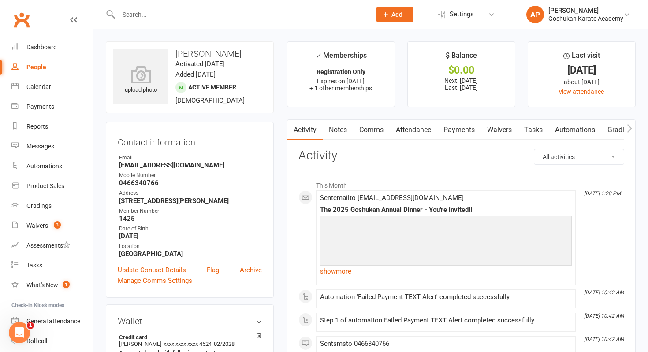
click at [454, 129] on link "Payments" at bounding box center [459, 130] width 44 height 20
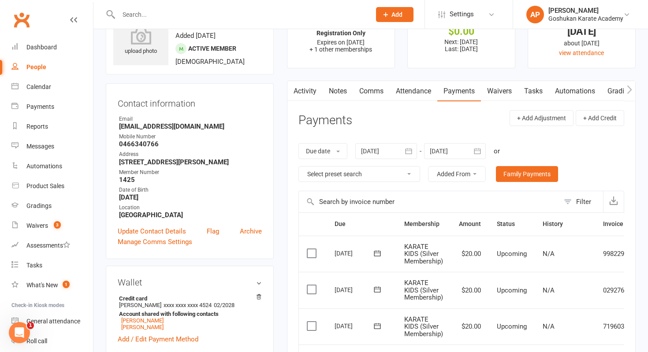
scroll to position [36, 0]
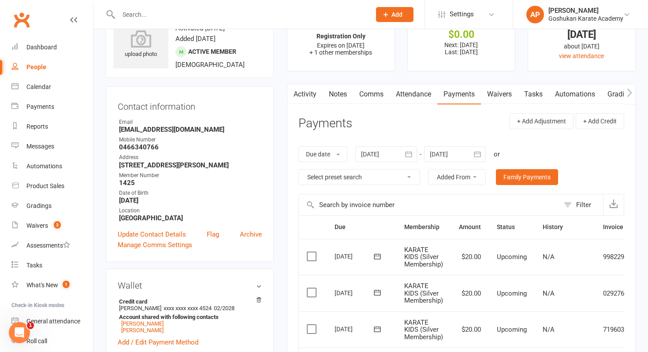
click at [408, 158] on icon "button" at bounding box center [408, 154] width 9 height 9
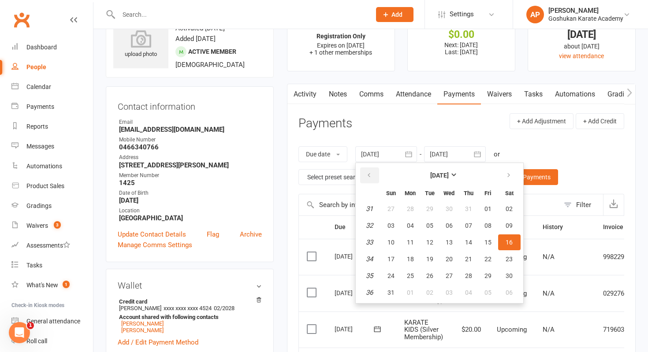
click at [364, 182] on button "button" at bounding box center [369, 175] width 19 height 16
click at [369, 178] on icon "button" at bounding box center [369, 175] width 6 height 7
click at [432, 208] on span "03" at bounding box center [429, 208] width 7 height 7
type input "03 Jun 2025"
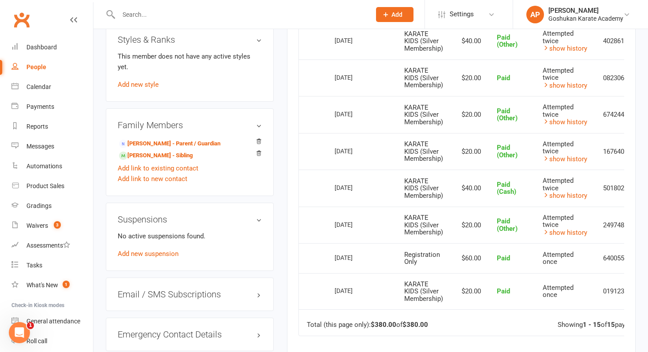
scroll to position [523, 0]
click at [557, 82] on link "show history" at bounding box center [564, 85] width 45 height 8
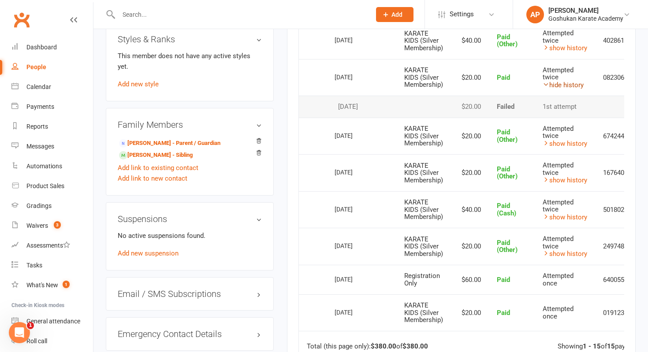
click at [557, 82] on link "hide history" at bounding box center [562, 85] width 41 height 8
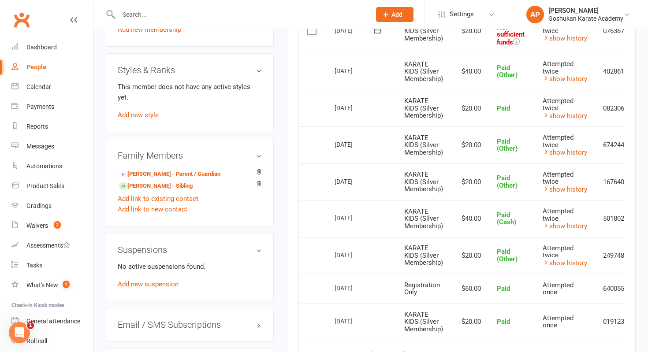
scroll to position [478, 0]
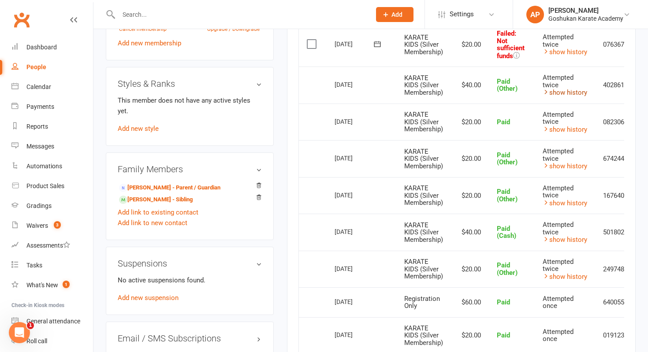
click at [569, 89] on link "show history" at bounding box center [564, 93] width 45 height 8
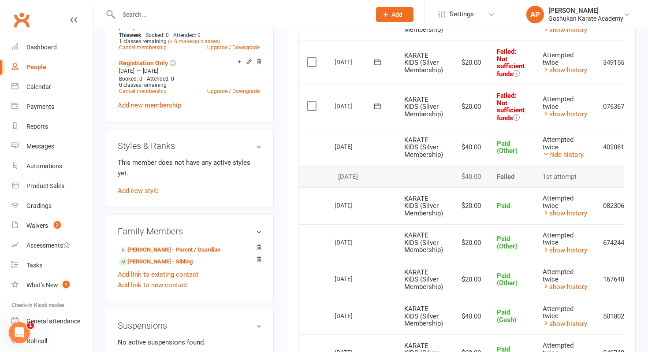
scroll to position [410, 0]
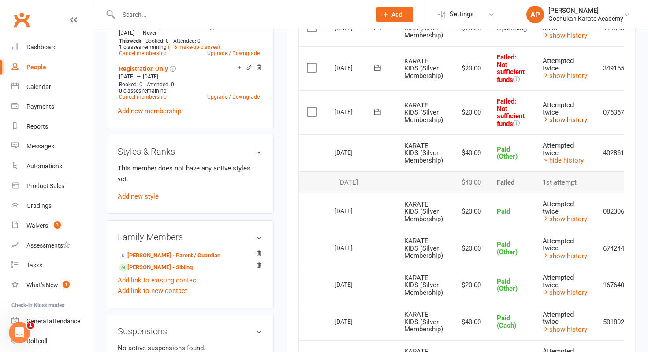
click at [575, 118] on link "show history" at bounding box center [564, 120] width 45 height 8
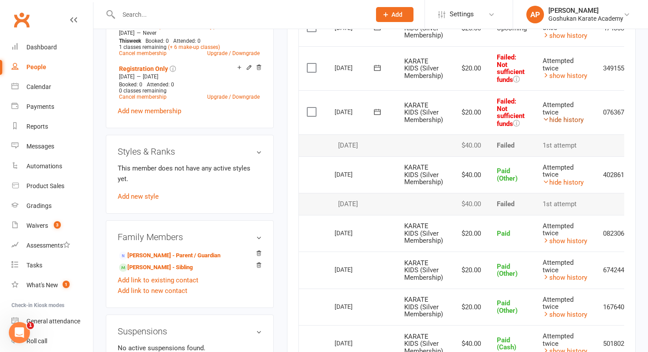
click at [575, 118] on link "hide history" at bounding box center [562, 120] width 41 height 8
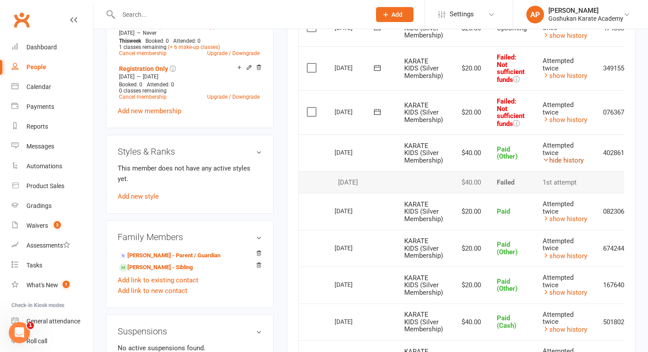
click at [570, 158] on link "hide history" at bounding box center [562, 160] width 41 height 8
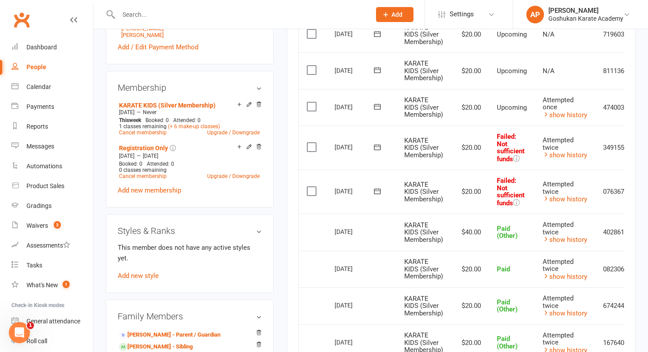
scroll to position [331, 0]
click at [304, 19] on input "text" at bounding box center [240, 14] width 249 height 12
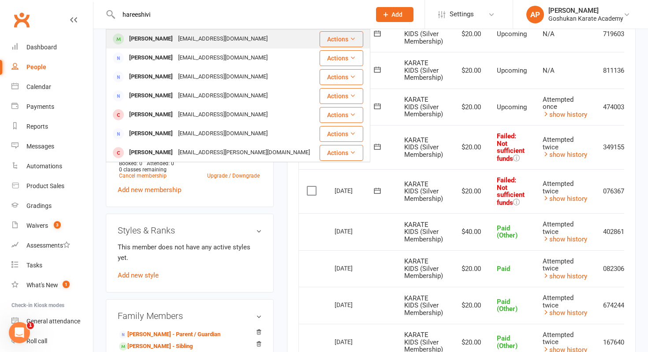
type input "hareeshivi"
click at [265, 37] on div "Hareeshvin Christy Blacktown@coldrock.com" at bounding box center [213, 39] width 212 height 18
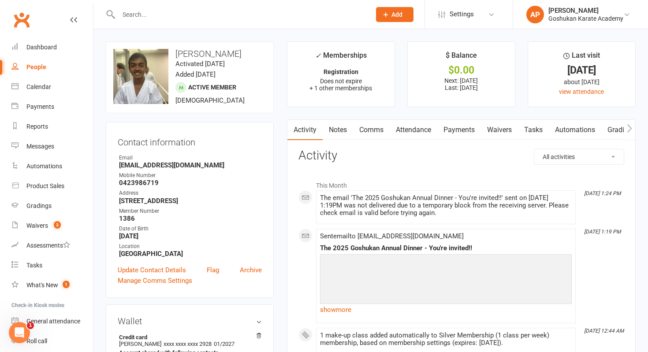
click at [458, 130] on link "Payments" at bounding box center [459, 130] width 44 height 20
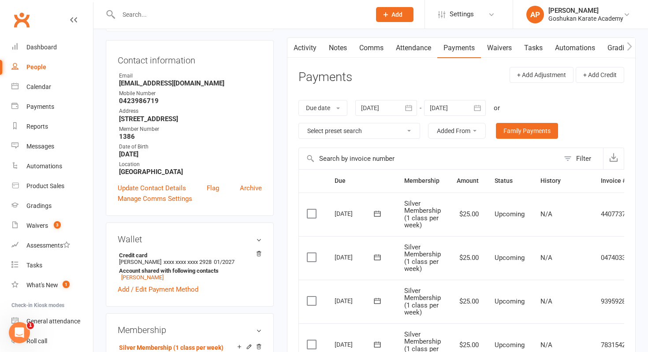
scroll to position [57, 0]
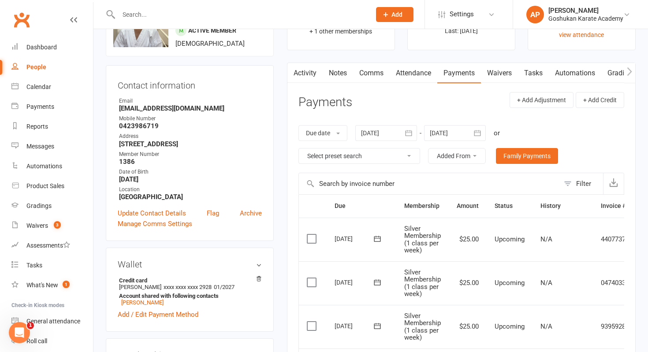
click at [397, 130] on div at bounding box center [386, 133] width 62 height 16
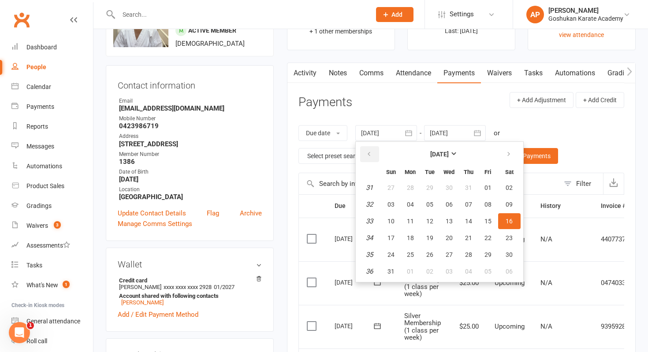
click at [370, 151] on icon "button" at bounding box center [369, 154] width 6 height 7
click at [432, 193] on button "01" at bounding box center [429, 188] width 19 height 16
type input "01 Jul 2025"
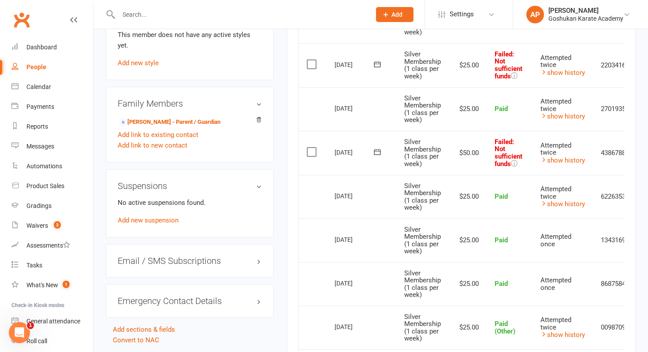
scroll to position [535, 0]
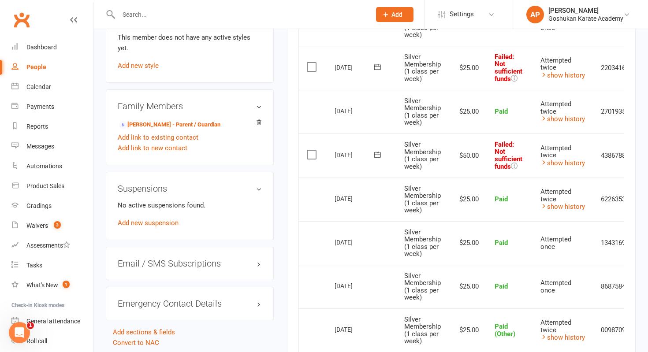
click at [567, 124] on td "Attempted twice show history" at bounding box center [562, 112] width 60 height 44
click at [564, 119] on link "show history" at bounding box center [562, 119] width 45 height 8
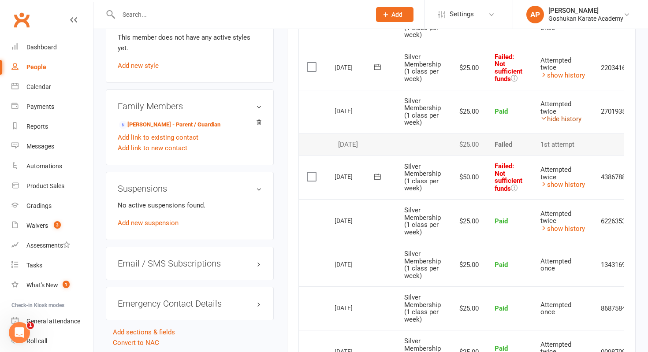
click at [564, 119] on link "hide history" at bounding box center [560, 119] width 41 height 8
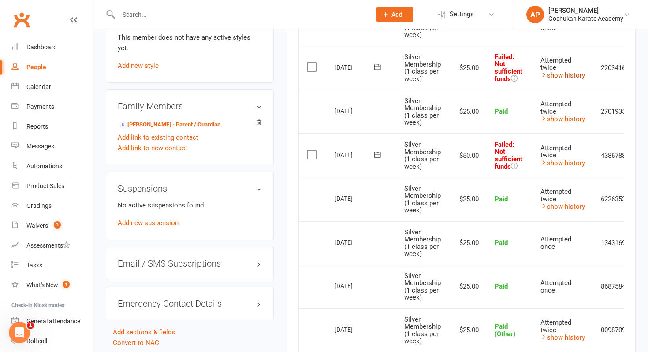
click at [565, 74] on link "show history" at bounding box center [562, 75] width 45 height 8
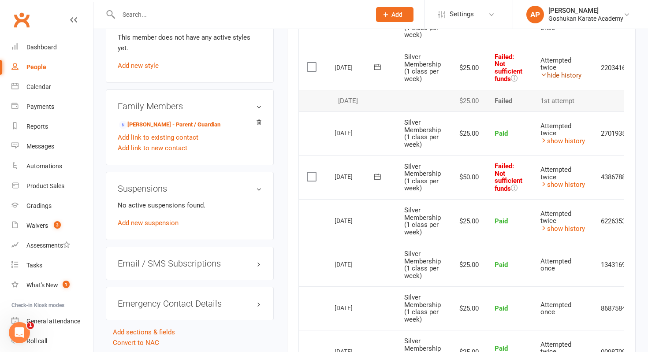
click at [565, 74] on link "hide history" at bounding box center [560, 75] width 41 height 8
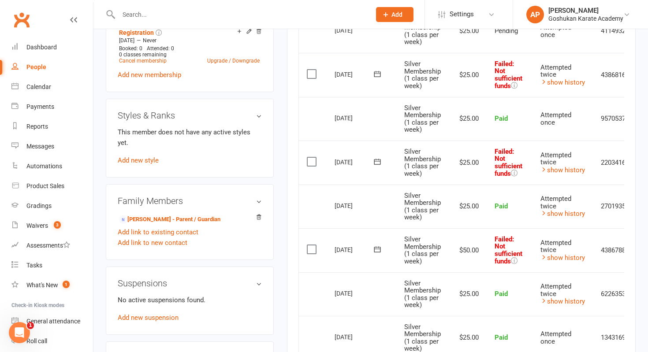
scroll to position [433, 0]
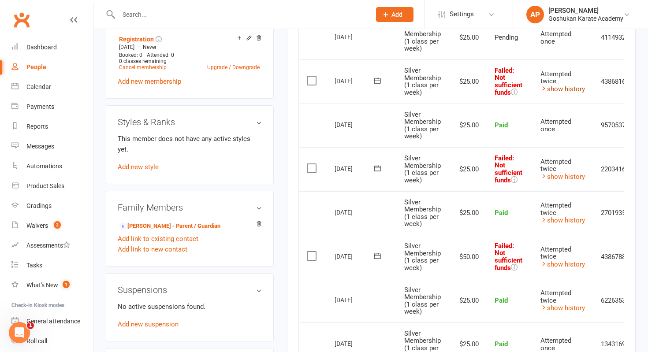
click at [572, 86] on link "show history" at bounding box center [562, 89] width 45 height 8
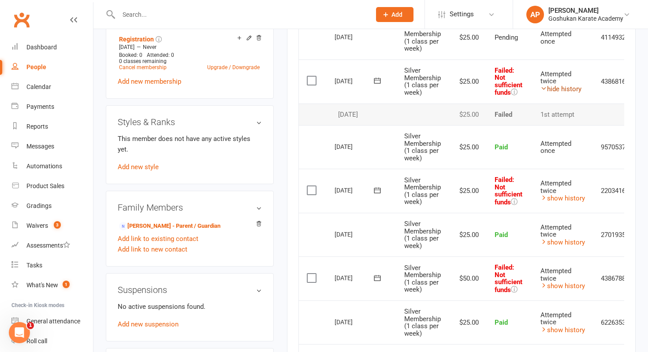
click at [572, 86] on link "hide history" at bounding box center [560, 89] width 41 height 8
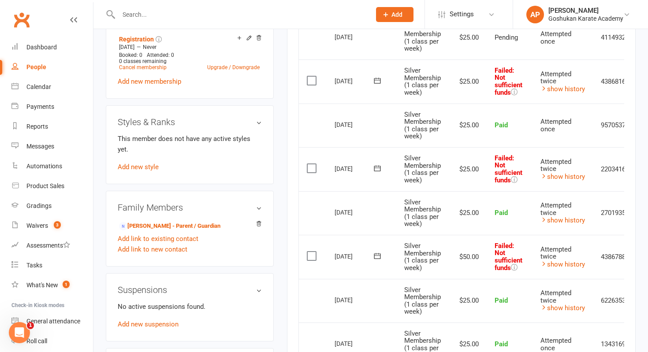
click at [257, 155] on div "This member does not have any active styles yet. Add new style" at bounding box center [190, 153] width 144 height 39
click at [324, 15] on input "text" at bounding box center [240, 14] width 249 height 12
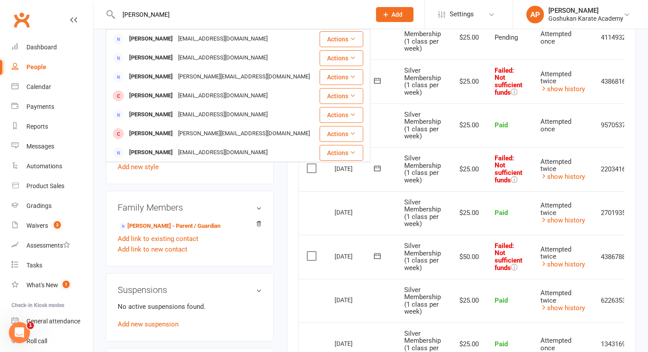
type input "nimer gill"
click at [175, 34] on div "[EMAIL_ADDRESS][DOMAIN_NAME]" at bounding box center [222, 39] width 95 height 13
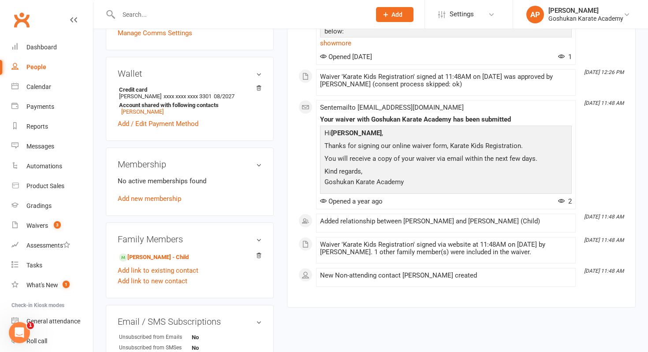
scroll to position [255, 0]
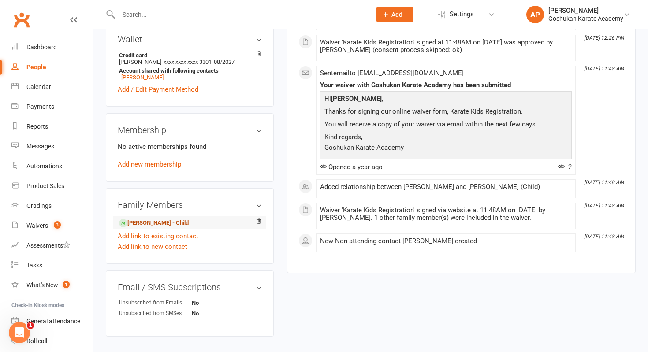
click at [169, 228] on link "Tejveer Bhandhoal - Child" at bounding box center [154, 223] width 70 height 9
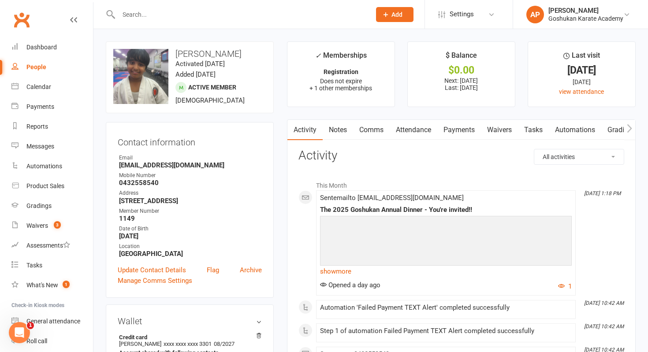
click at [443, 126] on link "Payments" at bounding box center [459, 130] width 44 height 20
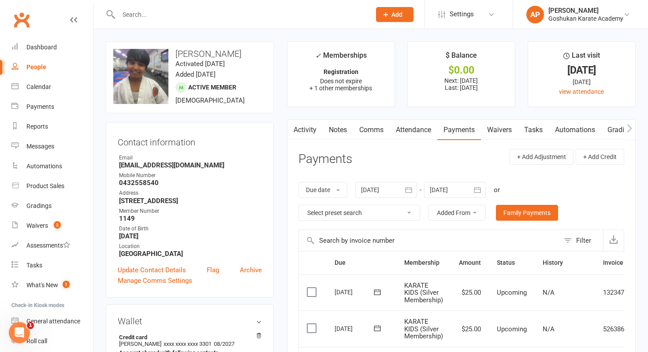
click at [358, 192] on div at bounding box center [386, 190] width 62 height 16
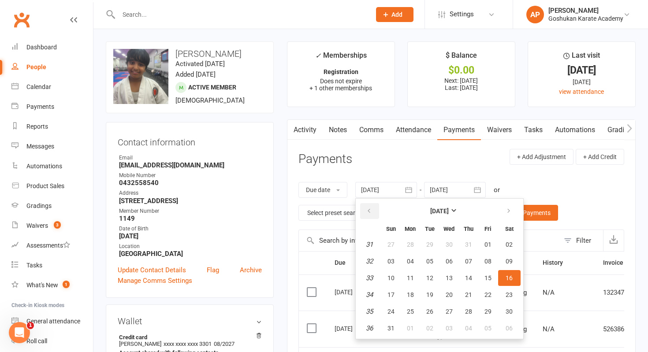
click at [371, 215] on button "button" at bounding box center [369, 211] width 19 height 16
click at [436, 245] on button "01" at bounding box center [429, 245] width 19 height 16
type input "01 Jul 2025"
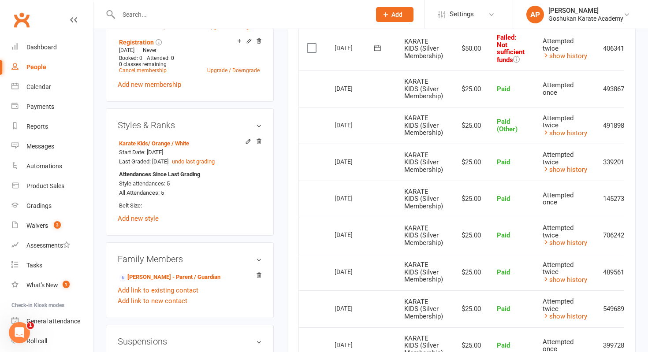
scroll to position [428, 0]
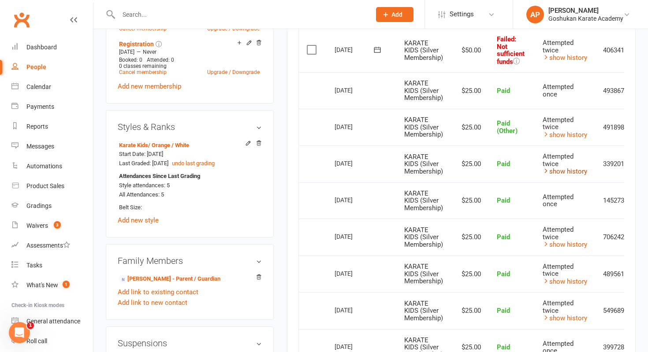
click at [561, 172] on link "show history" at bounding box center [564, 171] width 45 height 8
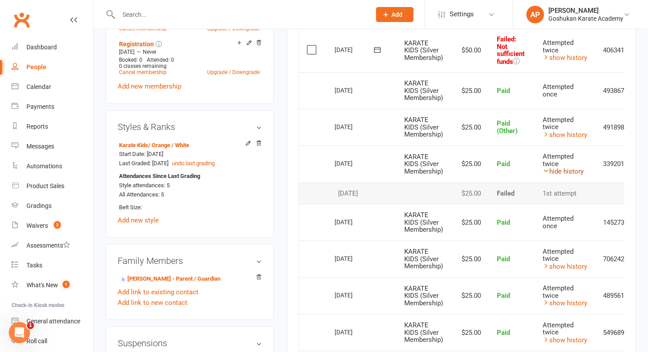
click at [561, 172] on link "hide history" at bounding box center [562, 171] width 41 height 8
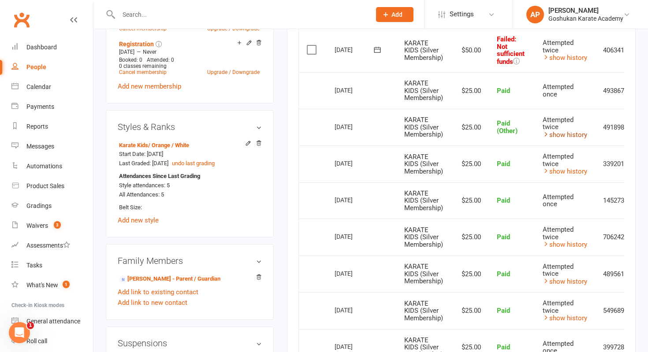
click at [569, 133] on link "show history" at bounding box center [564, 135] width 45 height 8
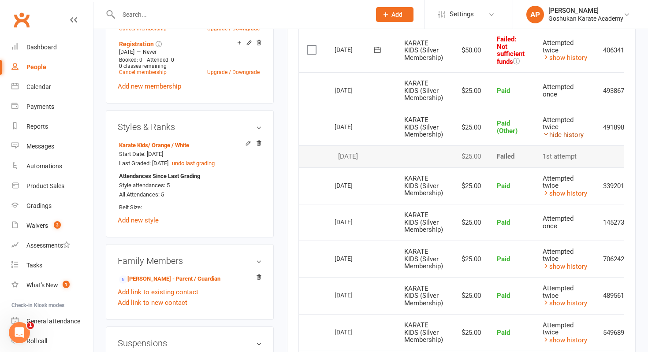
click at [569, 133] on link "hide history" at bounding box center [562, 135] width 41 height 8
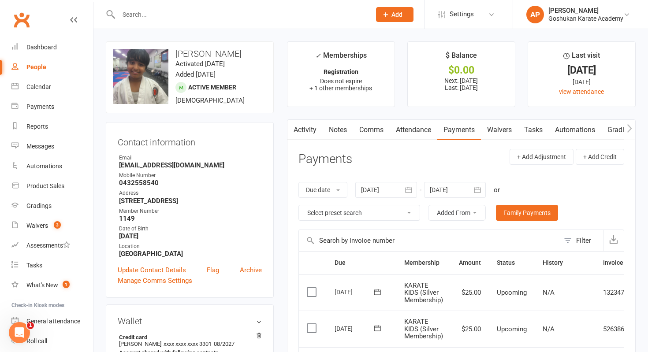
scroll to position [172, 0]
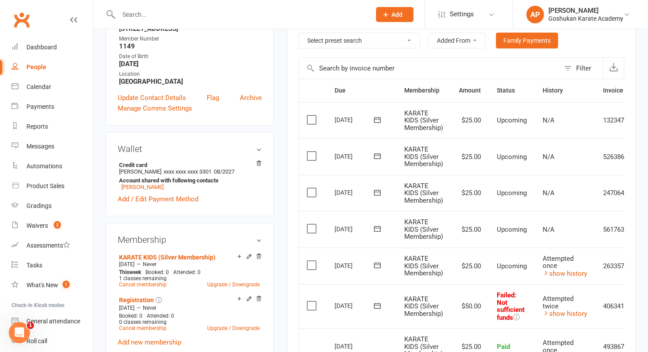
click at [243, 9] on input "text" at bounding box center [240, 14] width 249 height 12
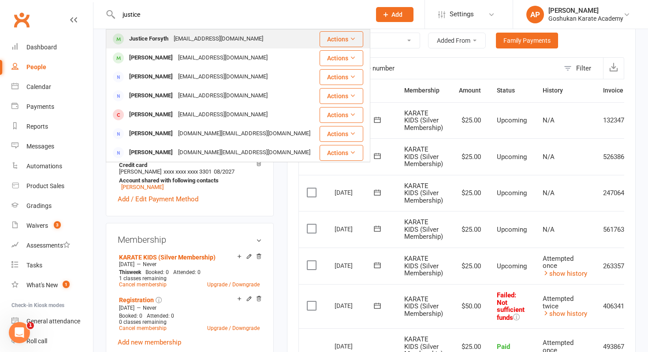
type input "justice"
click at [223, 38] on div "Debbieforsyth136@gmail.com" at bounding box center [218, 39] width 95 height 13
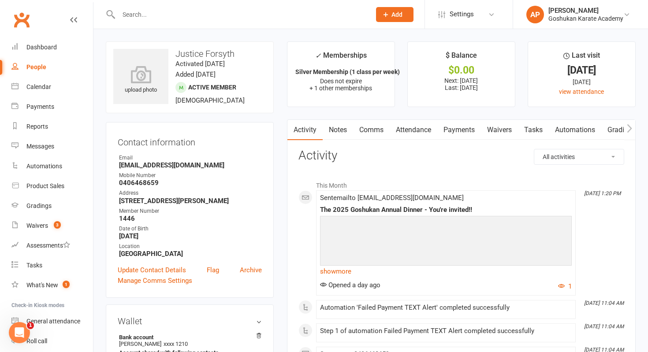
click at [467, 125] on link "Payments" at bounding box center [459, 130] width 44 height 20
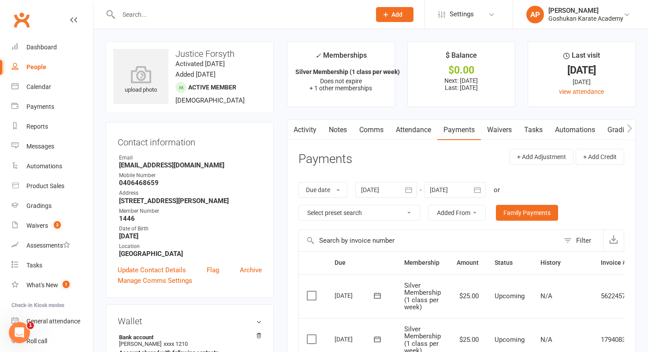
click at [401, 191] on div at bounding box center [386, 190] width 62 height 16
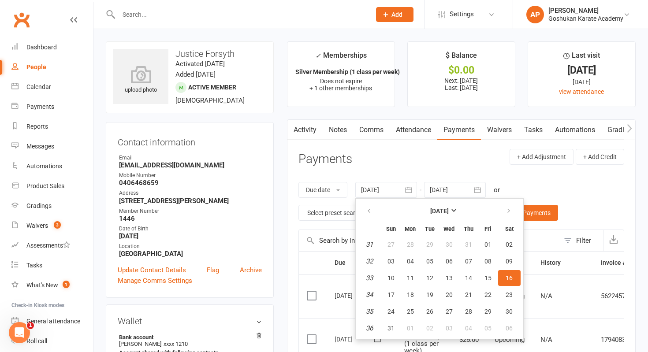
click at [414, 235] on th "Mon" at bounding box center [410, 229] width 19 height 14
click at [413, 241] on span "28" at bounding box center [410, 244] width 7 height 7
type input "28 Jul 2025"
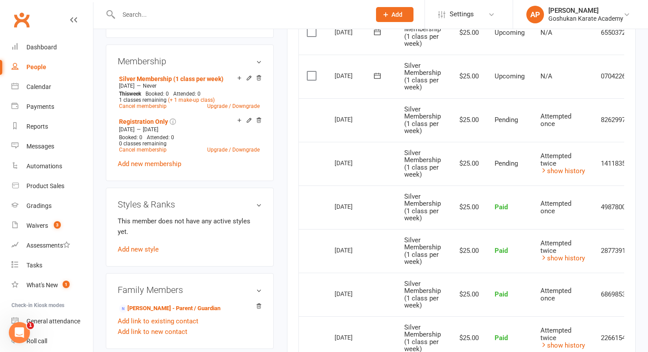
scroll to position [331, 0]
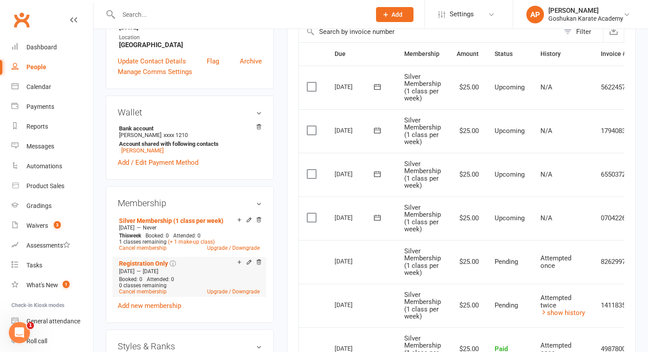
scroll to position [208, 0]
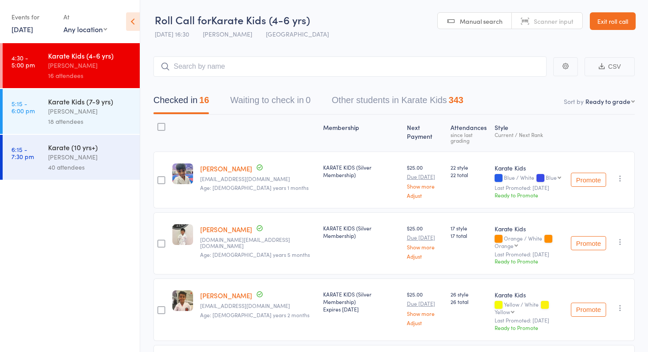
click at [617, 23] on link "Exit roll call" at bounding box center [613, 21] width 46 height 18
